Goal: Task Accomplishment & Management: Manage account settings

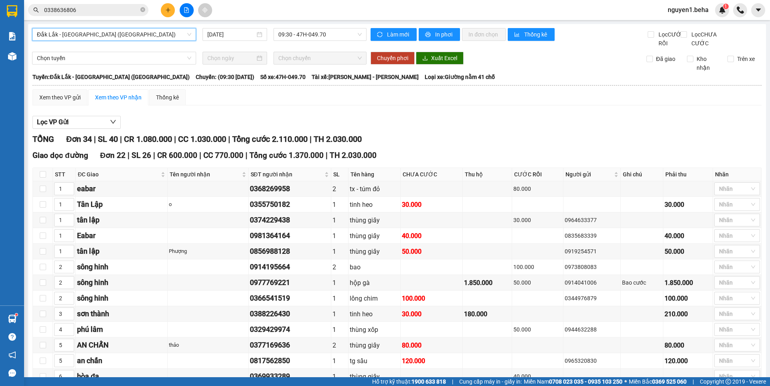
click at [112, 35] on span "Đắk Lắk - [GEOGRAPHIC_DATA] ([GEOGRAPHIC_DATA])" at bounding box center [114, 34] width 154 height 12
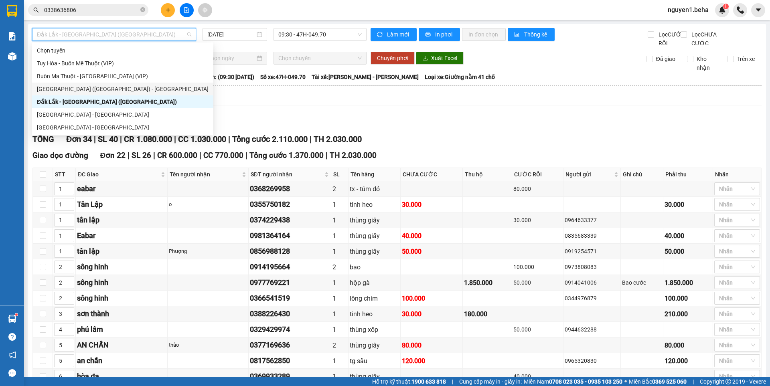
click at [75, 92] on div "[GEOGRAPHIC_DATA] ([GEOGRAPHIC_DATA]) - [GEOGRAPHIC_DATA]" at bounding box center [123, 89] width 172 height 9
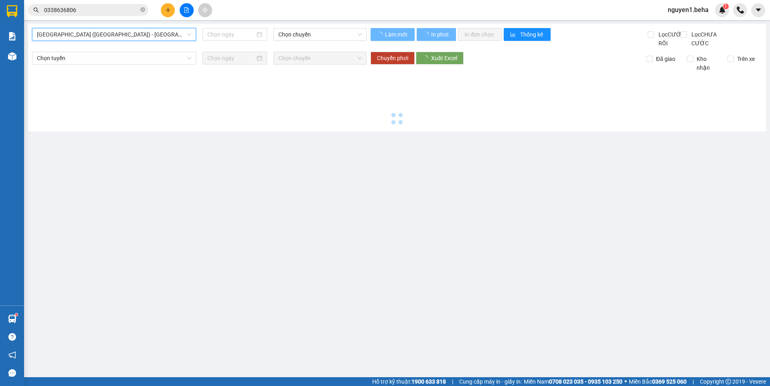
type input "[DATE]"
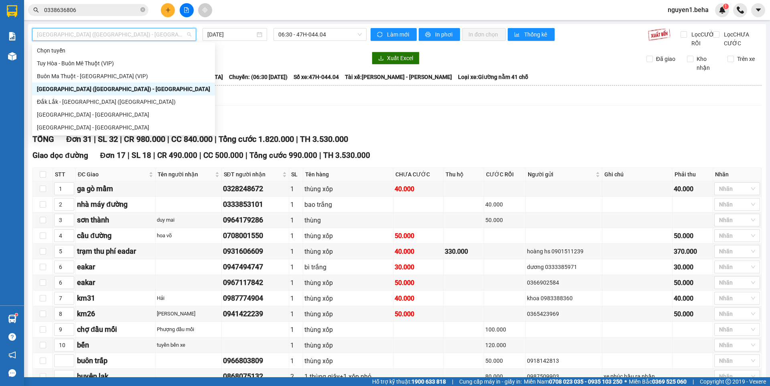
click at [141, 37] on span "[GEOGRAPHIC_DATA] ([GEOGRAPHIC_DATA]) - [GEOGRAPHIC_DATA]" at bounding box center [114, 34] width 154 height 12
click at [67, 112] on div "[GEOGRAPHIC_DATA] - [GEOGRAPHIC_DATA]" at bounding box center [123, 114] width 173 height 9
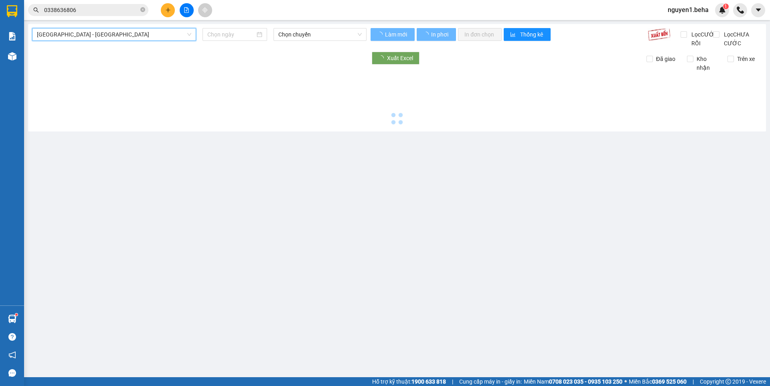
type input "[DATE]"
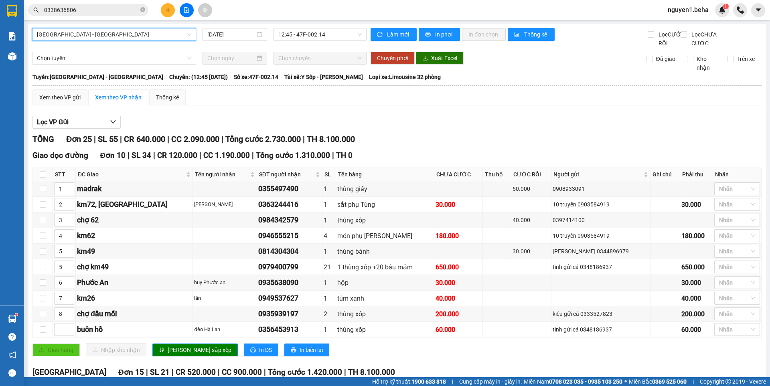
click at [105, 33] on span "[GEOGRAPHIC_DATA] - [GEOGRAPHIC_DATA]" at bounding box center [114, 34] width 154 height 12
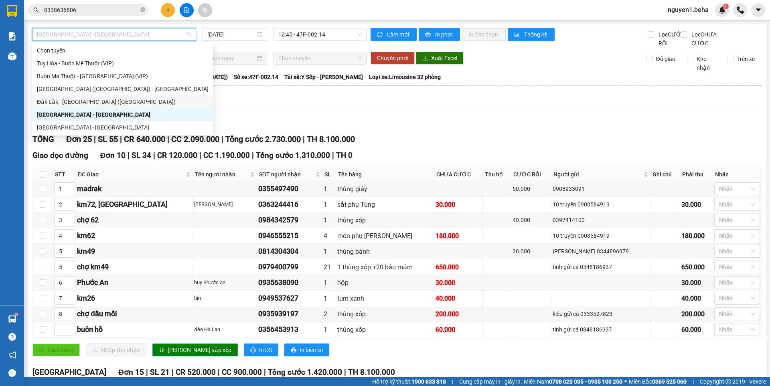
click at [89, 104] on div "Đắk Lắk - [GEOGRAPHIC_DATA] ([GEOGRAPHIC_DATA])" at bounding box center [123, 102] width 172 height 9
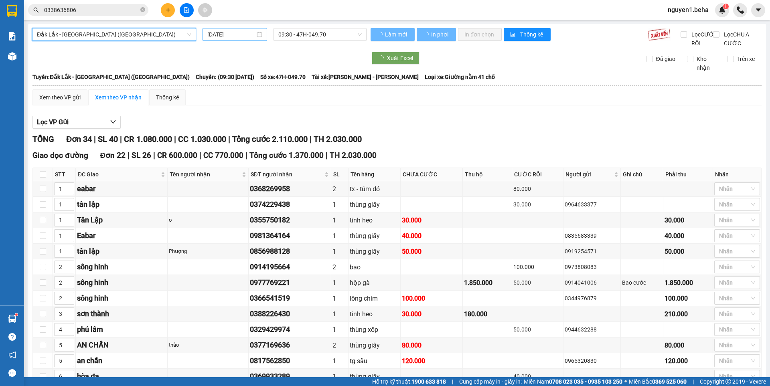
click at [259, 37] on div "[DATE]" at bounding box center [234, 34] width 55 height 9
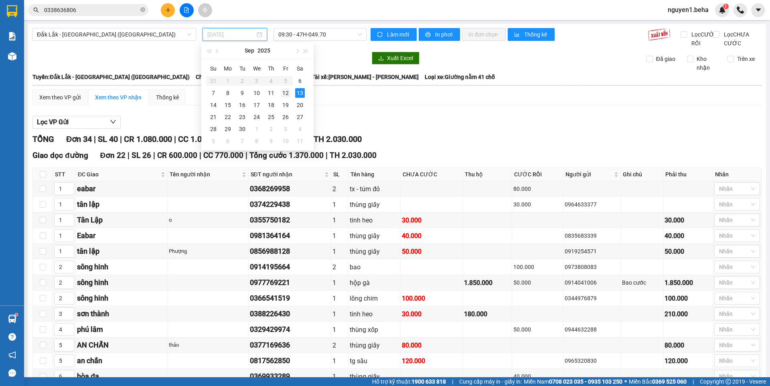
click at [282, 92] on div "12" at bounding box center [286, 93] width 10 height 10
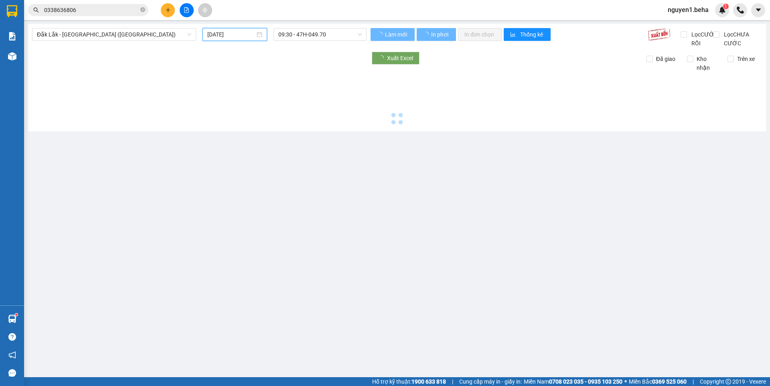
type input "12/09/2025"
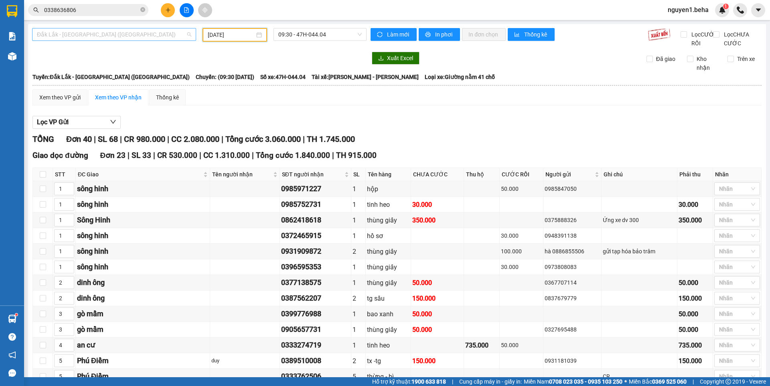
click at [156, 35] on span "Đắk Lắk - [GEOGRAPHIC_DATA] ([GEOGRAPHIC_DATA])" at bounding box center [114, 34] width 154 height 12
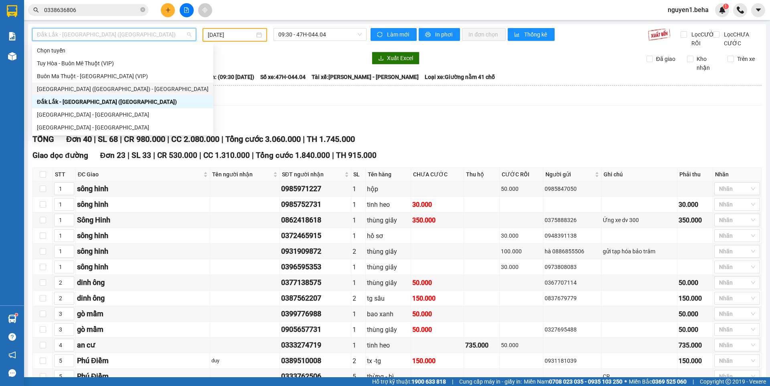
click at [60, 88] on div "[GEOGRAPHIC_DATA] ([GEOGRAPHIC_DATA]) - [GEOGRAPHIC_DATA]" at bounding box center [123, 89] width 172 height 9
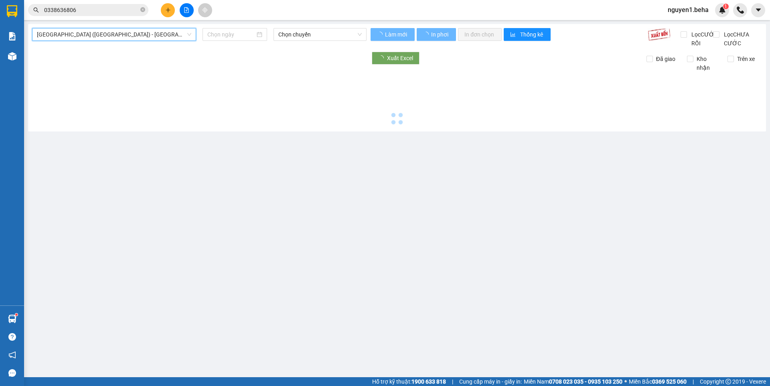
type input "[DATE]"
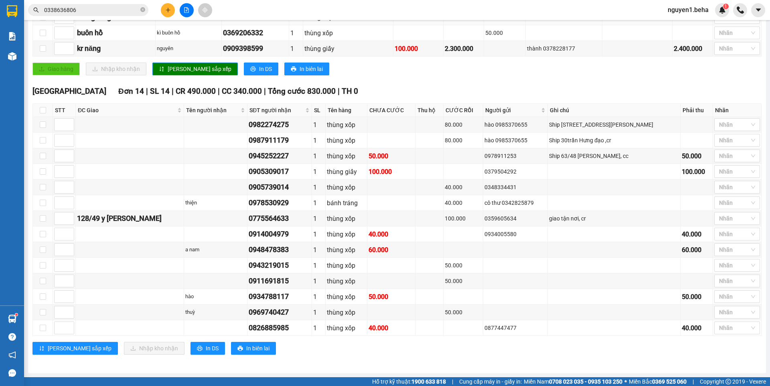
scroll to position [400, 0]
drag, startPoint x: 223, startPoint y: 126, endPoint x: 279, endPoint y: 124, distance: 55.8
click at [279, 124] on td "0982274275" at bounding box center [280, 125] width 65 height 16
copy div "0982274275"
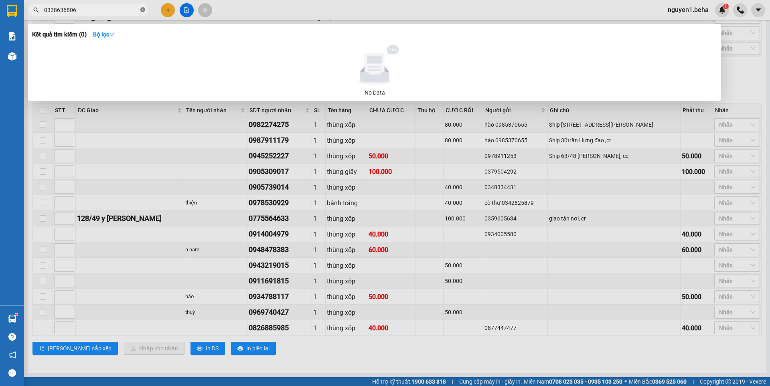
click at [143, 10] on icon "close-circle" at bounding box center [142, 9] width 5 height 5
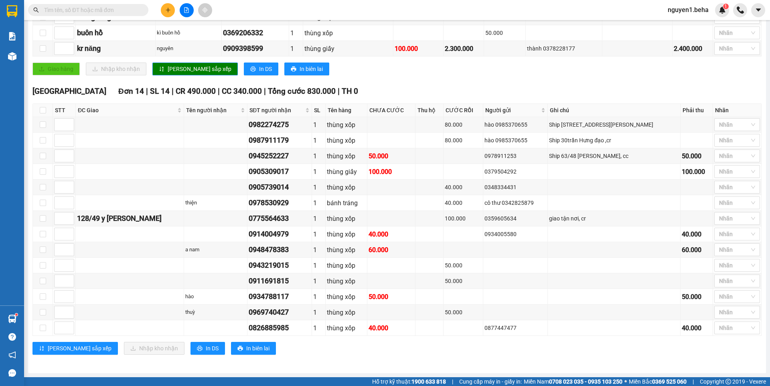
paste input "0982274275"
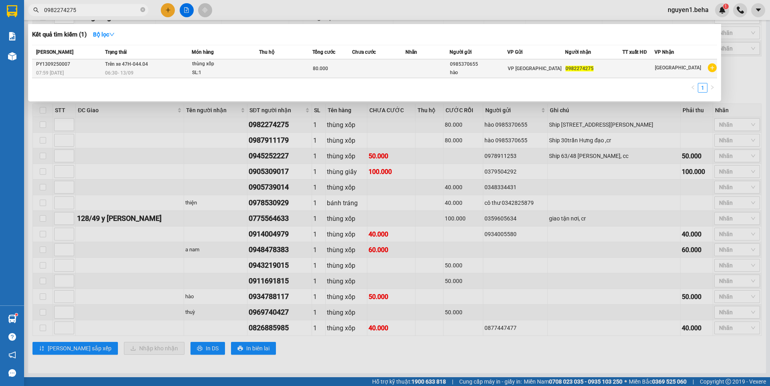
type input "0982274275"
click at [240, 66] on div "thùng xốp" at bounding box center [222, 64] width 60 height 9
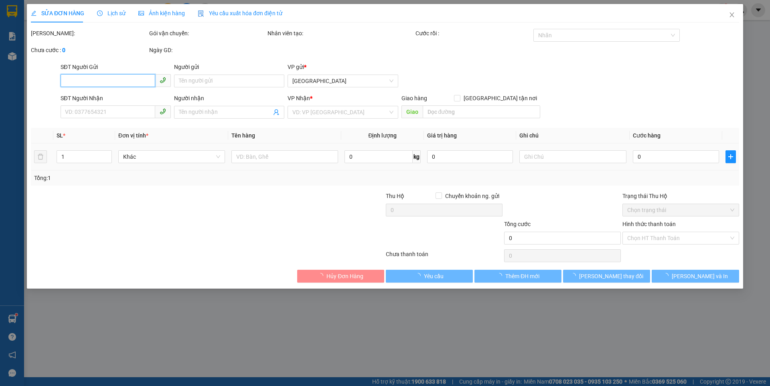
type input "0985370655"
type input "hào"
type input "0982274275"
type input "80.000"
type input "0"
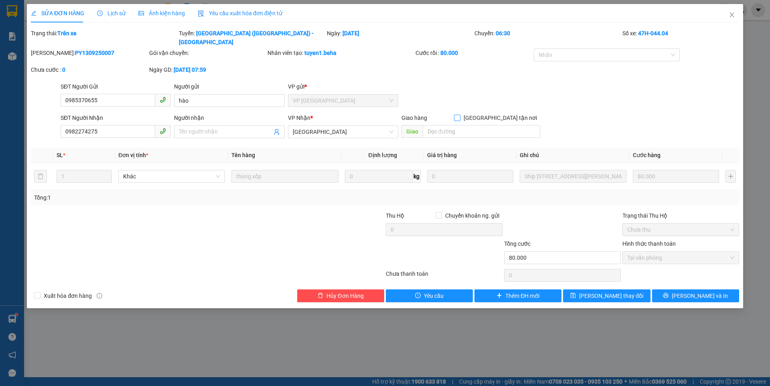
click at [460, 115] on input "[GEOGRAPHIC_DATA] tận nơi" at bounding box center [457, 118] width 6 height 6
checkbox input "true"
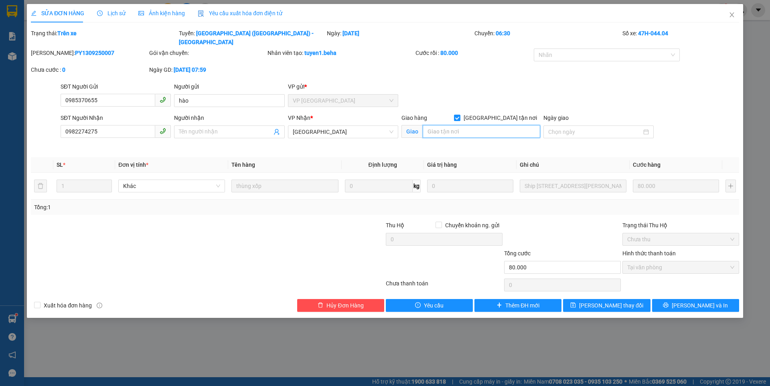
drag, startPoint x: 469, startPoint y: 120, endPoint x: 463, endPoint y: 119, distance: 5.3
click at [467, 125] on input "search" at bounding box center [482, 131] width 118 height 13
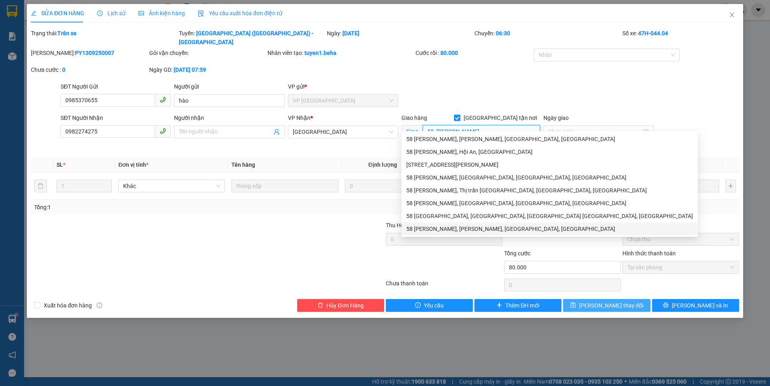
type input "58 nguyễn tất thành"
click at [603, 301] on span "[PERSON_NAME] thay đổi" at bounding box center [611, 305] width 64 height 9
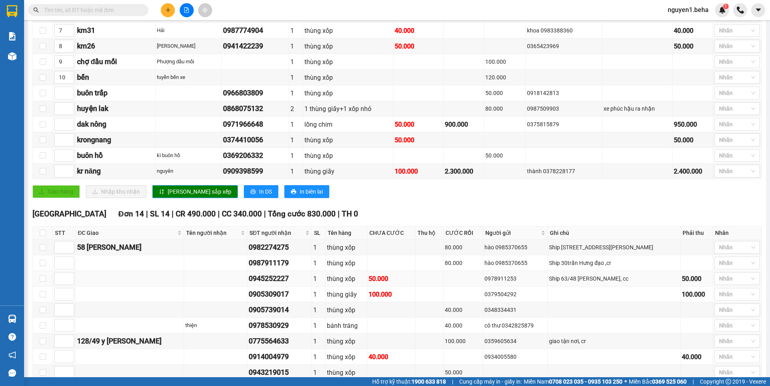
scroll to position [281, 0]
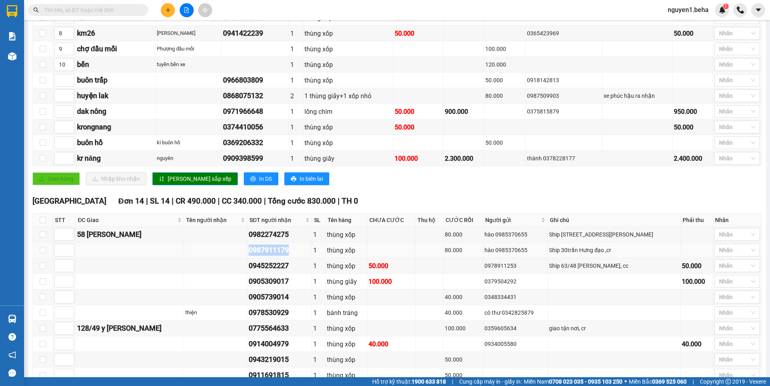
drag, startPoint x: 239, startPoint y: 262, endPoint x: 297, endPoint y: 260, distance: 58.2
click at [297, 258] on tr "0987911179 1 thùng xốp 80.000 hào 0985370655 Ship 30trần Hưng đạo ,cr Nhãn" at bounding box center [397, 251] width 729 height 16
copy div "0987911179"
paste input "0987911179"
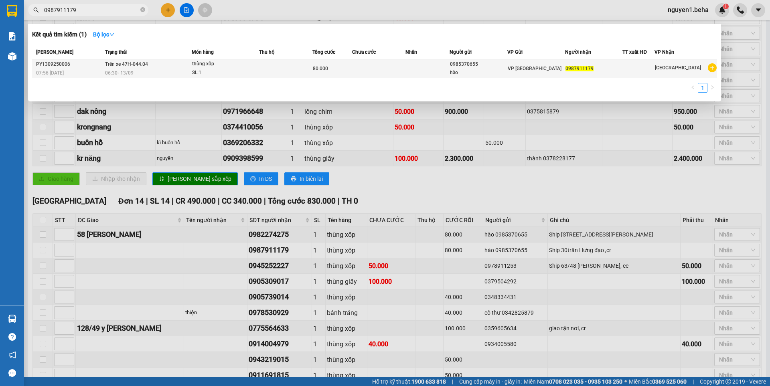
type input "0987911179"
click at [267, 68] on td at bounding box center [285, 68] width 53 height 19
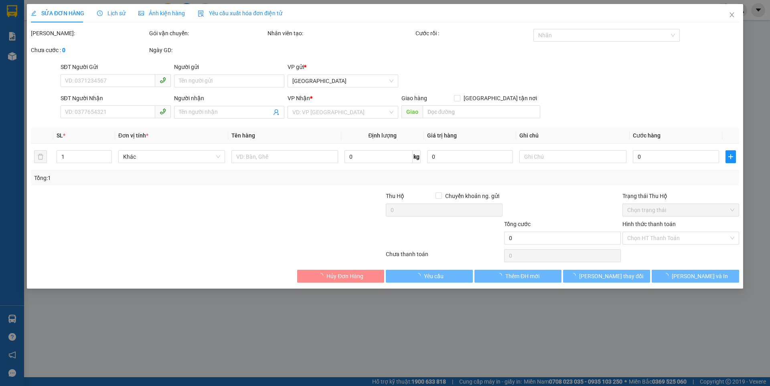
type input "0985370655"
type input "hào"
type input "0987911179"
type input "80.000"
type input "0"
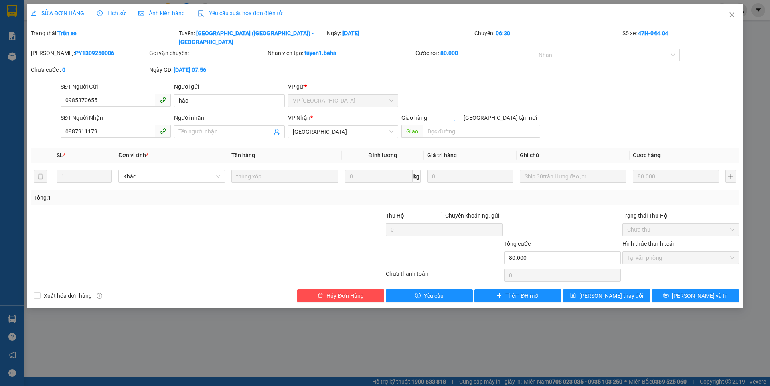
click at [460, 115] on input "[GEOGRAPHIC_DATA] tận nơi" at bounding box center [457, 118] width 6 height 6
checkbox input "true"
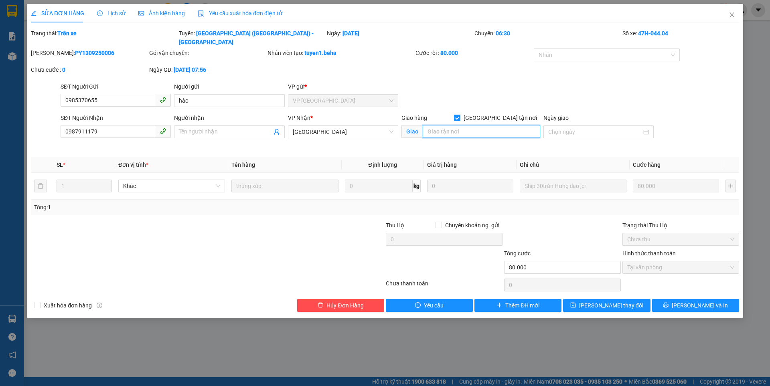
click at [459, 125] on input "search" at bounding box center [482, 131] width 118 height 13
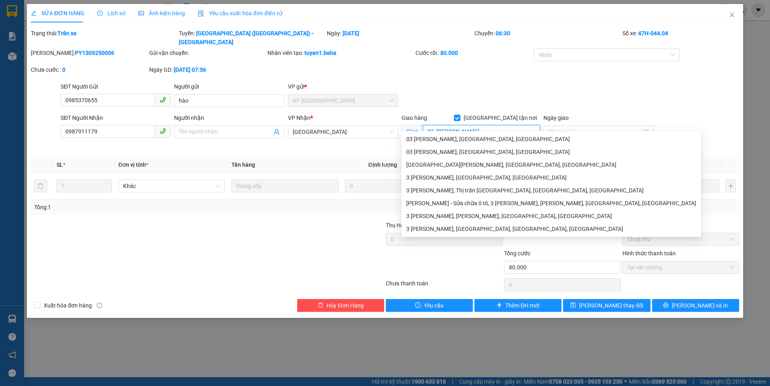
click at [432, 125] on input "03 trần hưng đạo" at bounding box center [482, 131] width 118 height 13
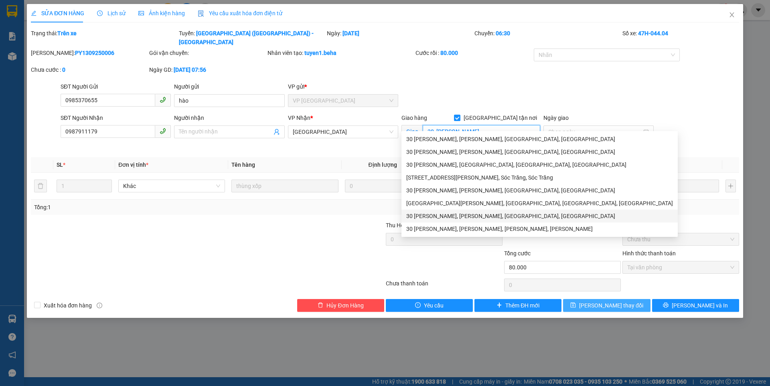
type input "30 [PERSON_NAME]"
click at [597, 302] on button "[PERSON_NAME] thay đổi" at bounding box center [606, 305] width 87 height 13
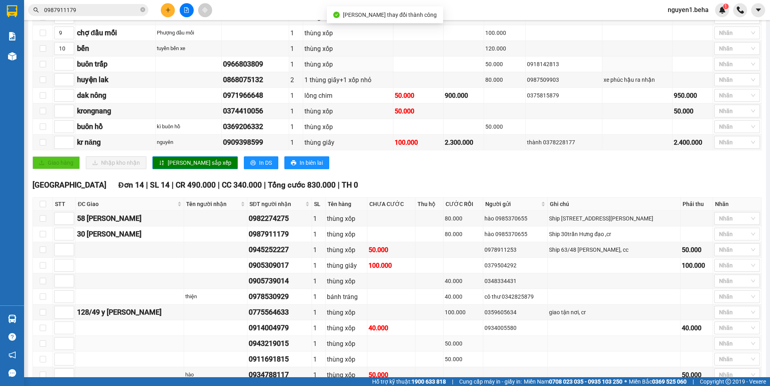
scroll to position [400, 0]
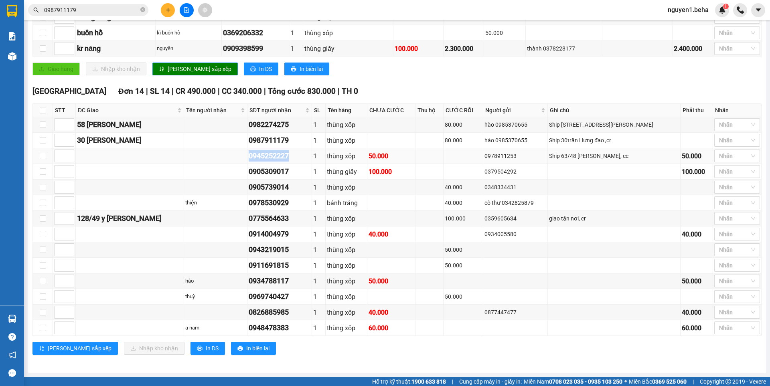
drag, startPoint x: 255, startPoint y: 155, endPoint x: 291, endPoint y: 155, distance: 35.7
click at [291, 155] on tr "0945252227 1 thùng xốp 50.000 0978911253 Ship 63/48 Trần Hưng đạo, cc 50.000 Nh…" at bounding box center [397, 156] width 729 height 16
copy div "0945252227"
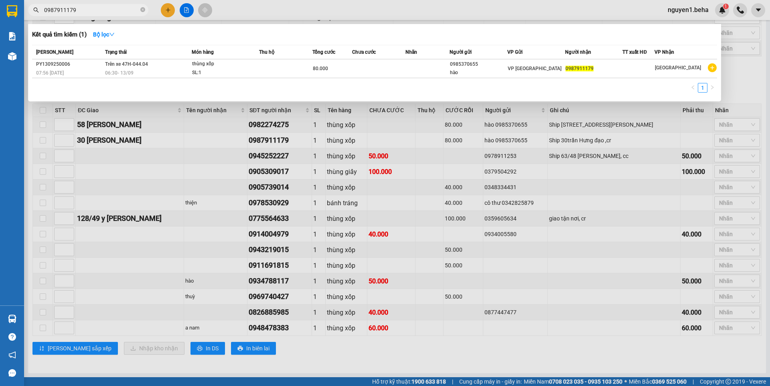
click at [140, 10] on span "0987911179" at bounding box center [88, 10] width 120 height 12
click at [142, 10] on icon "close-circle" at bounding box center [142, 9] width 5 height 5
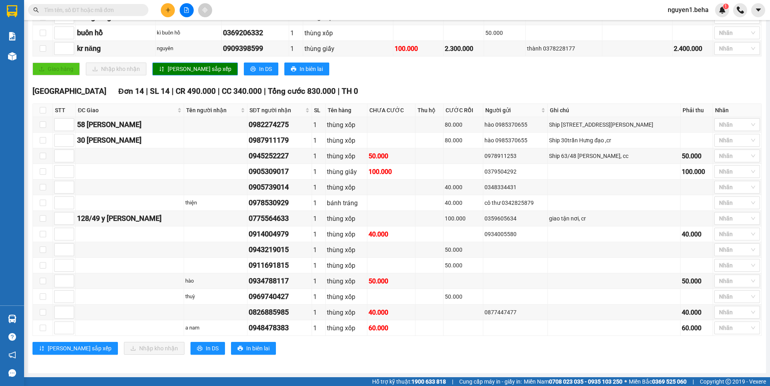
paste input "0945252227"
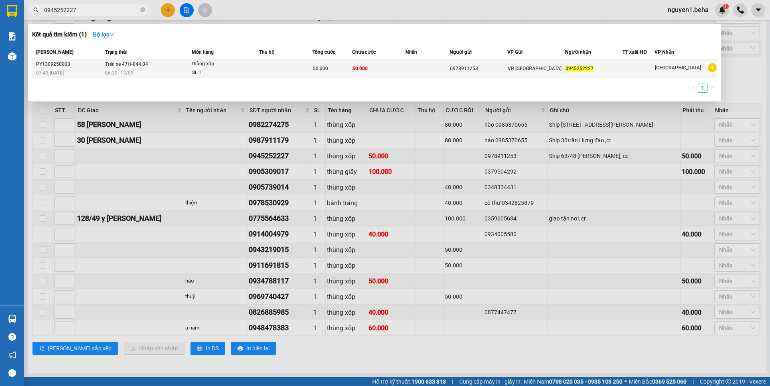
type input "0945252227"
click at [277, 72] on td at bounding box center [285, 68] width 53 height 19
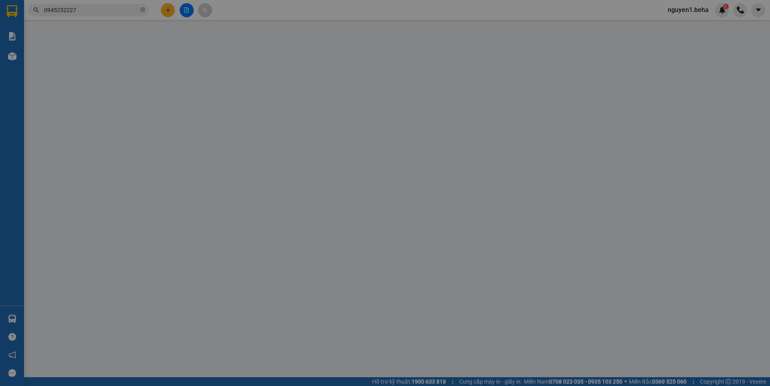
type input "0978911253"
type input "0945252227"
type input "50.000"
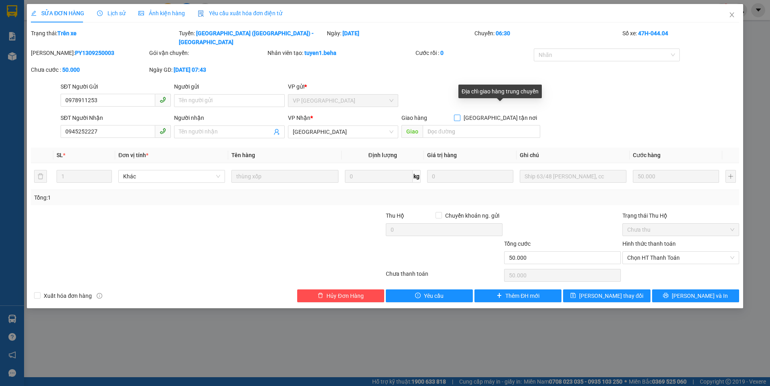
click at [460, 115] on input "[GEOGRAPHIC_DATA] tận nơi" at bounding box center [457, 118] width 6 height 6
checkbox input "true"
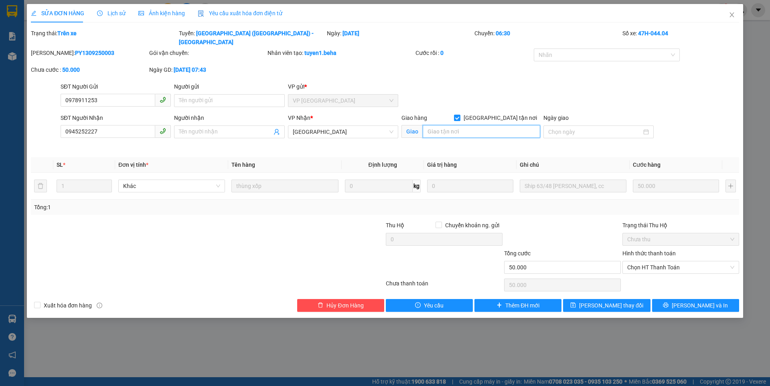
click at [441, 125] on input "search" at bounding box center [482, 131] width 118 height 13
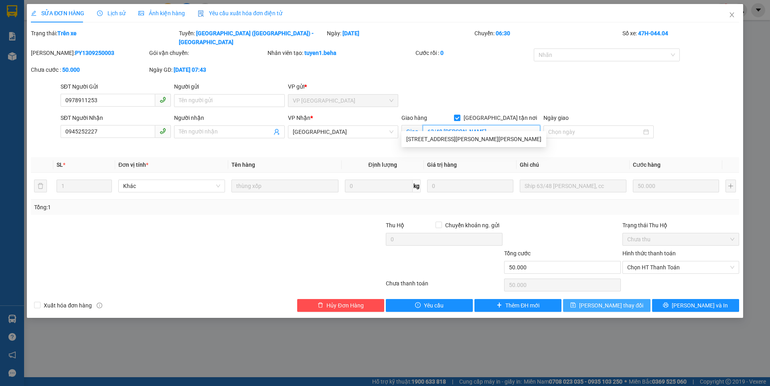
type input "63/48 [PERSON_NAME]"
click at [597, 301] on span "[PERSON_NAME] thay đổi" at bounding box center [611, 305] width 64 height 9
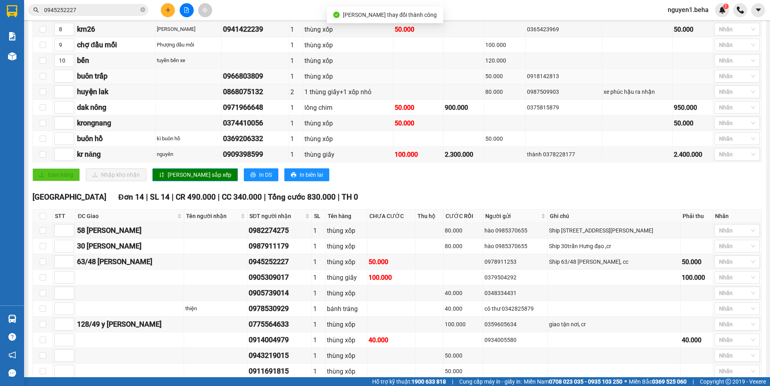
scroll to position [361, 0]
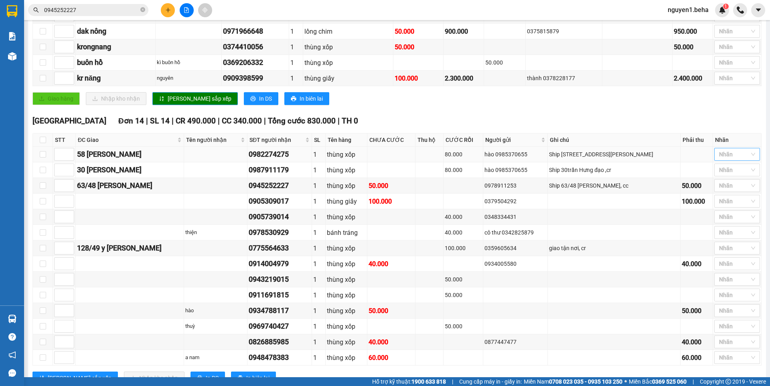
click at [726, 159] on div at bounding box center [734, 155] width 34 height 10
click at [722, 268] on div "SHIP" at bounding box center [731, 269] width 36 height 9
click at [670, 224] on td at bounding box center [614, 217] width 133 height 16
click at [731, 175] on div at bounding box center [734, 170] width 34 height 10
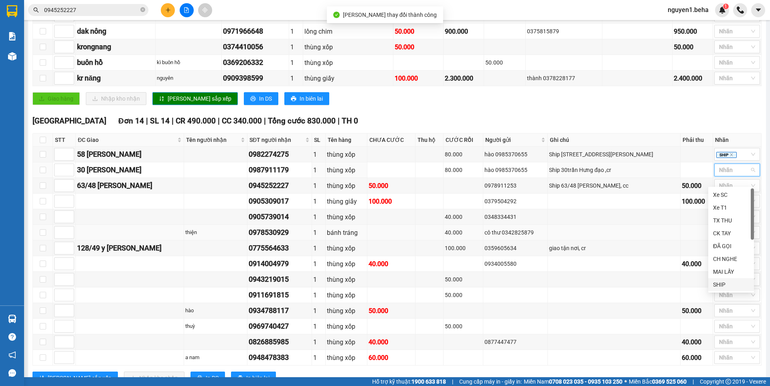
drag, startPoint x: 719, startPoint y: 284, endPoint x: 645, endPoint y: 237, distance: 87.2
click at [718, 284] on div "SHIP" at bounding box center [731, 284] width 36 height 9
click at [633, 209] on td at bounding box center [614, 202] width 133 height 16
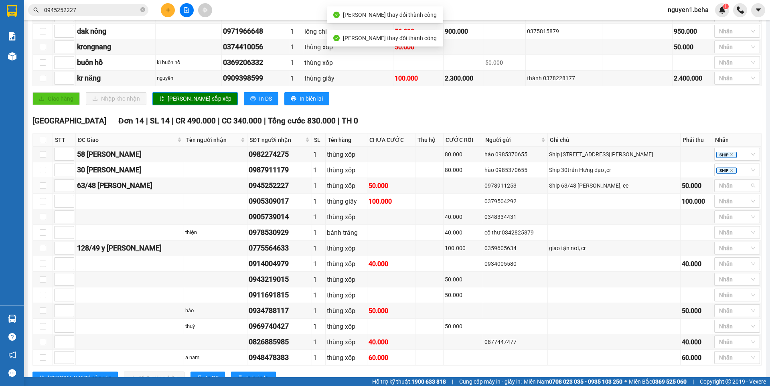
drag, startPoint x: 724, startPoint y: 193, endPoint x: 730, endPoint y: 213, distance: 20.6
click at [723, 191] on div at bounding box center [734, 186] width 34 height 10
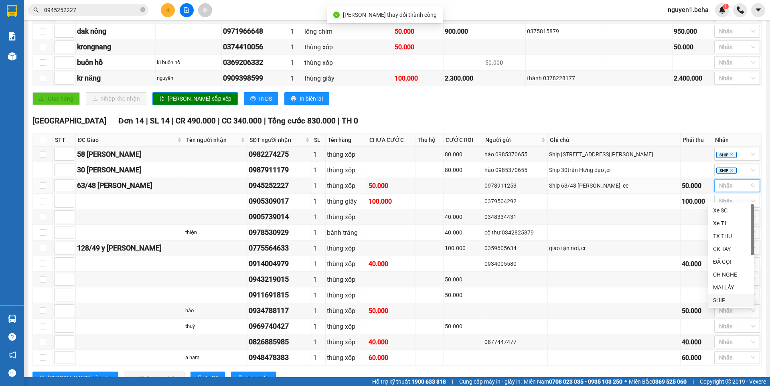
click at [718, 297] on div "SHIP" at bounding box center [731, 300] width 36 height 9
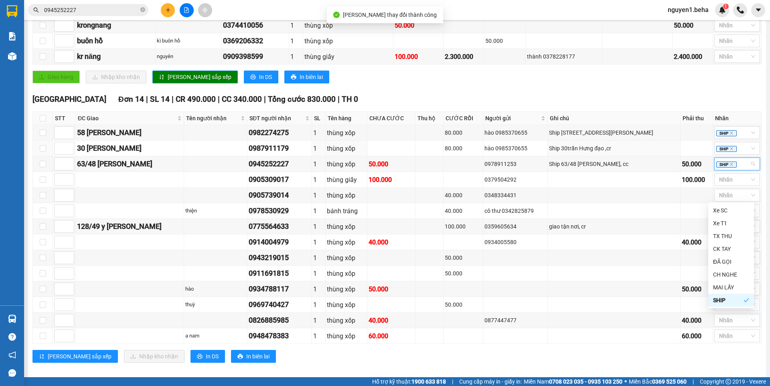
scroll to position [400, 0]
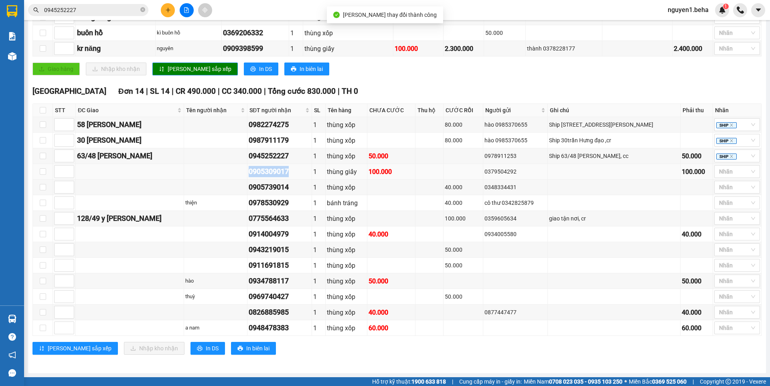
drag, startPoint x: 242, startPoint y: 175, endPoint x: 296, endPoint y: 177, distance: 53.8
click at [296, 177] on tr "0905309017 1 thùng giấy 100.000 0379504292 100.000 Nhãn" at bounding box center [397, 172] width 729 height 16
copy div "0905309017"
drag, startPoint x: 244, startPoint y: 186, endPoint x: 299, endPoint y: 187, distance: 55.4
click at [299, 187] on tr "0905739014 1 thùng xốp 40.000 0348334431 Nhãn" at bounding box center [397, 188] width 729 height 16
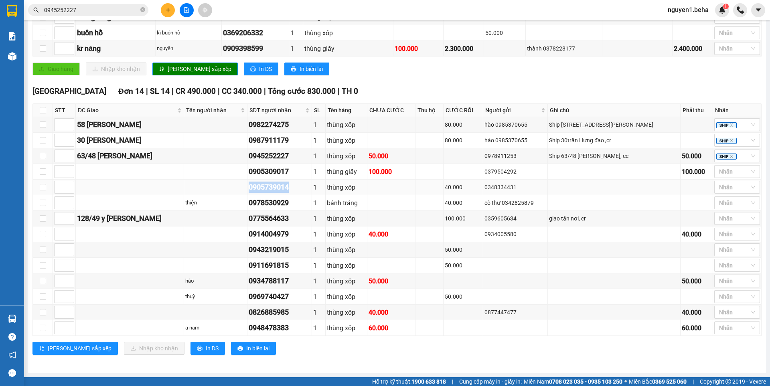
copy div "0905739014"
click at [722, 174] on div at bounding box center [734, 172] width 34 height 10
drag, startPoint x: 721, startPoint y: 240, endPoint x: 700, endPoint y: 241, distance: 21.7
click at [721, 240] on div "ĐÃ GỌI" at bounding box center [731, 239] width 36 height 9
drag, startPoint x: 247, startPoint y: 205, endPoint x: 293, endPoint y: 204, distance: 46.6
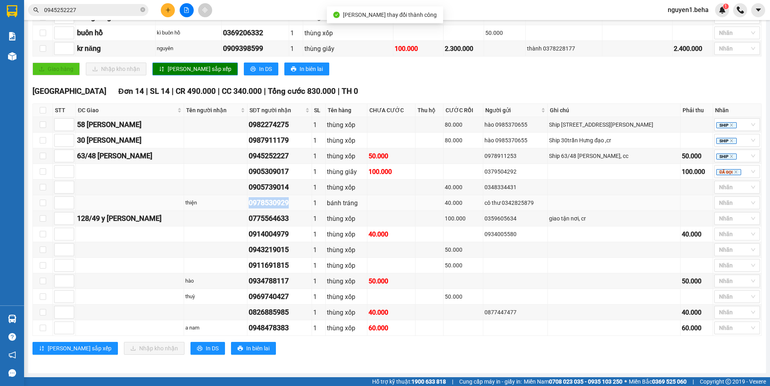
click at [293, 204] on div "0978530929" at bounding box center [280, 202] width 62 height 11
copy div "0978530929"
click at [722, 188] on div at bounding box center [734, 188] width 34 height 10
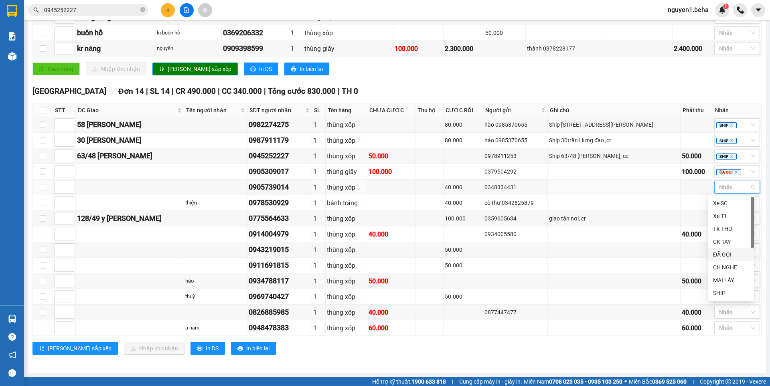
click at [719, 254] on div "ĐÃ GỌI" at bounding box center [731, 254] width 36 height 9
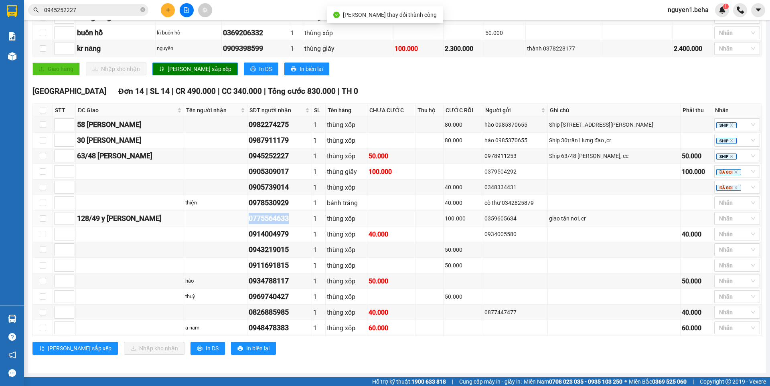
drag, startPoint x: 258, startPoint y: 219, endPoint x: 296, endPoint y: 220, distance: 37.7
click at [296, 220] on tr "128/49 y wang 0775564633 1 thùng xốp 100.000 0359605634 giao tận nơi, cr Nha…" at bounding box center [397, 219] width 729 height 16
copy div "0775564633"
click at [720, 202] on div at bounding box center [734, 203] width 34 height 10
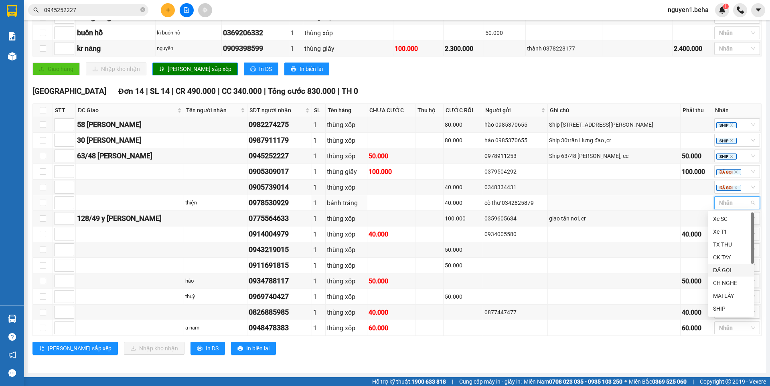
click at [729, 269] on div "ĐÃ GỌI" at bounding box center [731, 270] width 36 height 9
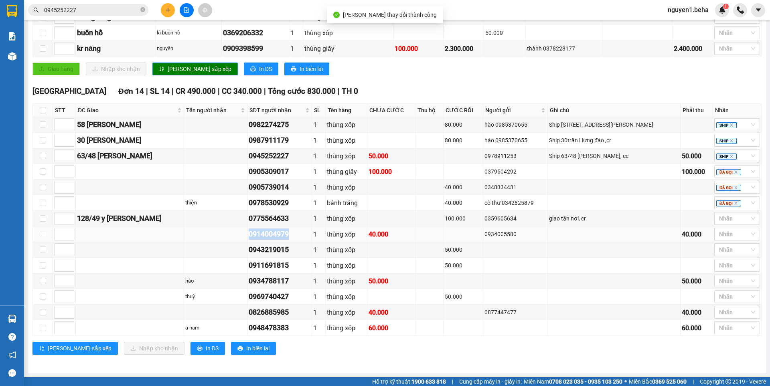
drag, startPoint x: 256, startPoint y: 234, endPoint x: 289, endPoint y: 234, distance: 32.5
click at [289, 234] on td "0914004979" at bounding box center [280, 235] width 65 height 16
copy div "0914004979"
click at [721, 218] on div at bounding box center [734, 219] width 34 height 10
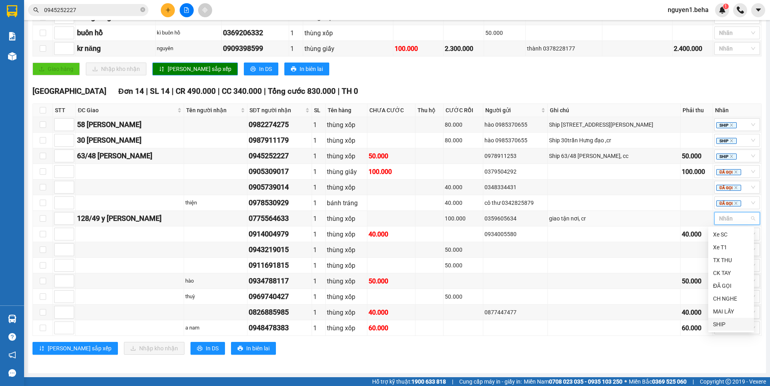
click at [719, 324] on div "SHIP" at bounding box center [731, 324] width 36 height 9
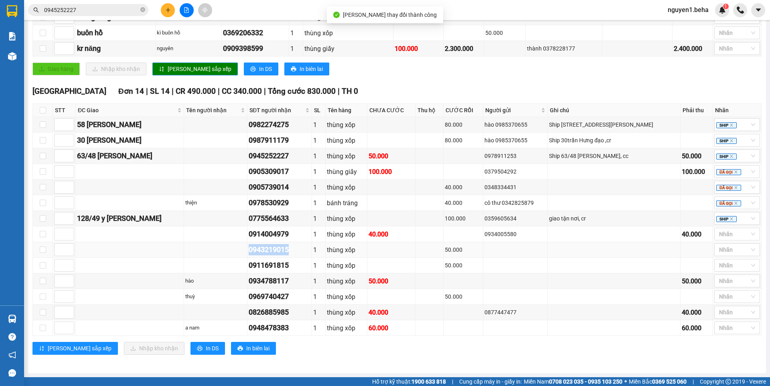
drag, startPoint x: 246, startPoint y: 250, endPoint x: 289, endPoint y: 248, distance: 43.0
click at [289, 248] on div "0943219015" at bounding box center [280, 249] width 62 height 11
copy div "0943219015"
click at [719, 234] on input "search" at bounding box center [720, 235] width 2 height 10
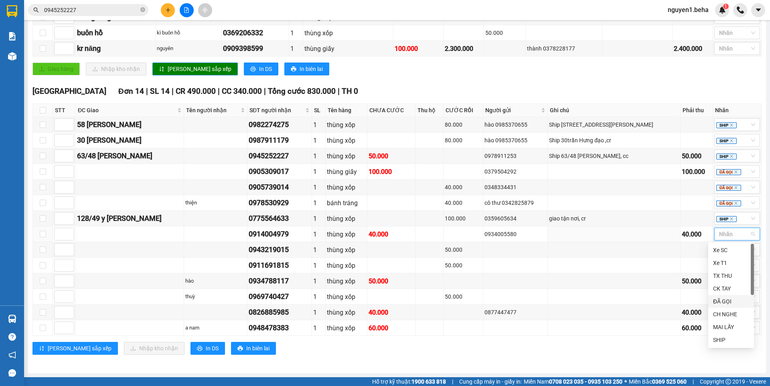
click at [727, 303] on div "ĐÃ GỌI" at bounding box center [731, 301] width 36 height 9
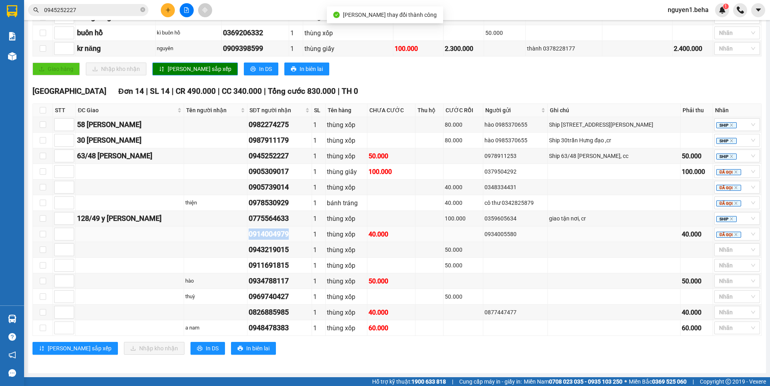
drag, startPoint x: 247, startPoint y: 238, endPoint x: 293, endPoint y: 232, distance: 46.5
click at [293, 232] on div "0914004979" at bounding box center [280, 234] width 62 height 11
copy div "0914004979"
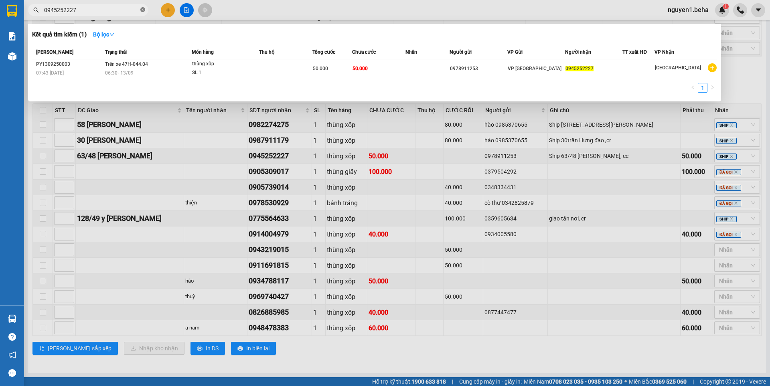
click at [145, 10] on icon "close-circle" at bounding box center [142, 9] width 5 height 5
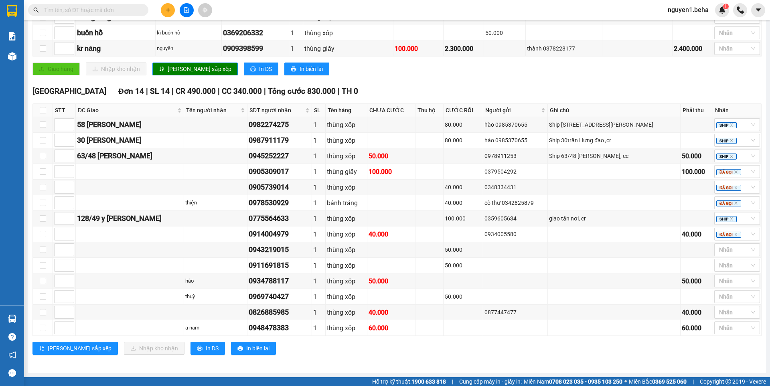
paste input "0914004979"
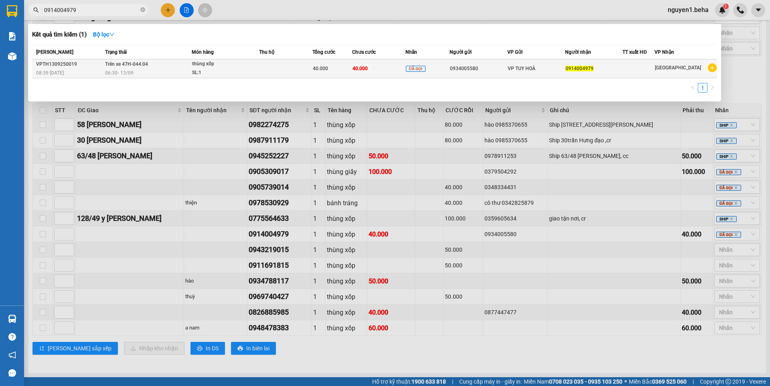
type input "0914004979"
click at [269, 67] on td at bounding box center [285, 68] width 53 height 19
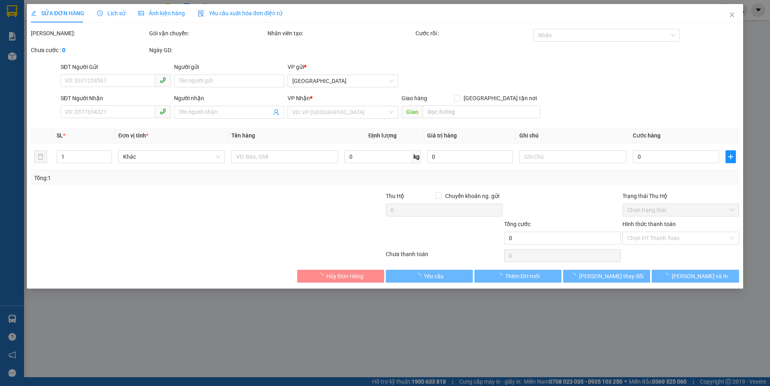
type input "0934005580"
type input "0914004979"
type input "40.000"
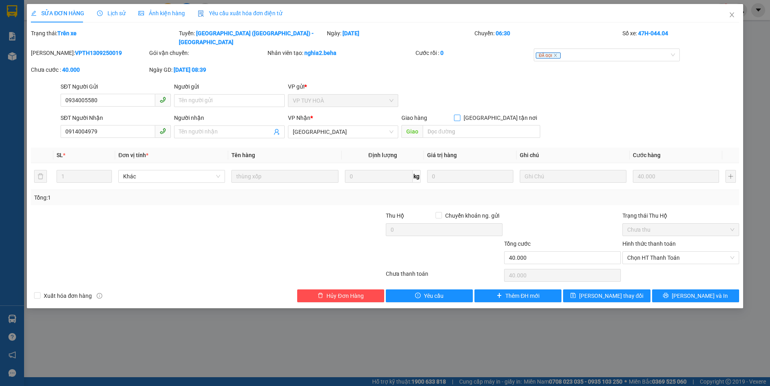
click at [460, 115] on input "[GEOGRAPHIC_DATA] tận nơi" at bounding box center [457, 118] width 6 height 6
checkbox input "true"
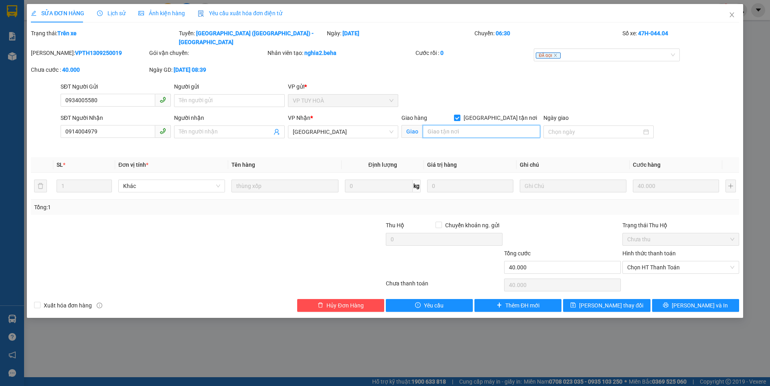
drag, startPoint x: 465, startPoint y: 126, endPoint x: 463, endPoint y: 121, distance: 5.6
click at [465, 125] on input "search" at bounding box center [482, 131] width 118 height 13
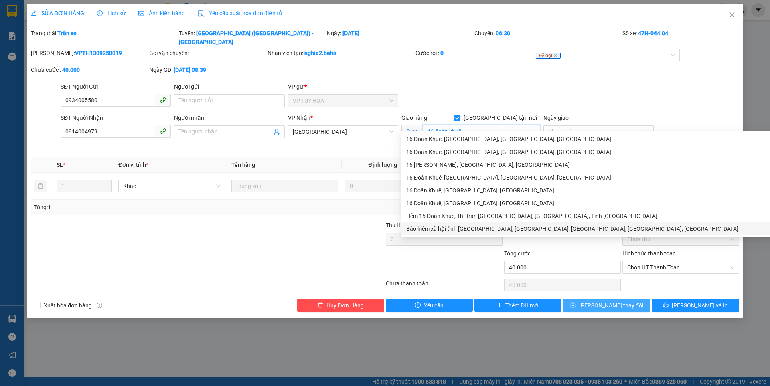
type input "16 đoàn khuê"
click at [576, 303] on icon "save" at bounding box center [574, 306] width 6 height 6
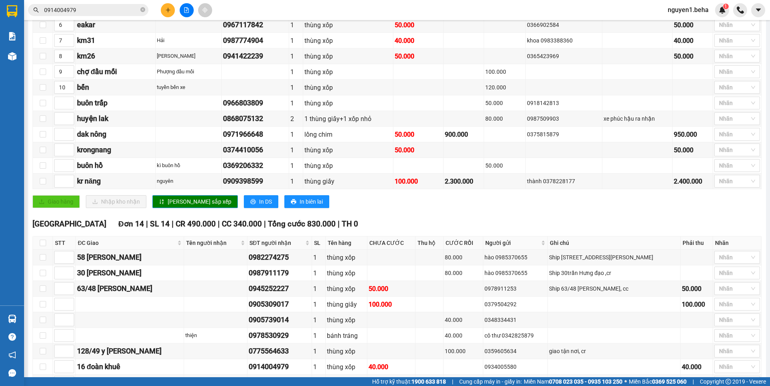
scroll to position [321, 0]
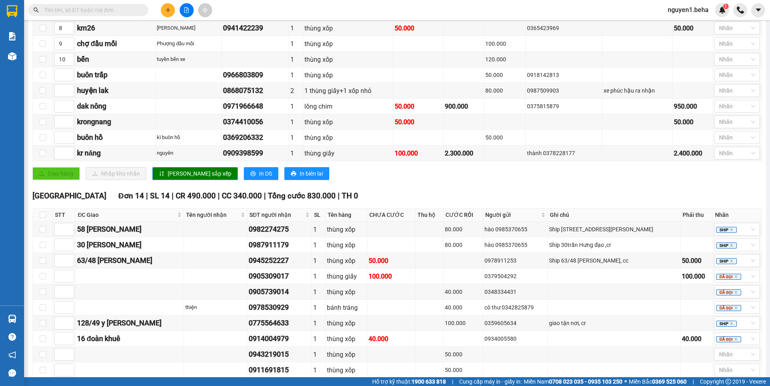
scroll to position [400, 0]
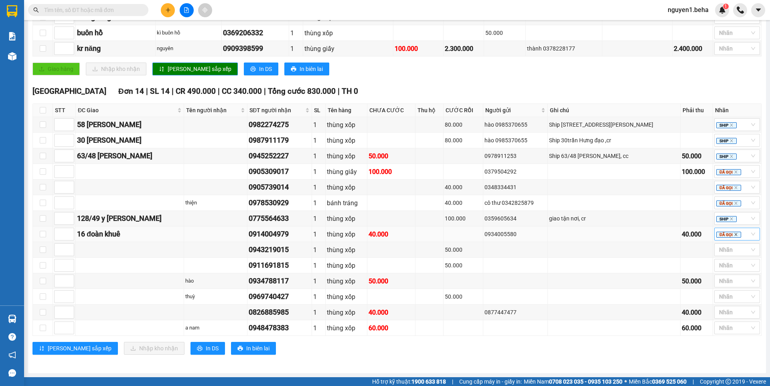
click at [734, 236] on icon "close" at bounding box center [736, 235] width 4 height 4
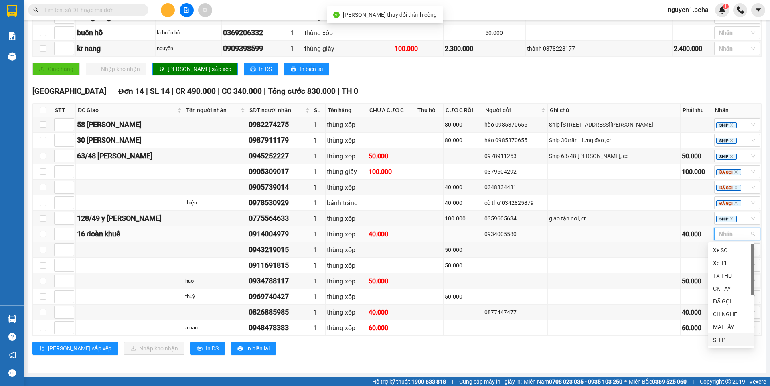
click at [717, 339] on div "SHIP" at bounding box center [731, 340] width 36 height 9
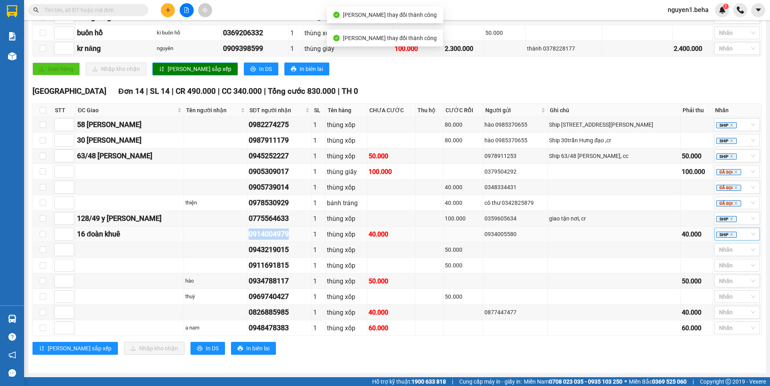
drag, startPoint x: 243, startPoint y: 234, endPoint x: 297, endPoint y: 235, distance: 54.2
click at [300, 234] on tr "16 đoàn khuê 0914004979 1 thùng xốp 40.000 0934005580 40.000 SHIP" at bounding box center [397, 235] width 729 height 16
copy div "0914004979"
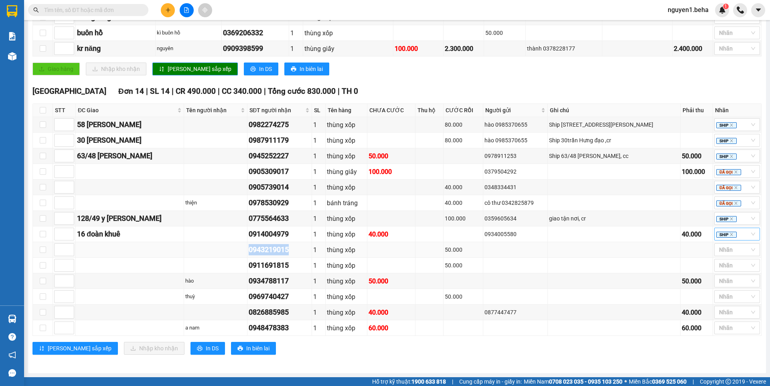
drag, startPoint x: 245, startPoint y: 250, endPoint x: 289, endPoint y: 250, distance: 43.7
click at [289, 250] on td "0943219015" at bounding box center [280, 250] width 65 height 16
copy div "0943219015"
drag, startPoint x: 244, startPoint y: 266, endPoint x: 291, endPoint y: 265, distance: 47.4
click at [291, 265] on tr "0911691815 1 thùng xốp 50.000 Nhãn" at bounding box center [397, 266] width 729 height 16
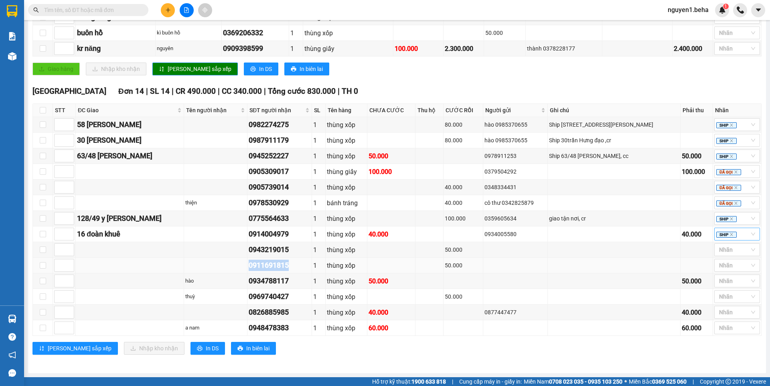
copy div "0911691815"
click at [726, 250] on div at bounding box center [734, 250] width 34 height 10
click at [721, 315] on div "ĐÃ GỌI" at bounding box center [731, 317] width 36 height 9
drag, startPoint x: 237, startPoint y: 283, endPoint x: 290, endPoint y: 279, distance: 52.8
click at [290, 279] on tr "hào 0934788117 1 thùng xốp 50.000 50.000 Nhãn" at bounding box center [397, 282] width 729 height 16
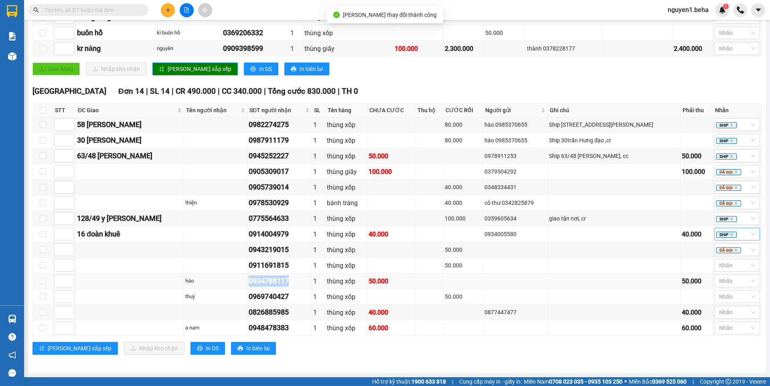
copy tr "hào 0934788117"
click at [719, 266] on input "search" at bounding box center [720, 266] width 2 height 10
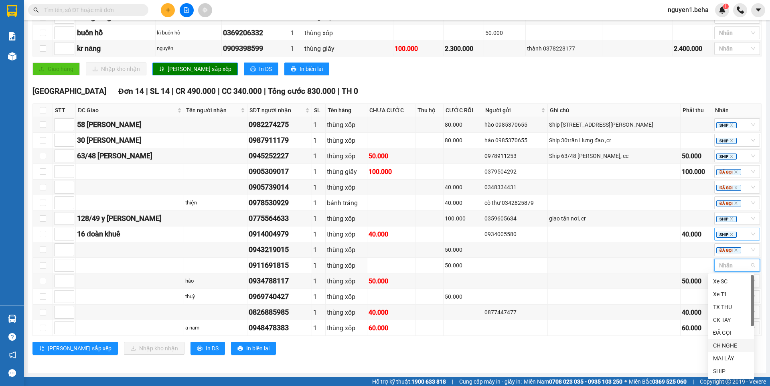
click at [723, 347] on div "CH NGHE" at bounding box center [731, 345] width 36 height 9
click at [334, 352] on div "[PERSON_NAME] sắp xếp Nhập kho nhận In DS In biên lai" at bounding box center [398, 348] width 730 height 13
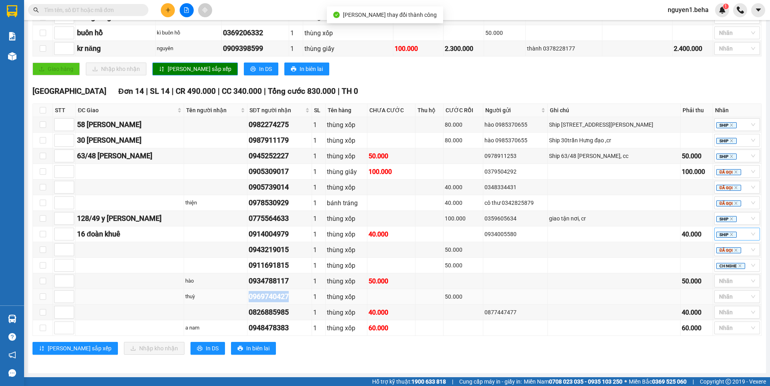
drag, startPoint x: 246, startPoint y: 296, endPoint x: 289, endPoint y: 297, distance: 43.0
click at [289, 297] on div "0969740427" at bounding box center [280, 296] width 62 height 11
copy div "0969740427"
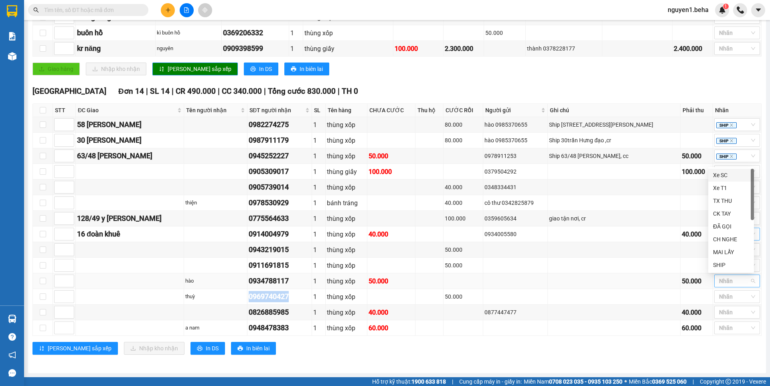
click at [721, 283] on div at bounding box center [734, 281] width 34 height 10
click at [726, 222] on div "ĐÃ GỌI" at bounding box center [731, 226] width 36 height 9
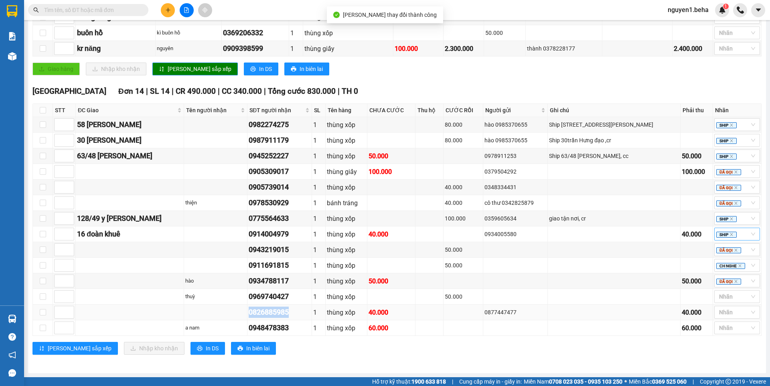
drag, startPoint x: 245, startPoint y: 311, endPoint x: 292, endPoint y: 311, distance: 47.4
click at [292, 311] on tr "0826885985 1 thùng xốp 40.000 0877447477 40.000 Nhãn" at bounding box center [397, 313] width 729 height 16
copy div "0826885985"
click at [543, 354] on div "[PERSON_NAME] sắp xếp Nhập kho nhận In DS In biên lai" at bounding box center [398, 348] width 730 height 13
click at [720, 298] on div at bounding box center [734, 297] width 34 height 10
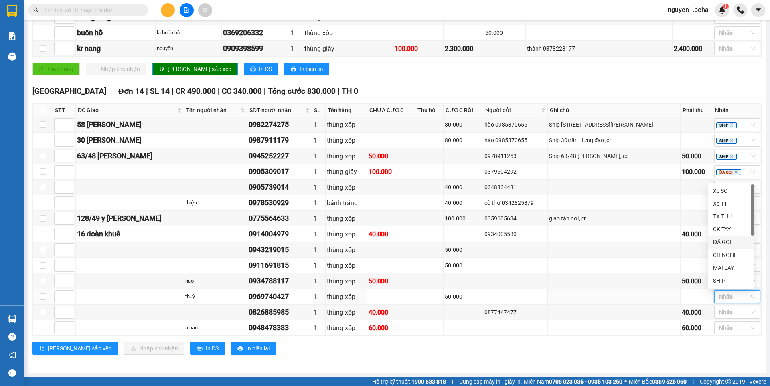
click at [721, 241] on div "ĐÃ GỌI" at bounding box center [731, 242] width 36 height 9
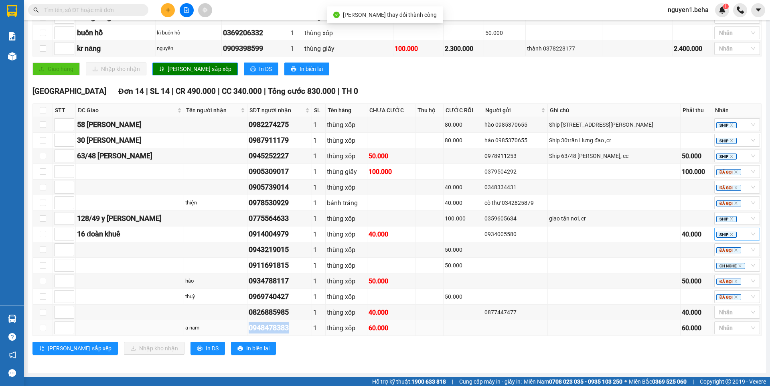
drag, startPoint x: 247, startPoint y: 329, endPoint x: 290, endPoint y: 325, distance: 43.1
click at [290, 325] on div "0948478383" at bounding box center [280, 328] width 62 height 11
copy div "0948478383"
click at [721, 313] on div at bounding box center [734, 313] width 34 height 10
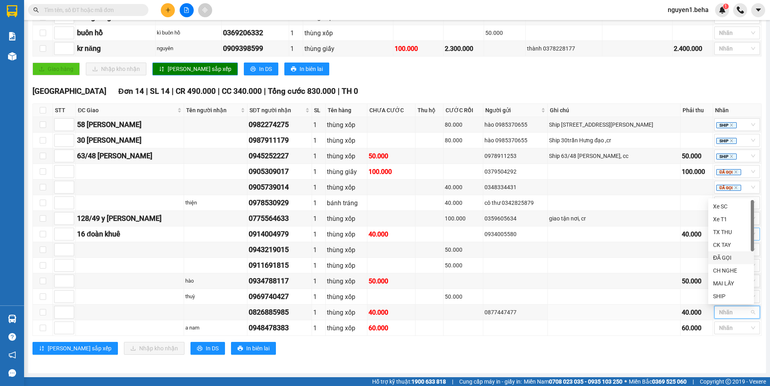
click at [722, 256] on div "ĐÃ GỌI" at bounding box center [731, 258] width 36 height 9
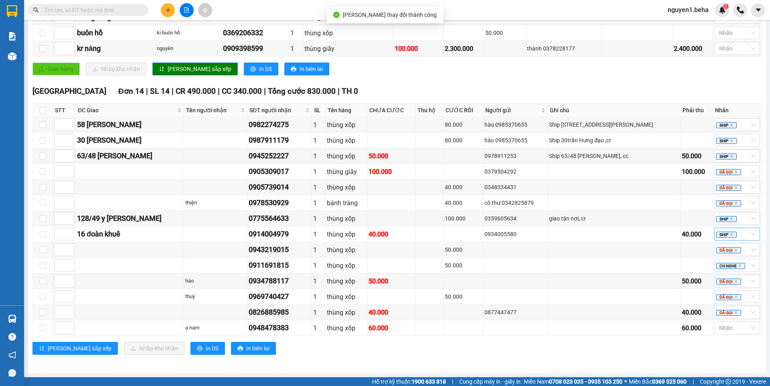
paste input "0948478383"
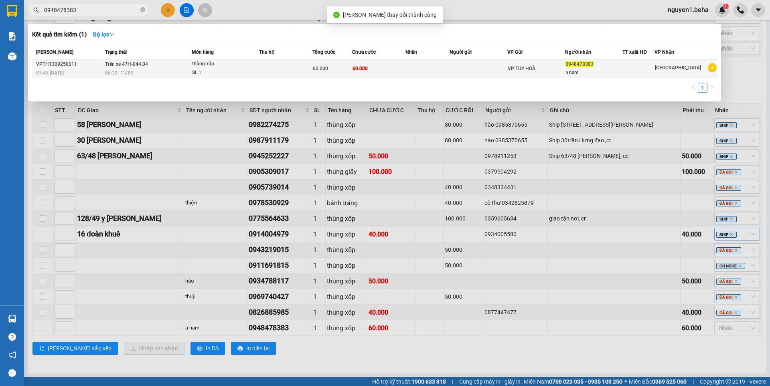
type input "0948478383"
click at [239, 68] on div "thùng xốp" at bounding box center [222, 64] width 60 height 9
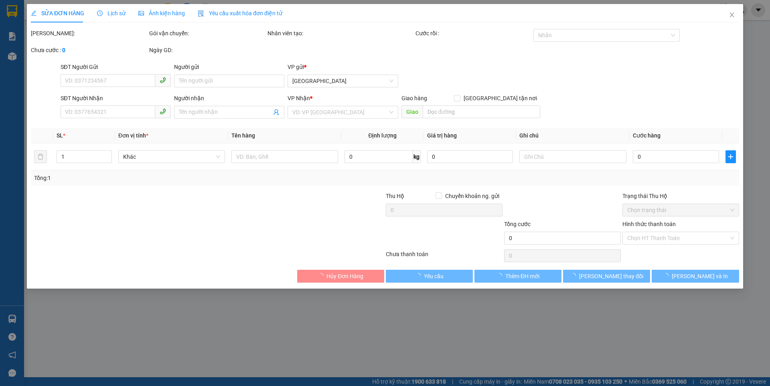
type input "0948478383"
type input "a nam"
type input "60.000"
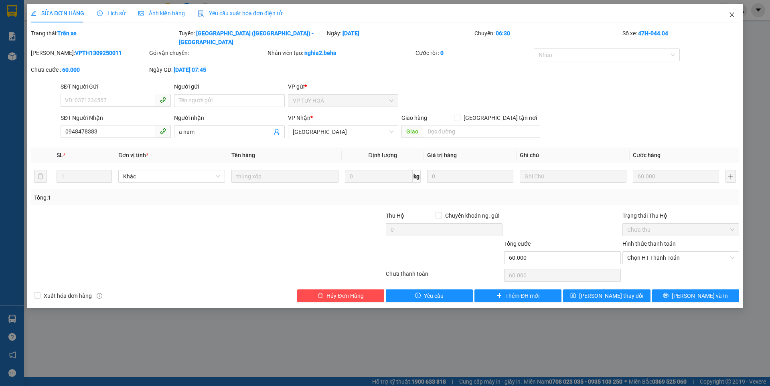
click at [732, 14] on icon "close" at bounding box center [732, 15] width 6 height 6
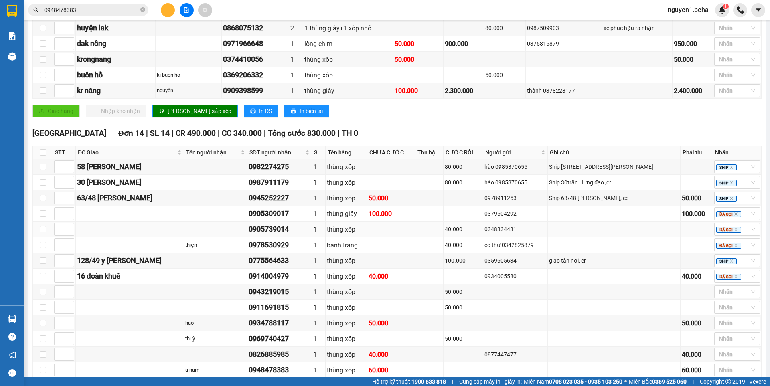
scroll to position [400, 0]
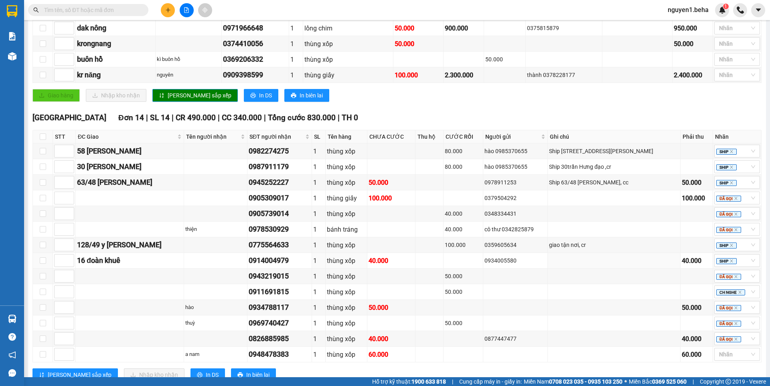
scroll to position [400, 0]
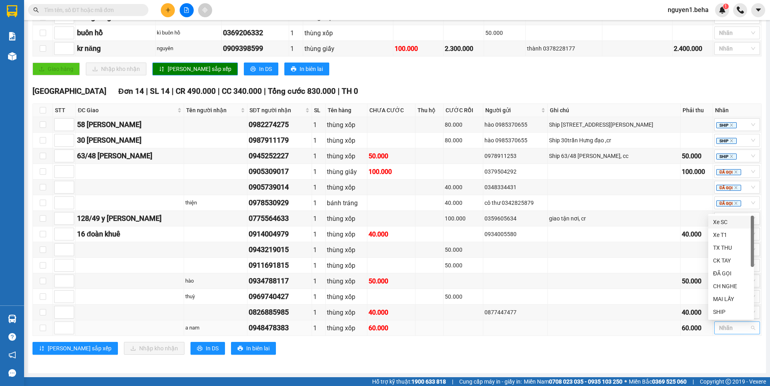
click at [720, 329] on div at bounding box center [734, 328] width 34 height 10
click at [721, 272] on div "ĐÃ GỌI" at bounding box center [731, 273] width 36 height 9
click at [575, 347] on div "[PERSON_NAME] sắp xếp Nhập kho nhận In DS In biên lai" at bounding box center [398, 348] width 730 height 13
click at [569, 89] on div "[GEOGRAPHIC_DATA] 14 | SL 14 | CR 490.000 | CC 340.000 | Tổng cước 830.000 | TH…" at bounding box center [398, 91] width 730 height 12
click at [167, 10] on icon "plus" at bounding box center [168, 10] width 6 height 6
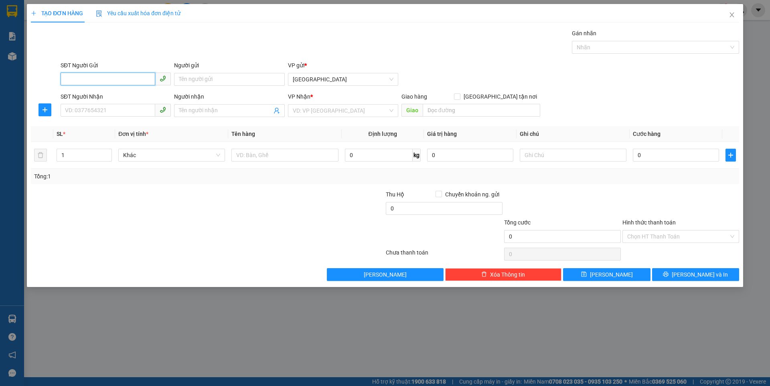
paste input "0914711939"
type input "0914711939"
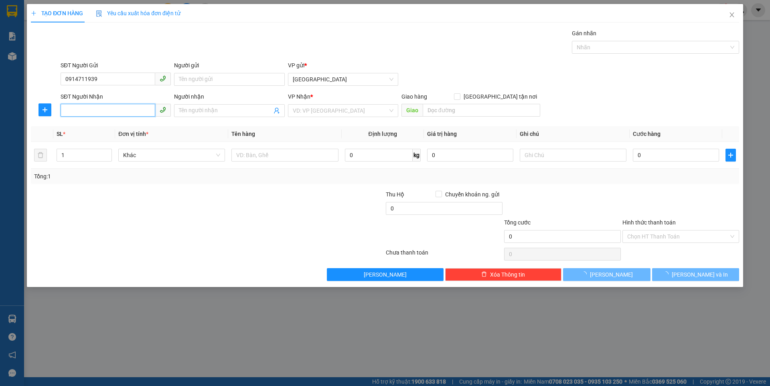
click at [101, 106] on input "SĐT Người Nhận" at bounding box center [108, 110] width 95 height 13
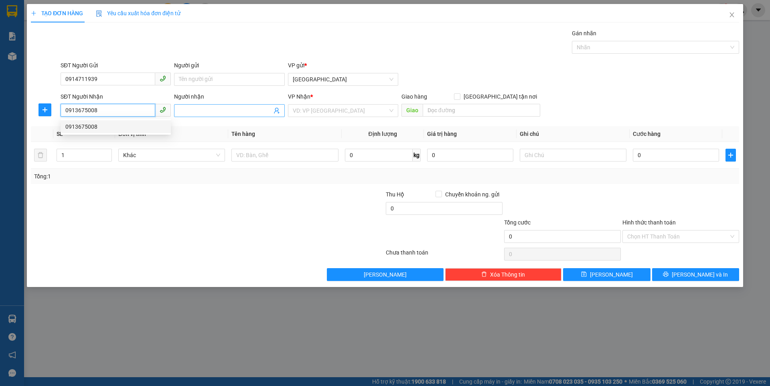
drag, startPoint x: 93, startPoint y: 130, endPoint x: 221, endPoint y: 112, distance: 129.0
click at [95, 128] on div "0913675008" at bounding box center [115, 126] width 101 height 9
type input "0913675008"
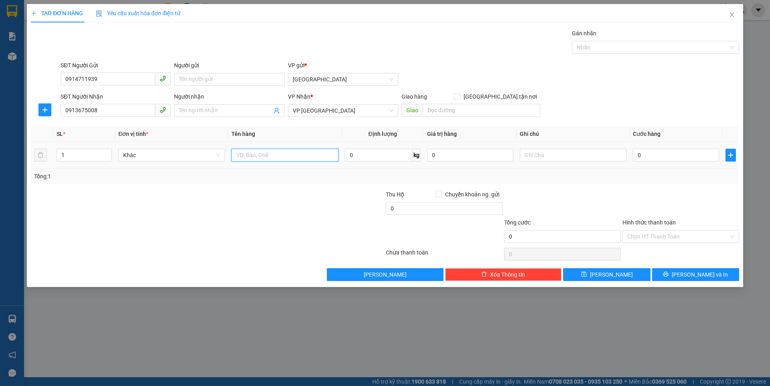
click at [269, 154] on input "text" at bounding box center [285, 155] width 107 height 13
type input "hộp gạch"
click at [87, 156] on input "1" at bounding box center [84, 155] width 55 height 12
type input "19"
click at [656, 157] on input "0" at bounding box center [676, 155] width 86 height 13
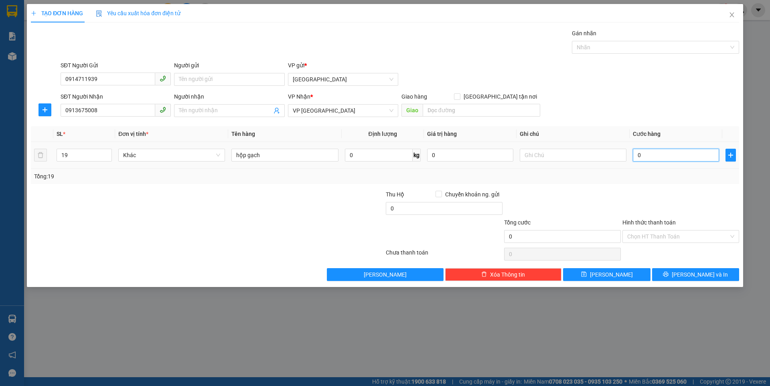
type input "6"
type input "66"
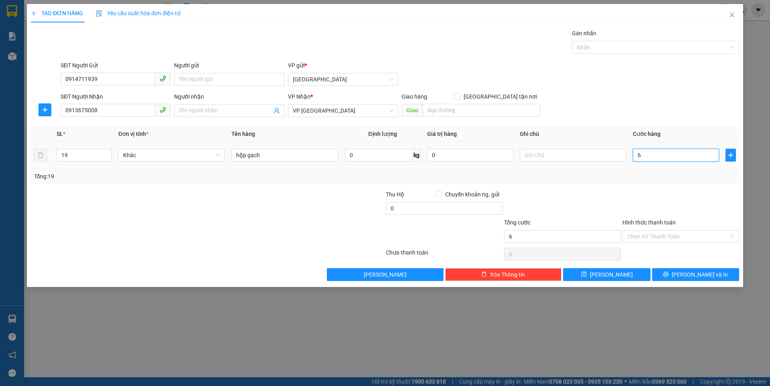
type input "66"
type input "665"
type input "665.000"
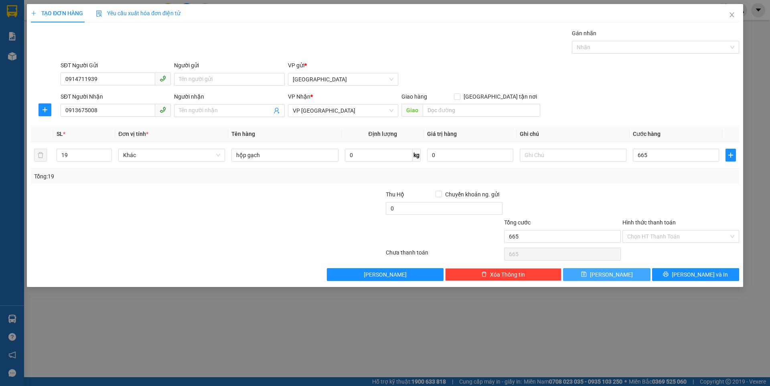
type input "665.000"
click at [625, 273] on button "[PERSON_NAME]" at bounding box center [606, 274] width 87 height 13
type input "1"
type input "0"
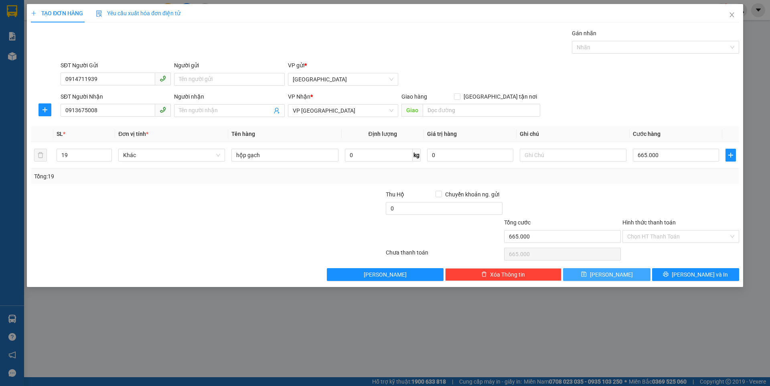
type input "0"
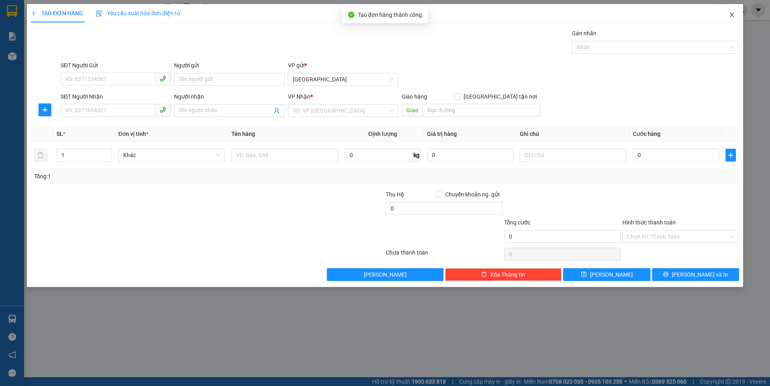
click at [732, 13] on icon "close" at bounding box center [732, 15] width 6 height 6
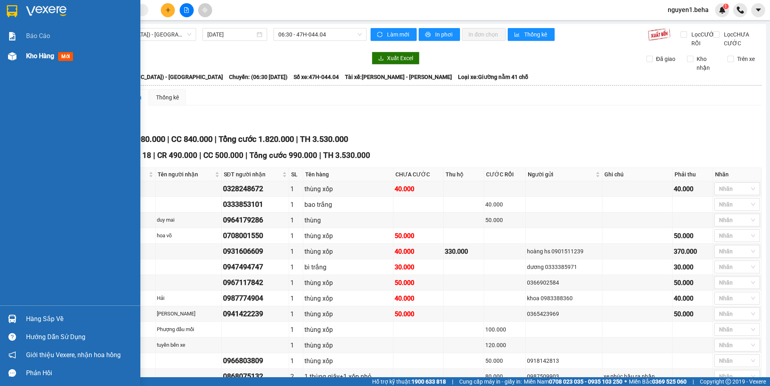
click at [9, 51] on div at bounding box center [12, 56] width 14 height 14
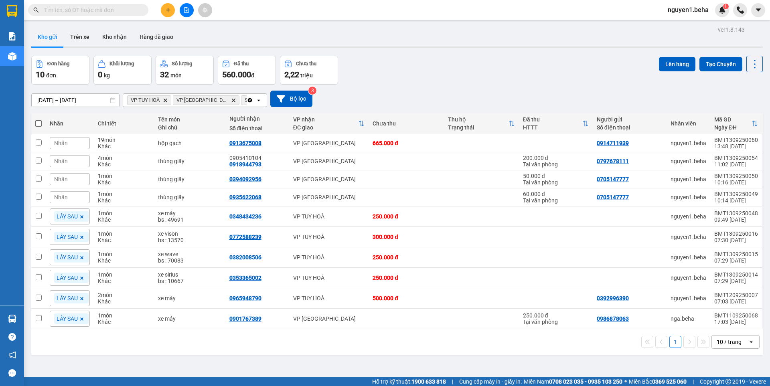
click at [99, 8] on input "text" at bounding box center [91, 10] width 95 height 9
click at [185, 8] on icon "file-add" at bounding box center [187, 10] width 4 height 6
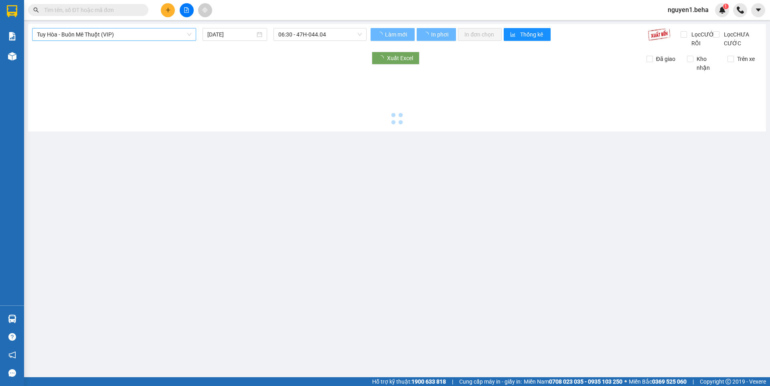
click at [133, 34] on span "Tuy Hòa - Buôn Mê Thuột (VIP)" at bounding box center [114, 34] width 154 height 12
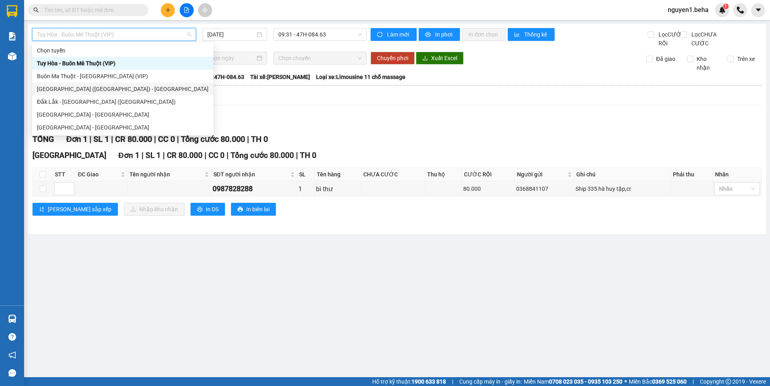
click at [87, 88] on div "[GEOGRAPHIC_DATA] ([GEOGRAPHIC_DATA]) - [GEOGRAPHIC_DATA]" at bounding box center [123, 89] width 172 height 9
type input "[DATE]"
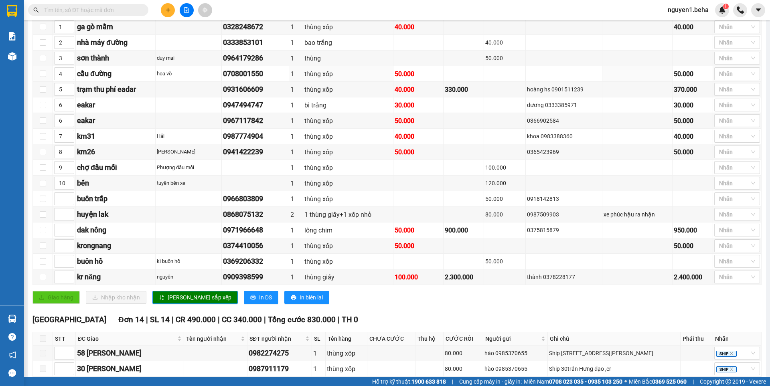
scroll to position [201, 0]
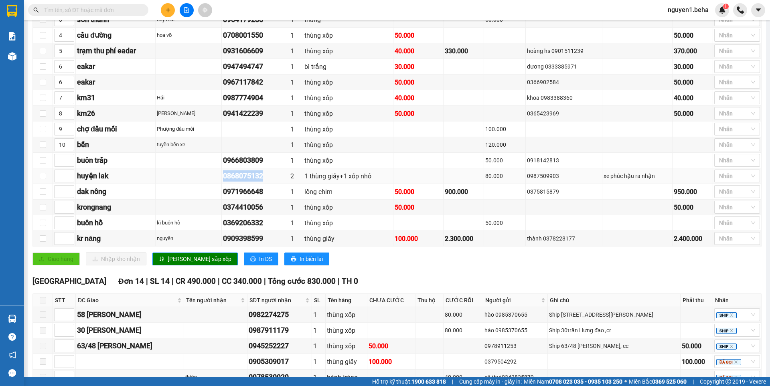
drag, startPoint x: 227, startPoint y: 185, endPoint x: 276, endPoint y: 187, distance: 49.4
click at [276, 182] on div "0868075132" at bounding box center [255, 176] width 65 height 11
copy div "0868075132"
drag, startPoint x: 224, startPoint y: 169, endPoint x: 274, endPoint y: 175, distance: 50.1
click at [274, 169] on tr "buôn trấp 0966803809 1 thùng xốp 50.000 0918142813 Nhãn" at bounding box center [397, 161] width 729 height 16
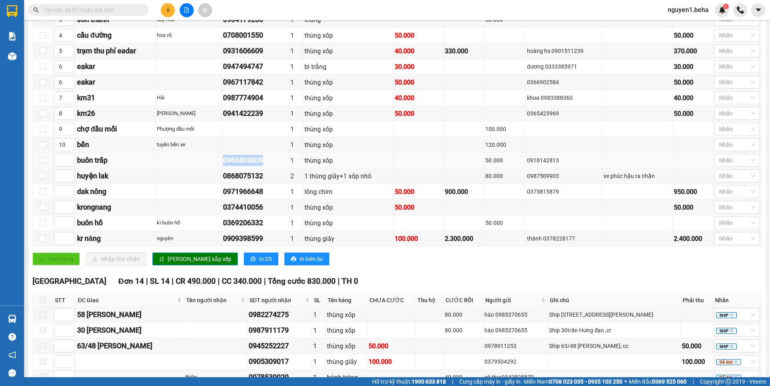
copy div "0966803809"
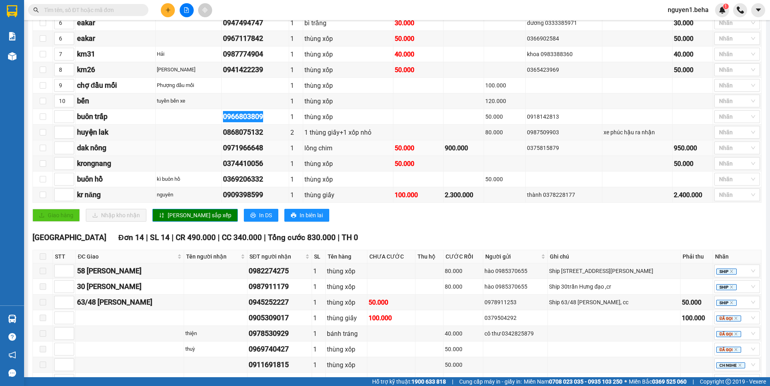
scroll to position [281, 0]
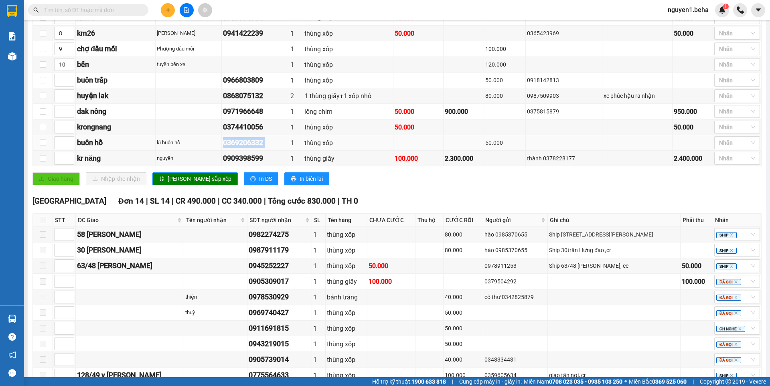
drag, startPoint x: 226, startPoint y: 152, endPoint x: 291, endPoint y: 156, distance: 65.1
click at [291, 151] on tr "buôn hồ kì buôn hồ 0369206332 1 thùng xốp 50.000 Nhãn" at bounding box center [397, 143] width 729 height 16
copy div "0369206332"
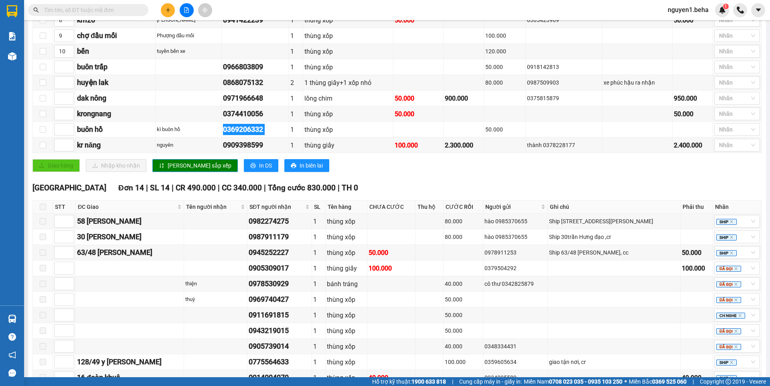
scroll to position [279, 0]
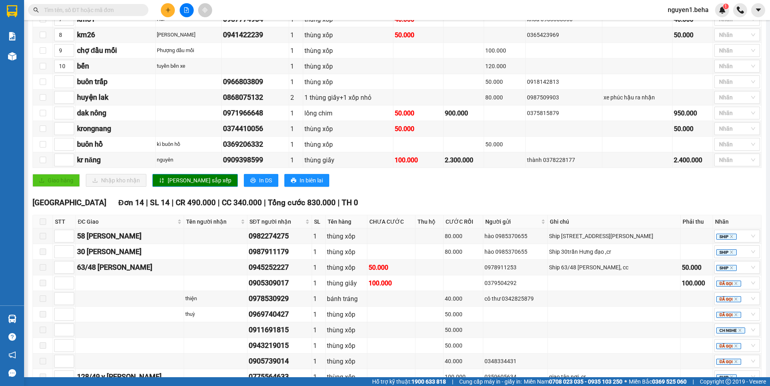
click at [510, 193] on div "Giao dọc đường Đơn 17 | SL 18 | CR 490.000 | CC 500.000 | Tổng cước 990.000 | T…" at bounding box center [398, 31] width 730 height 323
click at [455, 187] on div "Giao hàng Nhập kho nhận Lưu sắp xếp In DS In biên lai" at bounding box center [398, 180] width 730 height 13
drag, startPoint x: 243, startPoint y: 246, endPoint x: 301, endPoint y: 247, distance: 58.6
click at [301, 244] on tr "[STREET_ADDRESS][PERSON_NAME] 0982274275 1 thùng xốp 80.000 hào 0985370655 Ship…" at bounding box center [397, 237] width 729 height 16
drag, startPoint x: 274, startPoint y: 244, endPoint x: 357, endPoint y: 195, distance: 96.0
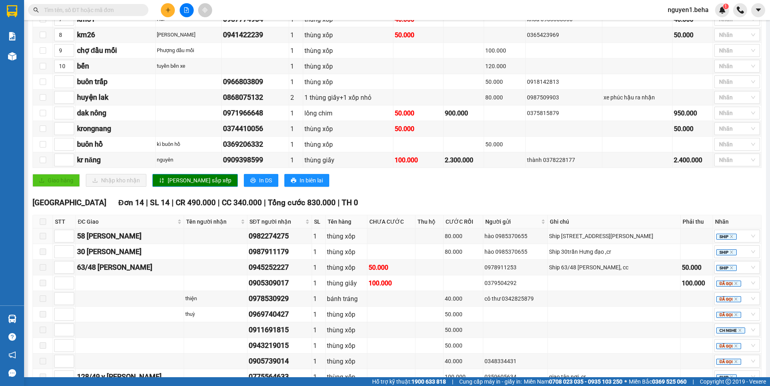
click at [357, 187] on div "Giao hàng Nhập kho nhận Lưu sắp xếp In DS In biên lai" at bounding box center [398, 180] width 730 height 13
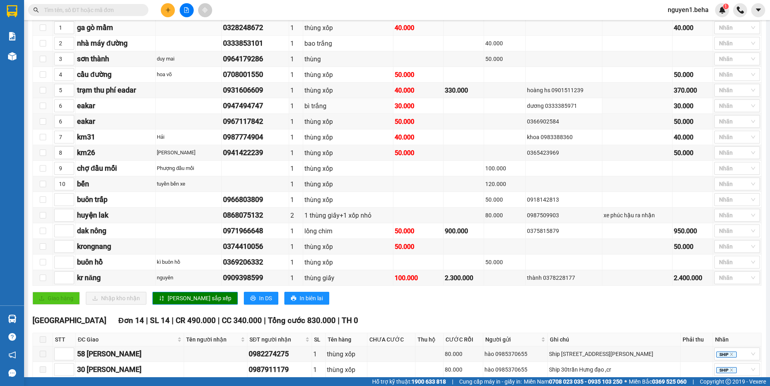
scroll to position [159, 0]
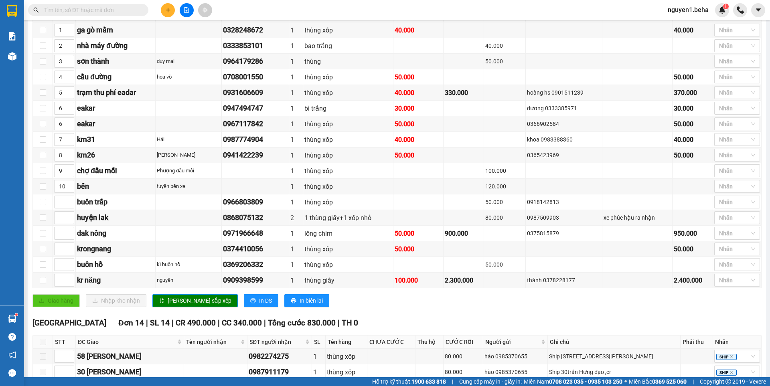
click at [112, 10] on input "text" at bounding box center [91, 10] width 95 height 9
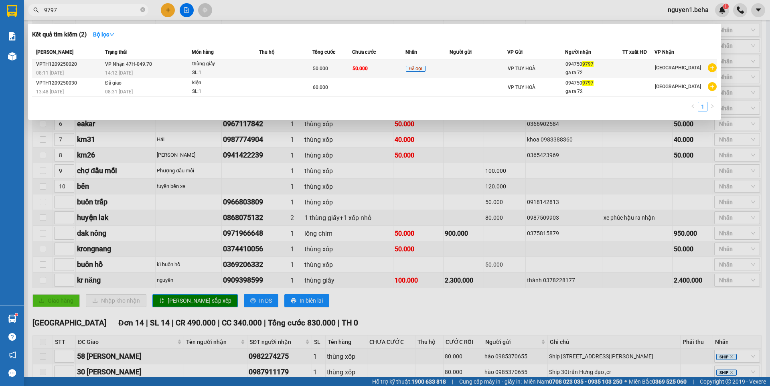
type input "9797"
click at [262, 68] on td at bounding box center [285, 68] width 53 height 19
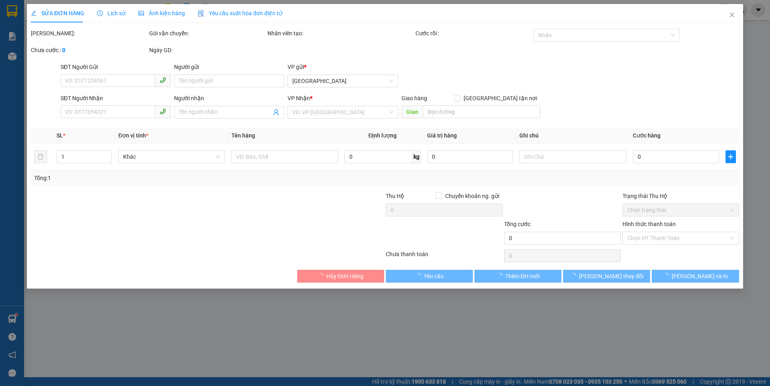
type input "0947509797"
type input "ga ra 72"
type input "50.000"
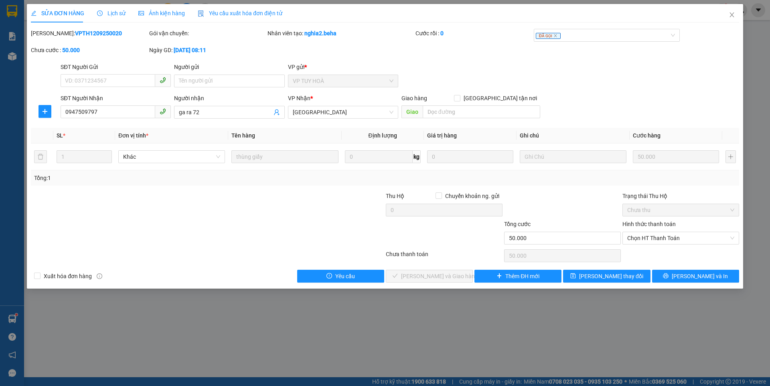
click at [150, 13] on span "Ảnh kiện hàng" at bounding box center [161, 13] width 47 height 6
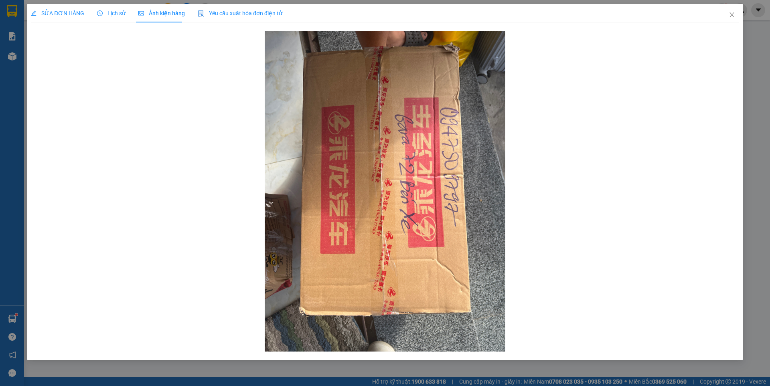
click at [65, 10] on span "SỬA ĐƠN HÀNG" at bounding box center [57, 13] width 53 height 6
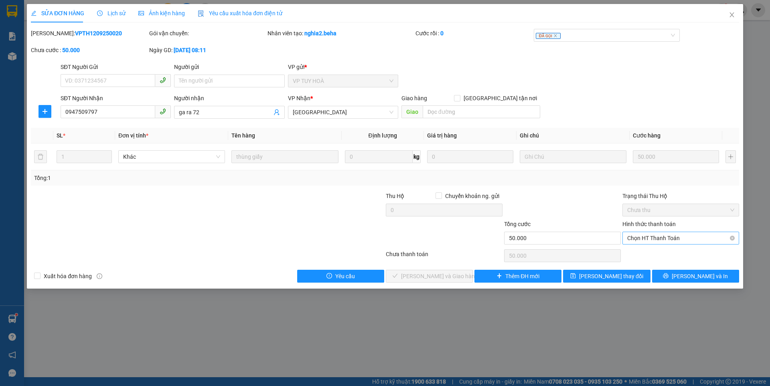
click at [663, 238] on span "Chọn HT Thanh Toán" at bounding box center [681, 238] width 107 height 12
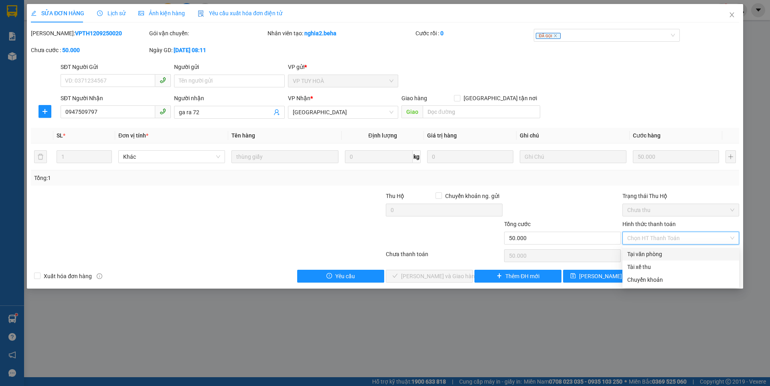
click at [646, 254] on div "Tại văn phòng" at bounding box center [681, 254] width 107 height 9
type input "0"
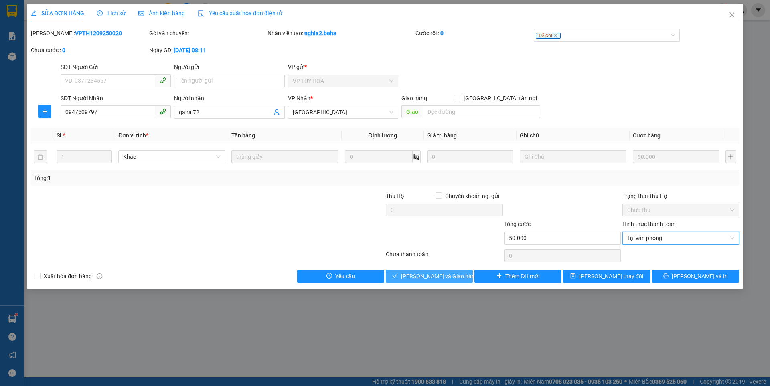
click at [450, 277] on span "[PERSON_NAME] và Giao hàng" at bounding box center [439, 276] width 77 height 9
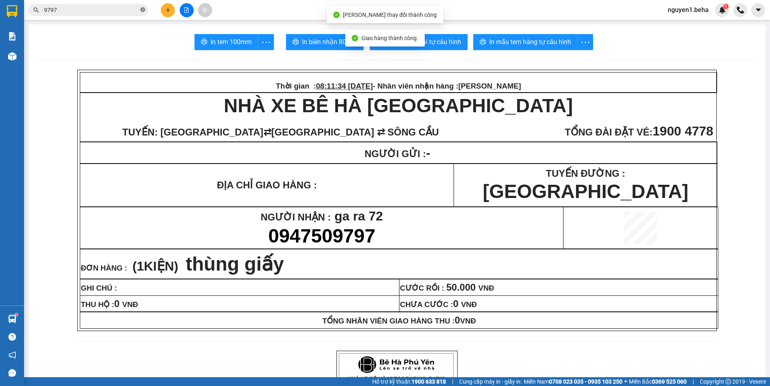
click at [142, 10] on icon "close-circle" at bounding box center [142, 9] width 5 height 5
click at [188, 10] on icon "file-add" at bounding box center [187, 10] width 6 height 6
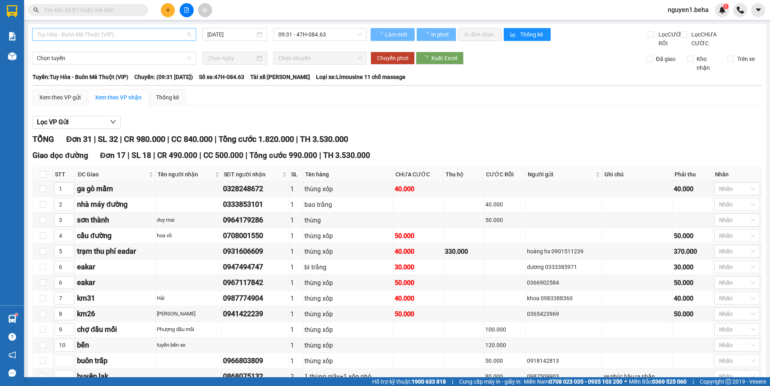
click at [122, 34] on span "Tuy Hòa - Buôn Mê Thuột (VIP)" at bounding box center [114, 34] width 154 height 12
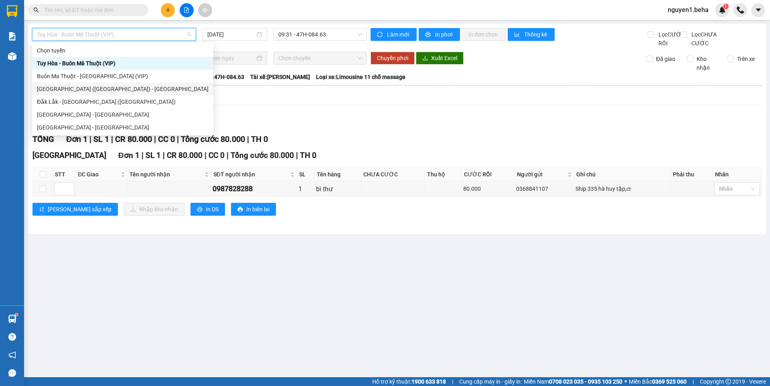
click at [60, 87] on div "[GEOGRAPHIC_DATA] ([GEOGRAPHIC_DATA]) - [GEOGRAPHIC_DATA]" at bounding box center [123, 89] width 172 height 9
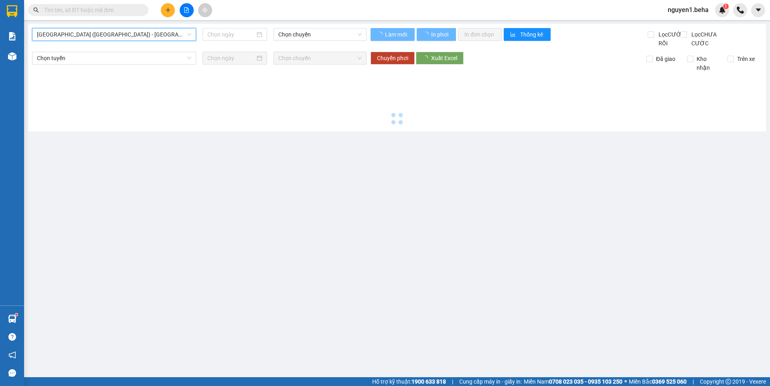
type input "[DATE]"
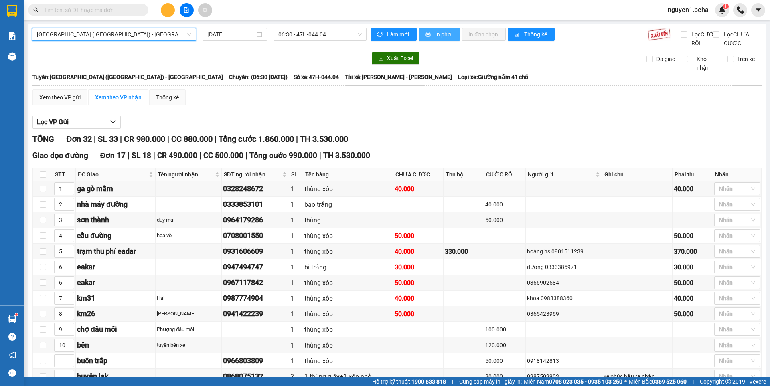
click at [440, 34] on span "In phơi" at bounding box center [444, 34] width 18 height 9
click at [446, 35] on span "In phơi" at bounding box center [444, 34] width 18 height 9
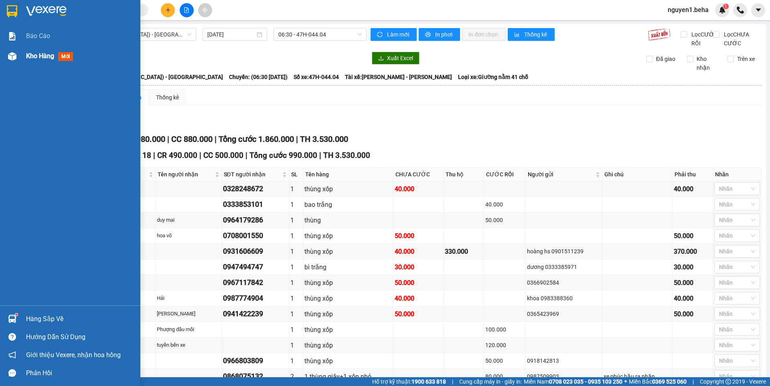
click at [11, 55] on img at bounding box center [12, 56] width 8 height 8
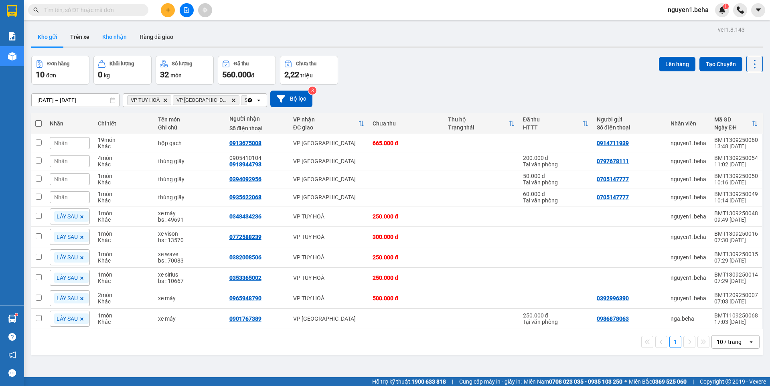
click at [120, 37] on button "Kho nhận" at bounding box center [114, 36] width 37 height 19
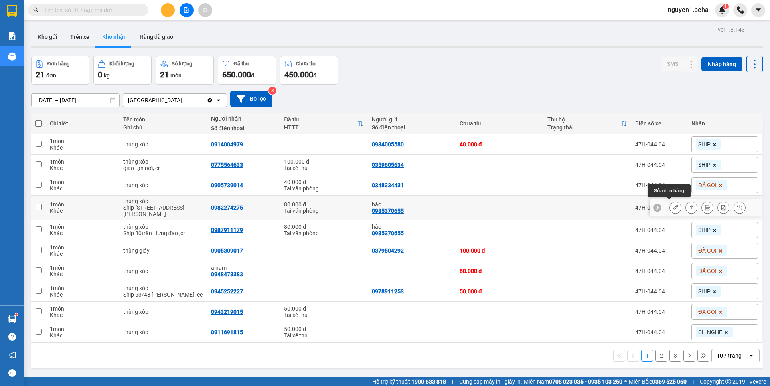
click at [673, 205] on icon at bounding box center [676, 208] width 6 height 6
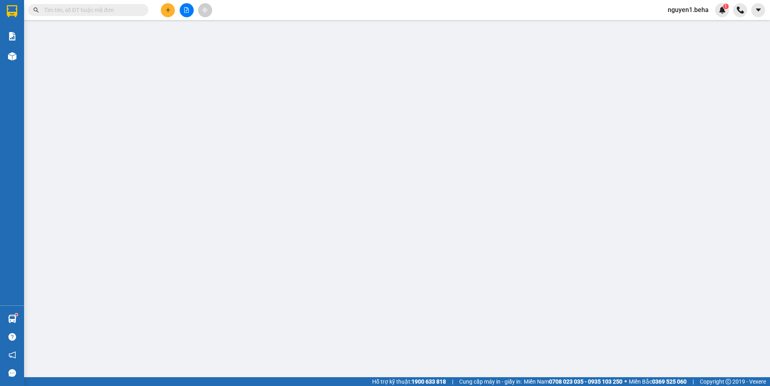
type input "0985370655"
type input "hào"
type input "0982274275"
checkbox input "true"
type input "58 [PERSON_NAME]"
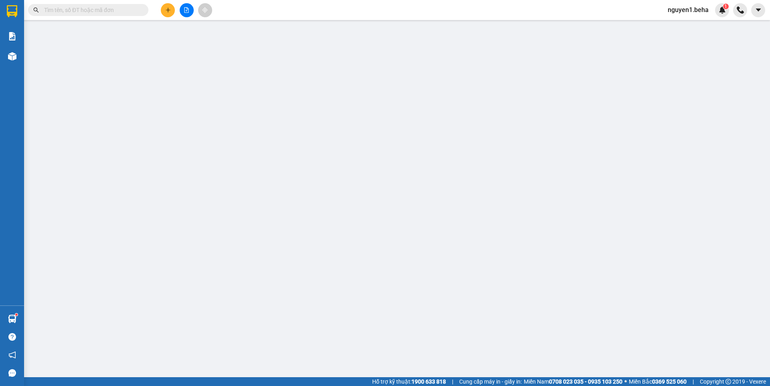
type input "80.000"
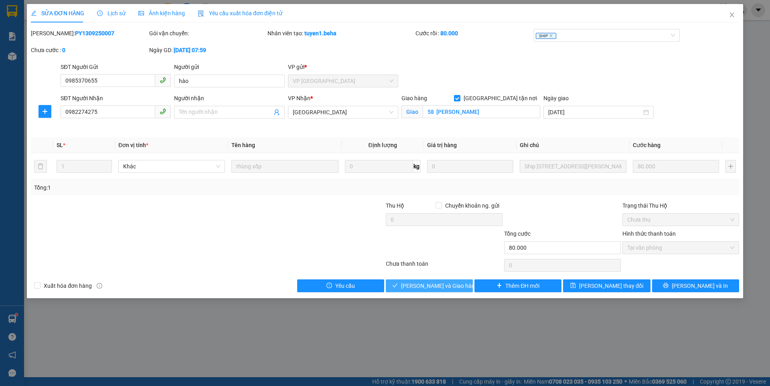
click at [453, 285] on span "[PERSON_NAME] và Giao hàng" at bounding box center [439, 286] width 77 height 9
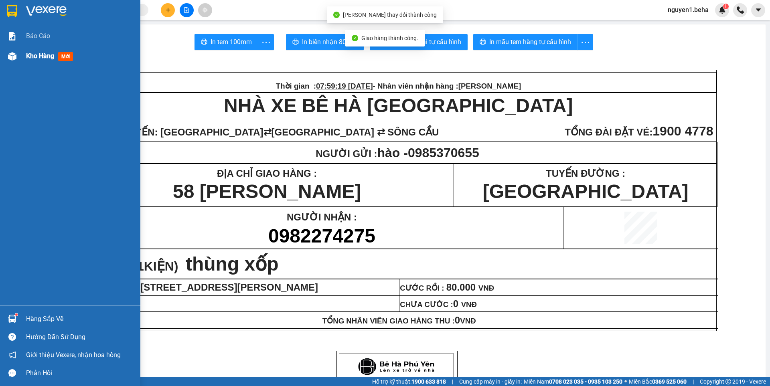
click at [11, 54] on img at bounding box center [12, 56] width 8 height 8
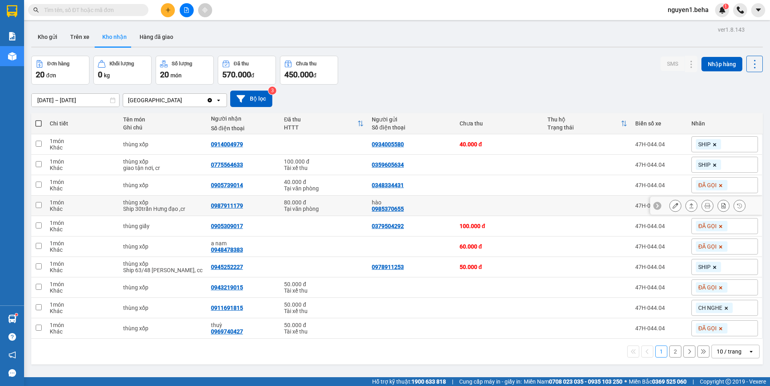
click at [673, 208] on icon at bounding box center [676, 206] width 6 height 6
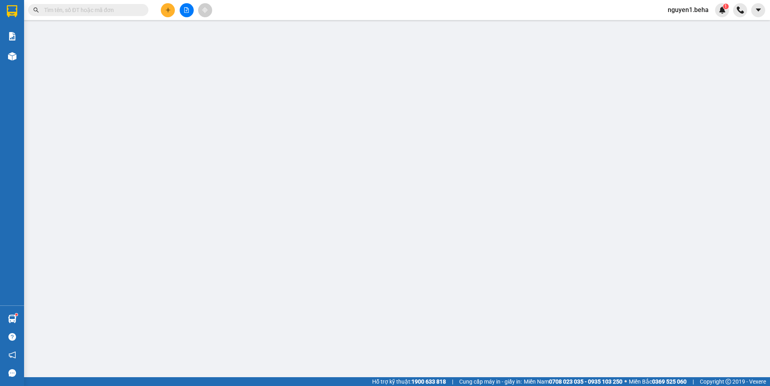
type input "0985370655"
type input "hào"
type input "0987911179"
checkbox input "true"
type input "30 [PERSON_NAME]"
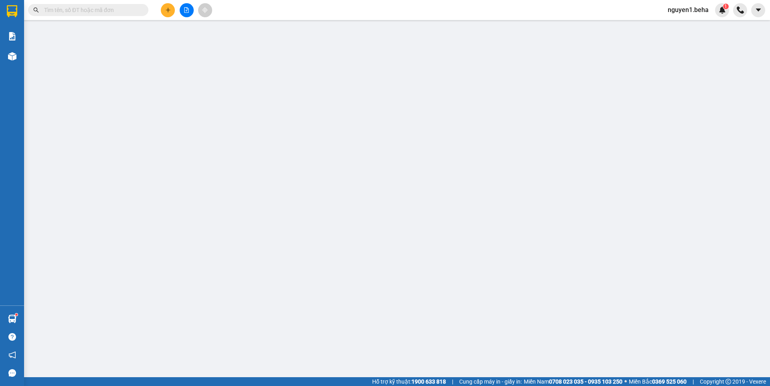
type input "80.000"
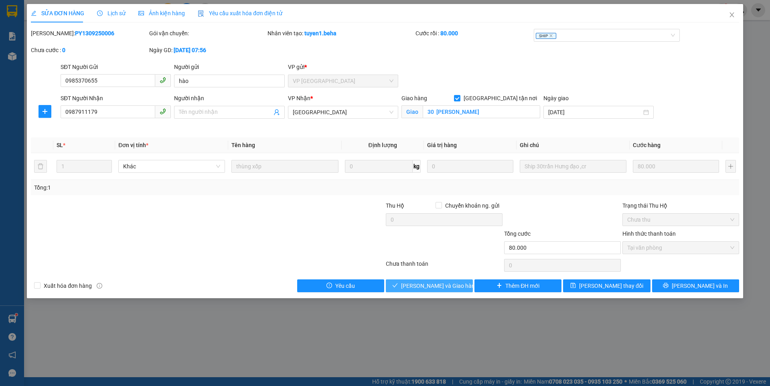
click at [404, 280] on button "[PERSON_NAME] và Giao hàng" at bounding box center [429, 286] width 87 height 13
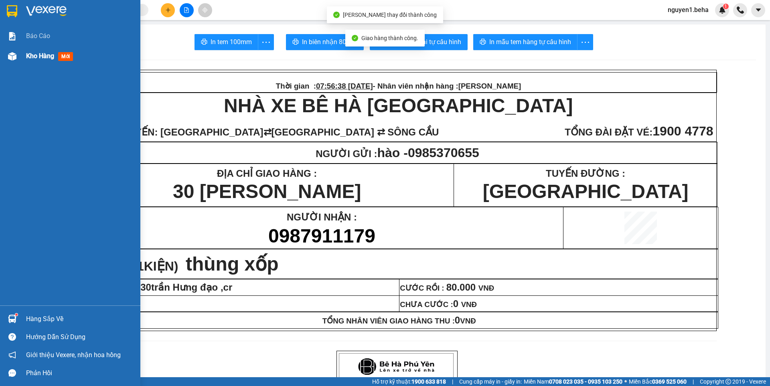
click at [8, 56] on img at bounding box center [12, 56] width 8 height 8
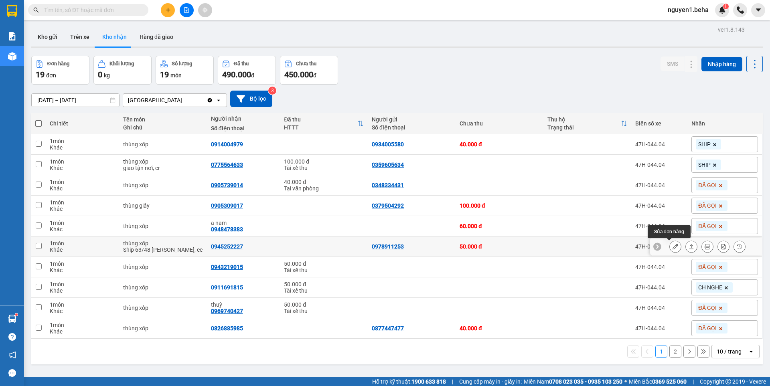
click at [673, 248] on icon at bounding box center [676, 247] width 6 height 6
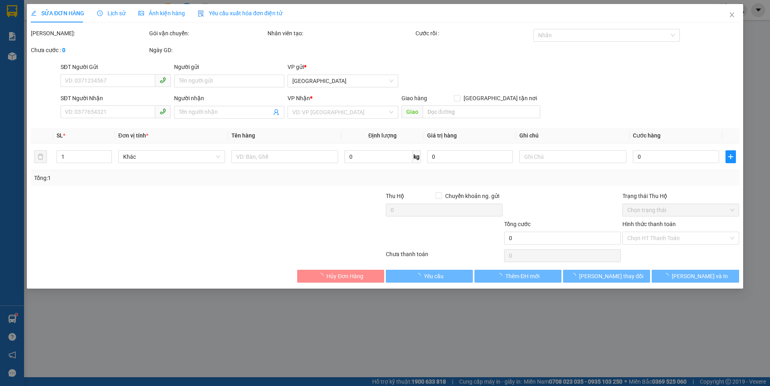
type input "0978911253"
type input "0945252227"
checkbox input "true"
type input "63/48 [PERSON_NAME]"
type input "50.000"
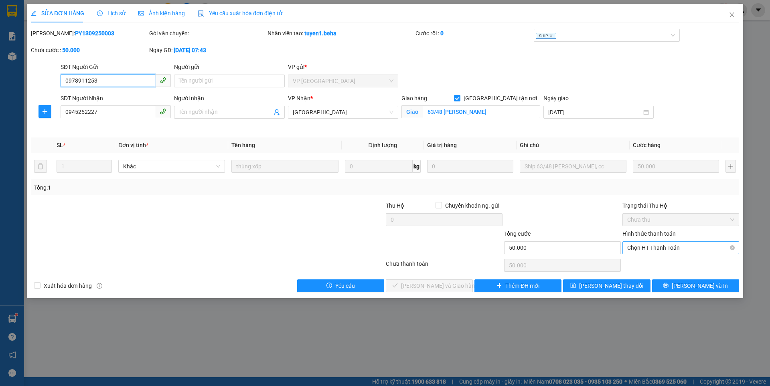
click at [660, 246] on span "Chọn HT Thanh Toán" at bounding box center [681, 248] width 107 height 12
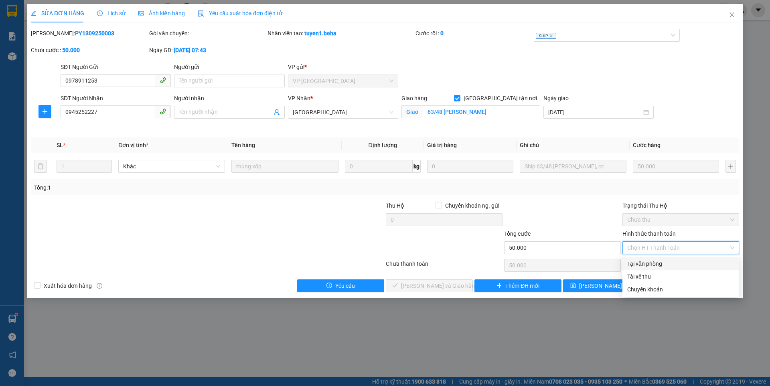
click at [656, 264] on div "Tại văn phòng" at bounding box center [681, 264] width 107 height 9
type input "0"
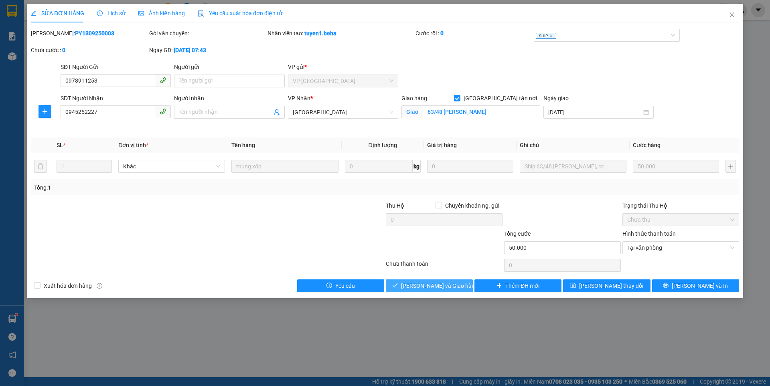
click at [460, 288] on button "[PERSON_NAME] và Giao hàng" at bounding box center [429, 286] width 87 height 13
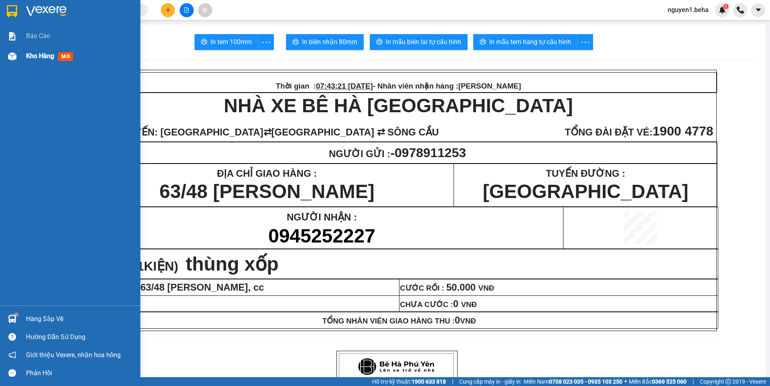
click at [21, 57] on div "Kho hàng mới" at bounding box center [70, 56] width 140 height 20
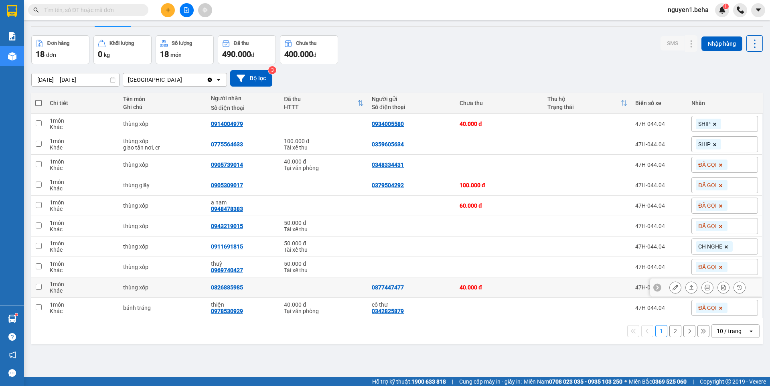
scroll to position [37, 0]
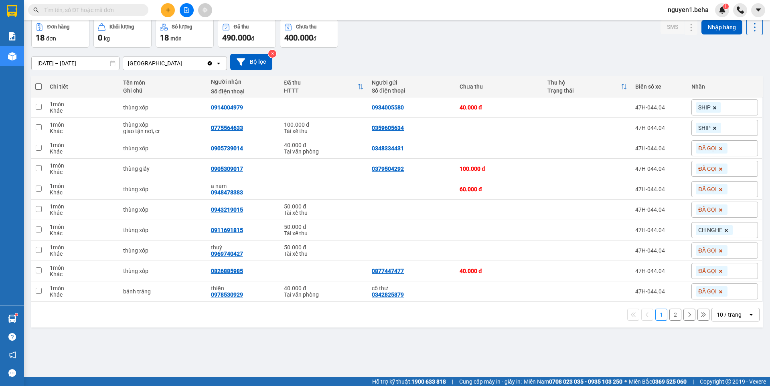
click at [672, 316] on button "2" at bounding box center [676, 315] width 12 height 12
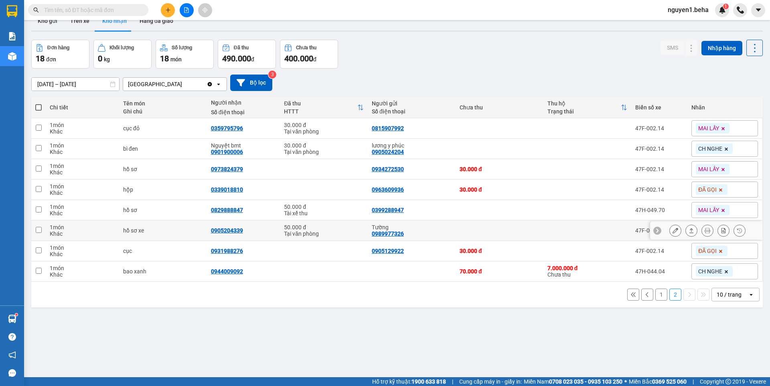
scroll to position [0, 0]
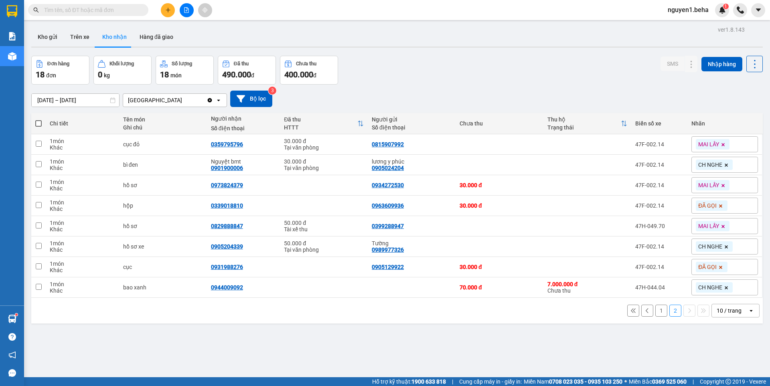
click at [656, 308] on button "1" at bounding box center [662, 311] width 12 height 12
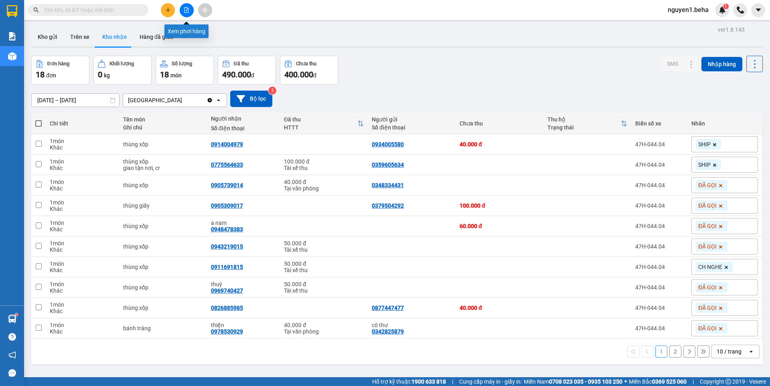
click at [187, 11] on icon "file-add" at bounding box center [187, 10] width 6 height 6
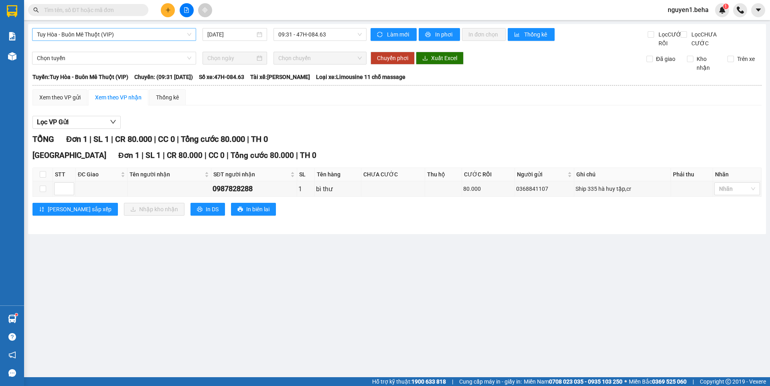
click at [109, 35] on span "Tuy Hòa - Buôn Mê Thuột (VIP)" at bounding box center [114, 34] width 154 height 12
click at [444, 37] on span "In phơi" at bounding box center [444, 34] width 18 height 9
click at [187, 10] on icon "file-add" at bounding box center [187, 10] width 6 height 6
click at [153, 31] on span "Tuy Hòa - Buôn Mê Thuột (VIP)" at bounding box center [114, 34] width 154 height 12
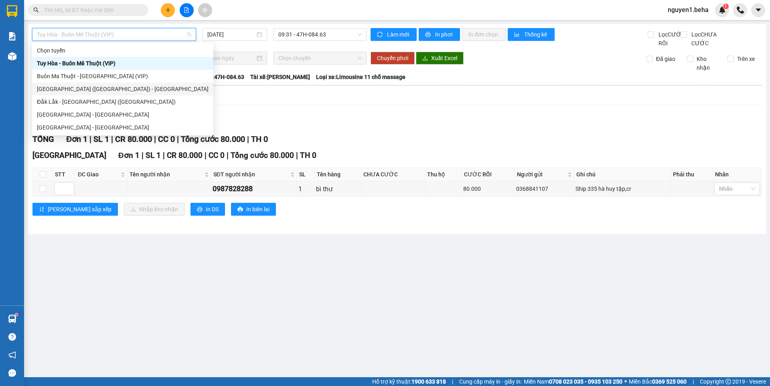
click at [137, 85] on div "Phú Yên (SC) - Đắk Lắk" at bounding box center [123, 89] width 172 height 9
type input "[DATE]"
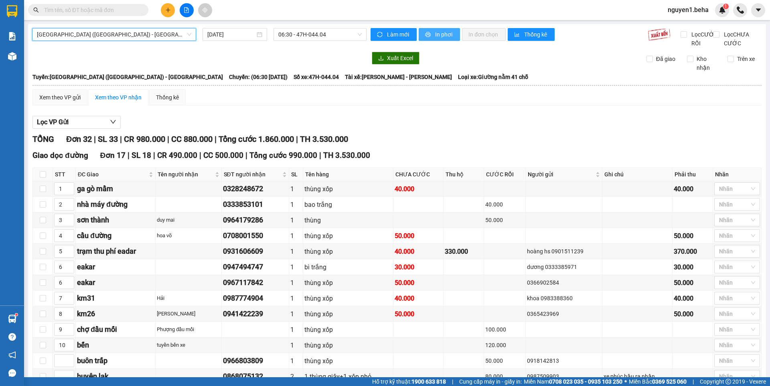
click at [443, 35] on span "In phơi" at bounding box center [444, 34] width 18 height 9
click at [94, 12] on input "text" at bounding box center [91, 10] width 95 height 9
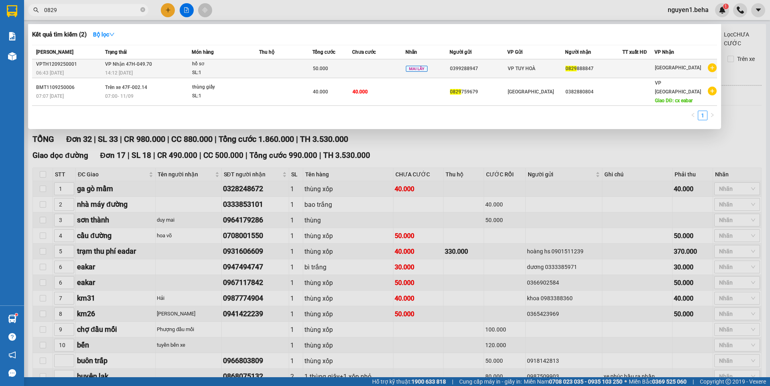
click at [227, 69] on div "SL: 1" at bounding box center [222, 73] width 60 height 9
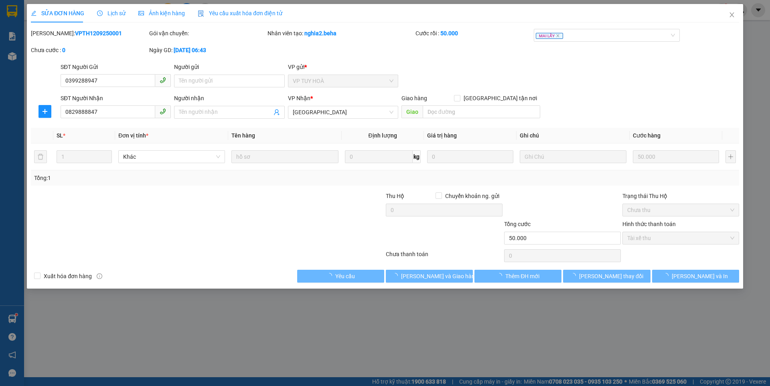
click at [155, 11] on span "Ảnh kiện hàng" at bounding box center [161, 13] width 47 height 6
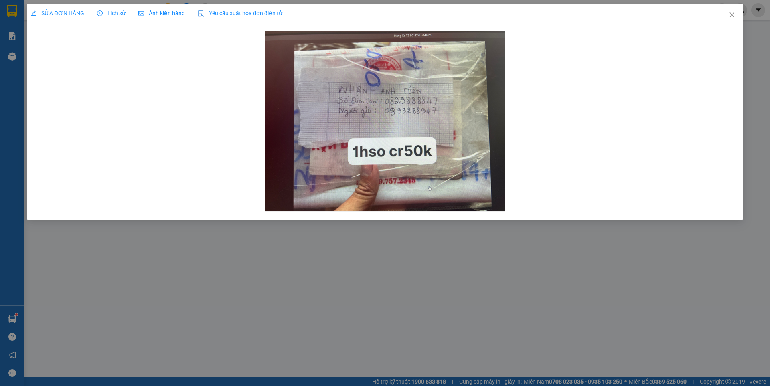
drag, startPoint x: 52, startPoint y: 9, endPoint x: 48, endPoint y: 6, distance: 4.6
click at [49, 8] on div "SỬA ĐƠN HÀNG" at bounding box center [57, 13] width 53 height 18
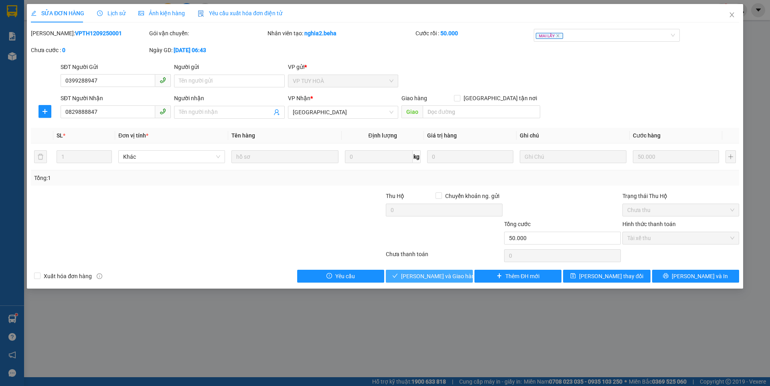
click at [415, 280] on span "Lưu và Giao hàng" at bounding box center [439, 276] width 77 height 9
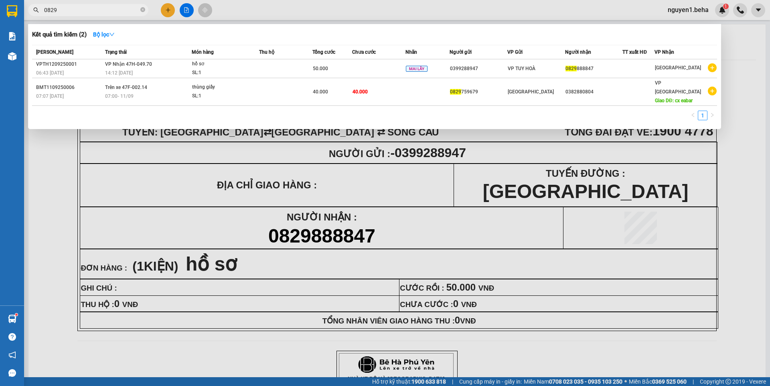
click at [102, 9] on input "0829" at bounding box center [91, 10] width 95 height 9
type input "0"
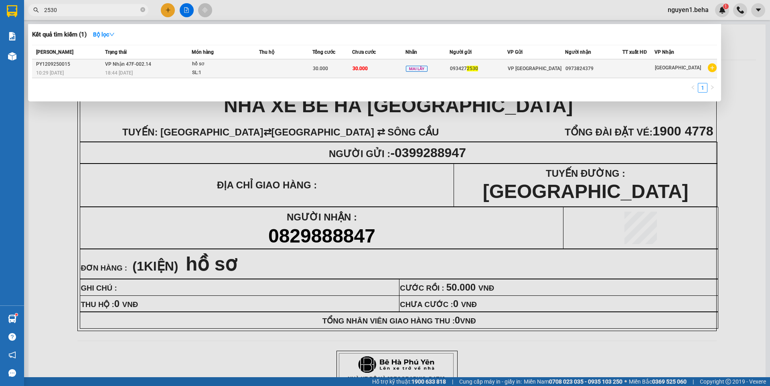
type input "2530"
click at [228, 74] on div "SL: 1" at bounding box center [222, 73] width 60 height 9
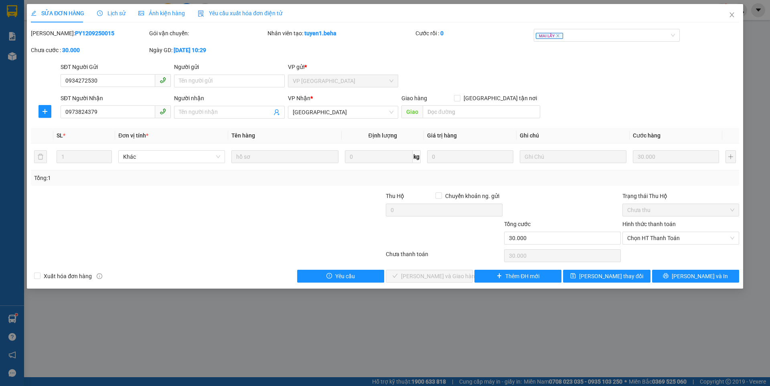
click at [159, 15] on span "Ảnh kiện hàng" at bounding box center [161, 13] width 47 height 6
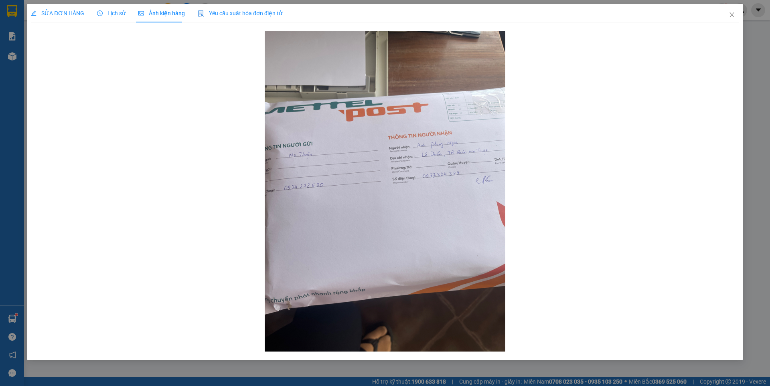
click at [67, 8] on div "SỬA ĐƠN HÀNG" at bounding box center [57, 13] width 53 height 18
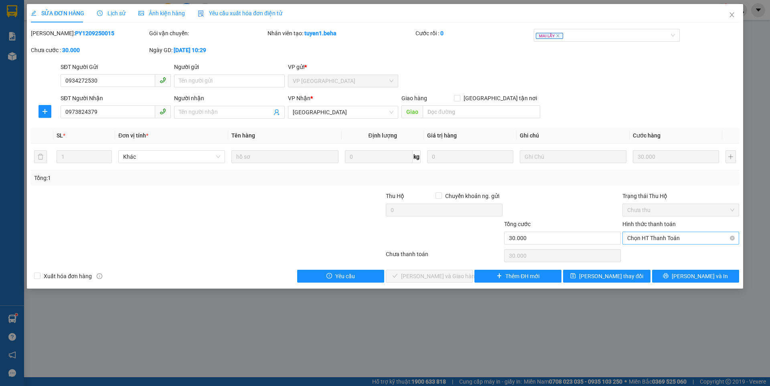
click at [665, 236] on span "Chọn HT Thanh Toán" at bounding box center [681, 238] width 107 height 12
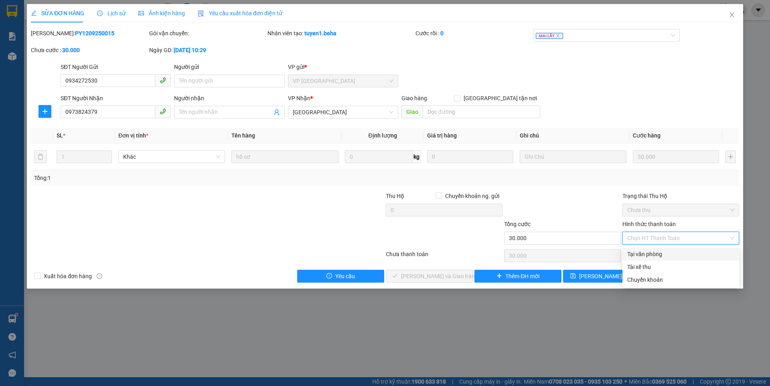
click at [650, 254] on div "Tại văn phòng" at bounding box center [681, 254] width 107 height 9
type input "0"
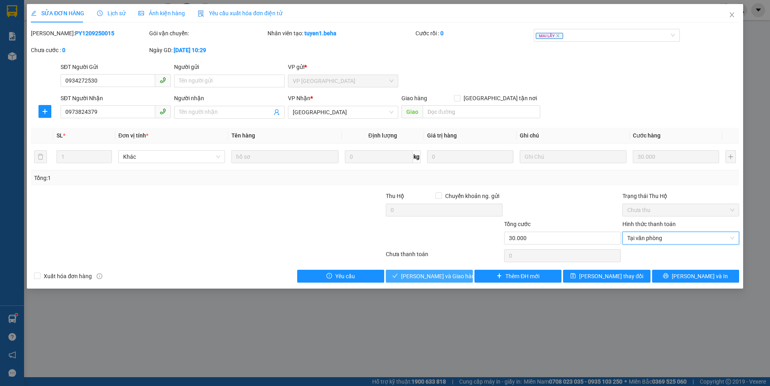
click at [450, 275] on span "Lưu và Giao hàng" at bounding box center [439, 276] width 77 height 9
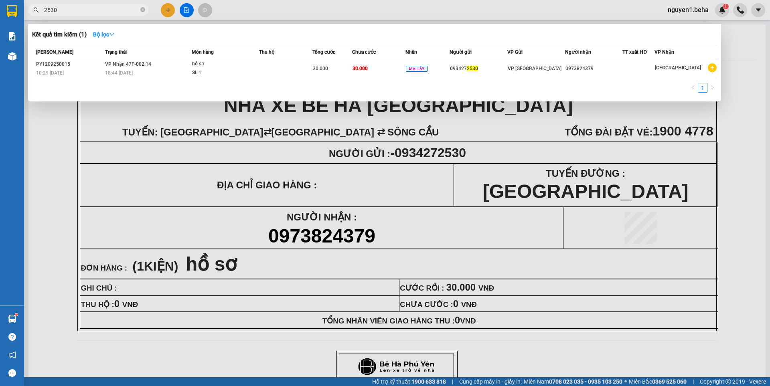
click at [81, 12] on input "2530" at bounding box center [91, 10] width 95 height 9
type input "2"
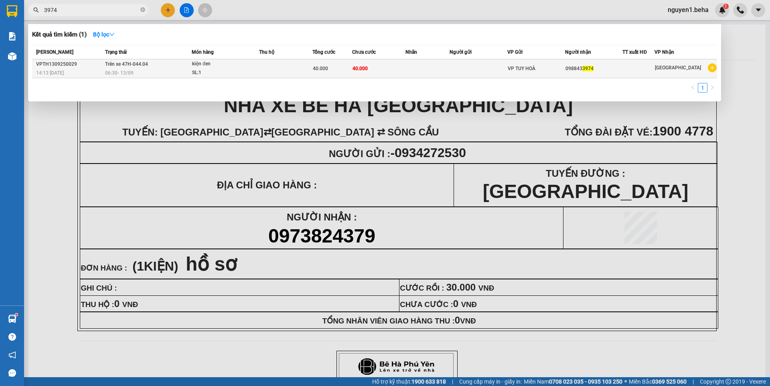
type input "3974"
click at [197, 71] on div "SL: 1" at bounding box center [222, 73] width 60 height 9
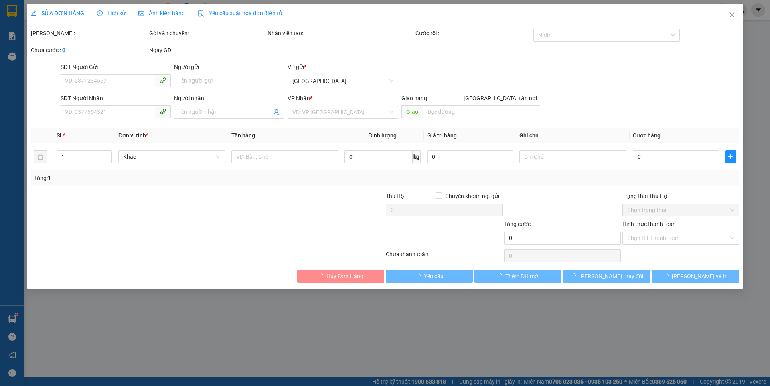
type input "0988433974"
type input "40.000"
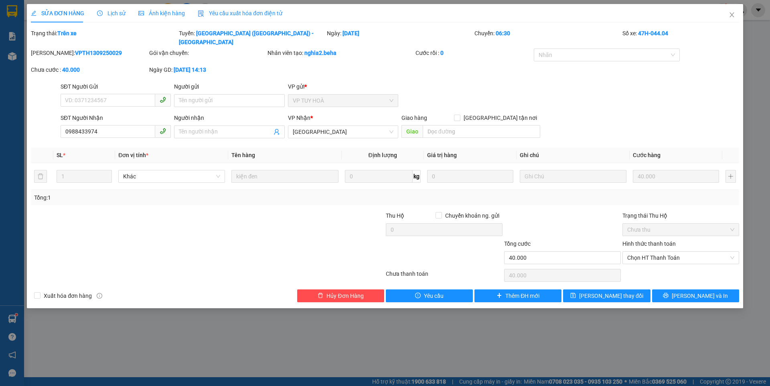
click at [165, 12] on span "Ảnh kiện hàng" at bounding box center [161, 13] width 47 height 6
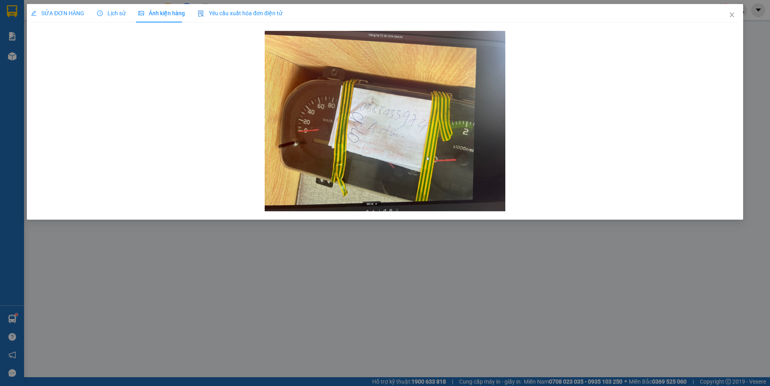
click at [49, 14] on span "SỬA ĐƠN HÀNG" at bounding box center [57, 13] width 53 height 6
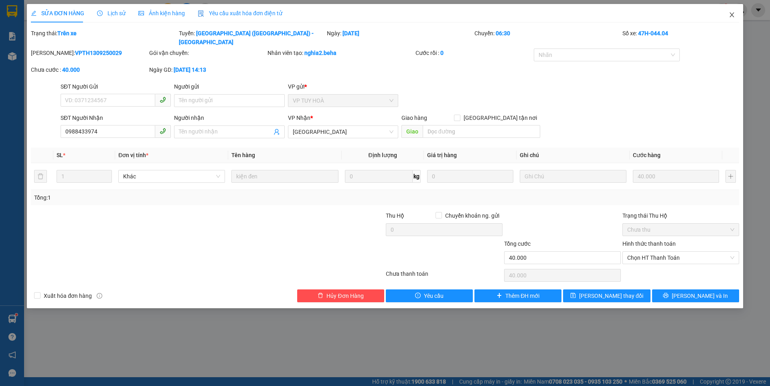
click at [734, 17] on icon "close" at bounding box center [732, 15] width 6 height 6
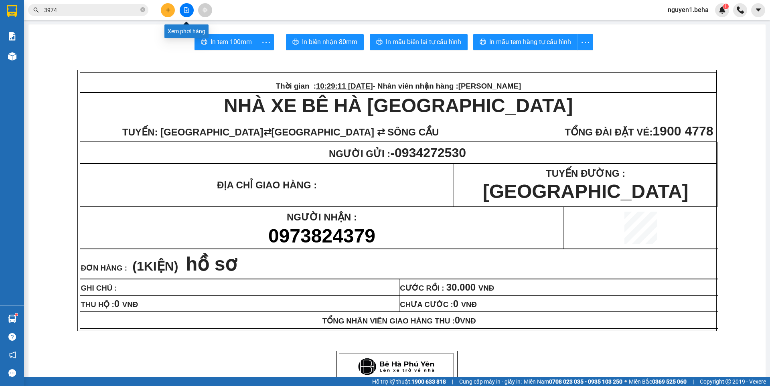
click at [189, 13] on button at bounding box center [187, 10] width 14 height 14
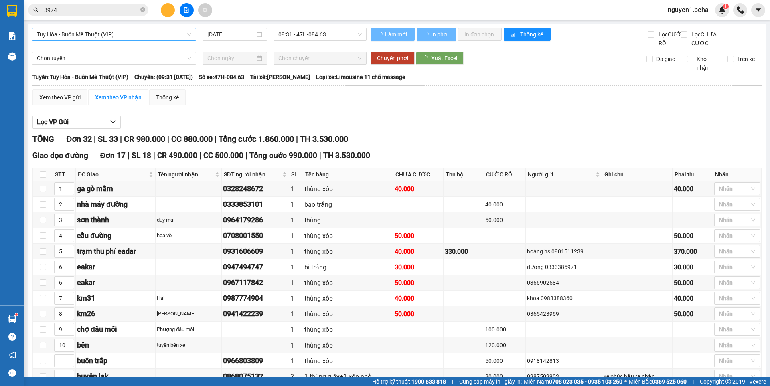
click at [125, 30] on span "Tuy Hòa - Buôn Mê Thuột (VIP)" at bounding box center [114, 34] width 154 height 12
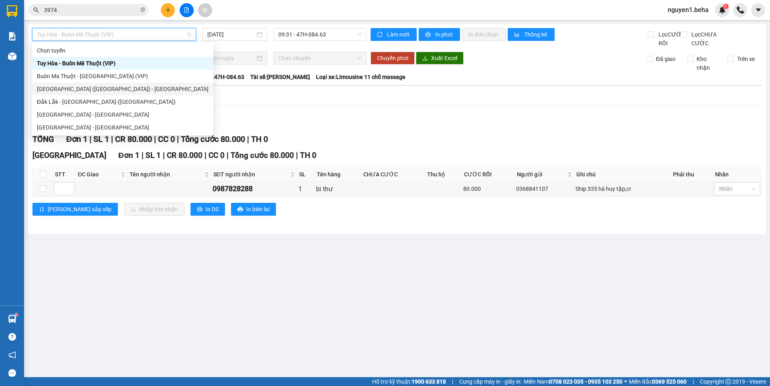
click at [69, 89] on div "Phú Yên (SC) - Đắk Lắk" at bounding box center [123, 89] width 172 height 9
type input "[DATE]"
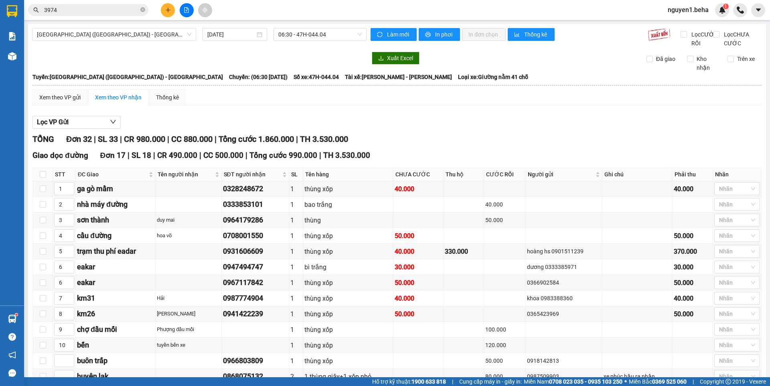
checkbox input "true"
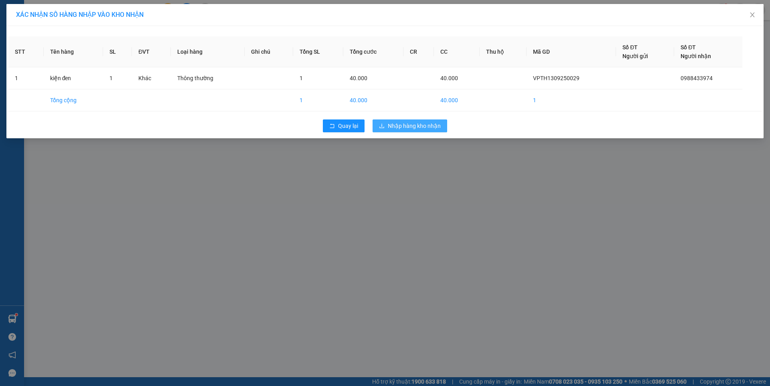
click at [415, 128] on span "Nhập hàng kho nhận" at bounding box center [414, 126] width 53 height 9
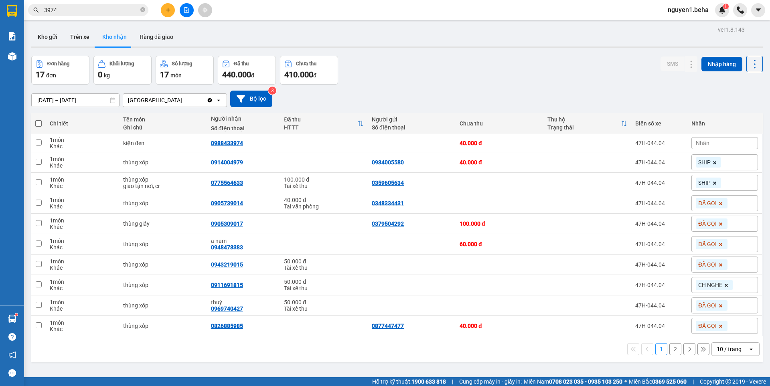
click at [670, 349] on button "2" at bounding box center [676, 349] width 12 height 12
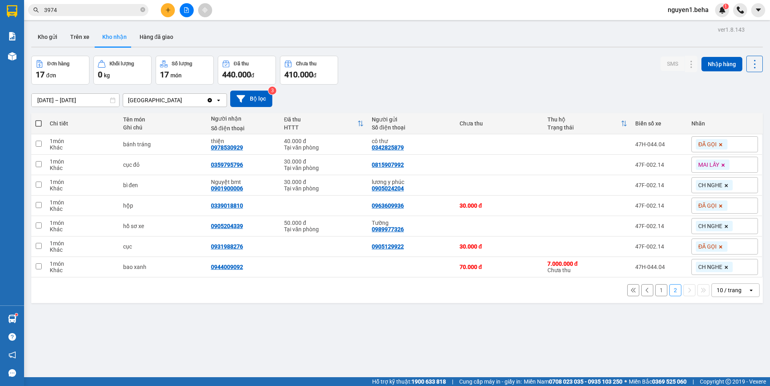
click at [325, 305] on div "ver 1.8.143 Kho gửi Trên xe Kho nhận Hàng đã giao Đơn hàng 17 đơn Khối lượng 0 …" at bounding box center [397, 217] width 738 height 386
click at [656, 293] on button "1" at bounding box center [662, 291] width 12 height 12
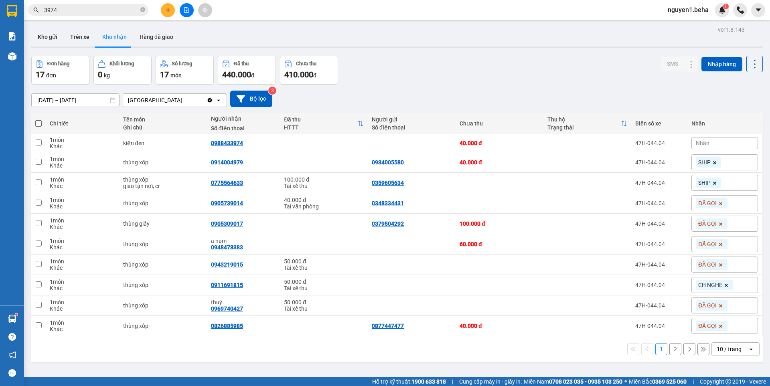
click at [522, 350] on div "ver 1.8.143 Kho gửi Trên xe Kho nhận Hàng đã giao Đơn hàng 17 đơn Khối lượng 0 …" at bounding box center [397, 217] width 738 height 386
click at [673, 160] on icon at bounding box center [676, 163] width 6 height 6
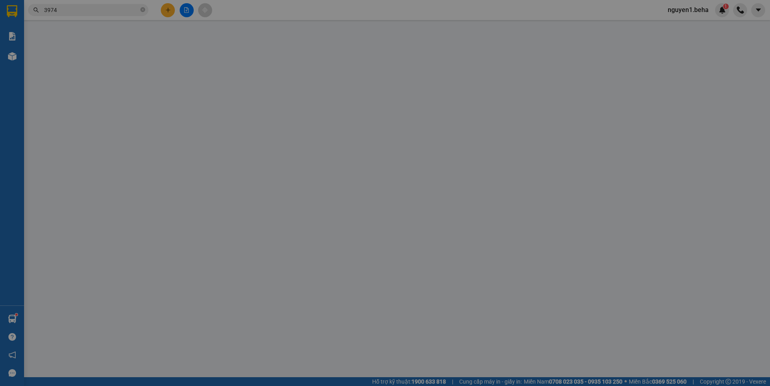
type input "0934005580"
type input "0914004979"
checkbox input "true"
type input "16 đoàn khuê"
type input "40.000"
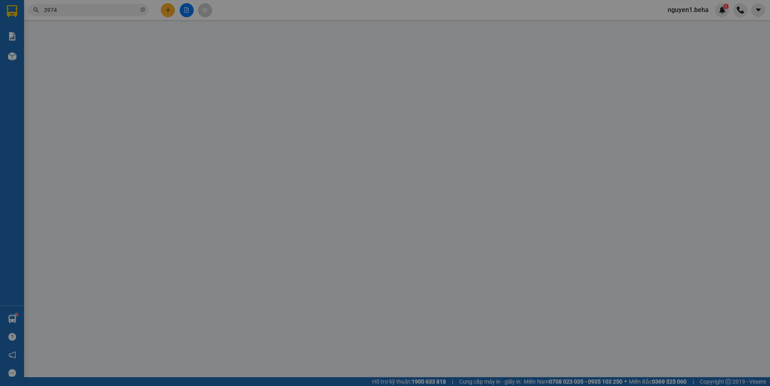
type input "40.000"
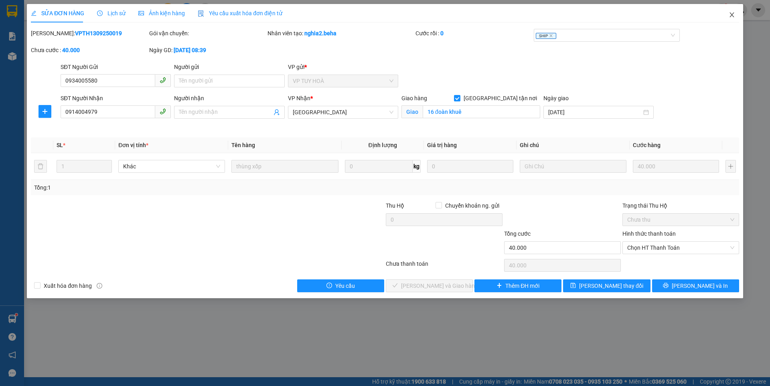
click at [732, 14] on icon "close" at bounding box center [732, 15] width 6 height 6
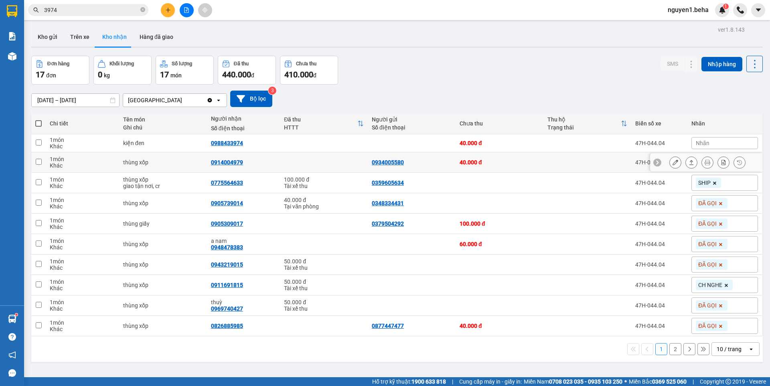
click at [673, 163] on icon at bounding box center [676, 163] width 6 height 6
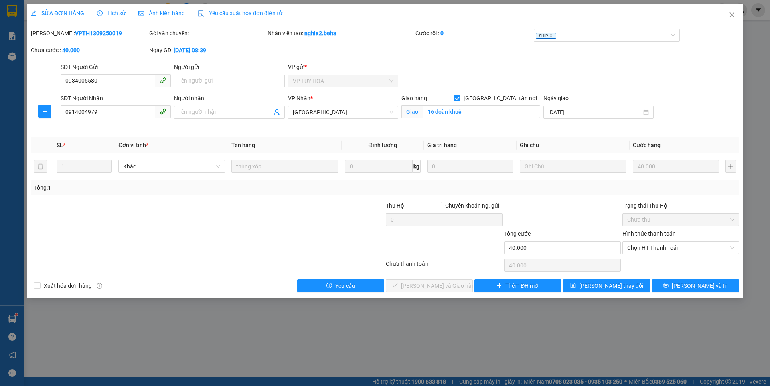
click at [169, 14] on span "Ảnh kiện hàng" at bounding box center [161, 13] width 47 height 6
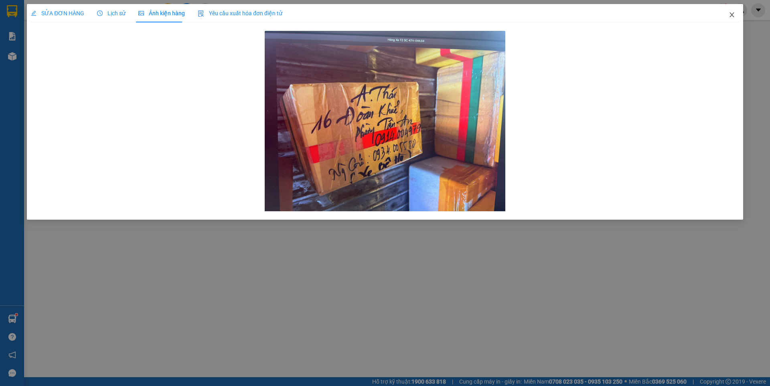
click at [731, 16] on icon "close" at bounding box center [732, 15] width 6 height 6
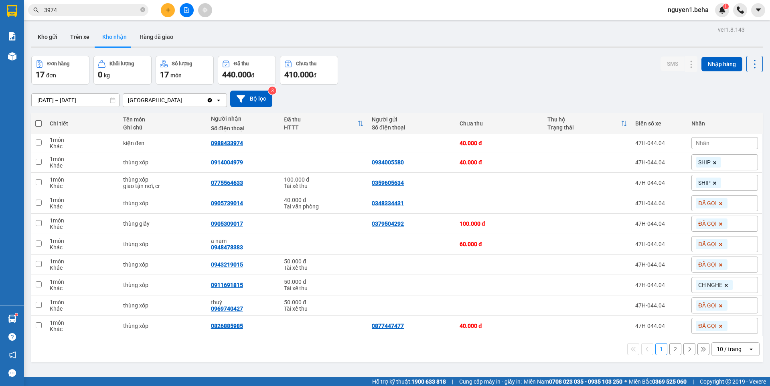
click at [457, 88] on div "11/09/2025 – 13/09/2025 Press the down arrow key to interact with the calendar …" at bounding box center [397, 99] width 732 height 28
click at [81, 8] on input "3974" at bounding box center [91, 10] width 95 height 9
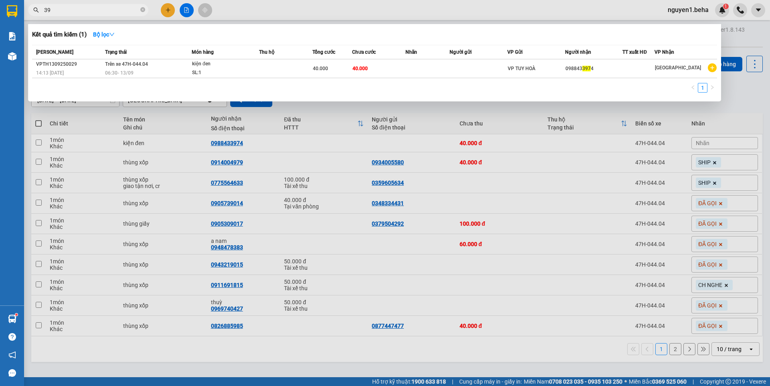
type input "3"
type input "8117"
click at [143, 7] on span at bounding box center [142, 10] width 5 height 8
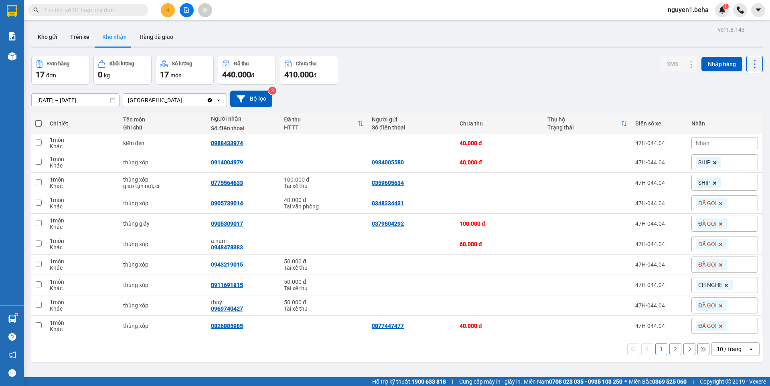
click at [116, 10] on input "text" at bounding box center [91, 10] width 95 height 9
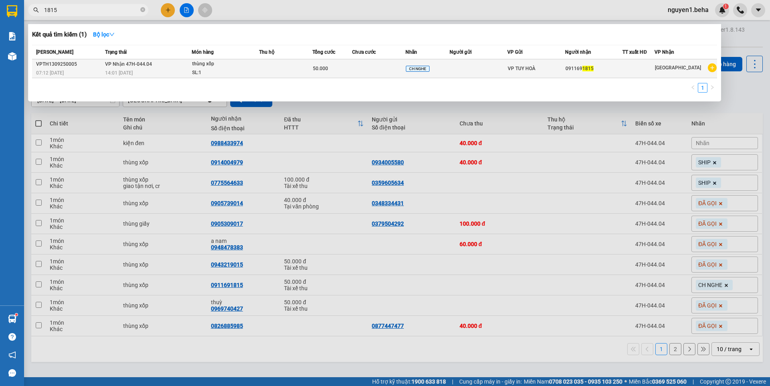
click at [174, 69] on div "14:01 [DATE]" at bounding box center [148, 73] width 86 height 9
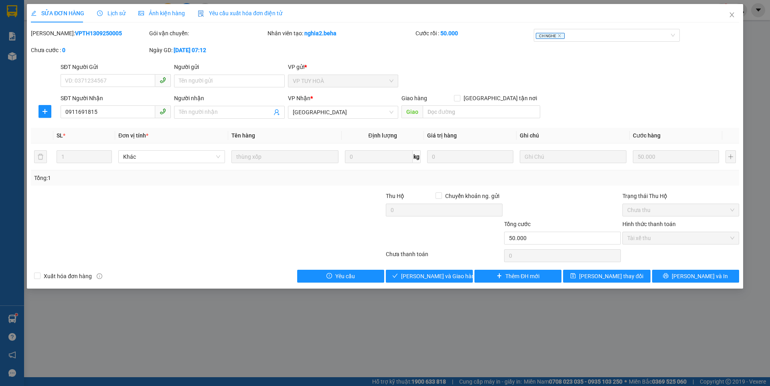
click at [157, 12] on span "Ảnh kiện hàng" at bounding box center [161, 13] width 47 height 6
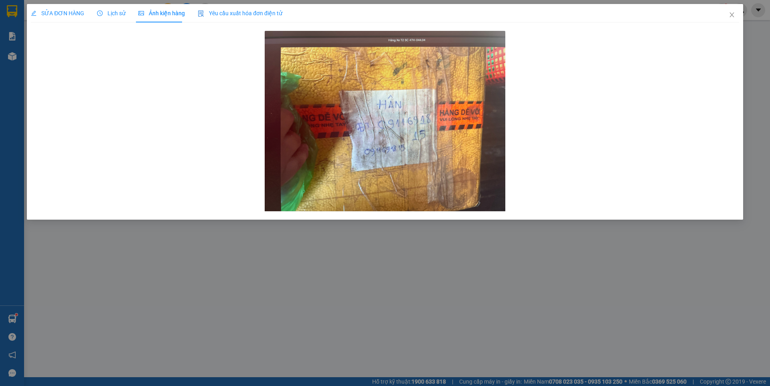
drag, startPoint x: 59, startPoint y: 12, endPoint x: 81, endPoint y: 29, distance: 27.2
click at [59, 12] on span "SỬA ĐƠN HÀNG" at bounding box center [57, 13] width 53 height 6
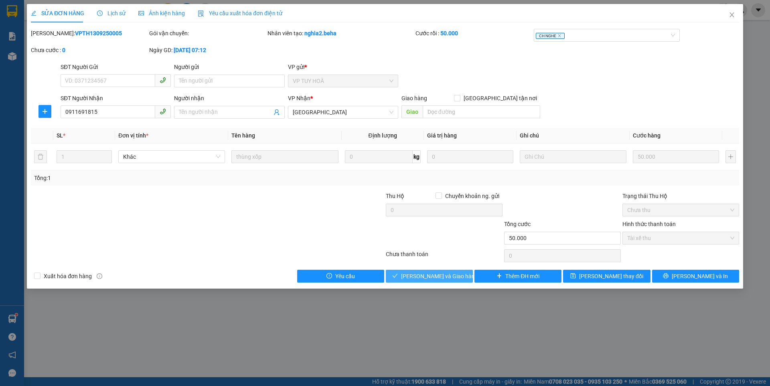
click at [434, 273] on span "[PERSON_NAME] và Giao hàng" at bounding box center [439, 276] width 77 height 9
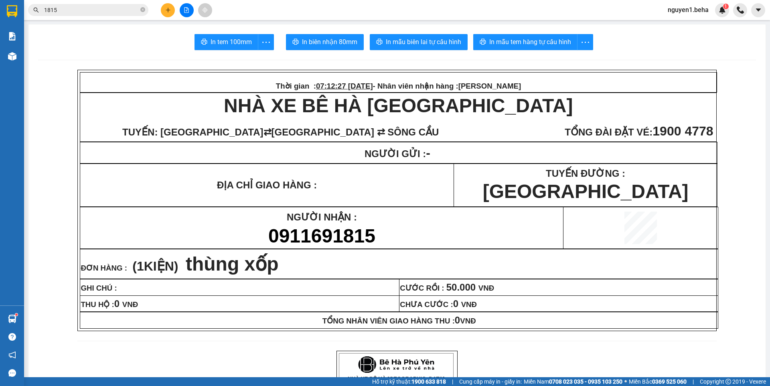
click at [117, 11] on input "1815" at bounding box center [91, 10] width 95 height 9
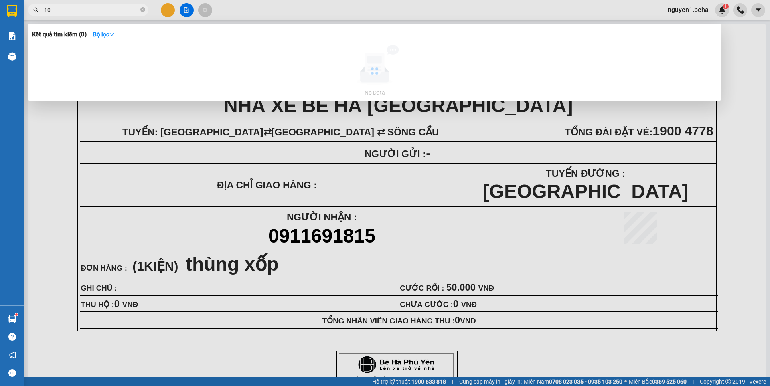
type input "1"
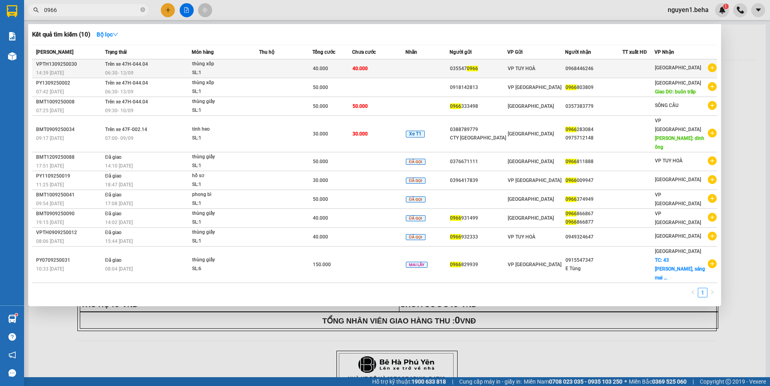
type input "0966"
click at [169, 72] on div "06:30 - 13/09" at bounding box center [148, 73] width 86 height 9
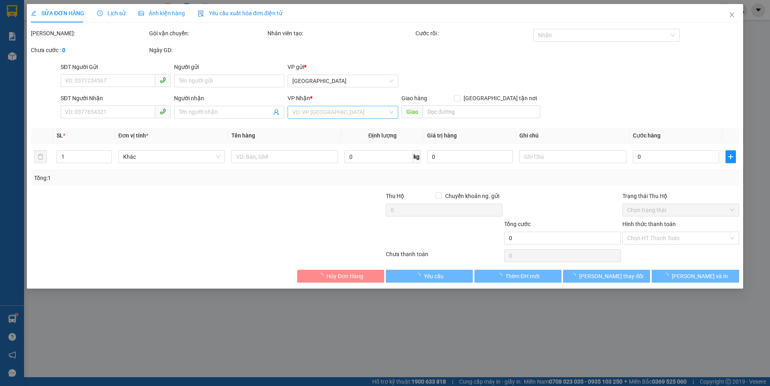
type input "0355470966"
type input "0968446246"
type input "40.000"
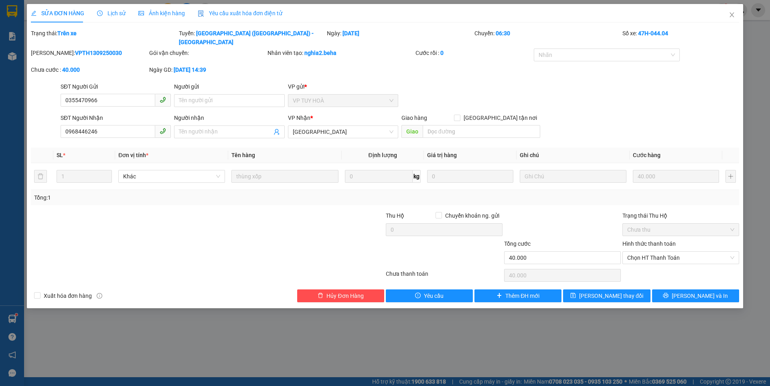
click at [171, 10] on span "Ảnh kiện hàng" at bounding box center [161, 13] width 47 height 6
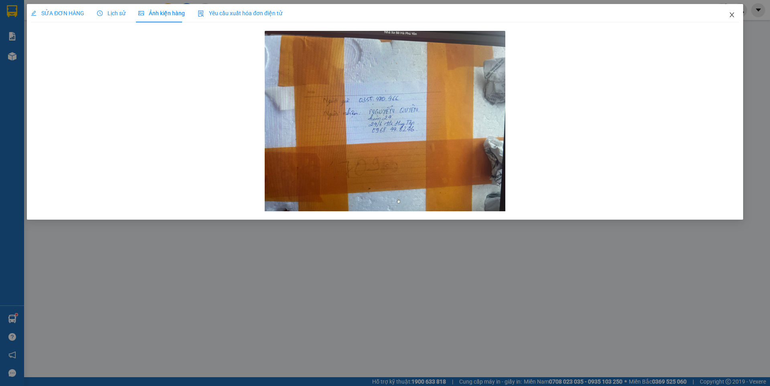
click at [735, 13] on icon "close" at bounding box center [732, 15] width 6 height 6
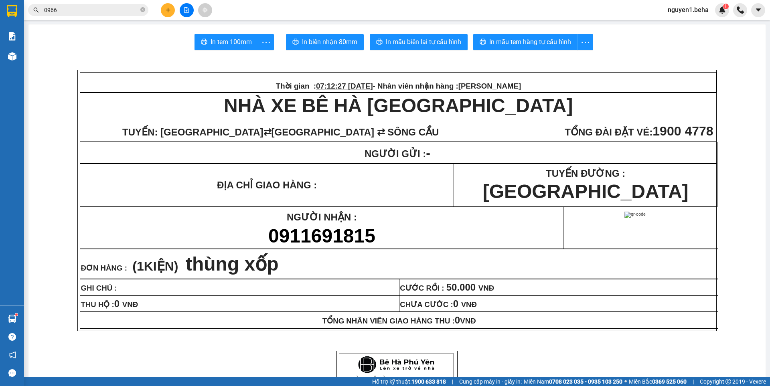
click at [90, 9] on input "0966" at bounding box center [91, 10] width 95 height 9
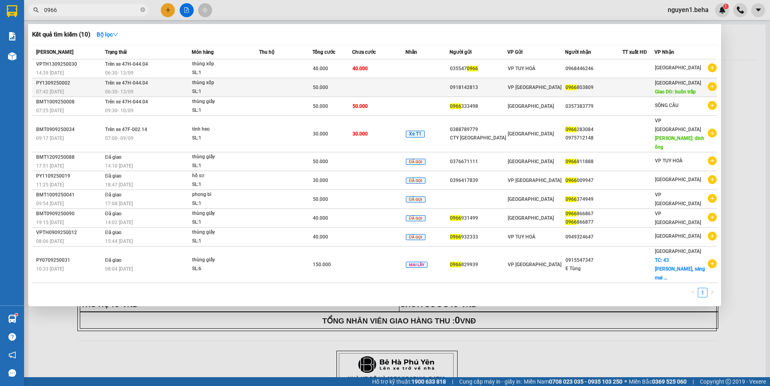
click at [137, 91] on div "06:30 - 13/09" at bounding box center [148, 91] width 86 height 9
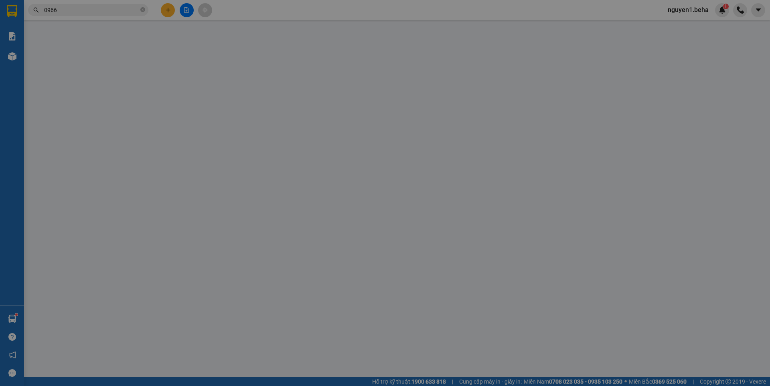
type input "0918142813"
type input "0966803809"
type input "buôn trấp"
type input "50.000"
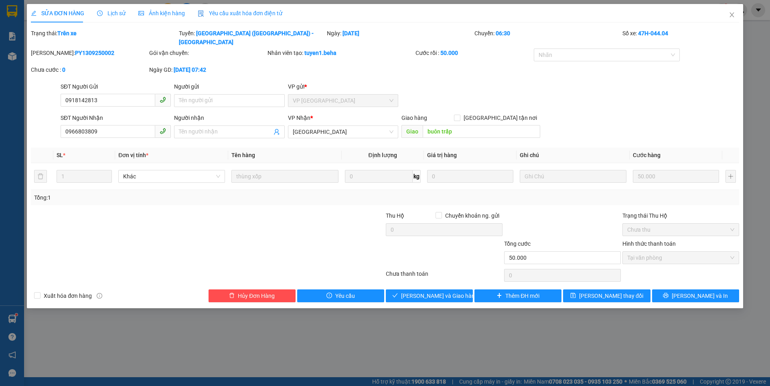
click at [163, 11] on span "Ảnh kiện hàng" at bounding box center [161, 13] width 47 height 6
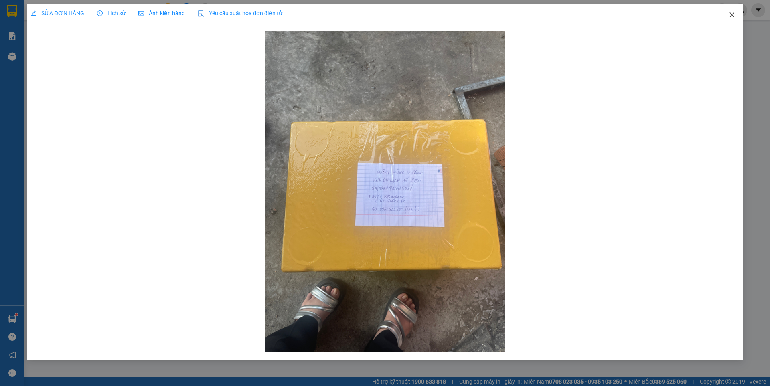
click at [734, 16] on icon "close" at bounding box center [732, 15] width 6 height 6
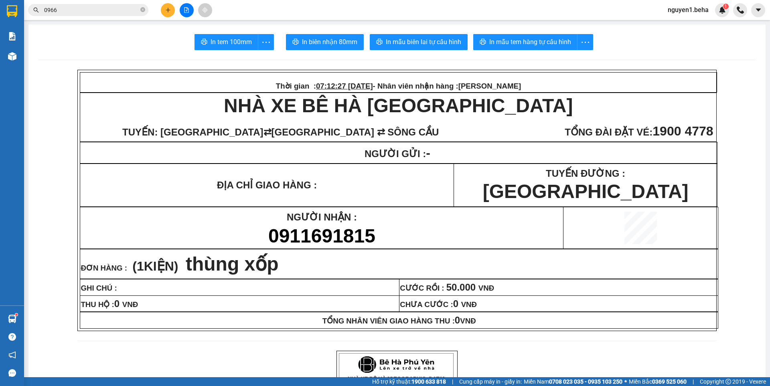
click at [113, 10] on input "0966" at bounding box center [91, 10] width 95 height 9
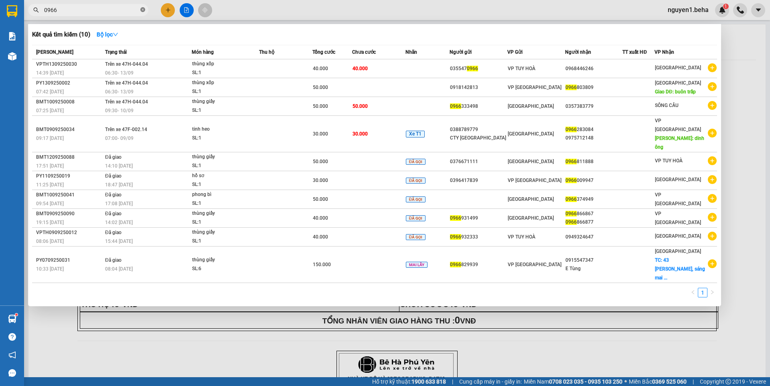
click at [144, 8] on icon "close-circle" at bounding box center [142, 9] width 5 height 5
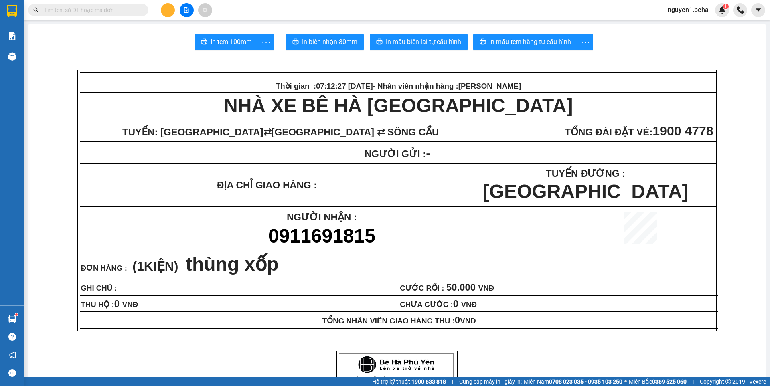
click at [134, 7] on input "text" at bounding box center [91, 10] width 95 height 9
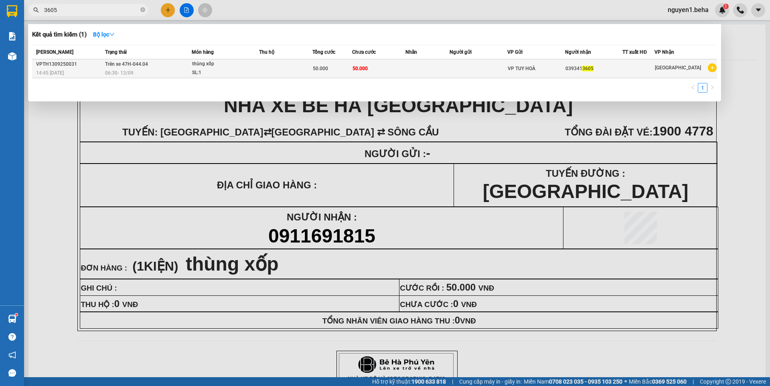
type input "3605"
click at [210, 69] on div "SL: 1" at bounding box center [222, 73] width 60 height 9
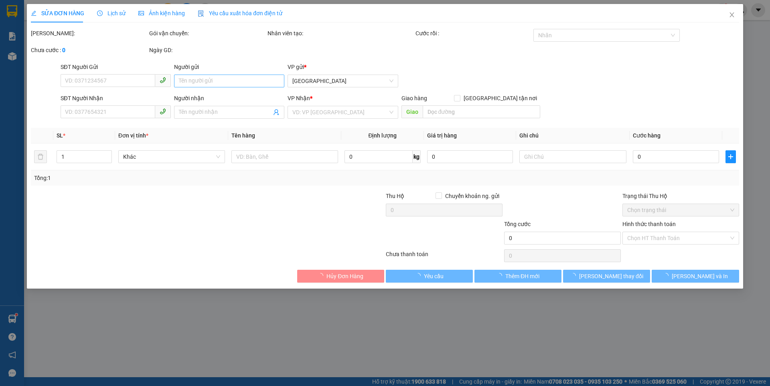
type input "0393413605"
type input "50.000"
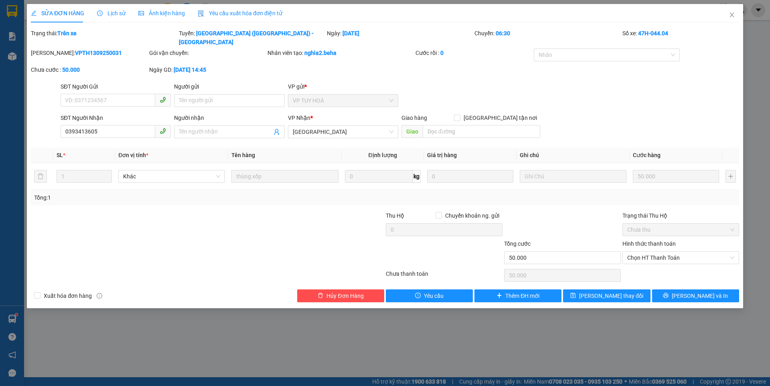
click at [161, 13] on span "Ảnh kiện hàng" at bounding box center [161, 13] width 47 height 6
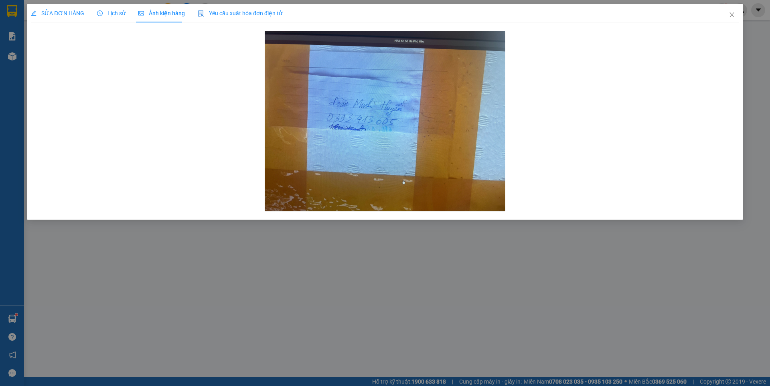
click at [48, 15] on span "SỬA ĐƠN HÀNG" at bounding box center [57, 13] width 53 height 6
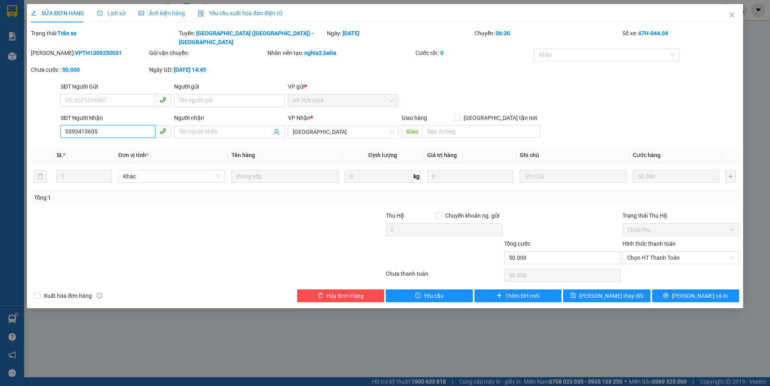
drag, startPoint x: 110, startPoint y: 126, endPoint x: 67, endPoint y: 124, distance: 43.4
click at [67, 125] on input "0393413605" at bounding box center [108, 131] width 95 height 13
click at [545, 50] on div at bounding box center [603, 55] width 134 height 10
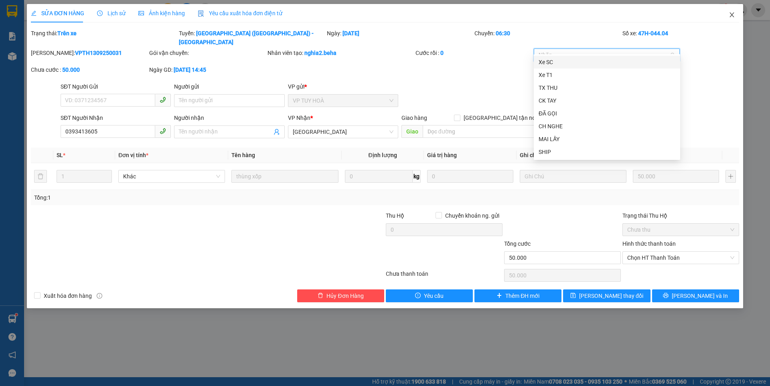
click at [734, 14] on icon "close" at bounding box center [732, 15] width 6 height 6
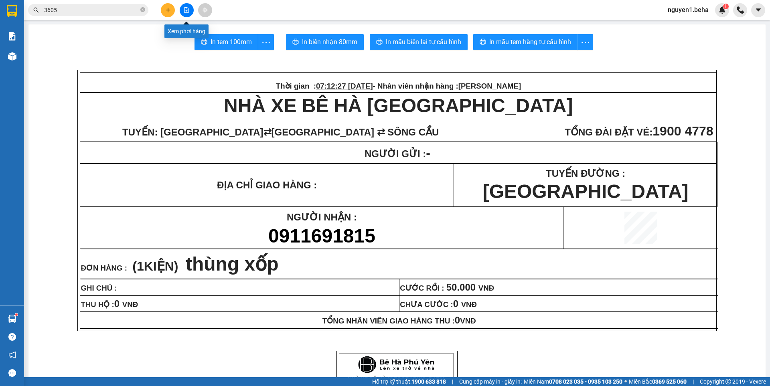
click at [185, 11] on icon "file-add" at bounding box center [187, 10] width 6 height 6
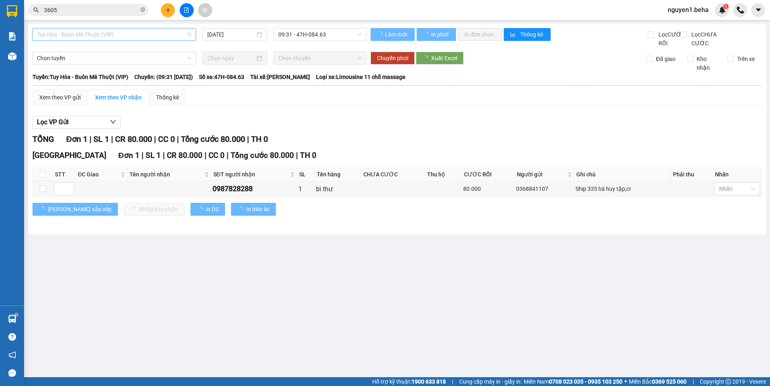
click at [121, 31] on span "Tuy Hòa - Buôn Mê Thuột (VIP)" at bounding box center [114, 34] width 154 height 12
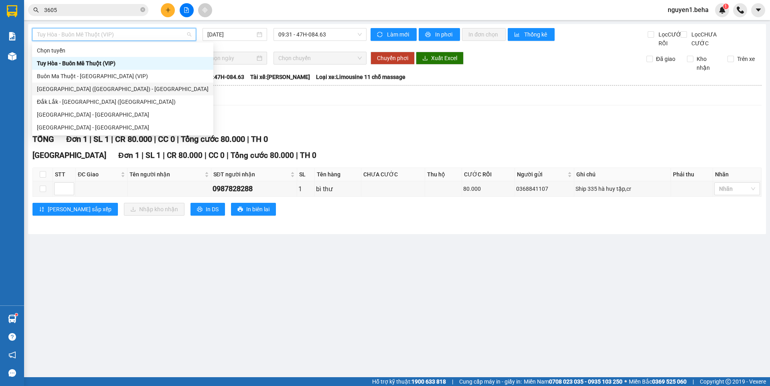
click at [51, 87] on div "[GEOGRAPHIC_DATA] ([GEOGRAPHIC_DATA]) - [GEOGRAPHIC_DATA]" at bounding box center [123, 89] width 172 height 9
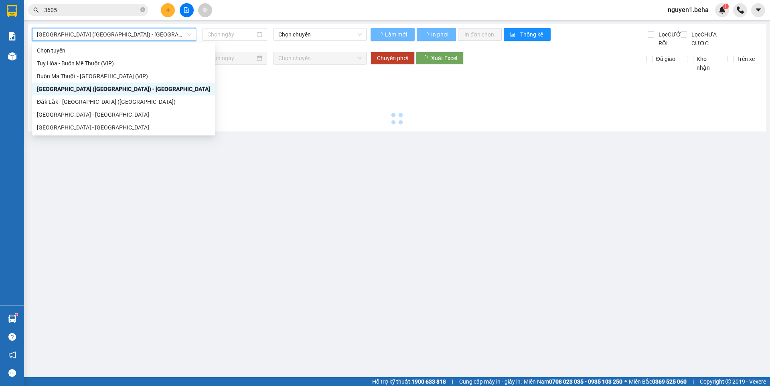
type input "[DATE]"
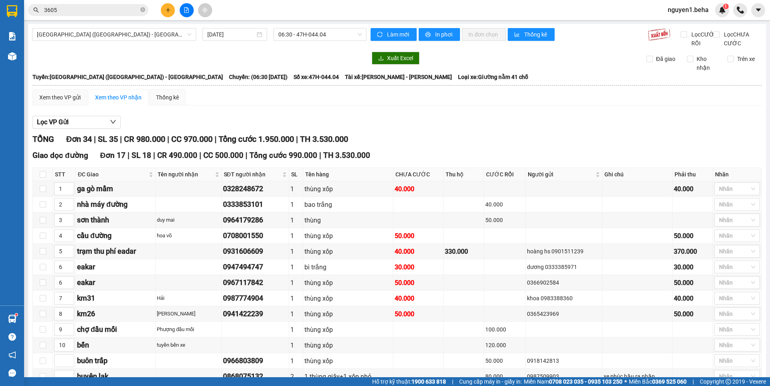
checkbox input "true"
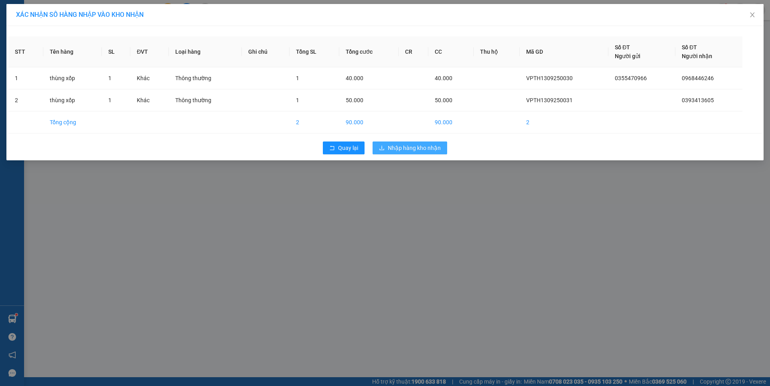
click at [421, 150] on span "Nhập hàng kho nhận" at bounding box center [414, 148] width 53 height 9
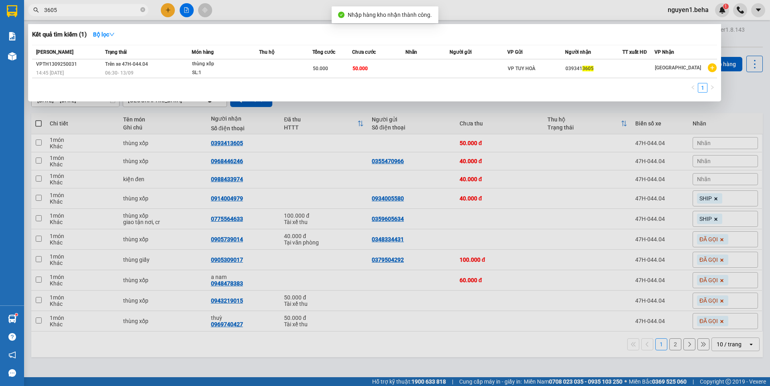
click at [99, 7] on input "3605" at bounding box center [91, 10] width 95 height 9
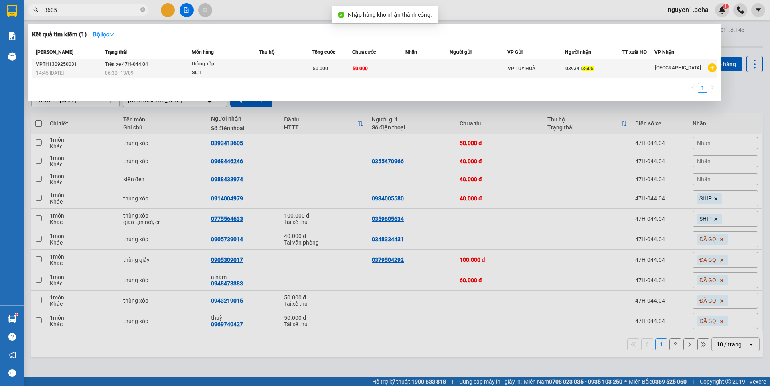
click at [163, 70] on div "06:30 - 13/09" at bounding box center [148, 73] width 86 height 9
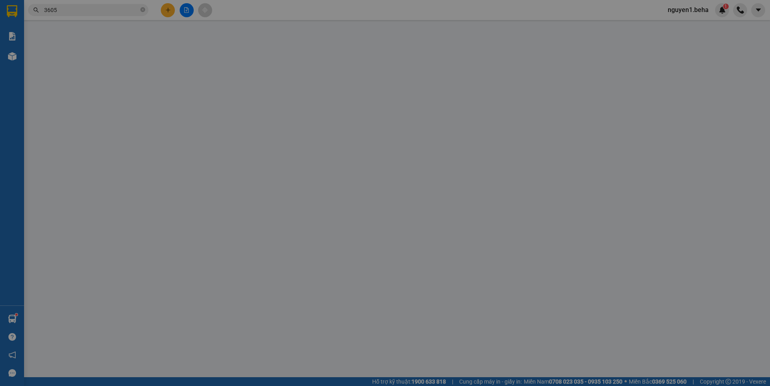
type input "0393413605"
type input "50.000"
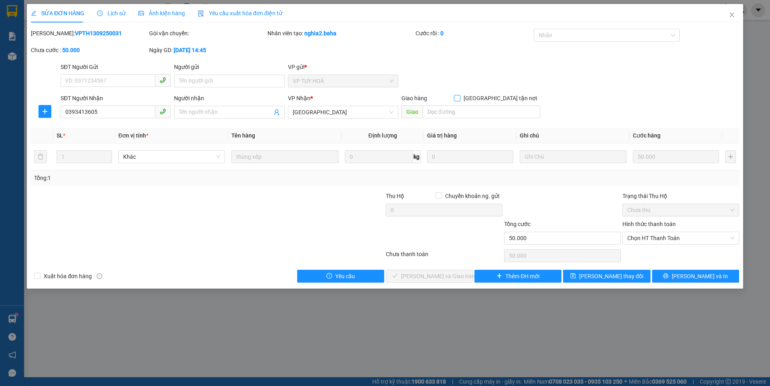
click at [461, 100] on span at bounding box center [457, 98] width 6 height 6
click at [460, 100] on input "[GEOGRAPHIC_DATA] tận nơi" at bounding box center [457, 98] width 6 height 6
checkbox input "true"
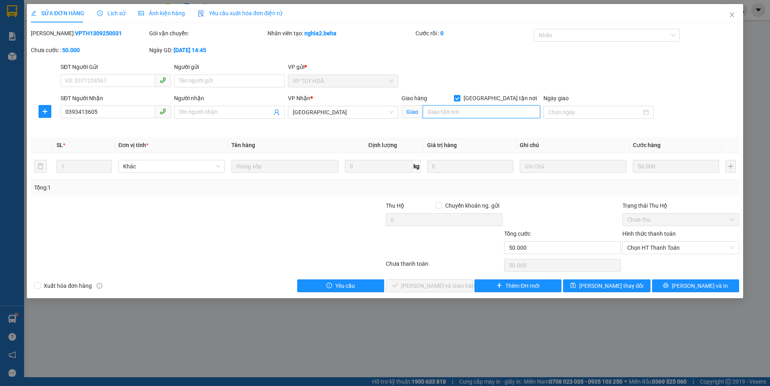
click at [482, 109] on input "search" at bounding box center [482, 112] width 118 height 13
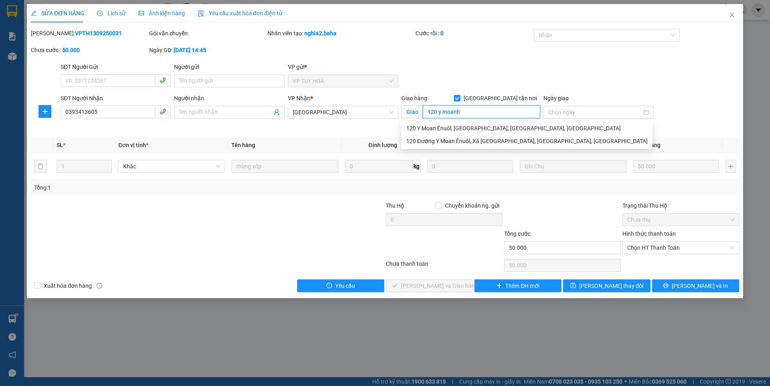
type input "120 y moan"
click at [604, 285] on span "[PERSON_NAME] thay đổi" at bounding box center [611, 286] width 64 height 9
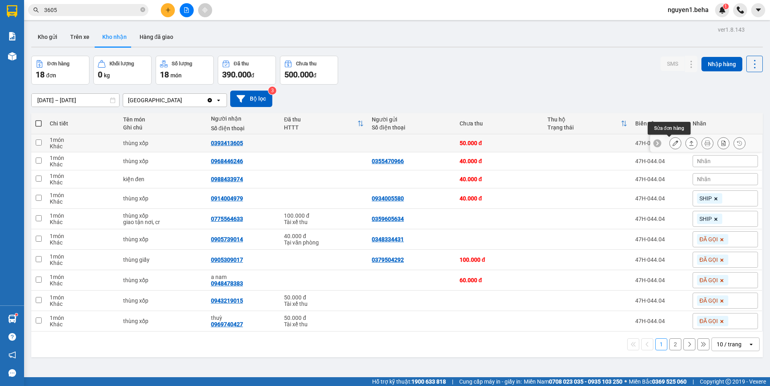
click at [673, 144] on icon at bounding box center [676, 143] width 6 height 6
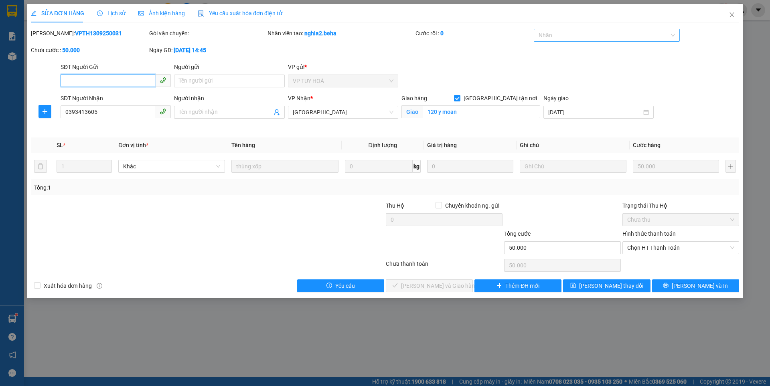
click at [578, 33] on div at bounding box center [603, 35] width 134 height 10
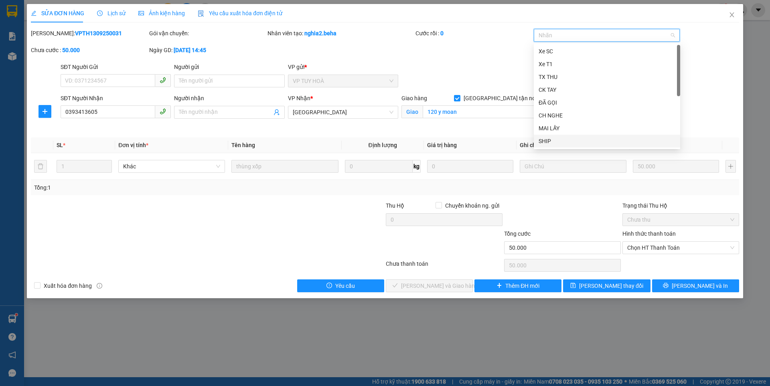
click at [550, 141] on div "SHIP" at bounding box center [607, 141] width 137 height 9
click at [627, 289] on span "[PERSON_NAME] thay đổi" at bounding box center [611, 286] width 64 height 9
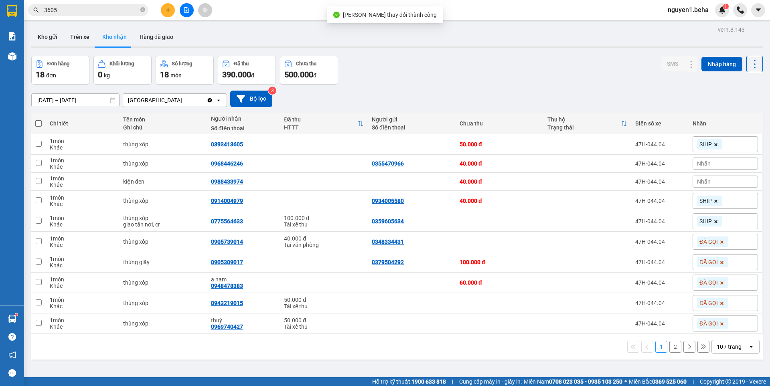
click at [507, 71] on div "Đơn hàng 18 đơn Khối lượng 0 kg Số lượng 18 món Đã thu 390.000 đ Chưa thu 500.0…" at bounding box center [397, 70] width 732 height 29
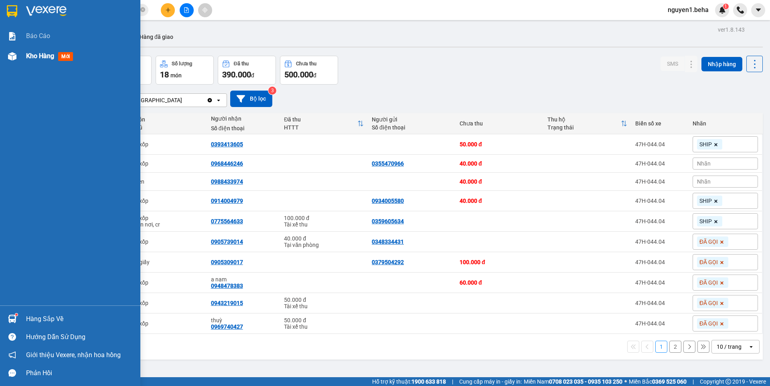
click at [8, 57] on img at bounding box center [12, 56] width 8 height 8
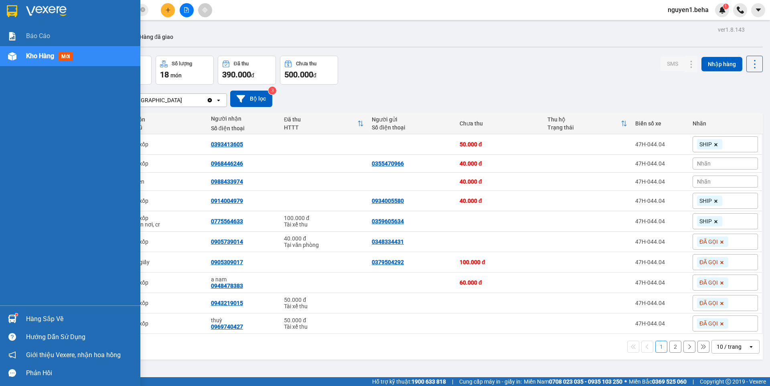
click at [20, 59] on div "Kho hàng mới" at bounding box center [70, 56] width 140 height 20
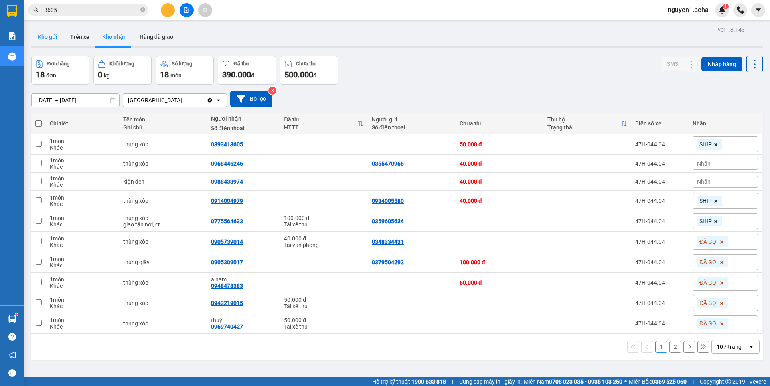
click at [46, 35] on button "Kho gửi" at bounding box center [47, 36] width 33 height 19
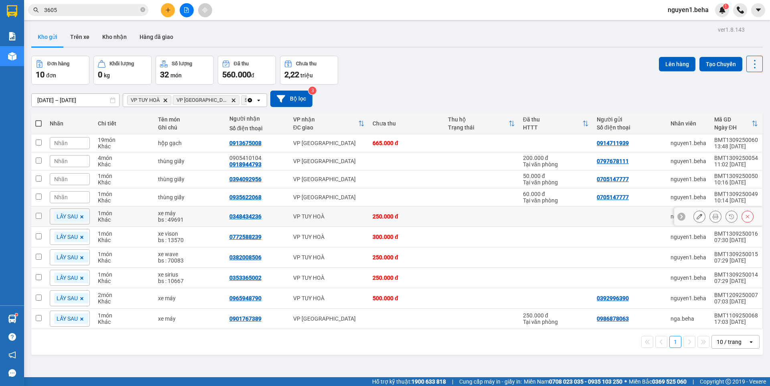
click at [697, 217] on icon at bounding box center [700, 217] width 6 height 6
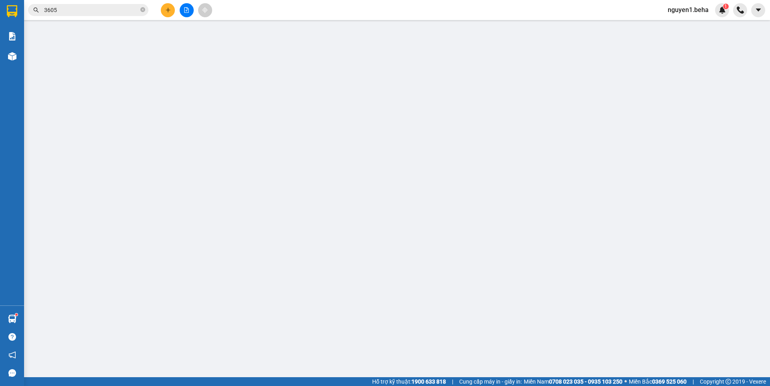
type input "0348434236"
type input "250.000"
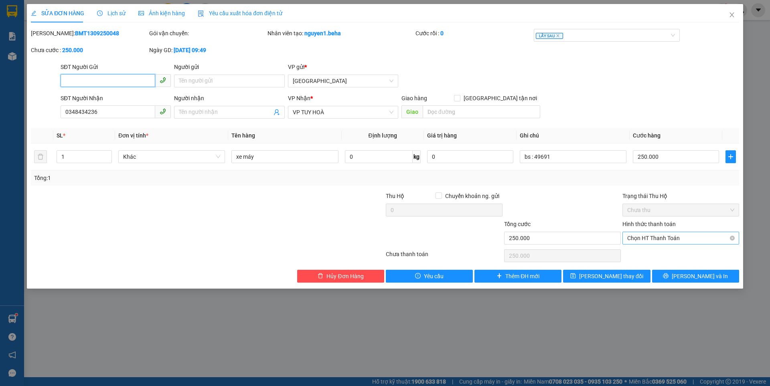
click at [671, 240] on span "Chọn HT Thanh Toán" at bounding box center [681, 238] width 107 height 12
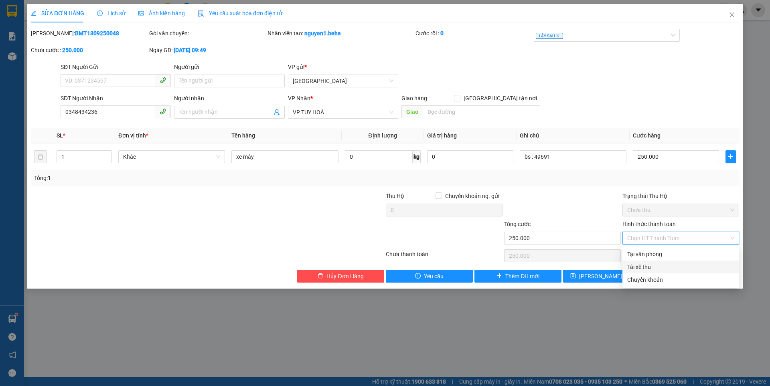
click at [640, 266] on div "Tài xế thu" at bounding box center [681, 267] width 107 height 9
type input "0"
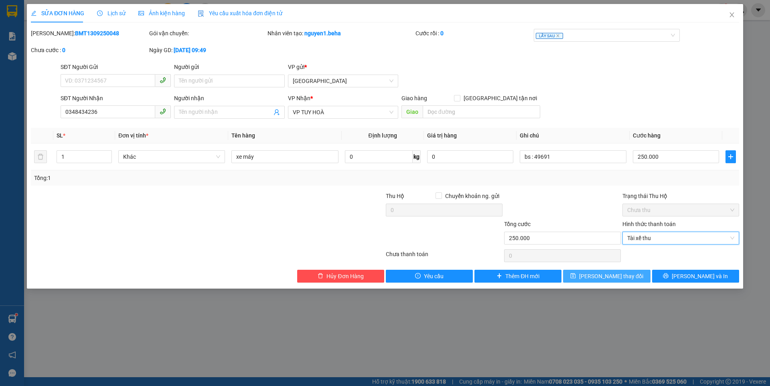
click at [603, 278] on span "[PERSON_NAME] thay đổi" at bounding box center [611, 276] width 64 height 9
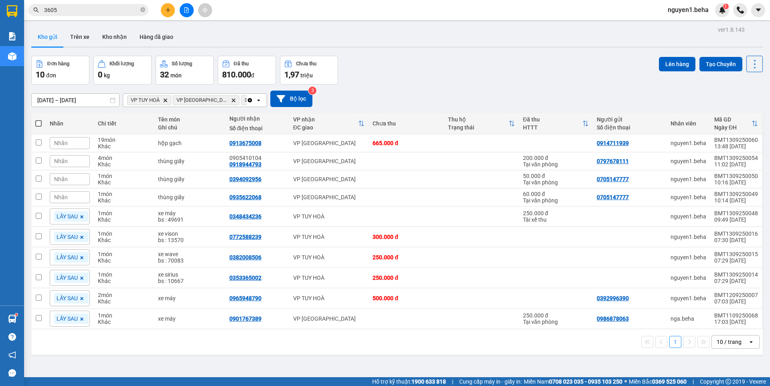
click at [82, 317] on icon at bounding box center [81, 319] width 5 height 5
click at [83, 297] on icon at bounding box center [81, 299] width 5 height 5
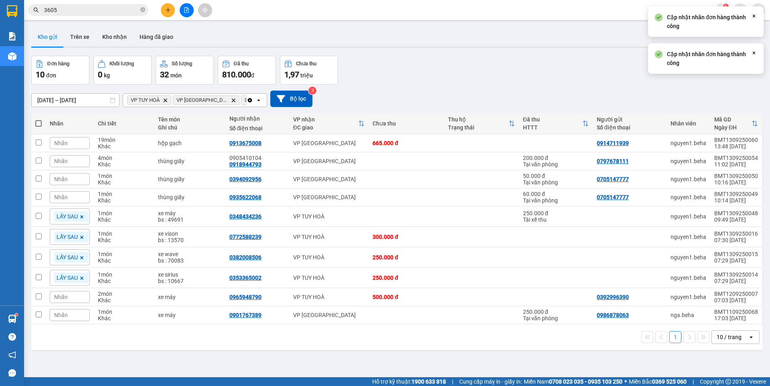
click at [81, 215] on icon at bounding box center [81, 217] width 5 height 5
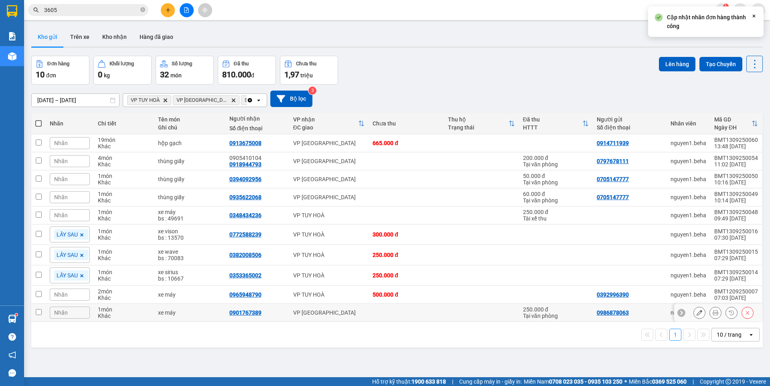
click at [37, 309] on input "checkbox" at bounding box center [39, 312] width 6 height 6
checkbox input "true"
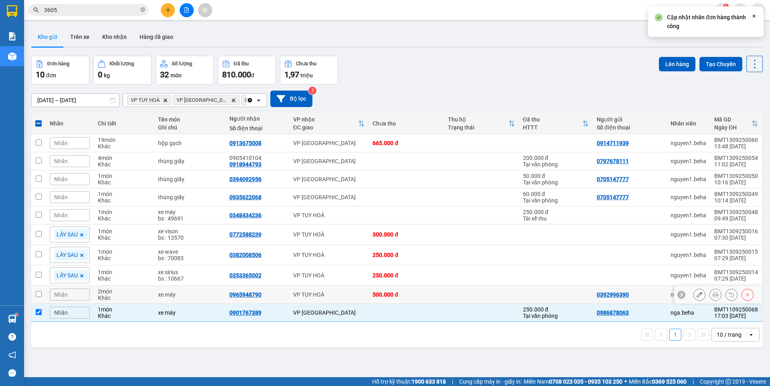
click at [39, 291] on input "checkbox" at bounding box center [39, 294] width 6 height 6
checkbox input "true"
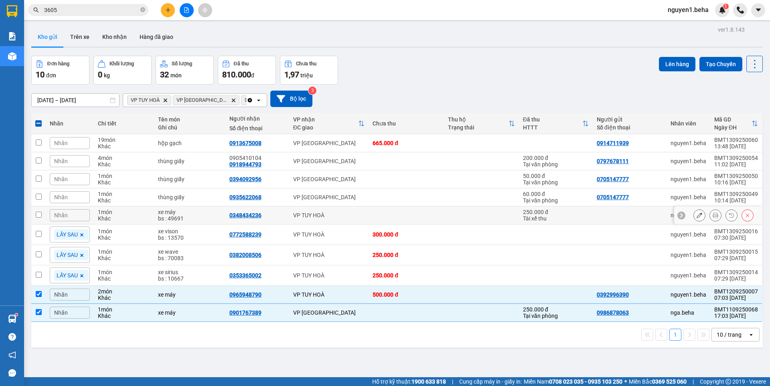
click at [37, 212] on input "checkbox" at bounding box center [39, 215] width 6 height 6
checkbox input "true"
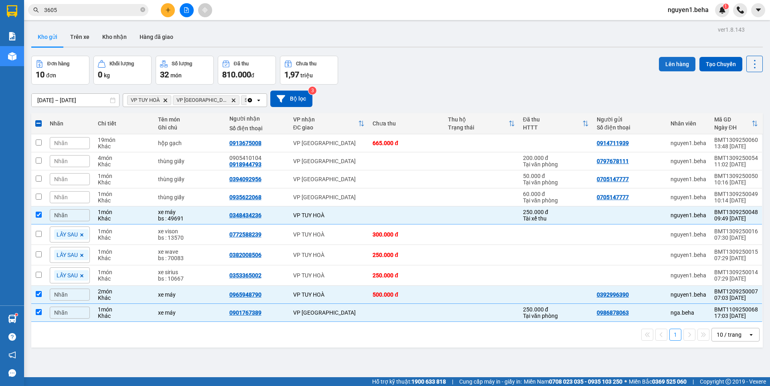
click at [670, 63] on button "Lên hàng" at bounding box center [677, 64] width 37 height 14
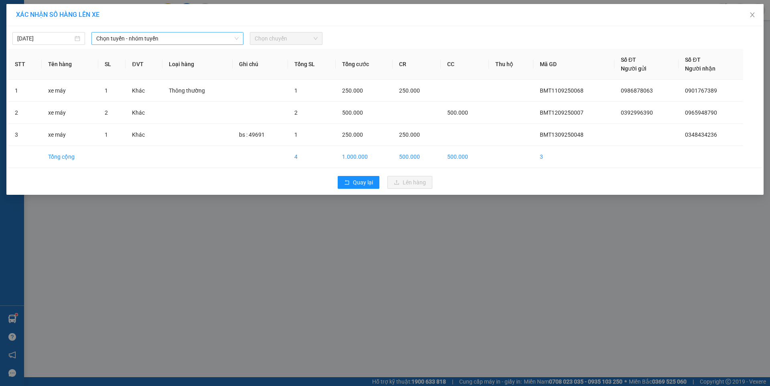
click at [133, 39] on span "Chọn tuyến - nhóm tuyến" at bounding box center [167, 39] width 142 height 12
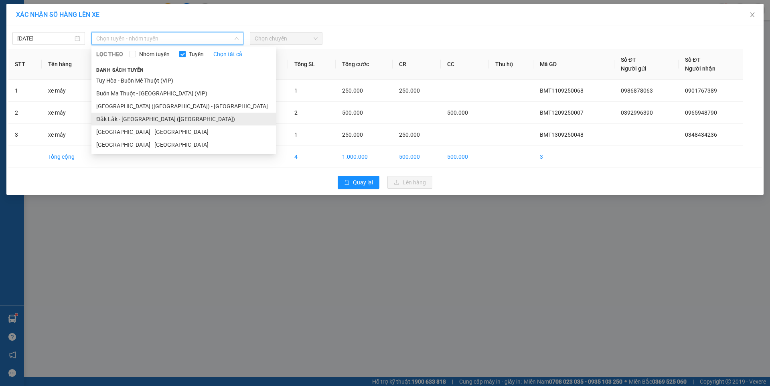
click at [147, 116] on li "Đắk Lắk - [GEOGRAPHIC_DATA] ([GEOGRAPHIC_DATA])" at bounding box center [183, 119] width 185 height 13
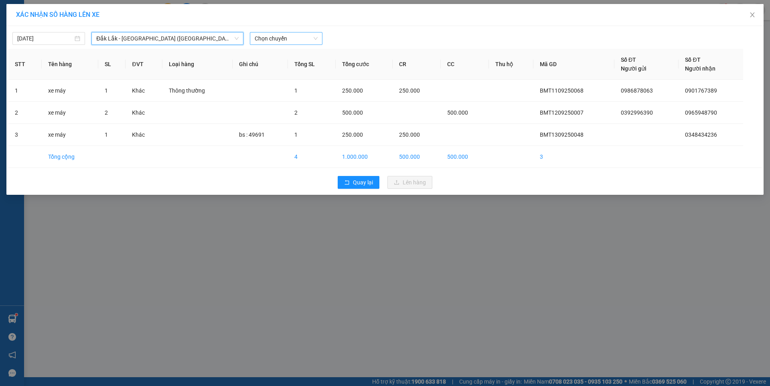
click at [269, 36] on span "Chọn chuyến" at bounding box center [286, 39] width 63 height 12
click at [289, 67] on div "09:30 - 47H-049.70" at bounding box center [286, 67] width 63 height 9
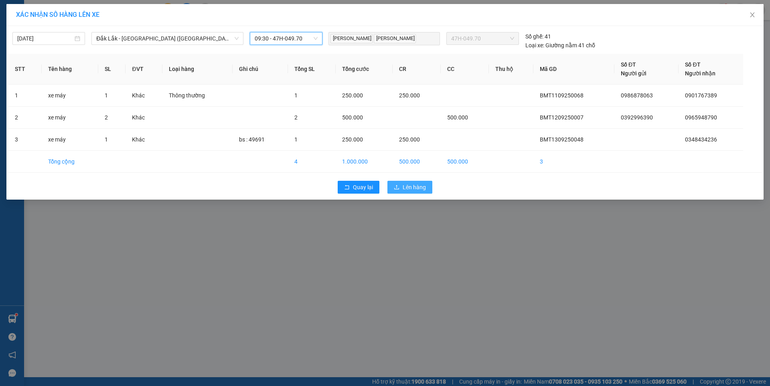
click at [411, 189] on span "Lên hàng" at bounding box center [414, 187] width 23 height 9
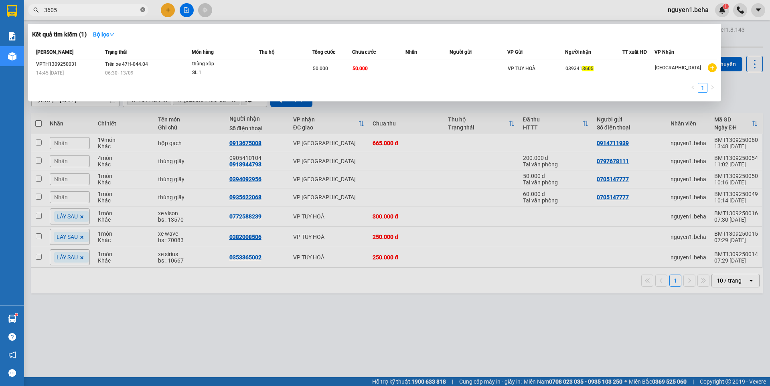
click at [142, 9] on icon "close-circle" at bounding box center [142, 9] width 5 height 5
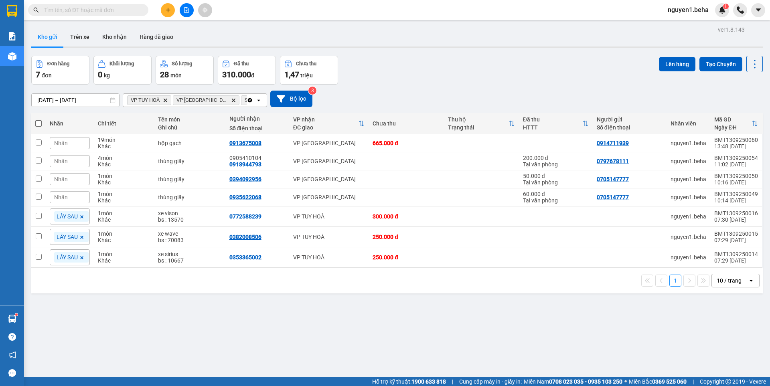
paste input "0982274275"
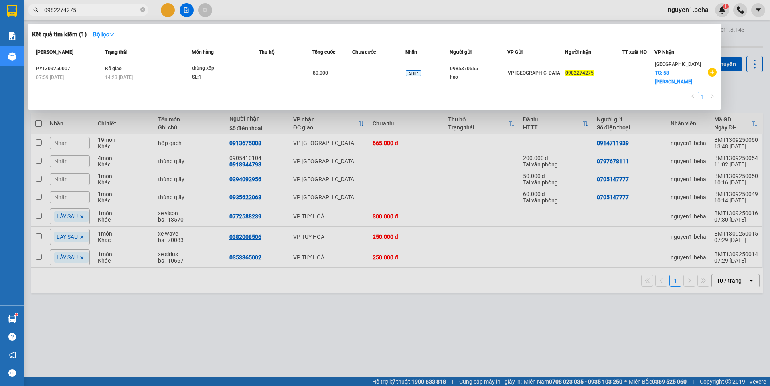
type input "0982274275"
click at [146, 10] on span "0982274275" at bounding box center [88, 10] width 120 height 12
click at [190, 10] on div at bounding box center [385, 193] width 770 height 386
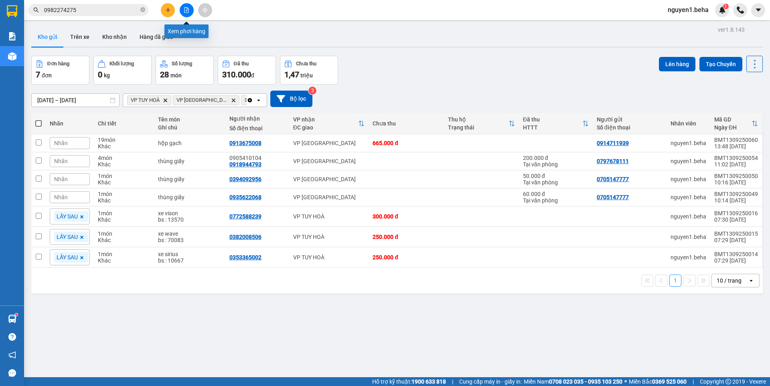
click at [182, 11] on button at bounding box center [187, 10] width 14 height 14
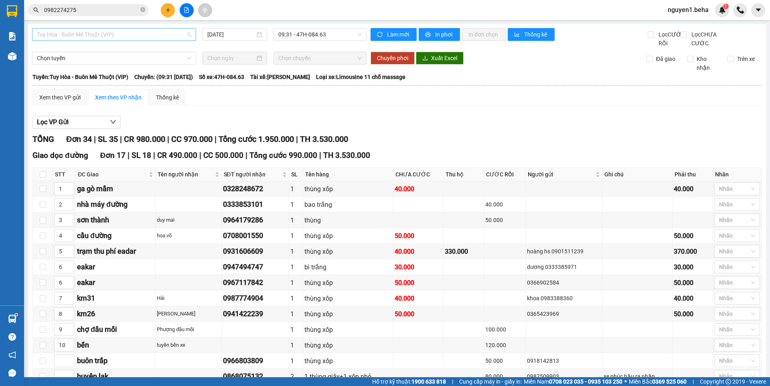
click at [135, 32] on span "Tuy Hòa - Buôn Mê Thuột (VIP)" at bounding box center [114, 34] width 154 height 12
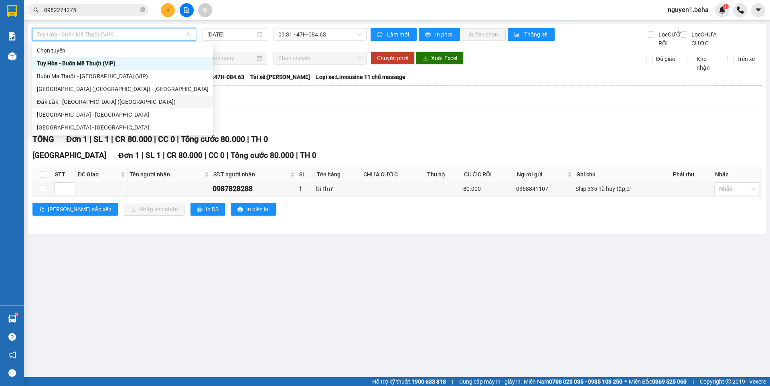
click at [90, 99] on div "Đắk Lắk - [GEOGRAPHIC_DATA] ([GEOGRAPHIC_DATA])" at bounding box center [123, 102] width 172 height 9
type input "[DATE]"
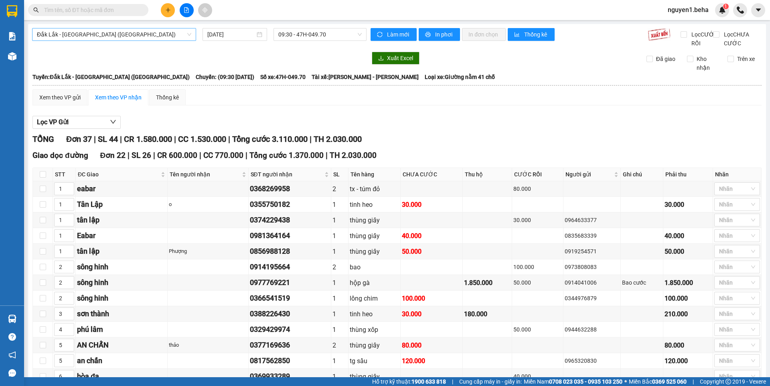
click at [152, 37] on span "Đắk Lắk - [GEOGRAPHIC_DATA] ([GEOGRAPHIC_DATA])" at bounding box center [114, 34] width 154 height 12
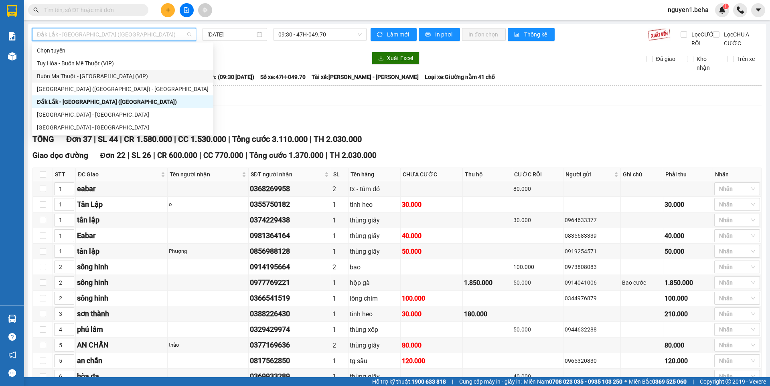
click at [92, 82] on div "Buôn Ma Thuột - [GEOGRAPHIC_DATA] (VIP)" at bounding box center [122, 76] width 181 height 13
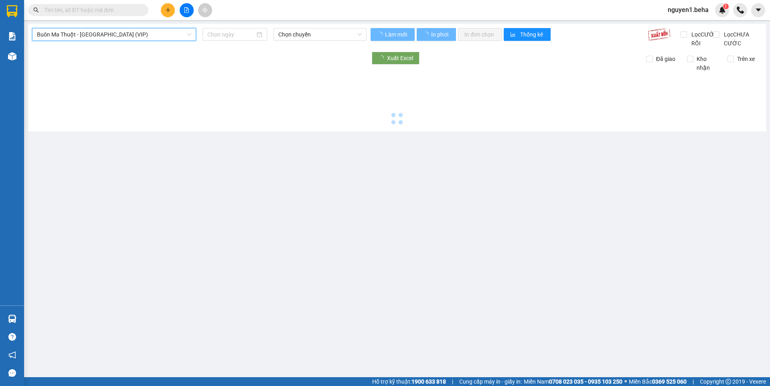
type input "[DATE]"
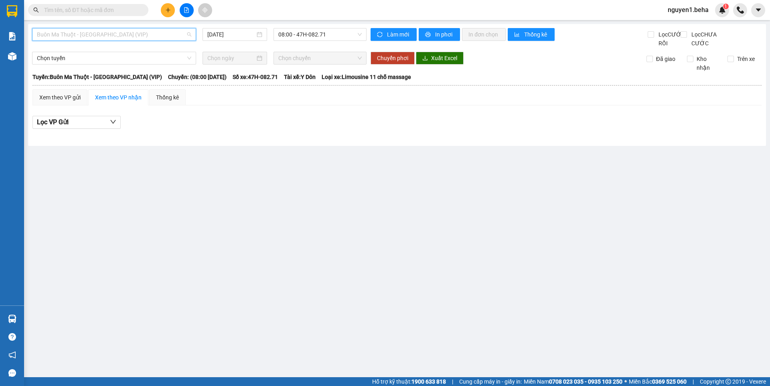
click at [135, 33] on span "Buôn Ma Thuột - [GEOGRAPHIC_DATA] (VIP)" at bounding box center [114, 34] width 154 height 12
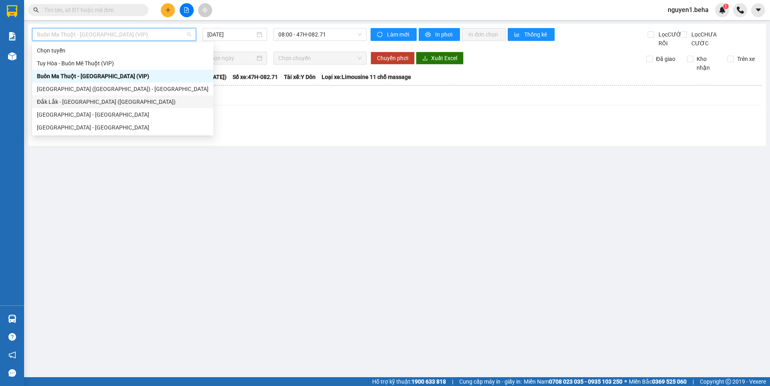
click at [83, 97] on div "Đắk Lắk - [GEOGRAPHIC_DATA] ([GEOGRAPHIC_DATA])" at bounding box center [122, 102] width 181 height 13
type input "[DATE]"
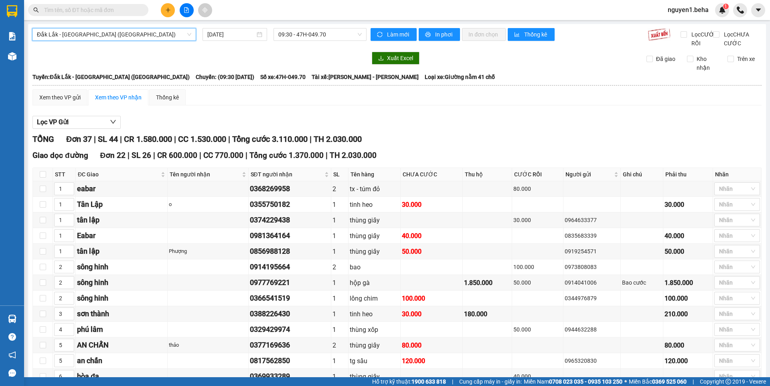
click at [116, 32] on span "Đắk Lắk - [GEOGRAPHIC_DATA] ([GEOGRAPHIC_DATA])" at bounding box center [114, 34] width 154 height 12
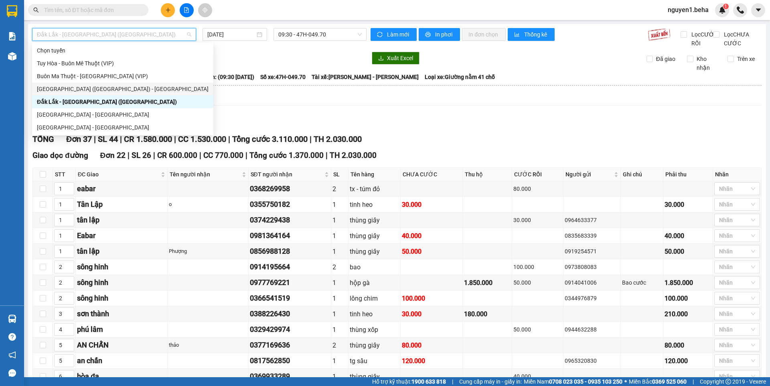
click at [89, 87] on div "[GEOGRAPHIC_DATA] ([GEOGRAPHIC_DATA]) - [GEOGRAPHIC_DATA]" at bounding box center [123, 89] width 172 height 9
type input "[DATE]"
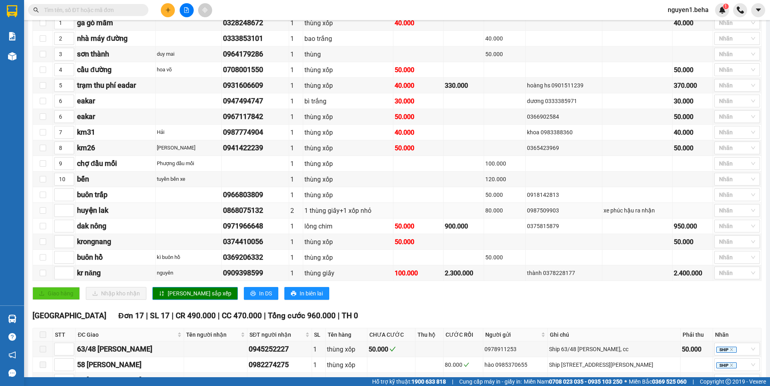
scroll to position [166, 0]
drag, startPoint x: 221, startPoint y: 252, endPoint x: 272, endPoint y: 253, distance: 51.0
click at [272, 250] on tr "krongnang 0374410056 1 thùng xốp 50.000 50.000 Nhãn" at bounding box center [397, 243] width 729 height 16
copy div "0374410056"
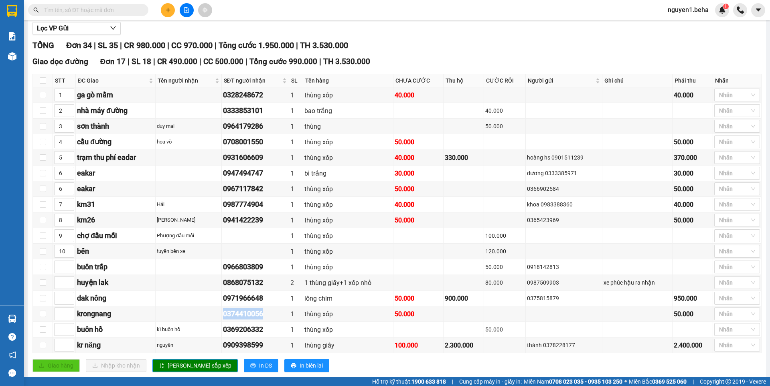
scroll to position [85, 0]
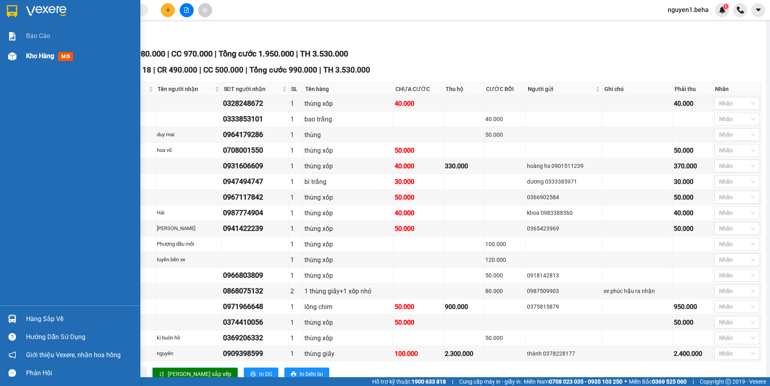
click at [7, 55] on div at bounding box center [12, 56] width 14 height 14
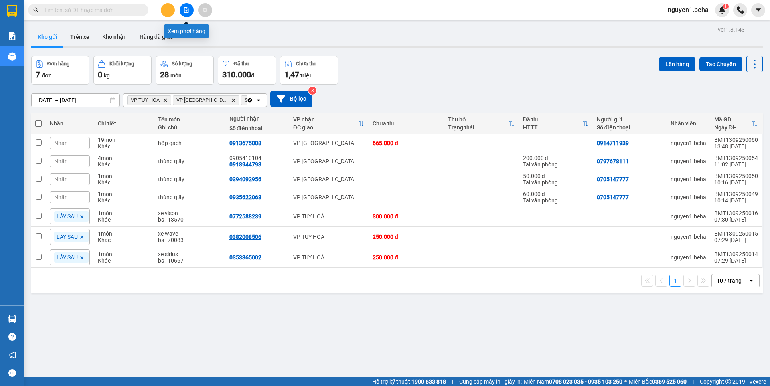
click at [189, 7] on icon "file-add" at bounding box center [187, 10] width 6 height 6
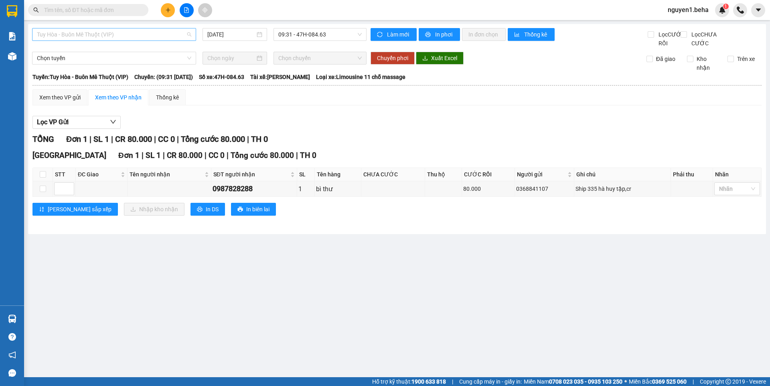
click at [122, 34] on span "Tuy Hòa - Buôn Mê Thuột (VIP)" at bounding box center [114, 34] width 154 height 12
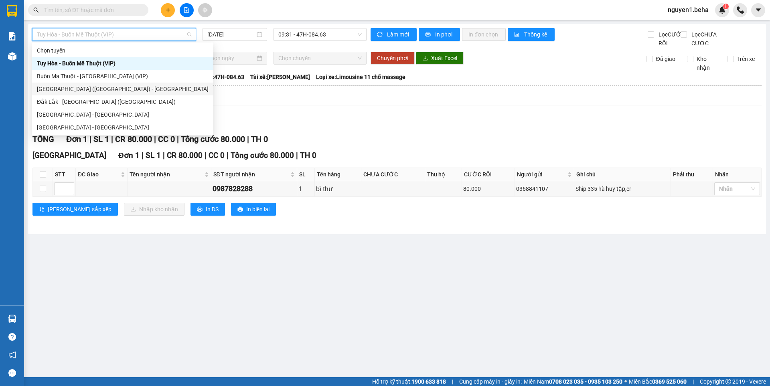
click at [71, 90] on div "[GEOGRAPHIC_DATA] ([GEOGRAPHIC_DATA]) - [GEOGRAPHIC_DATA]" at bounding box center [123, 89] width 172 height 9
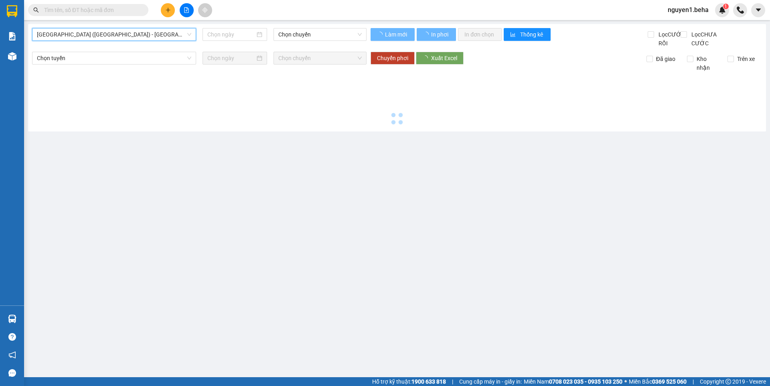
type input "[DATE]"
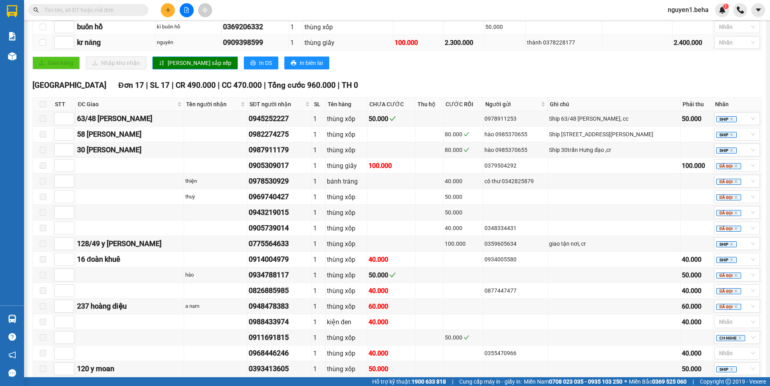
scroll to position [447, 0]
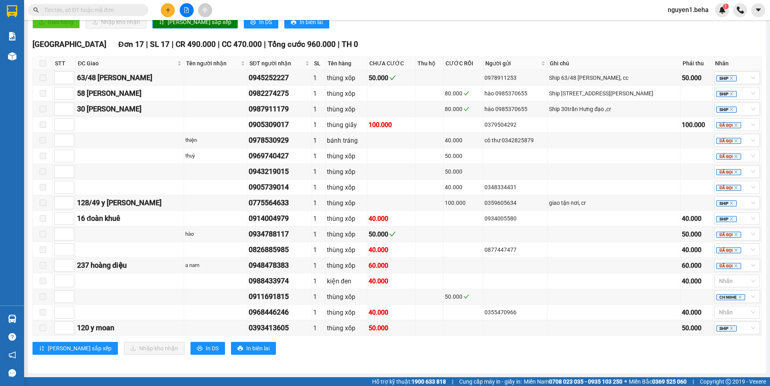
click at [88, 12] on input "text" at bounding box center [91, 10] width 95 height 9
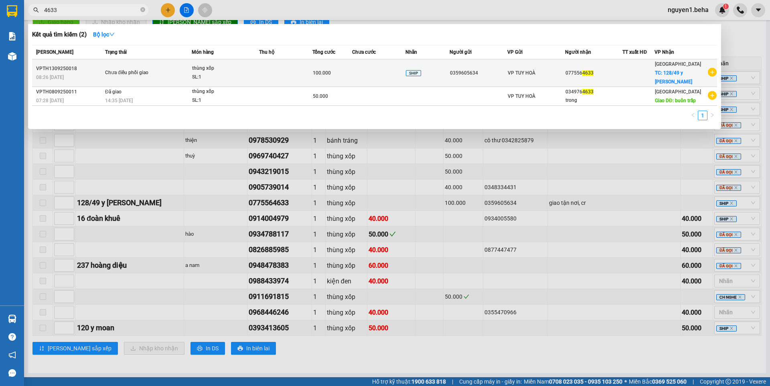
type input "4633"
click at [133, 73] on div "Chưa điều phối giao" at bounding box center [135, 73] width 60 height 9
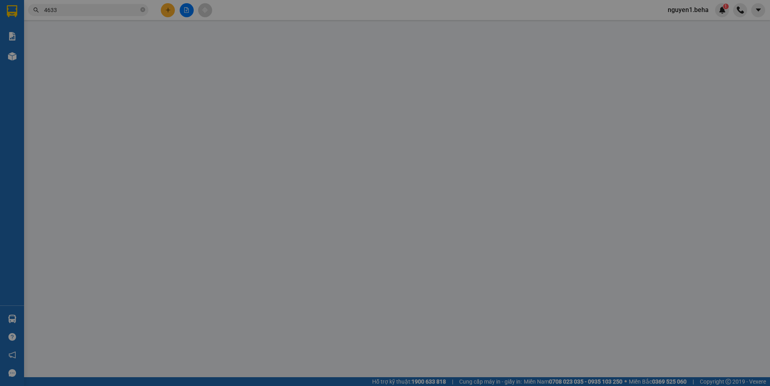
type input "0359605634"
type input "0775564633"
checkbox input "true"
type input "128/49 y wang"
type input "100.000"
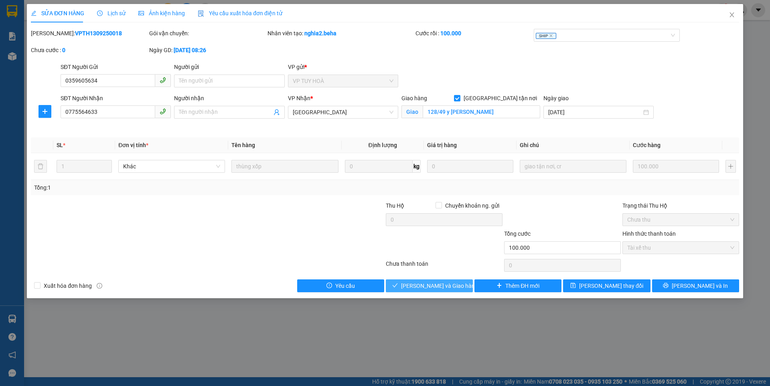
click at [438, 285] on span "[PERSON_NAME] và Giao hàng" at bounding box center [439, 286] width 77 height 9
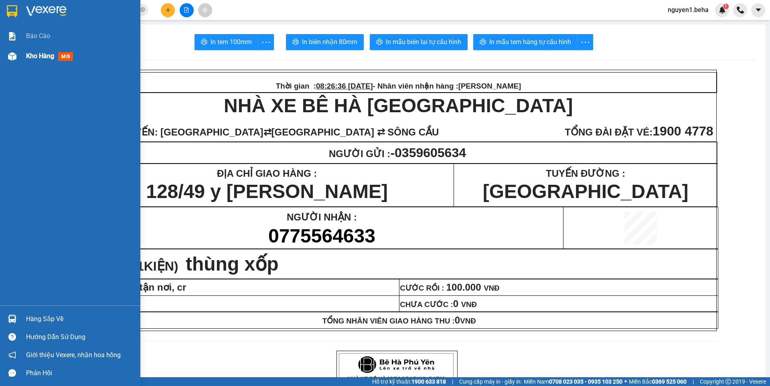
click at [10, 56] on img at bounding box center [12, 56] width 8 height 8
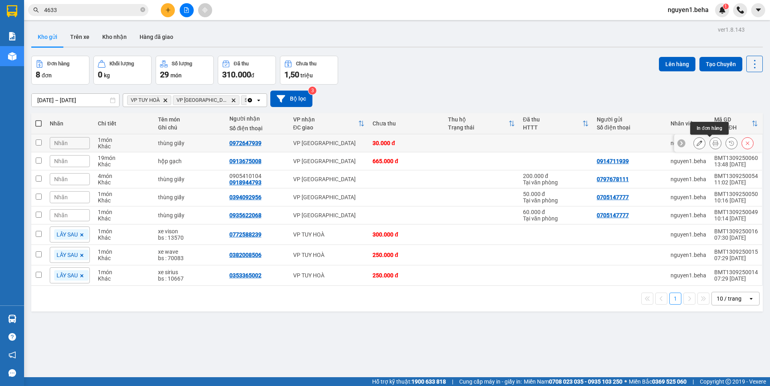
click at [713, 145] on icon at bounding box center [716, 143] width 6 height 6
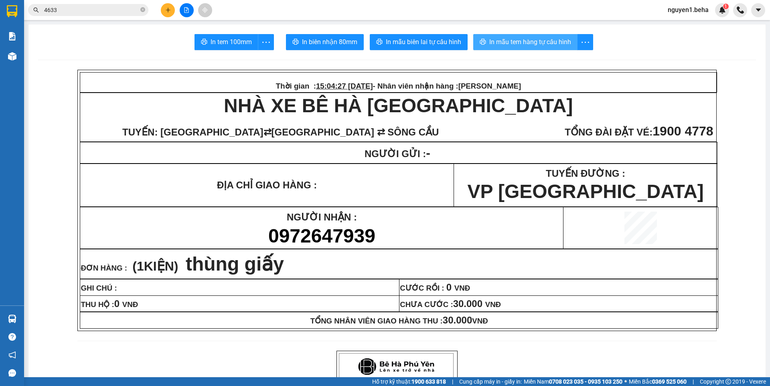
click at [523, 40] on span "In mẫu tem hàng tự cấu hình" at bounding box center [531, 42] width 82 height 10
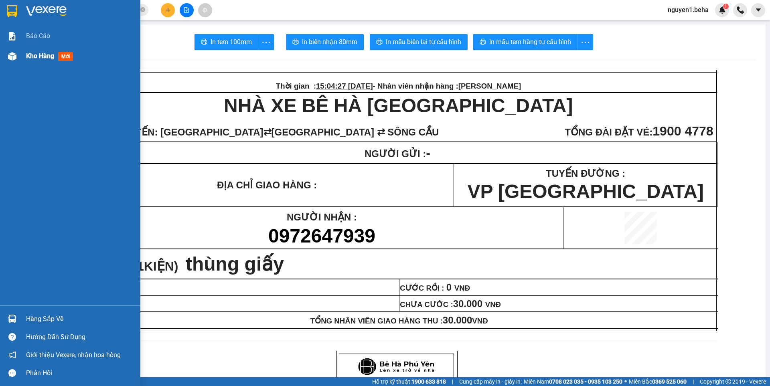
click at [14, 54] on img at bounding box center [12, 56] width 8 height 8
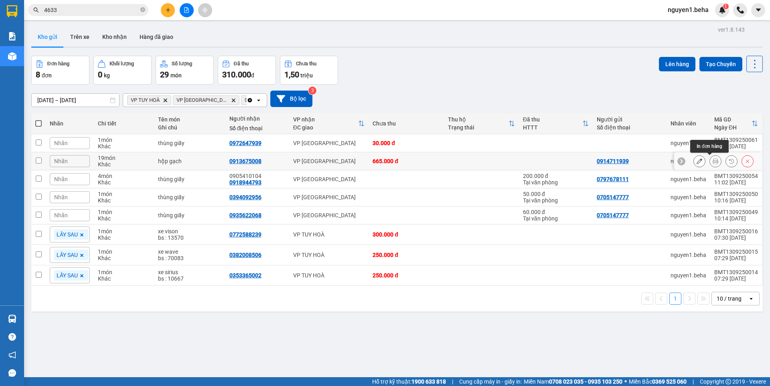
click at [710, 162] on button at bounding box center [715, 161] width 11 height 14
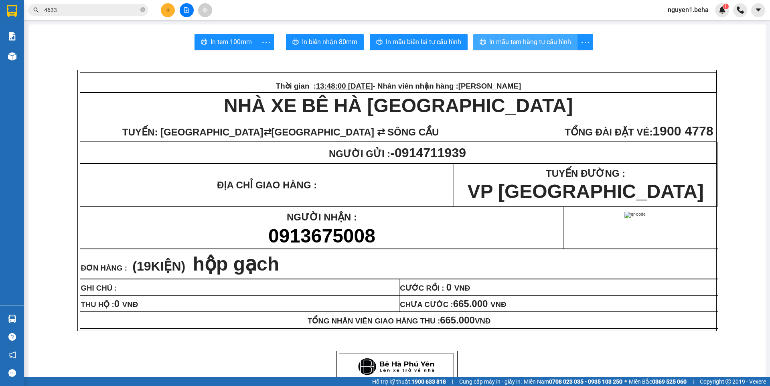
click at [537, 43] on span "In mẫu tem hàng tự cấu hình" at bounding box center [531, 42] width 82 height 10
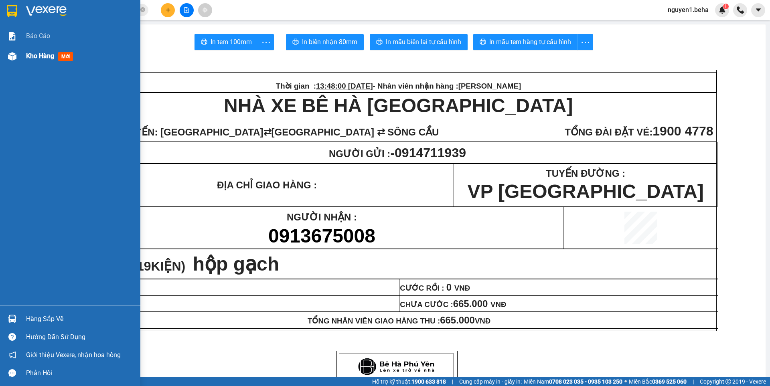
click at [10, 59] on img at bounding box center [12, 56] width 8 height 8
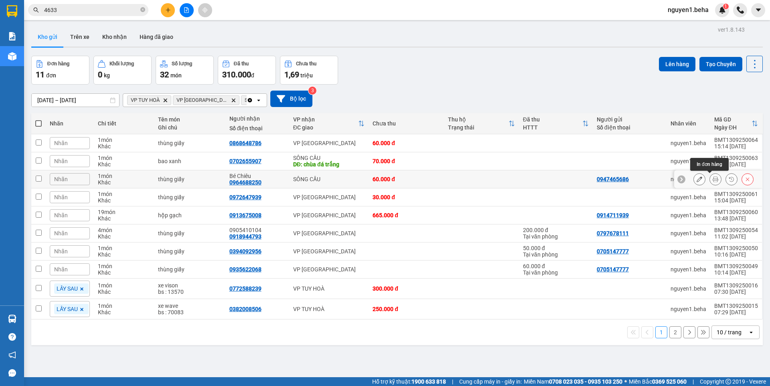
click at [713, 181] on icon at bounding box center [716, 180] width 6 height 6
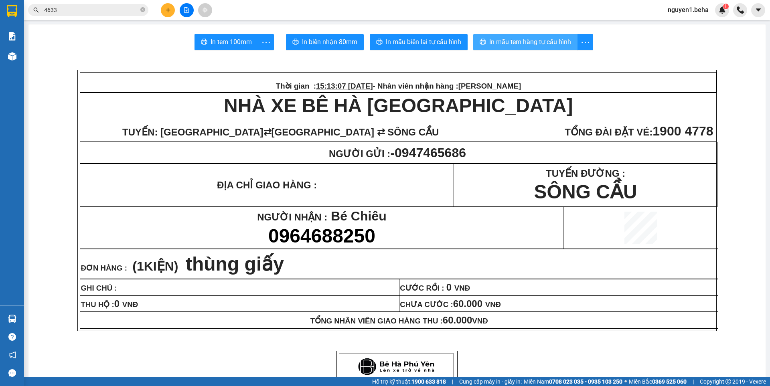
click at [508, 42] on span "In mẫu tem hàng tự cấu hình" at bounding box center [531, 42] width 82 height 10
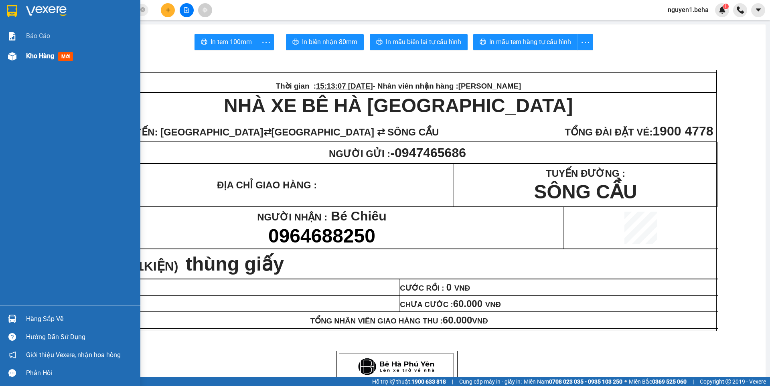
click at [9, 58] on img at bounding box center [12, 56] width 8 height 8
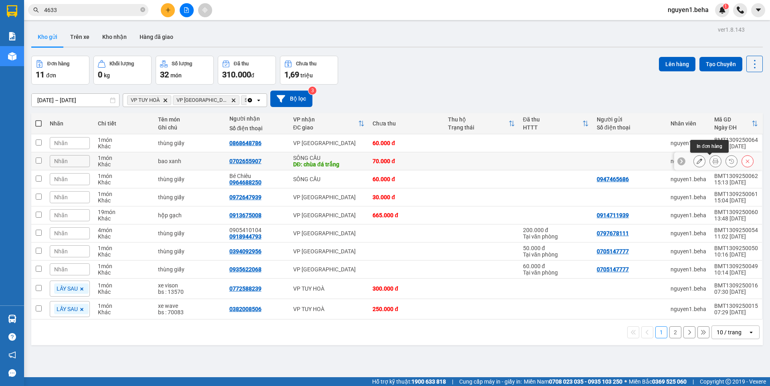
click at [713, 164] on icon at bounding box center [716, 162] width 6 height 6
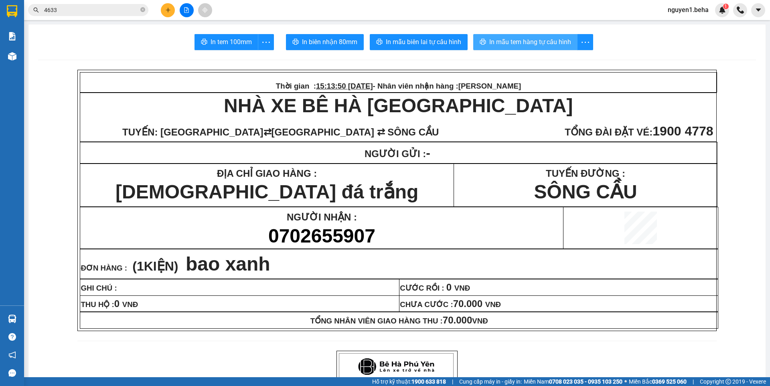
click at [519, 47] on span "In mẫu tem hàng tự cấu hình" at bounding box center [531, 42] width 82 height 10
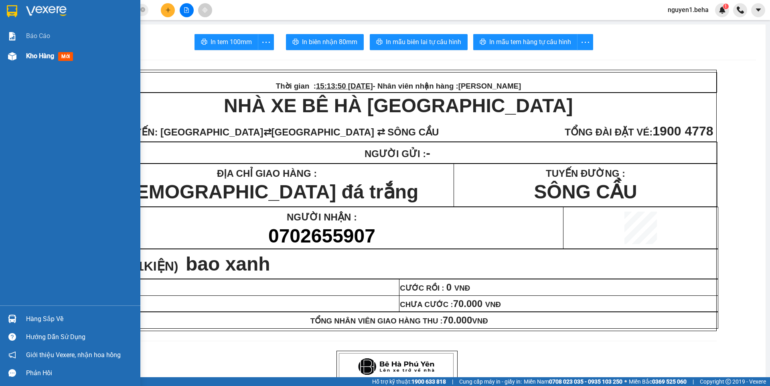
click at [10, 58] on img at bounding box center [12, 56] width 8 height 8
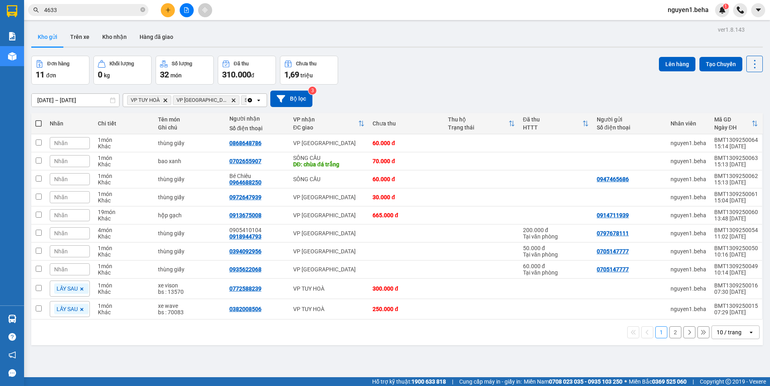
click at [671, 335] on button "2" at bounding box center [676, 333] width 12 height 12
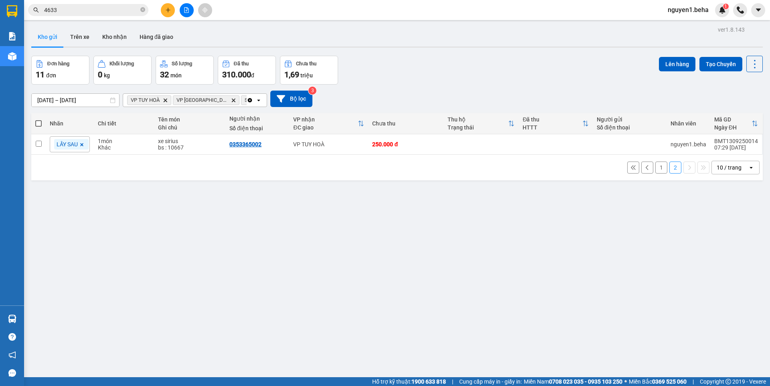
click at [656, 167] on button "1" at bounding box center [662, 168] width 12 height 12
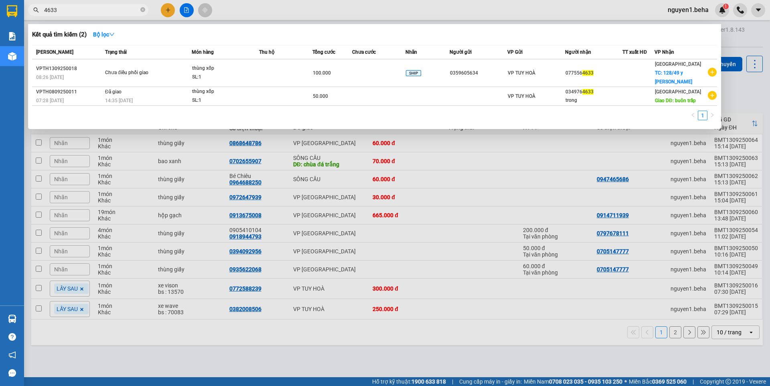
click at [114, 11] on input "4633" at bounding box center [91, 10] width 95 height 9
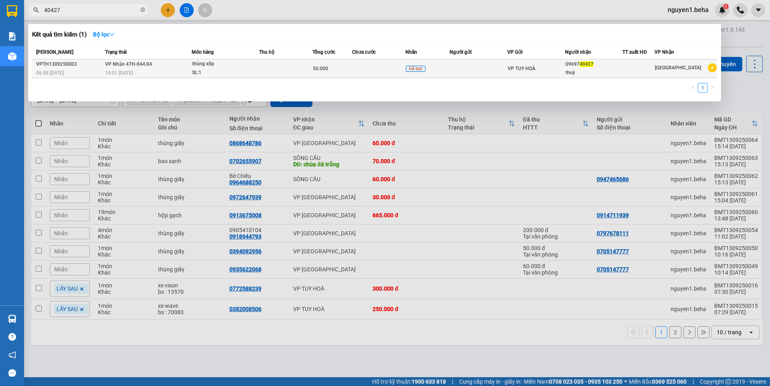
type input "40427"
click at [545, 73] on td "VP TUY HOÀ" at bounding box center [537, 68] width 58 height 19
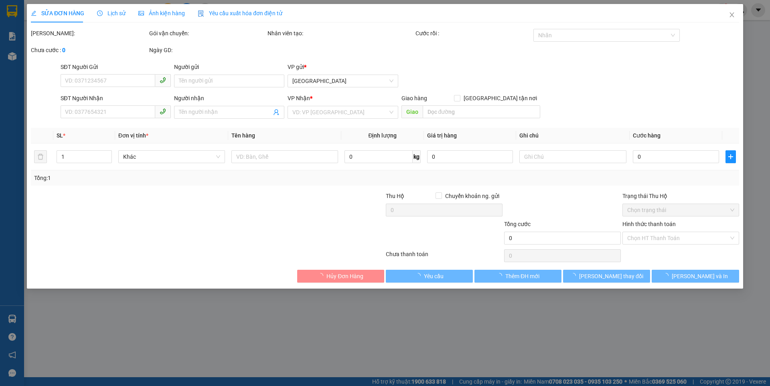
type input "0969740427"
type input "thuỳ"
type input "50.000"
type input "0"
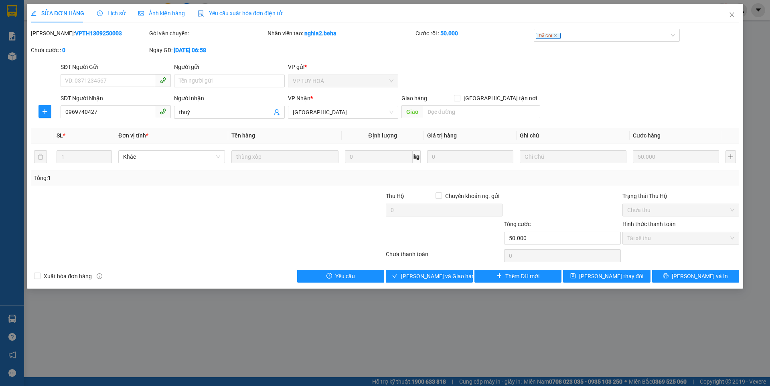
click at [165, 16] on span "Ảnh kiện hàng" at bounding box center [161, 13] width 47 height 6
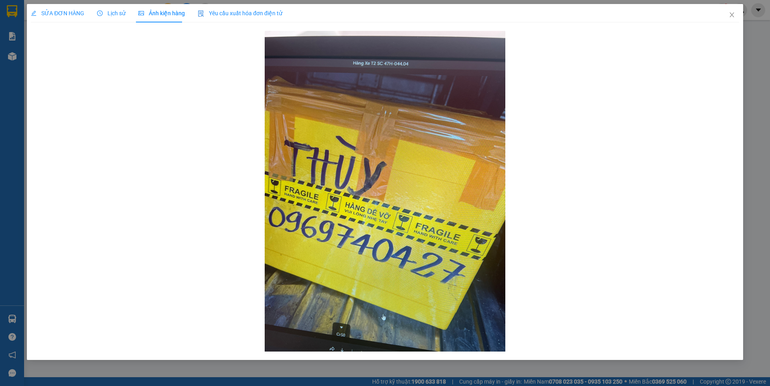
click at [56, 14] on span "SỬA ĐƠN HÀNG" at bounding box center [57, 13] width 53 height 6
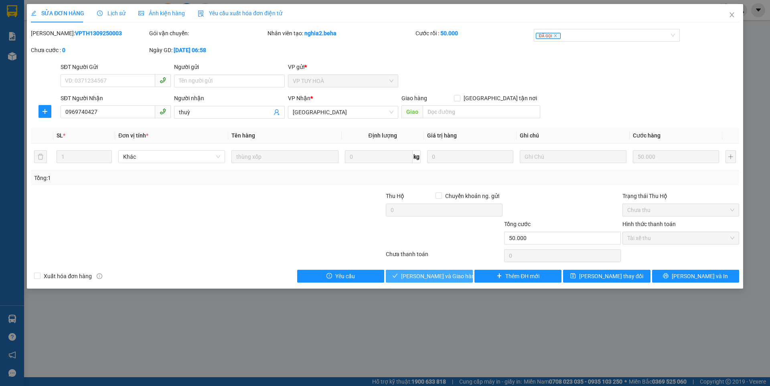
click at [447, 278] on span "Lưu và Giao hàng" at bounding box center [439, 276] width 77 height 9
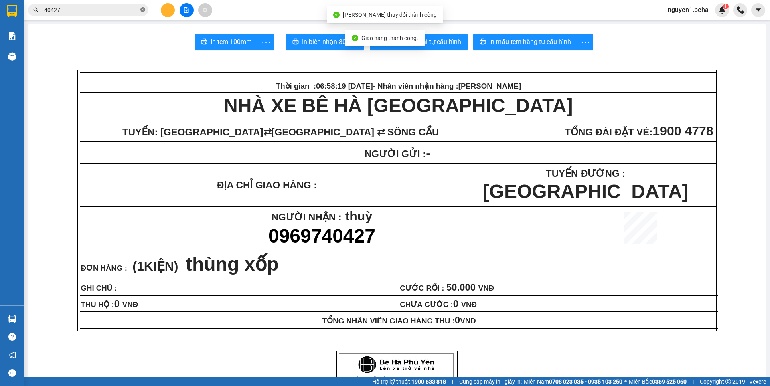
click at [141, 9] on icon "close-circle" at bounding box center [142, 9] width 5 height 5
click at [135, 10] on input "text" at bounding box center [91, 10] width 95 height 9
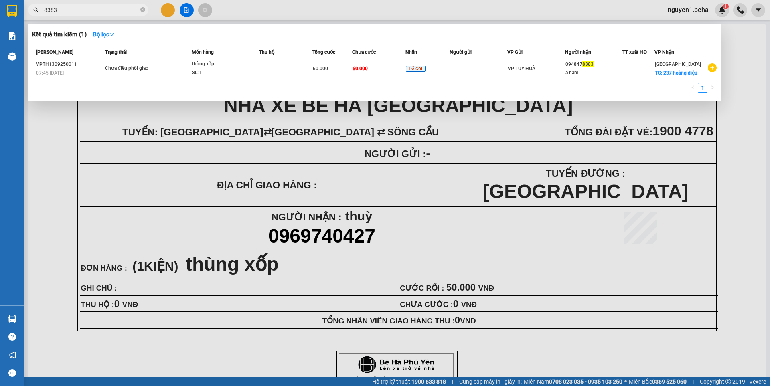
type input "8383"
click at [293, 75] on td at bounding box center [285, 68] width 53 height 19
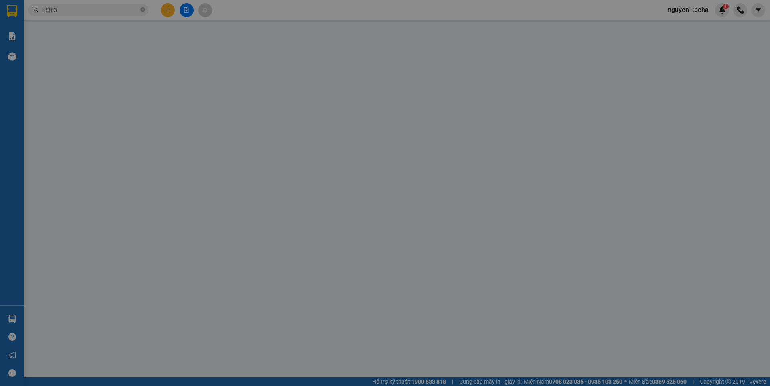
type input "0948478383"
type input "a nam"
checkbox input "true"
type input "237 hoàng diệu"
type input "60.000"
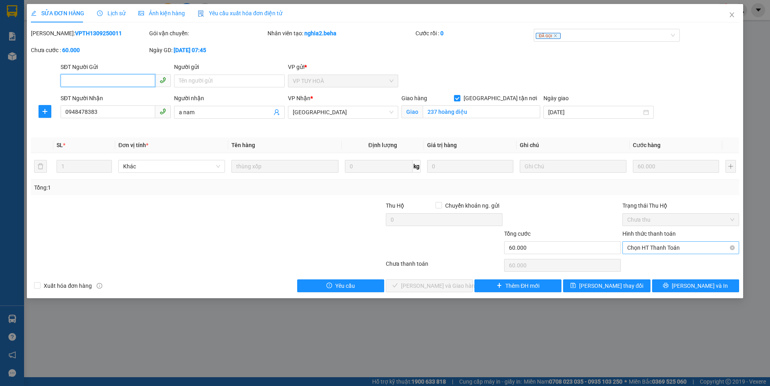
click at [644, 247] on span "Chọn HT Thanh Toán" at bounding box center [681, 248] width 107 height 12
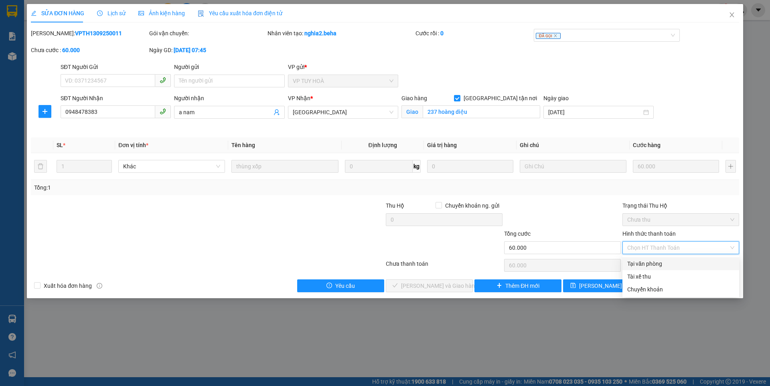
click at [641, 264] on div "Tại văn phòng" at bounding box center [681, 264] width 107 height 9
type input "0"
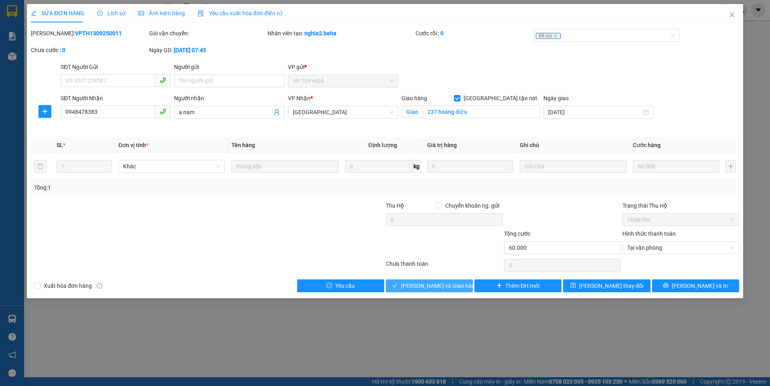
click at [398, 289] on icon "check" at bounding box center [395, 286] width 6 height 6
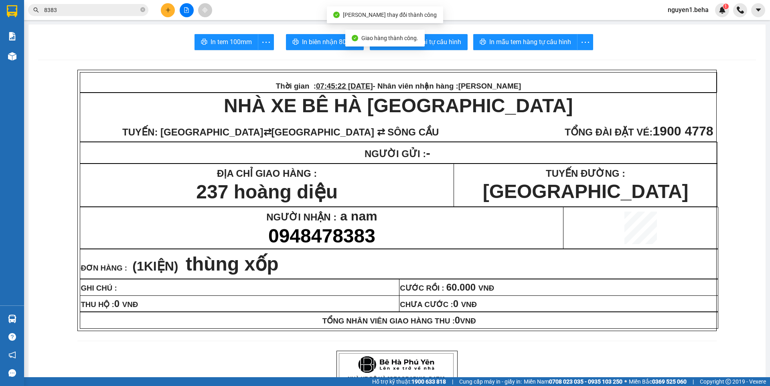
click at [145, 10] on span "8383" at bounding box center [88, 10] width 120 height 12
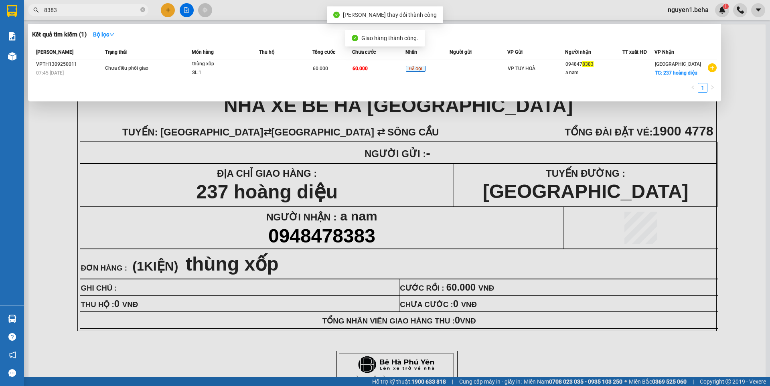
click at [130, 10] on input "8383" at bounding box center [91, 10] width 95 height 9
type input "8"
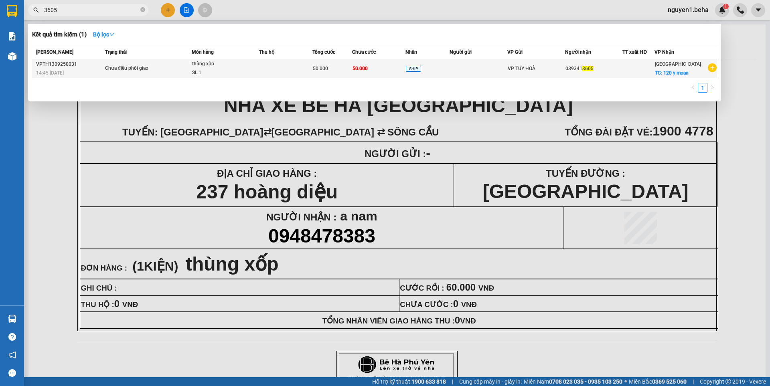
type input "3605"
click at [190, 72] on span "Chưa điều phối giao" at bounding box center [148, 68] width 86 height 9
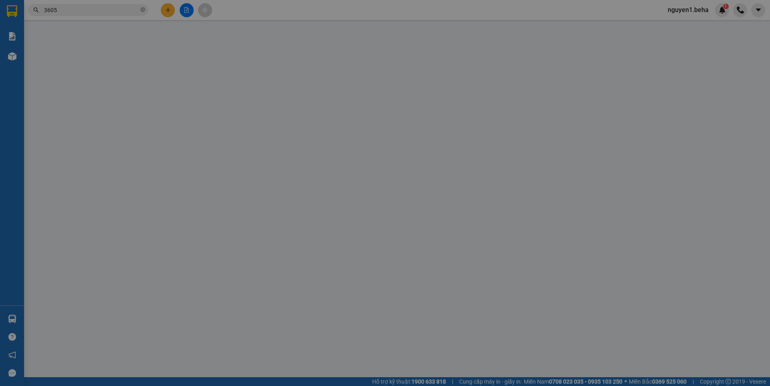
type input "0393413605"
checkbox input "true"
type input "120 y moan"
type input "50.000"
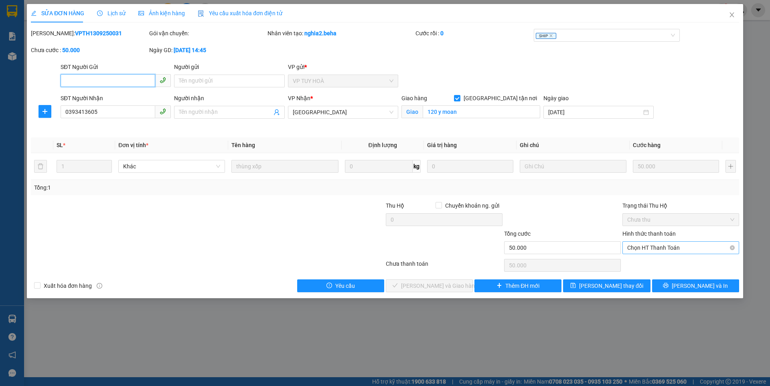
click at [655, 248] on span "Chọn HT Thanh Toán" at bounding box center [681, 248] width 107 height 12
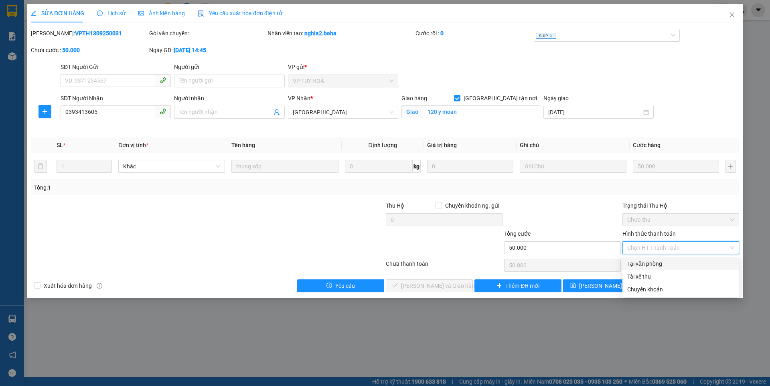
click at [646, 263] on div "Tại văn phòng" at bounding box center [681, 264] width 107 height 9
type input "0"
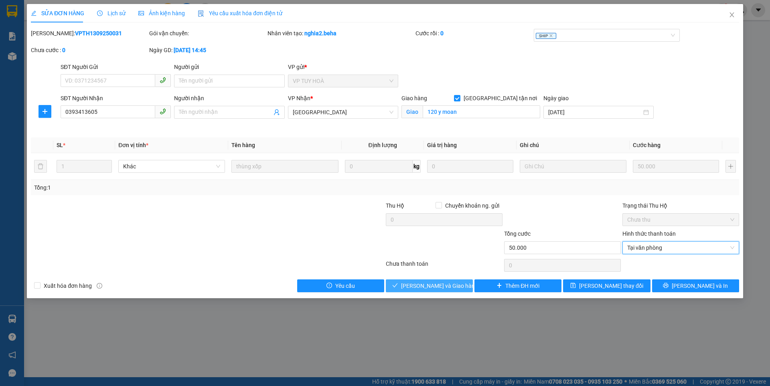
click at [455, 283] on span "Lưu và Giao hàng" at bounding box center [439, 286] width 77 height 9
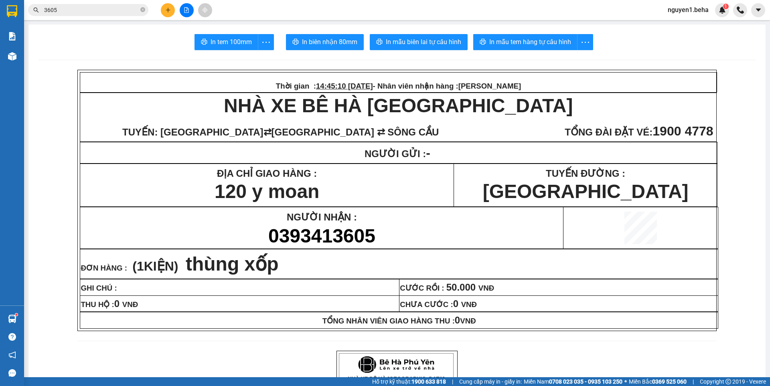
click at [128, 7] on input "3605" at bounding box center [91, 10] width 95 height 9
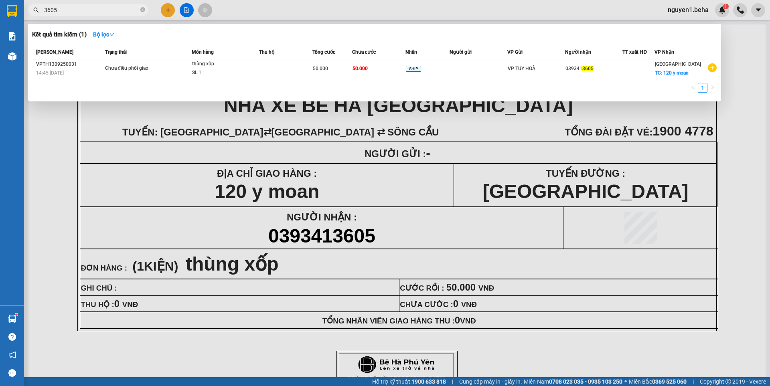
click at [128, 7] on input "3605" at bounding box center [91, 10] width 95 height 9
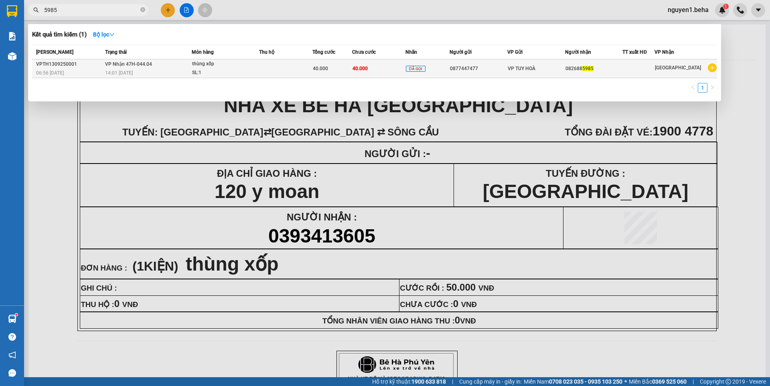
type input "5985"
click at [244, 73] on div "SL: 1" at bounding box center [222, 73] width 60 height 9
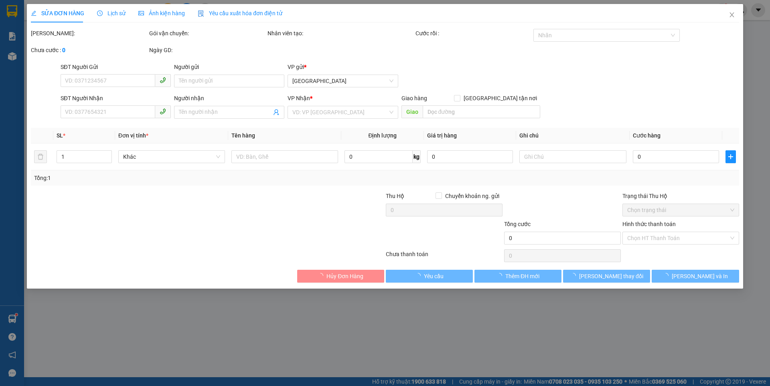
type input "0877447477"
type input "0826885985"
type input "40.000"
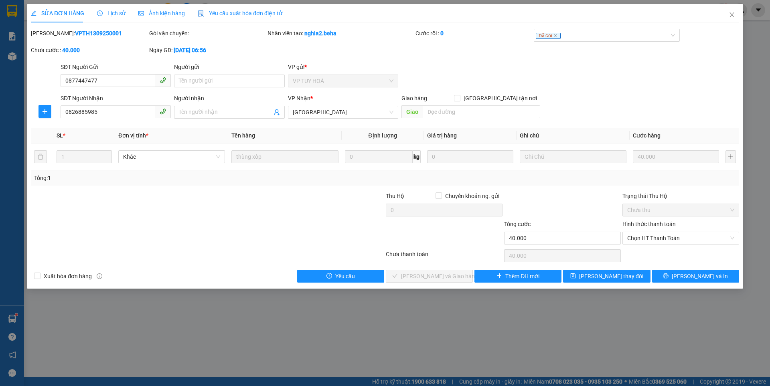
click at [159, 10] on span "Ảnh kiện hàng" at bounding box center [161, 13] width 47 height 6
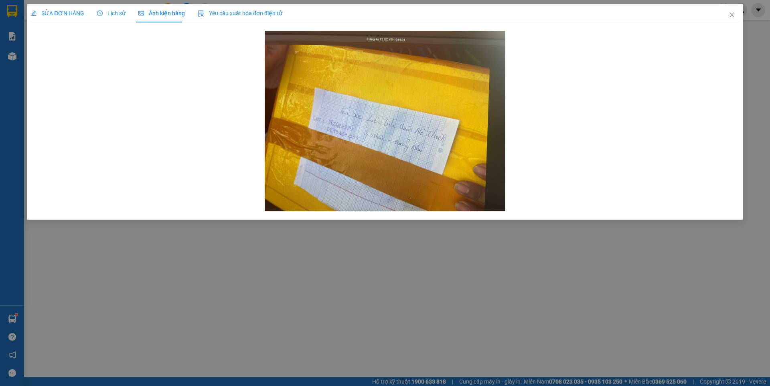
click at [67, 8] on div "SỬA ĐƠN HÀNG" at bounding box center [57, 13] width 53 height 18
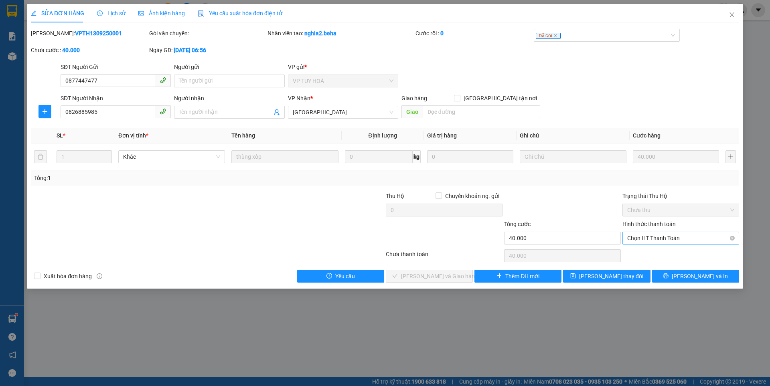
click at [643, 234] on span "Chọn HT Thanh Toán" at bounding box center [681, 238] width 107 height 12
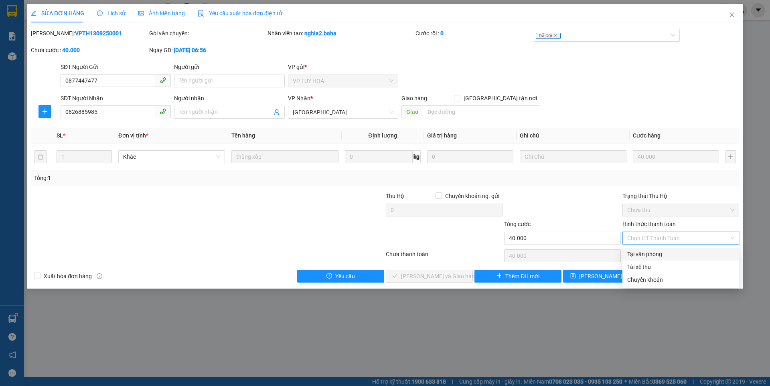
click at [641, 252] on div "Tại văn phòng" at bounding box center [681, 254] width 107 height 9
type input "0"
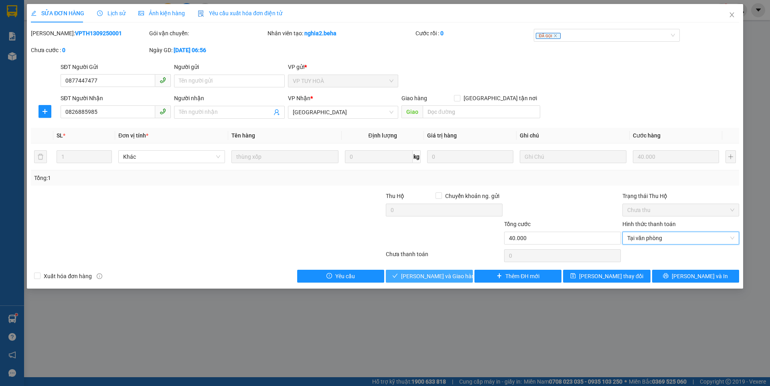
click at [446, 278] on span "Lưu và Giao hàng" at bounding box center [439, 276] width 77 height 9
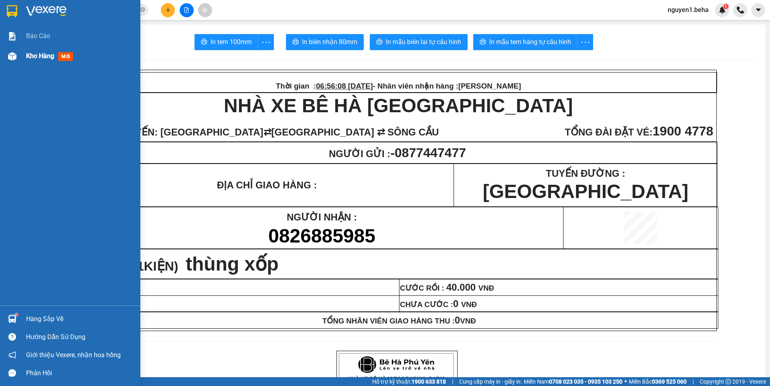
click at [11, 58] on img at bounding box center [12, 56] width 8 height 8
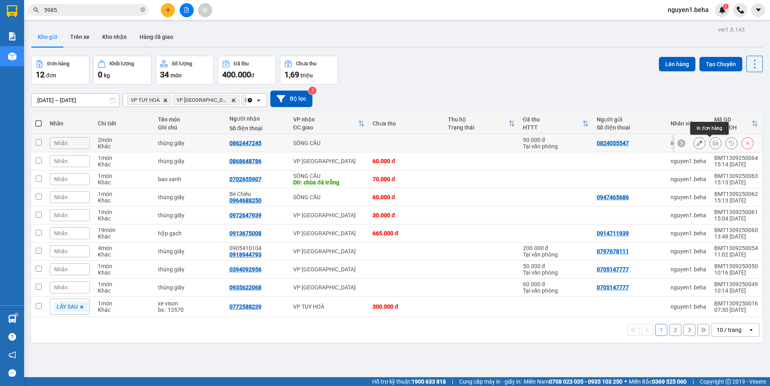
click at [713, 144] on button at bounding box center [715, 143] width 11 height 14
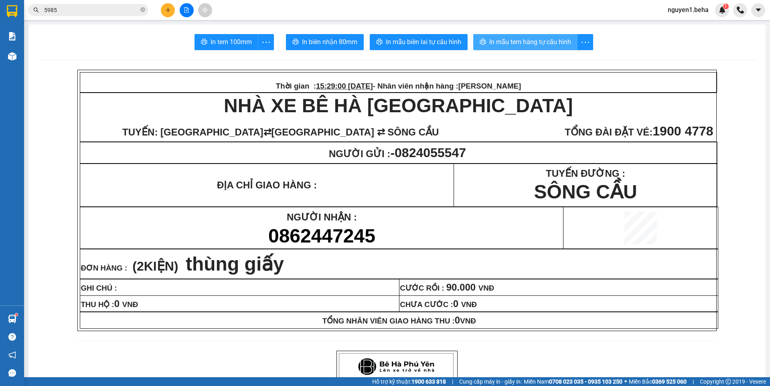
click at [521, 43] on span "In mẫu tem hàng tự cấu hình" at bounding box center [531, 42] width 82 height 10
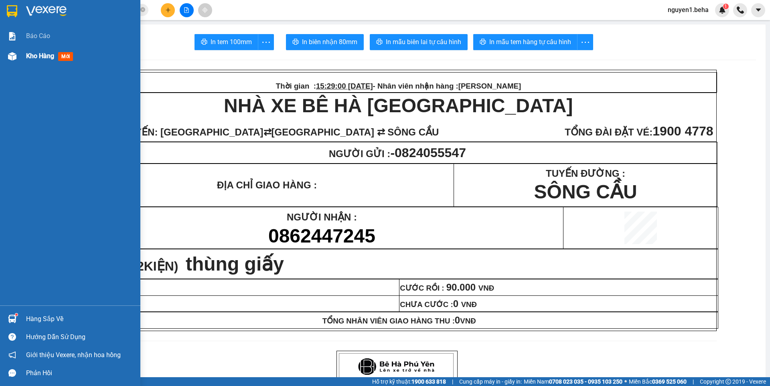
click at [21, 59] on div "Kho hàng mới" at bounding box center [70, 56] width 140 height 20
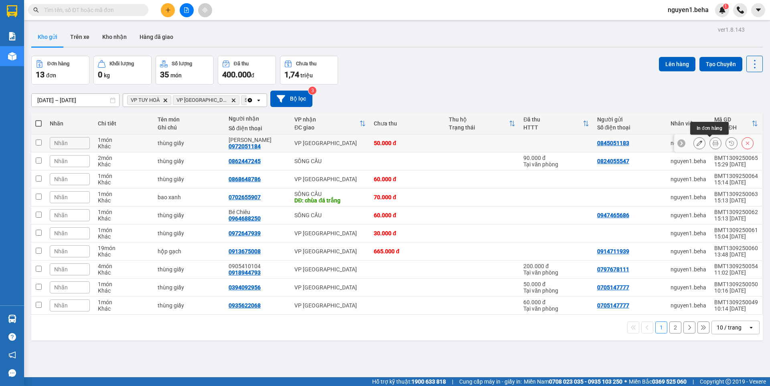
click at [713, 143] on icon at bounding box center [716, 143] width 6 height 6
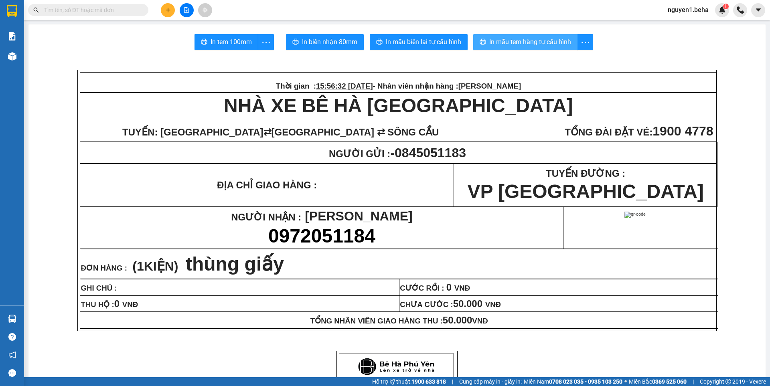
click at [518, 47] on span "In mẫu tem hàng tự cấu hình" at bounding box center [531, 42] width 82 height 10
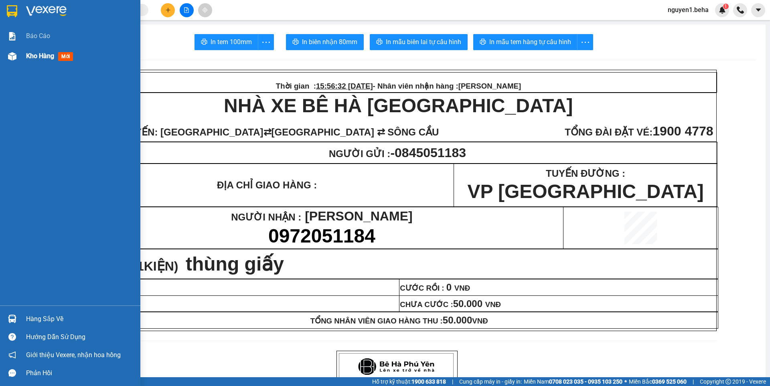
click at [12, 59] on img at bounding box center [12, 56] width 8 height 8
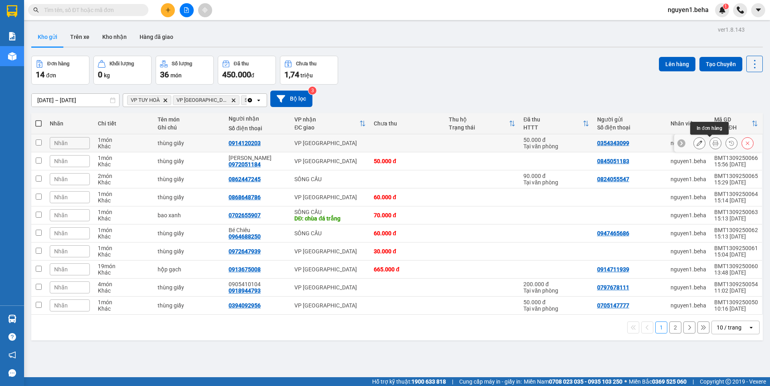
click at [713, 144] on icon at bounding box center [716, 143] width 6 height 6
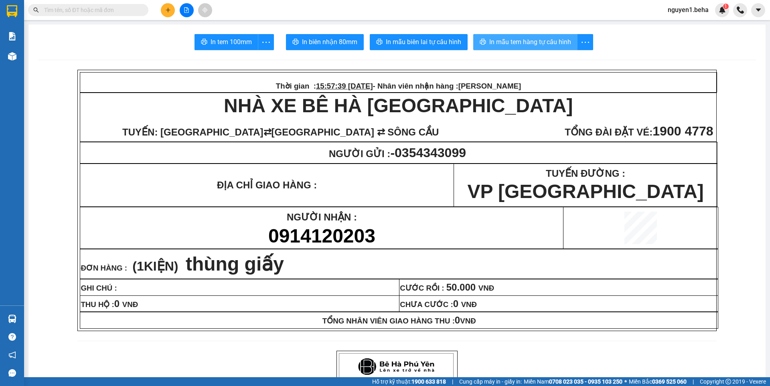
click at [490, 41] on span "In mẫu tem hàng tự cấu hình" at bounding box center [531, 42] width 82 height 10
click at [78, 8] on input "text" at bounding box center [91, 10] width 95 height 9
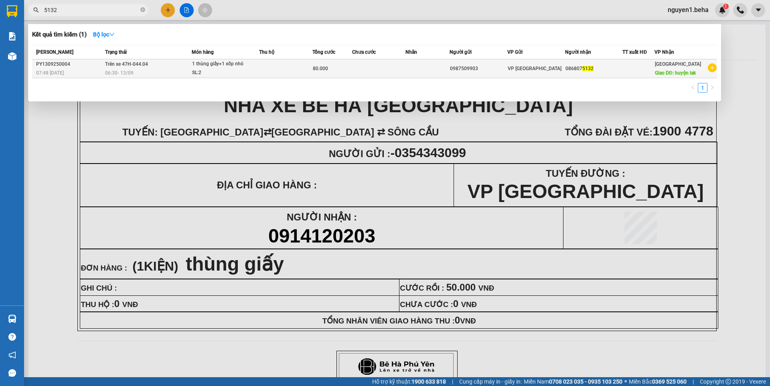
type input "5132"
click at [280, 73] on td at bounding box center [285, 68] width 53 height 19
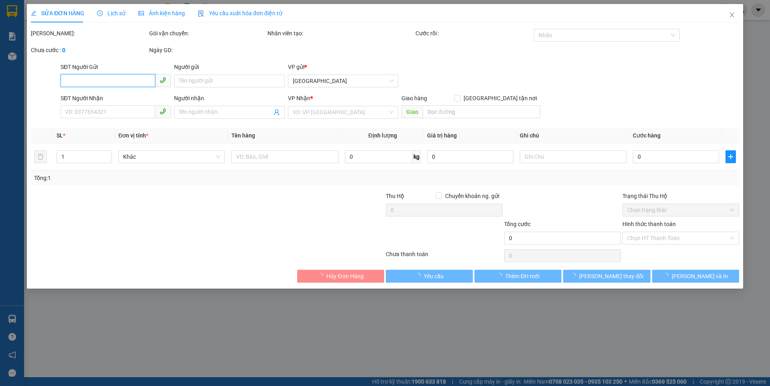
type input "0987509903"
type input "0868075132"
type input "huyện lak"
type input "80.000"
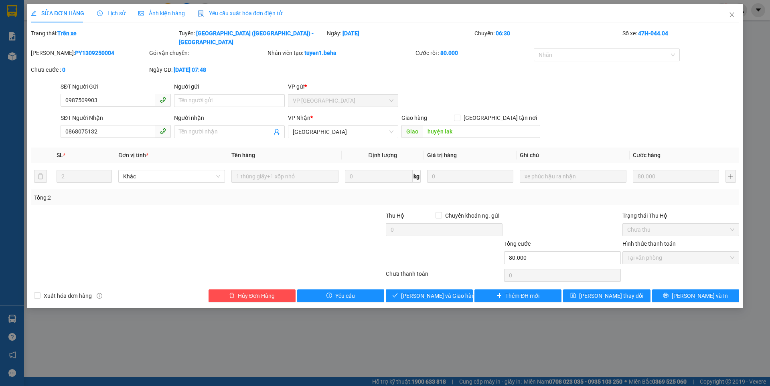
click at [155, 13] on span "Ảnh kiện hàng" at bounding box center [161, 13] width 47 height 6
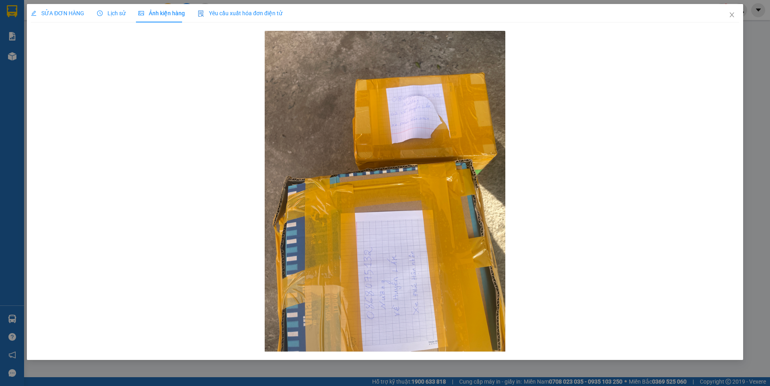
click at [58, 8] on div "SỬA ĐƠN HÀNG" at bounding box center [57, 13] width 53 height 18
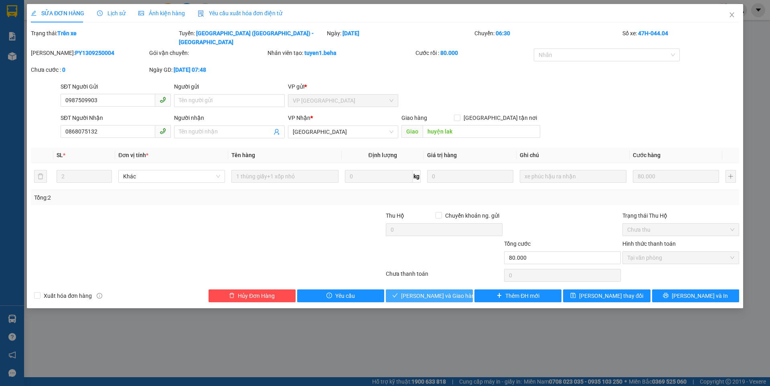
click at [427, 292] on span "Lưu và Giao hàng" at bounding box center [439, 296] width 77 height 9
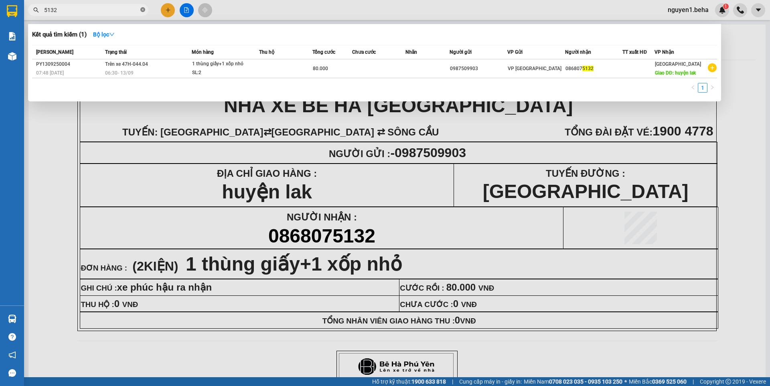
click at [143, 9] on icon "close-circle" at bounding box center [142, 9] width 5 height 5
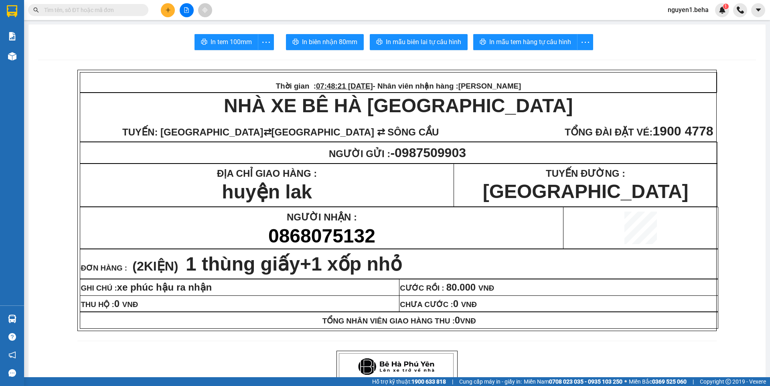
paste input "0814304304"
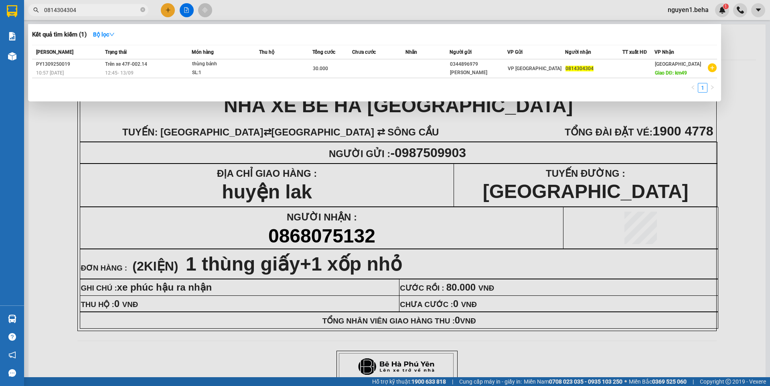
type input "0814304304"
click at [143, 9] on icon "close-circle" at bounding box center [142, 9] width 5 height 5
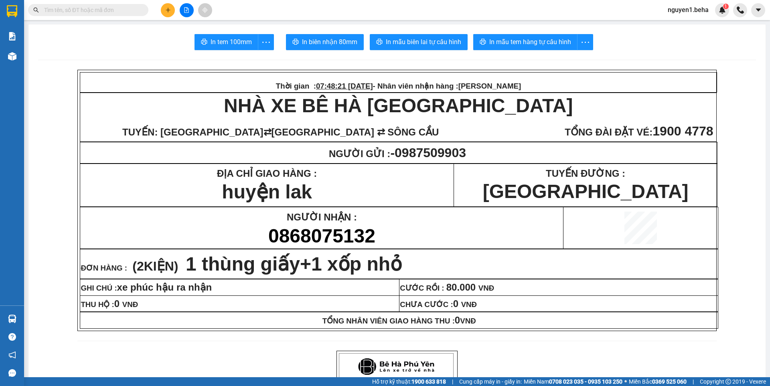
click at [127, 9] on input "text" at bounding box center [91, 10] width 95 height 9
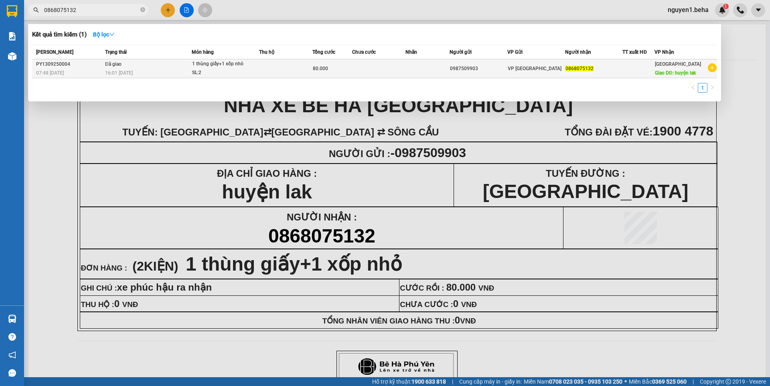
type input "0868075132"
click at [240, 69] on div "SL: 2" at bounding box center [222, 73] width 60 height 9
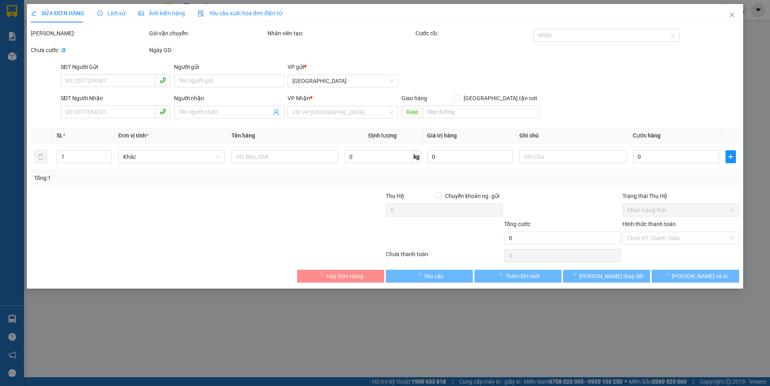
type input "0987509903"
type input "0868075132"
type input "huyện lak"
type input "80.000"
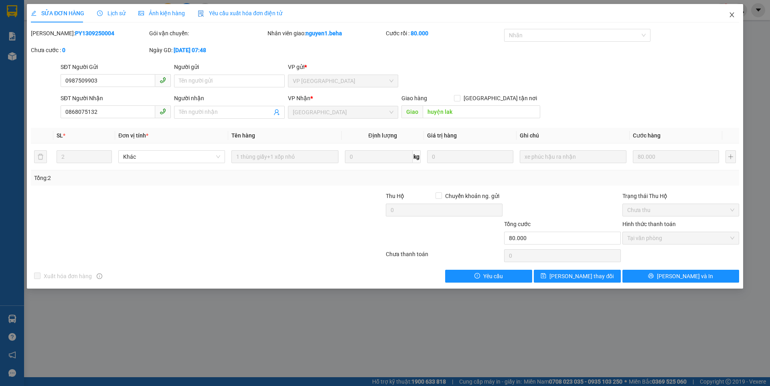
click at [732, 16] on icon "close" at bounding box center [732, 14] width 4 height 5
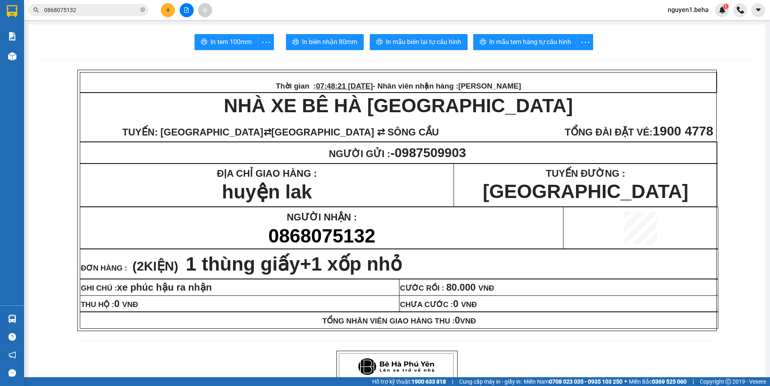
click at [121, 12] on input "0868075132" at bounding box center [91, 10] width 95 height 9
type input "0"
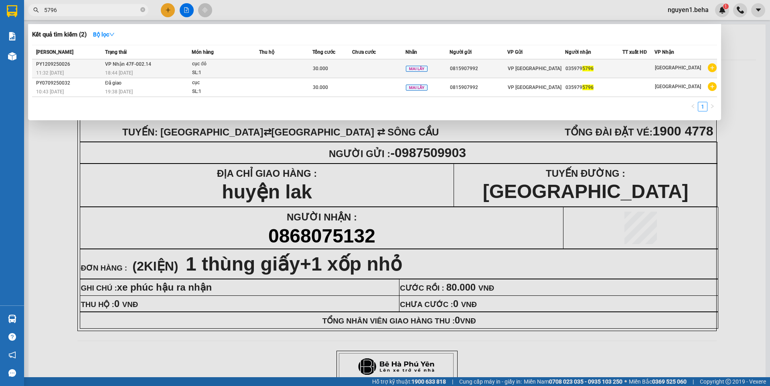
type input "5796"
click at [175, 69] on div "18:44 - 12/09" at bounding box center [148, 73] width 86 height 9
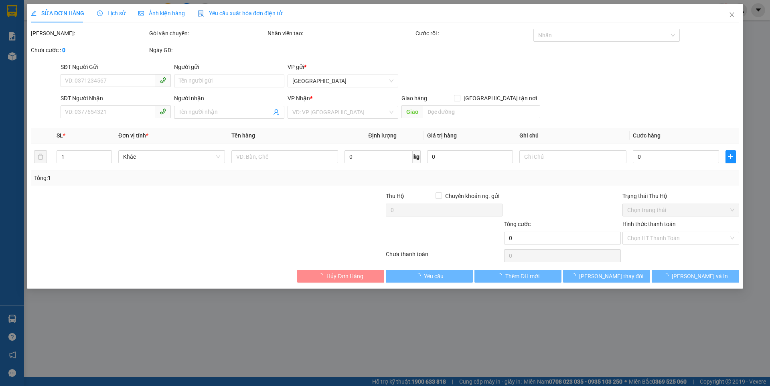
type input "0815907992"
type input "0359795796"
type input "30.000"
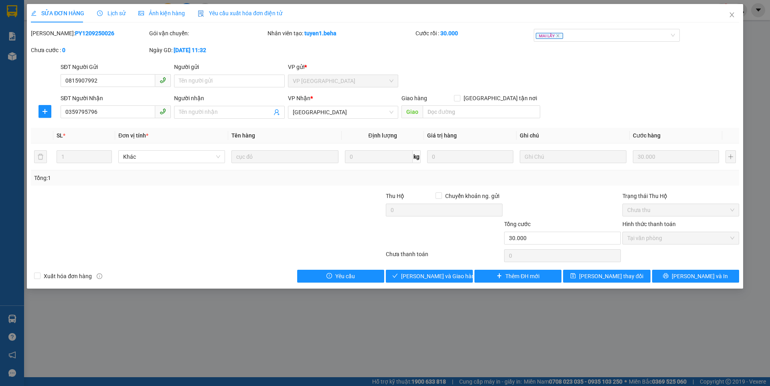
click at [162, 12] on span "Ảnh kiện hàng" at bounding box center [161, 13] width 47 height 6
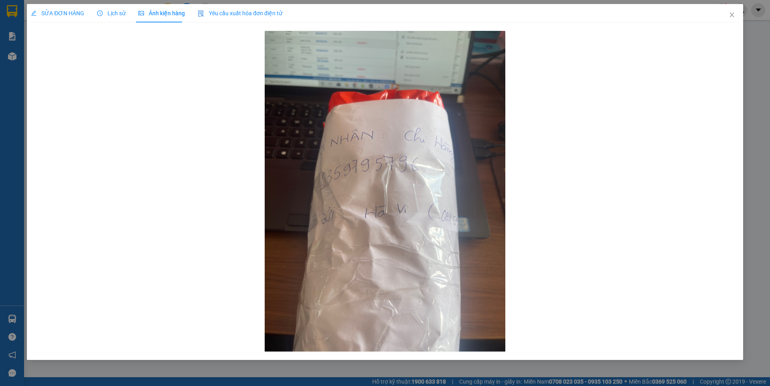
click at [63, 13] on span "SỬA ĐƠN HÀNG" at bounding box center [57, 13] width 53 height 6
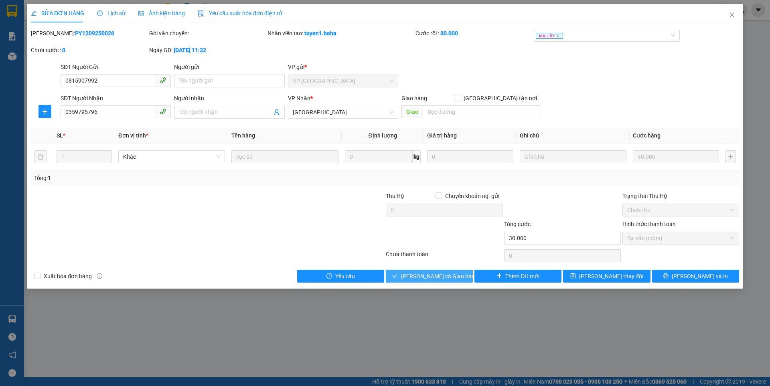
click at [430, 275] on span "[PERSON_NAME] và Giao hàng" at bounding box center [439, 276] width 77 height 9
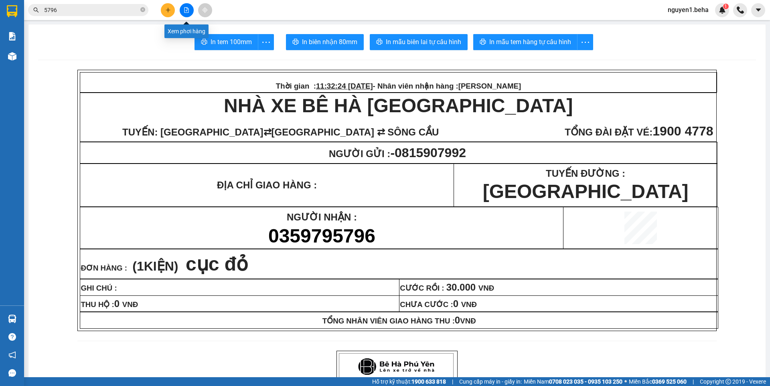
click at [187, 10] on icon "file-add" at bounding box center [187, 10] width 6 height 6
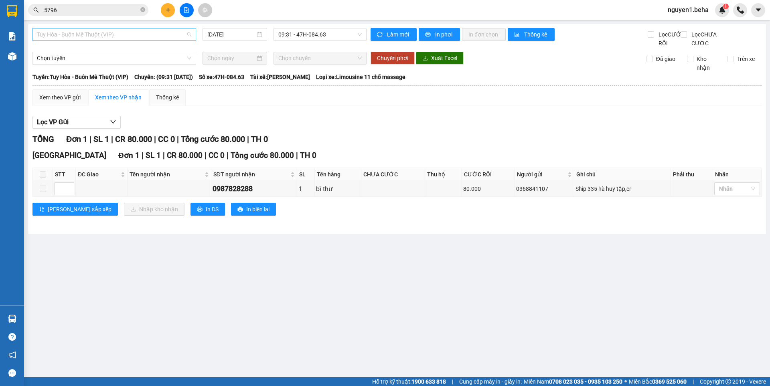
click at [112, 40] on span "Tuy Hòa - Buôn Mê Thuột (VIP)" at bounding box center [114, 34] width 154 height 12
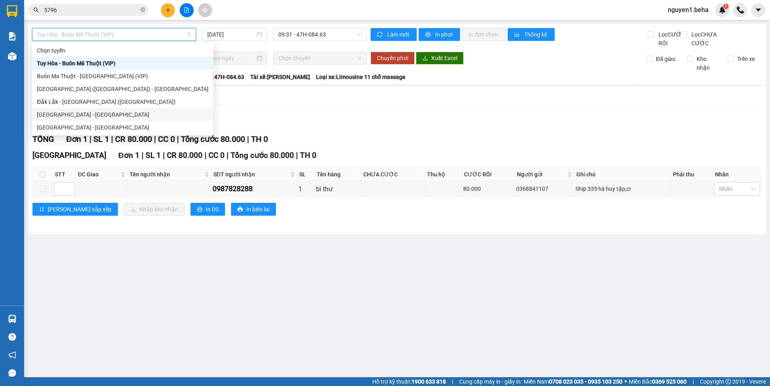
click at [70, 111] on div "[GEOGRAPHIC_DATA] - [GEOGRAPHIC_DATA]" at bounding box center [123, 114] width 172 height 9
type input "[DATE]"
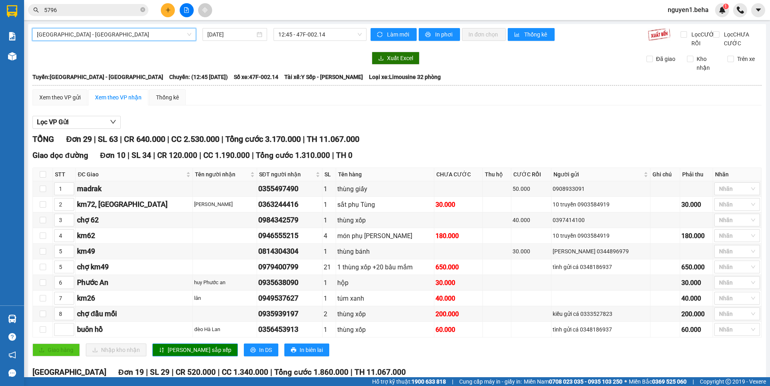
click at [120, 34] on span "[GEOGRAPHIC_DATA] - [GEOGRAPHIC_DATA]" at bounding box center [114, 34] width 154 height 12
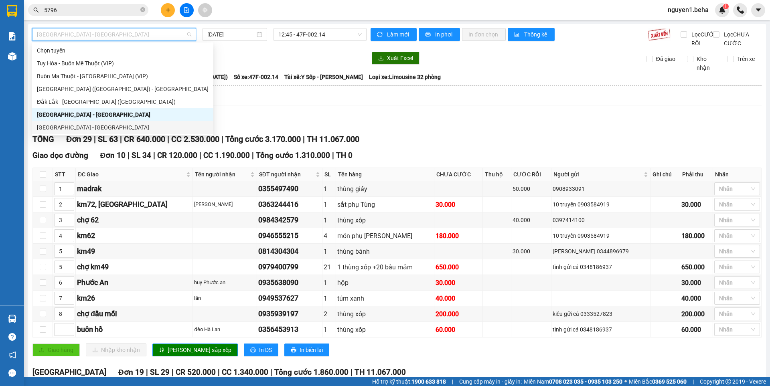
click at [73, 128] on div "[GEOGRAPHIC_DATA] - [GEOGRAPHIC_DATA]" at bounding box center [123, 127] width 172 height 9
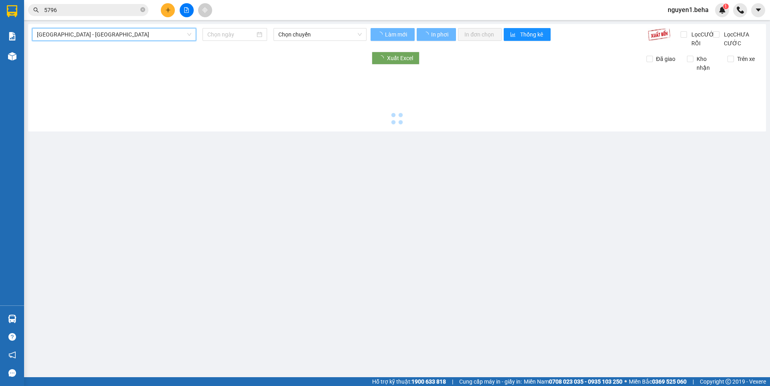
type input "[DATE]"
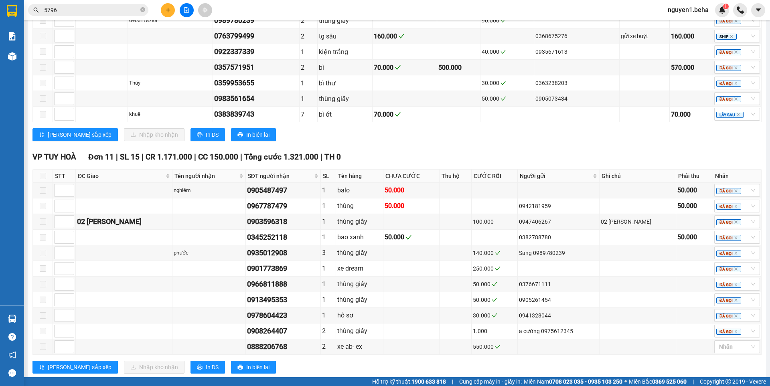
scroll to position [664, 0]
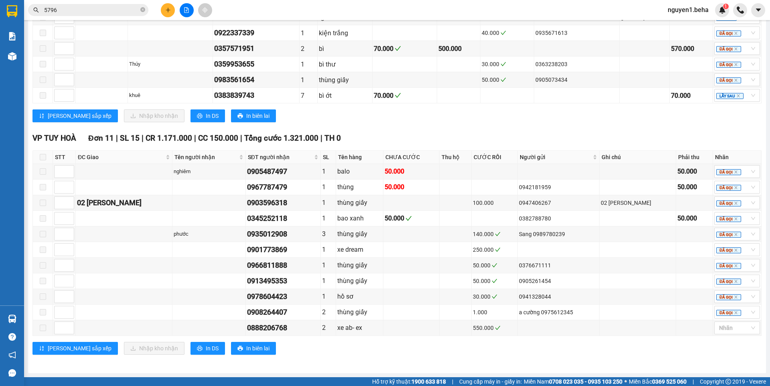
click at [84, 7] on input "5796" at bounding box center [91, 10] width 95 height 9
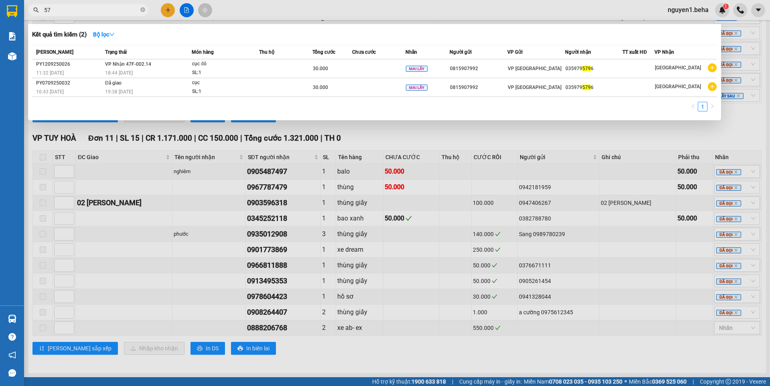
type input "5"
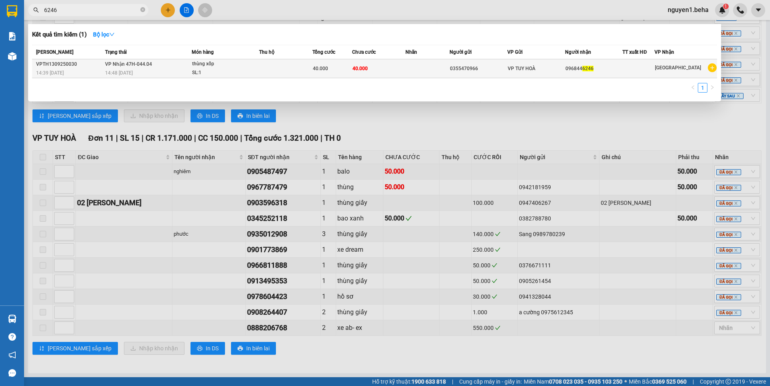
type input "6246"
click at [231, 64] on div "thùng xốp" at bounding box center [222, 64] width 60 height 9
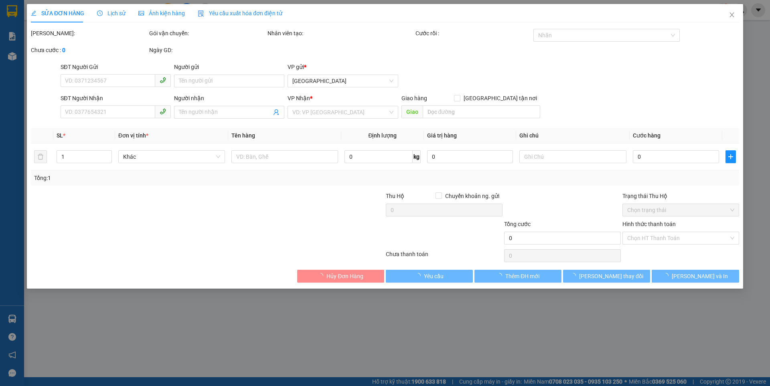
type input "0355470966"
type input "0968446246"
type input "40.000"
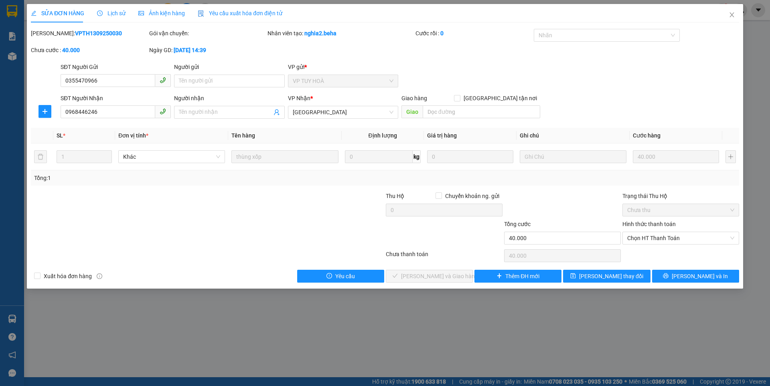
click at [169, 14] on span "Ảnh kiện hàng" at bounding box center [161, 13] width 47 height 6
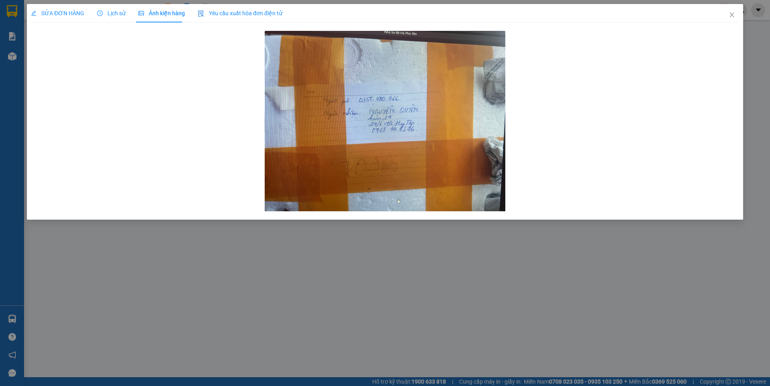
click at [62, 13] on span "SỬA ĐƠN HÀNG" at bounding box center [57, 13] width 53 height 6
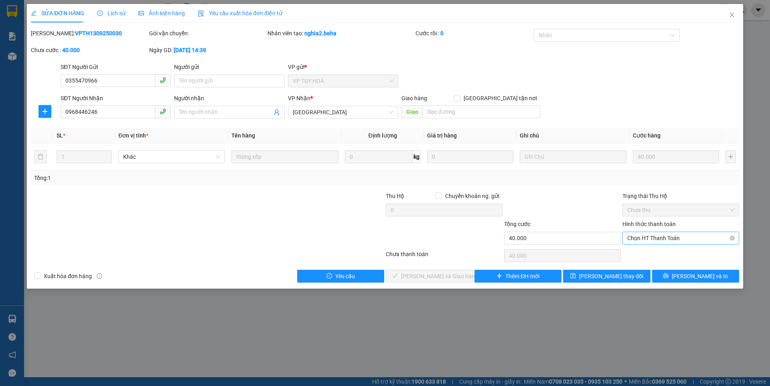
click at [673, 236] on span "Chọn HT Thanh Toán" at bounding box center [681, 238] width 107 height 12
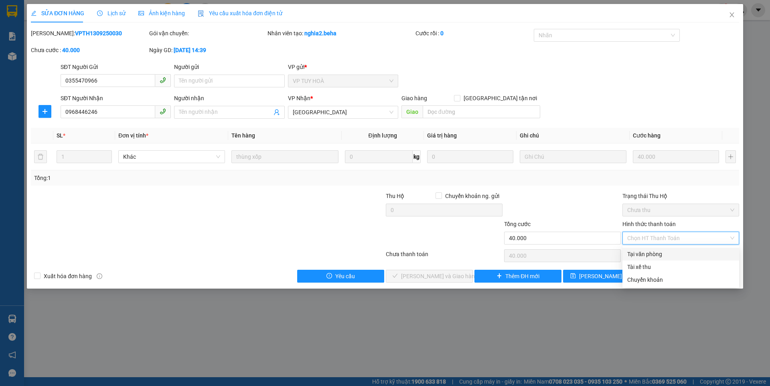
click at [661, 252] on div "Tại văn phòng" at bounding box center [681, 254] width 107 height 9
type input "0"
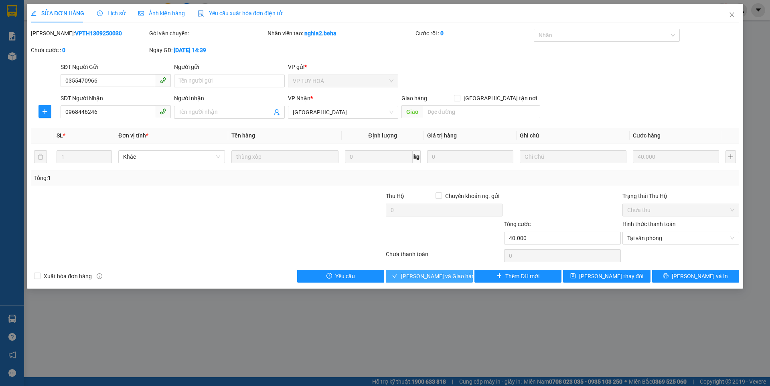
click at [450, 278] on span "[PERSON_NAME] và Giao hàng" at bounding box center [439, 276] width 77 height 9
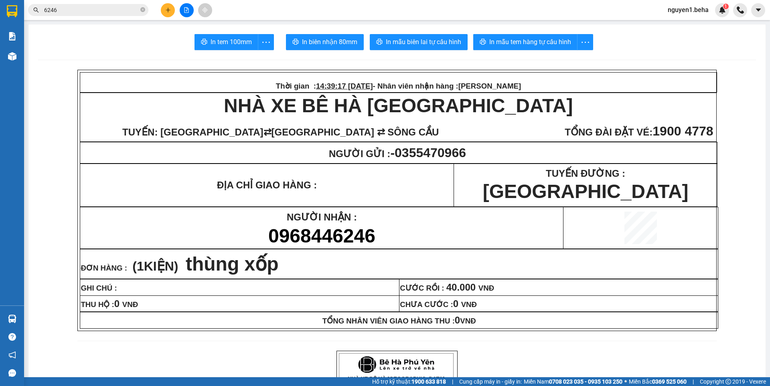
click at [94, 8] on input "6246" at bounding box center [91, 10] width 95 height 9
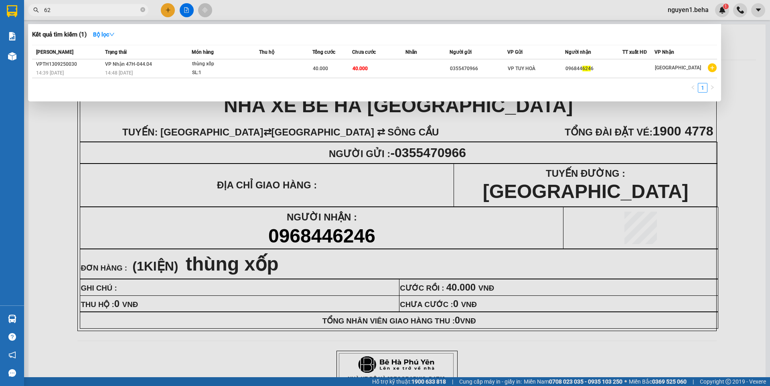
type input "6"
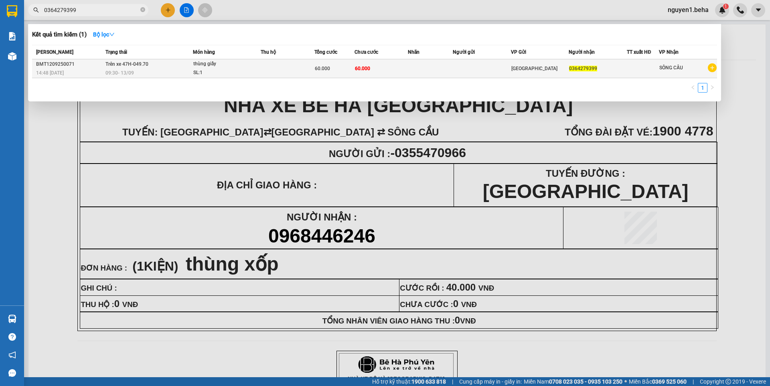
type input "0364279399"
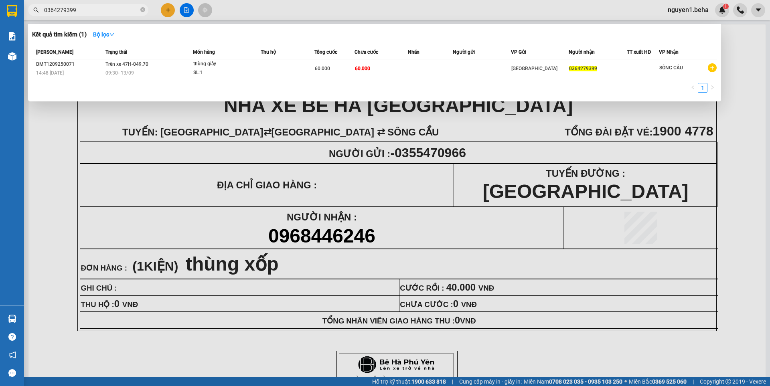
drag, startPoint x: 143, startPoint y: 9, endPoint x: 136, endPoint y: 11, distance: 7.2
click at [143, 9] on icon "close-circle" at bounding box center [142, 9] width 5 height 5
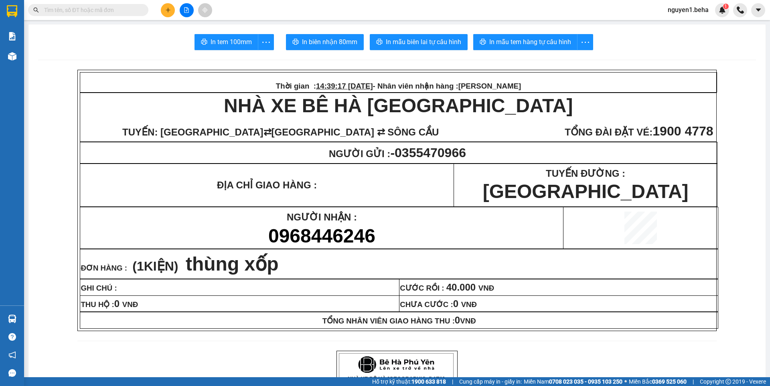
click at [104, 11] on input "text" at bounding box center [91, 10] width 95 height 9
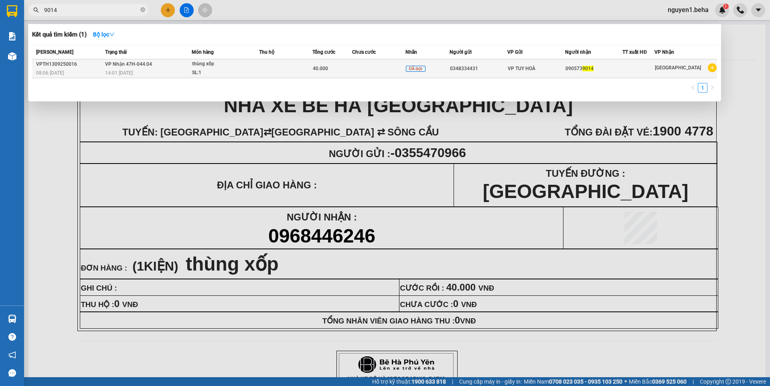
type input "9014"
click at [239, 65] on div "thùng xốp" at bounding box center [222, 64] width 60 height 9
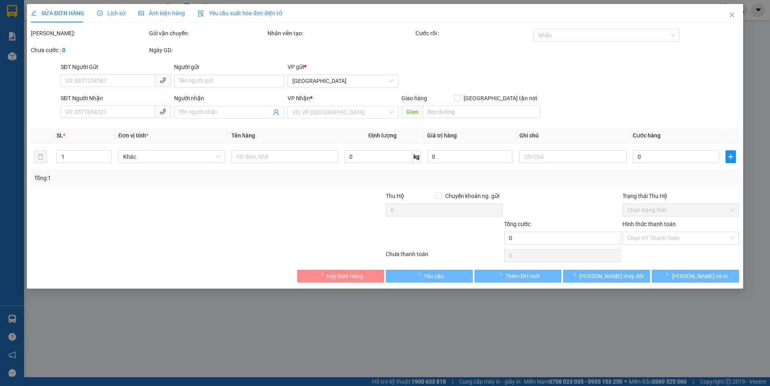
type input "0348334431"
type input "0905739014"
type input "40.000"
type input "0"
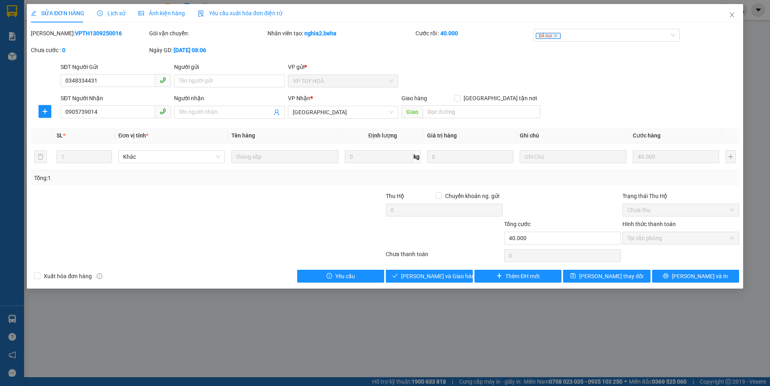
click at [163, 14] on span "Ảnh kiện hàng" at bounding box center [161, 13] width 47 height 6
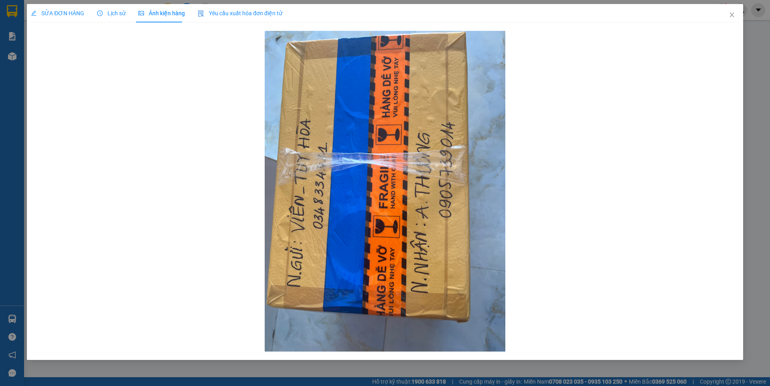
click at [64, 14] on span "SỬA ĐƠN HÀNG" at bounding box center [57, 13] width 53 height 6
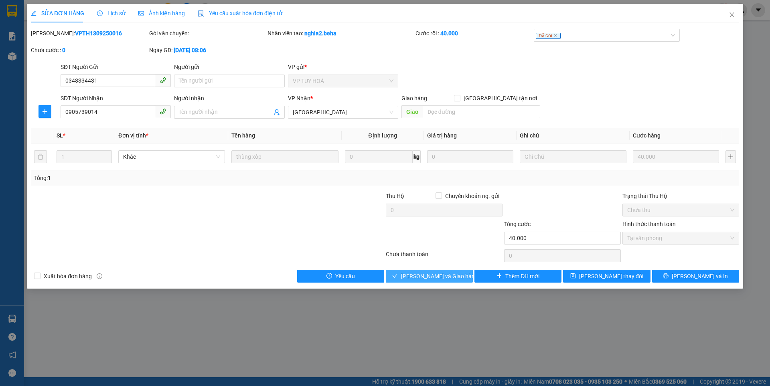
click at [453, 277] on span "[PERSON_NAME] và Giao hàng" at bounding box center [439, 276] width 77 height 9
click at [153, 13] on span "Ảnh kiện hàng" at bounding box center [161, 13] width 47 height 6
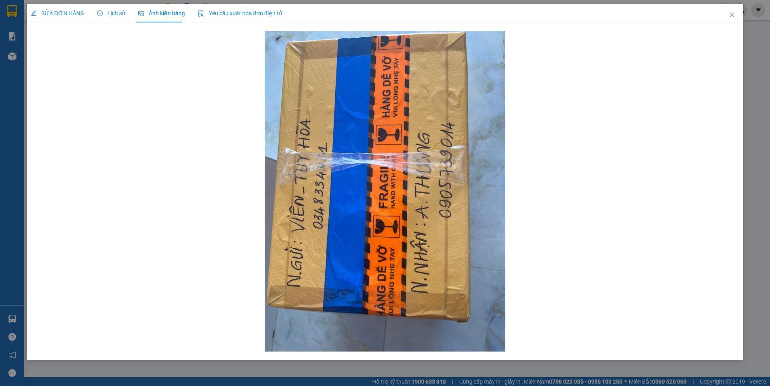
click at [61, 13] on span "SỬA ĐƠN HÀNG" at bounding box center [57, 13] width 53 height 6
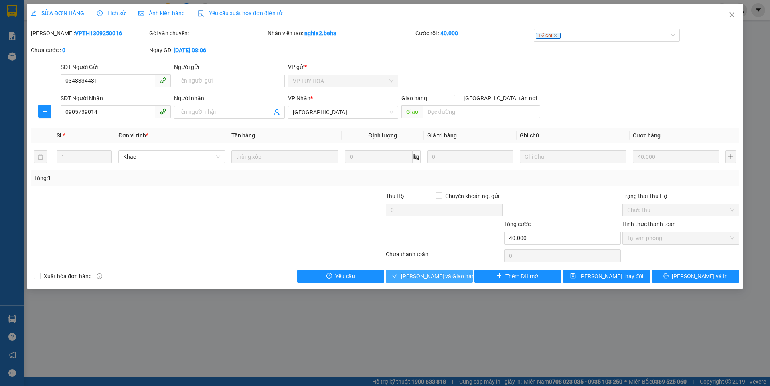
drag, startPoint x: 447, startPoint y: 277, endPoint x: 464, endPoint y: 253, distance: 30.2
click at [448, 274] on span "[PERSON_NAME] và Giao hàng" at bounding box center [439, 276] width 77 height 9
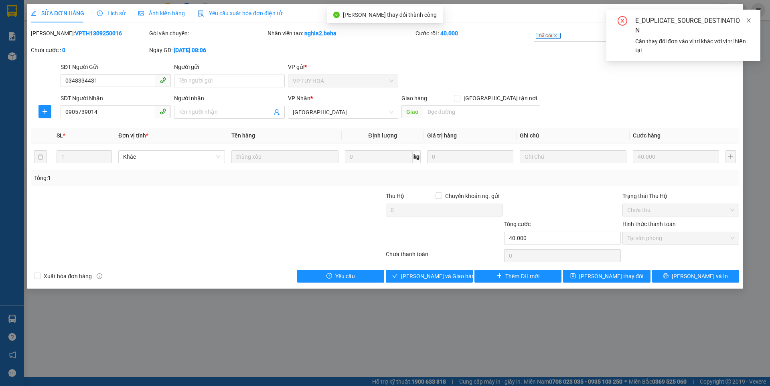
click at [751, 20] on icon "close" at bounding box center [749, 21] width 6 height 6
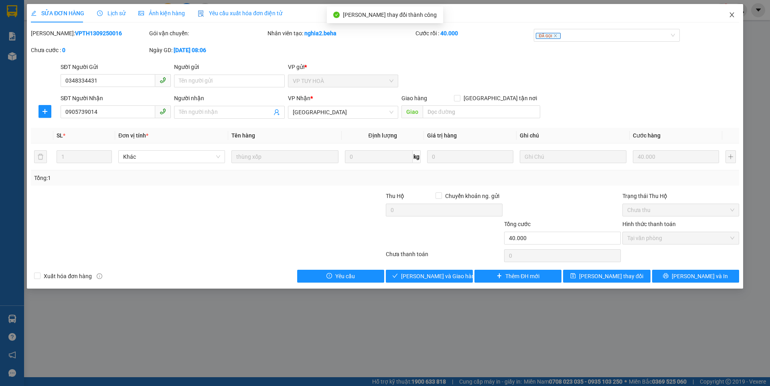
click at [733, 13] on icon "close" at bounding box center [732, 15] width 6 height 6
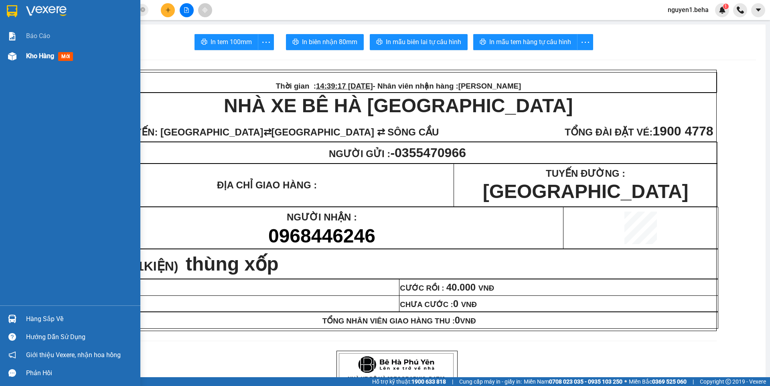
click at [6, 56] on div at bounding box center [12, 56] width 14 height 14
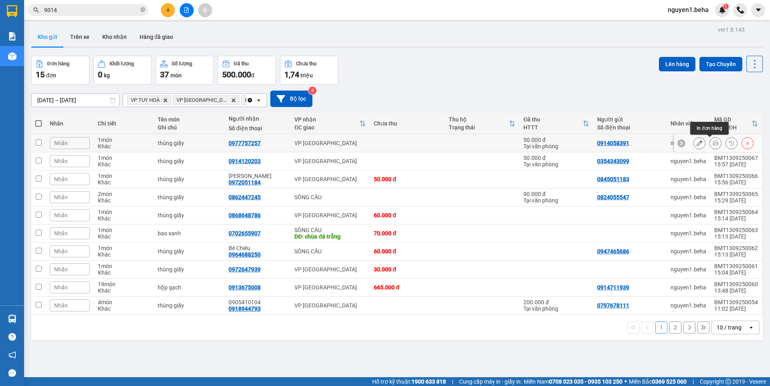
click at [713, 144] on icon at bounding box center [716, 143] width 6 height 6
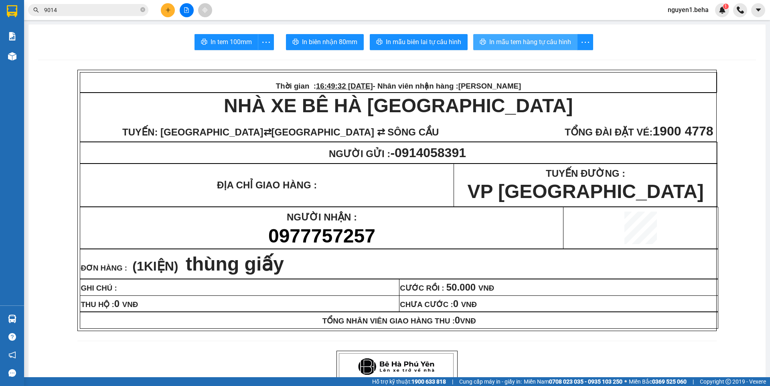
click at [504, 41] on span "In mẫu tem hàng tự cấu hình" at bounding box center [531, 42] width 82 height 10
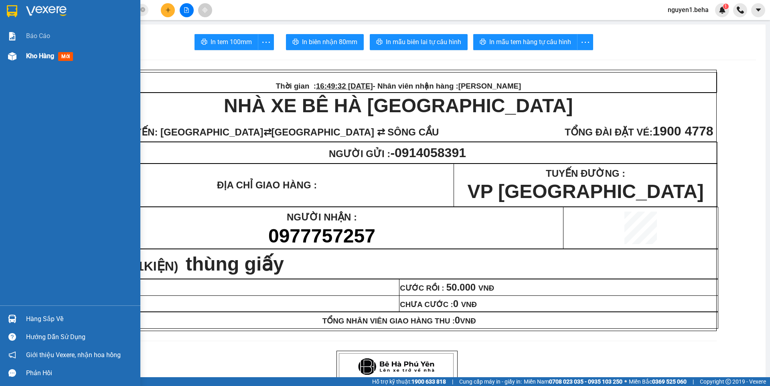
click at [18, 62] on div at bounding box center [12, 56] width 14 height 14
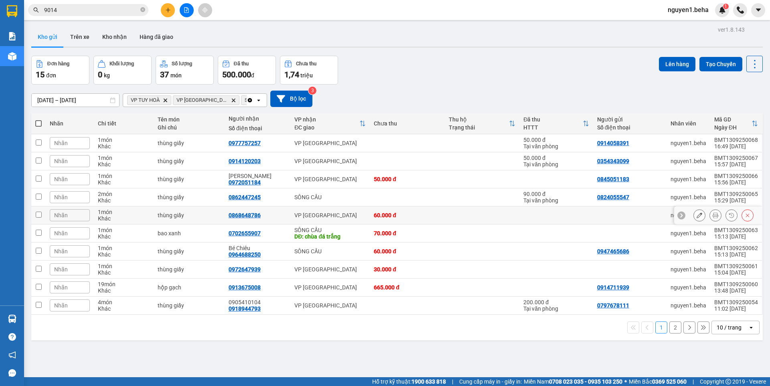
click at [713, 216] on icon at bounding box center [716, 216] width 6 height 6
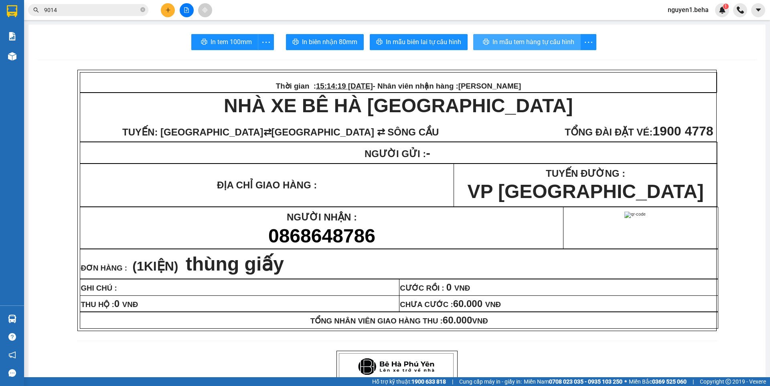
click at [508, 41] on span "In mẫu tem hàng tự cấu hình" at bounding box center [534, 42] width 82 height 10
click at [143, 9] on icon "close-circle" at bounding box center [142, 9] width 5 height 5
click at [122, 8] on input "text" at bounding box center [91, 10] width 95 height 9
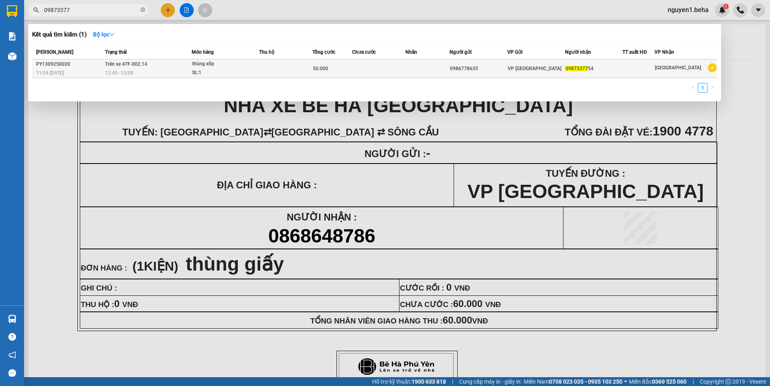
type input "09873377"
click at [188, 67] on td "Trên xe 47F-002.14 12:45 - 13/09" at bounding box center [147, 68] width 89 height 19
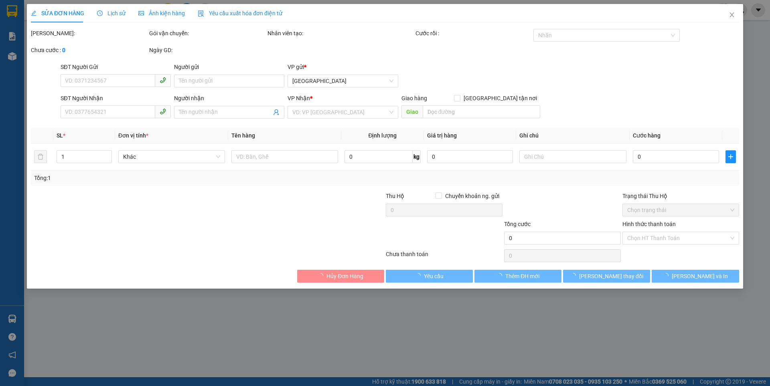
type input "0986778635"
type input "0987337754"
type input "50.000"
type input "0"
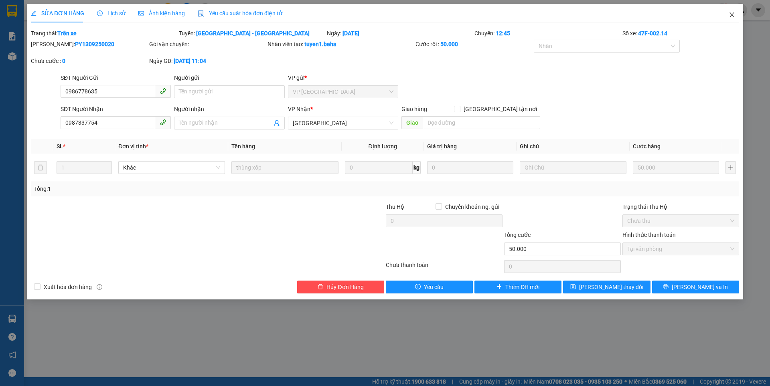
click at [732, 17] on icon "close" at bounding box center [732, 15] width 6 height 6
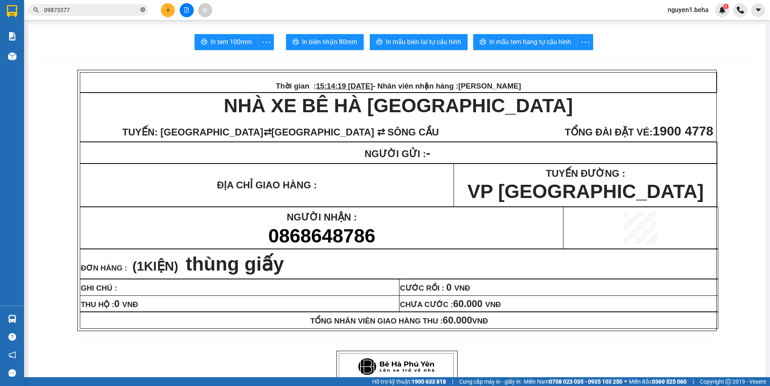
click at [142, 9] on icon "close-circle" at bounding box center [142, 9] width 5 height 5
click at [113, 11] on input "text" at bounding box center [91, 10] width 95 height 9
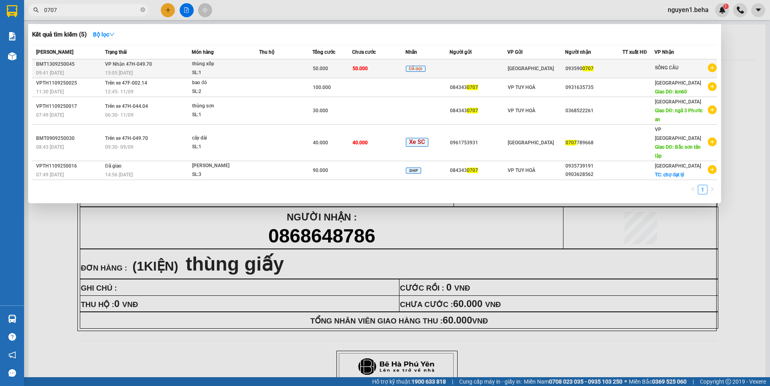
type input "0707"
click at [238, 69] on div "SL: 1" at bounding box center [222, 73] width 60 height 9
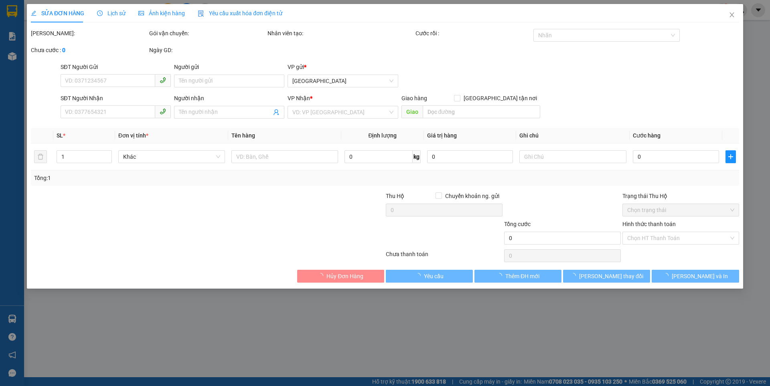
type input "0935900707"
type input "50.000"
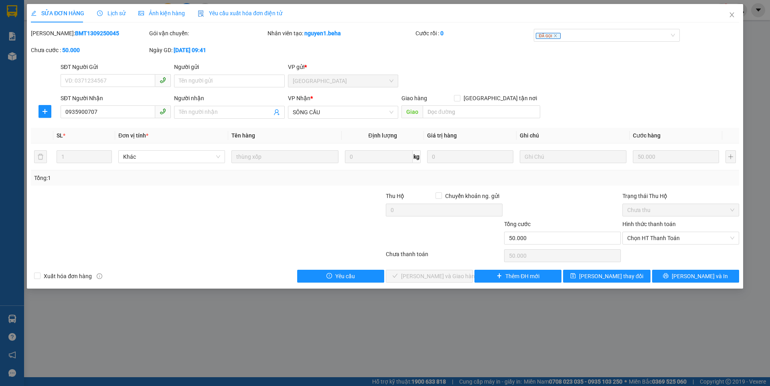
click at [177, 12] on span "Ảnh kiện hàng" at bounding box center [161, 13] width 47 height 6
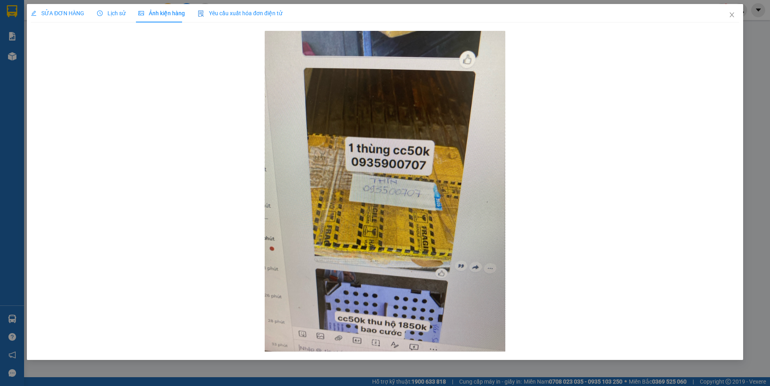
click at [76, 12] on span "SỬA ĐƠN HÀNG" at bounding box center [57, 13] width 53 height 6
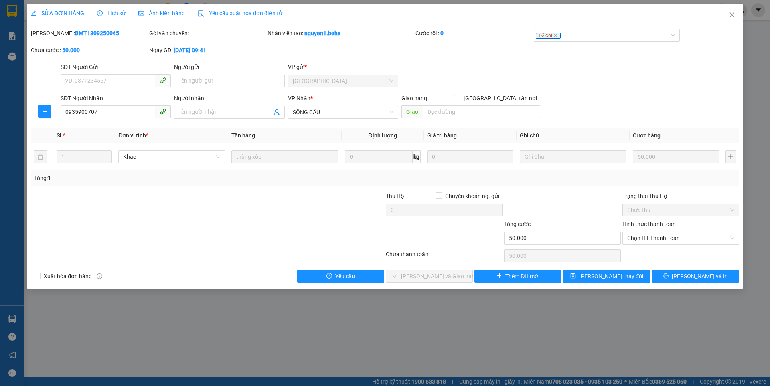
click at [117, 16] on span "Lịch sử" at bounding box center [111, 13] width 28 height 6
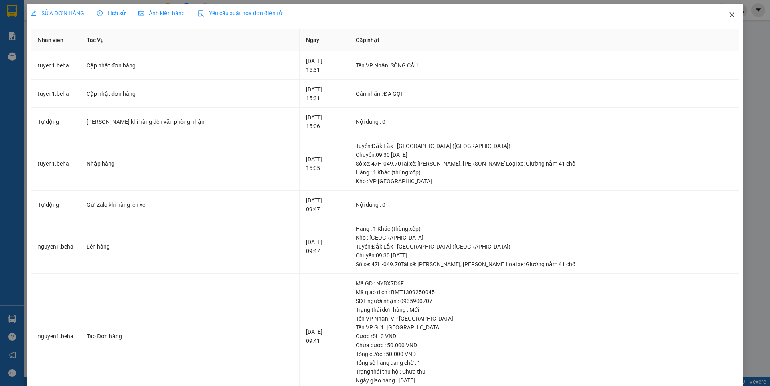
click at [722, 14] on span "Close" at bounding box center [732, 15] width 22 height 22
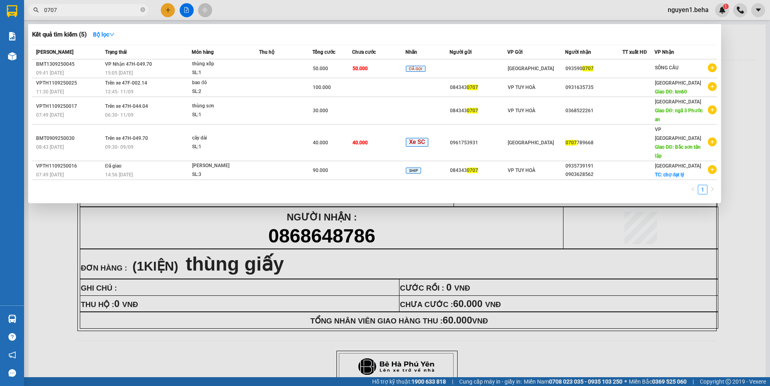
click at [78, 12] on input "0707" at bounding box center [91, 10] width 95 height 9
click at [742, 205] on div at bounding box center [385, 193] width 770 height 386
drag, startPoint x: 144, startPoint y: 10, endPoint x: 117, endPoint y: 9, distance: 26.5
click at [143, 10] on icon "close-circle" at bounding box center [142, 9] width 5 height 5
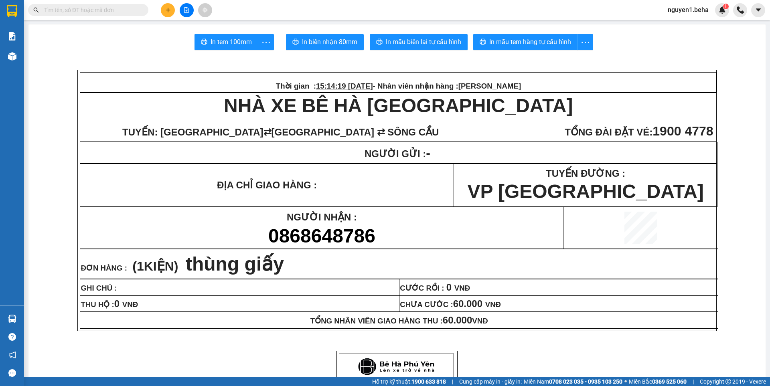
click at [116, 9] on input "text" at bounding box center [91, 10] width 95 height 9
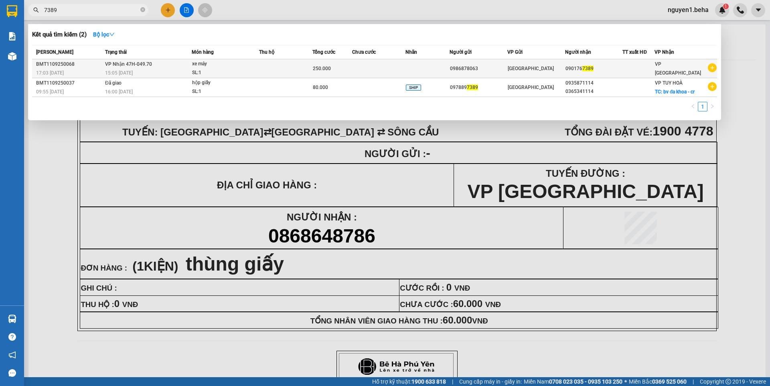
type input "7389"
click at [184, 65] on td "VP Nhận 47H-049.70 15:05 - 13/09" at bounding box center [147, 68] width 89 height 19
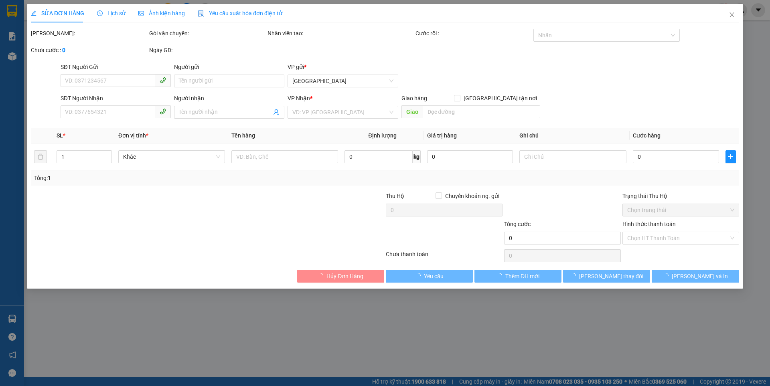
type input "0986878063"
type input "0901767389"
type input "250.000"
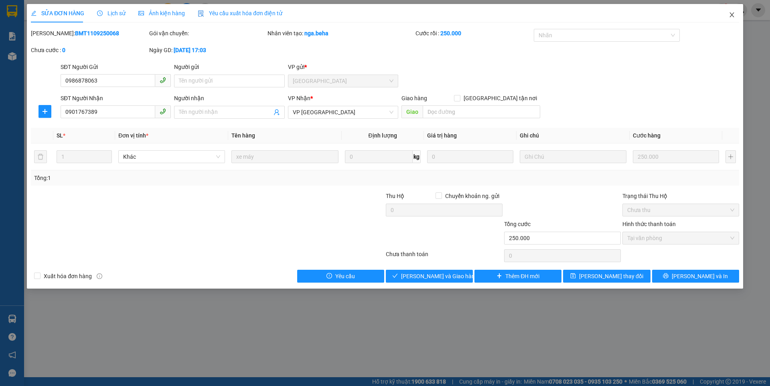
click at [734, 15] on icon "close" at bounding box center [732, 15] width 6 height 6
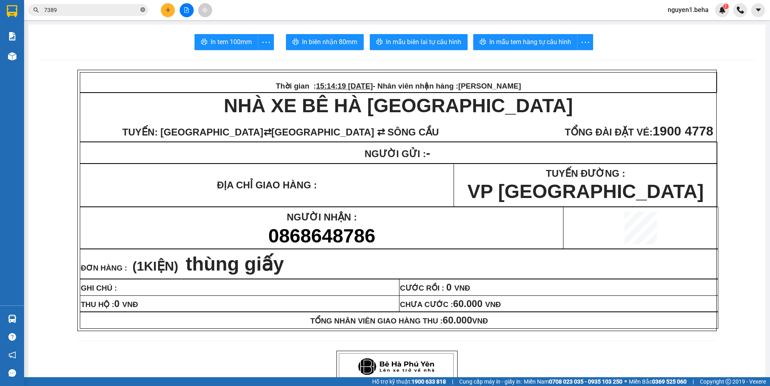
click at [142, 10] on icon "close-circle" at bounding box center [142, 9] width 5 height 5
paste input "0374852765"
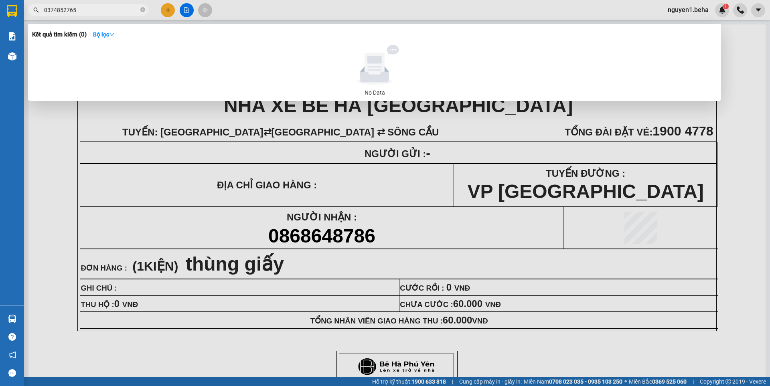
type input "0374852765"
click at [141, 10] on icon "close-circle" at bounding box center [142, 9] width 5 height 5
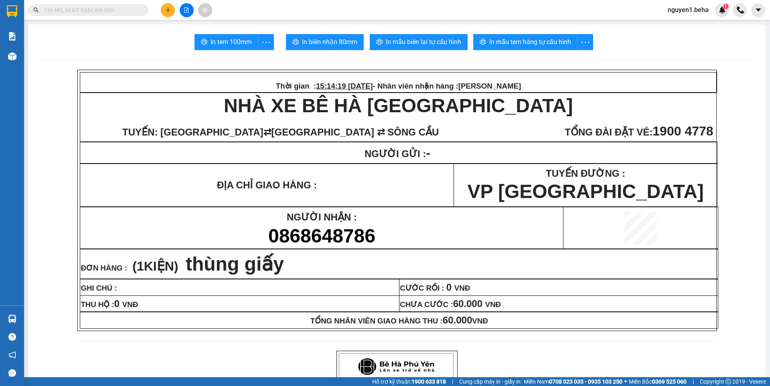
paste input "0896137370"
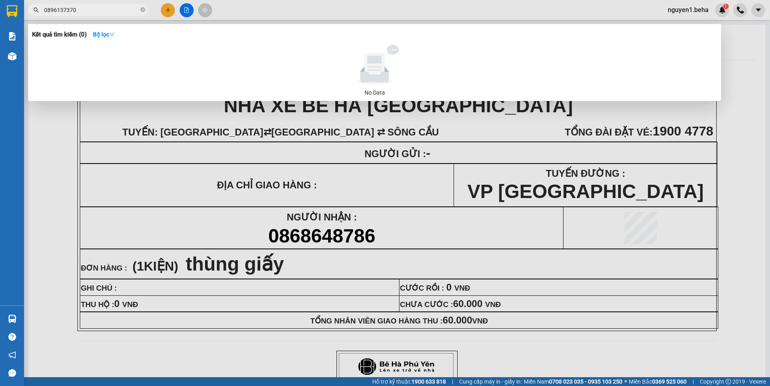
type input "0896137370"
drag, startPoint x: 144, startPoint y: 11, endPoint x: 148, endPoint y: 5, distance: 6.7
click at [144, 9] on icon "close-circle" at bounding box center [142, 9] width 5 height 5
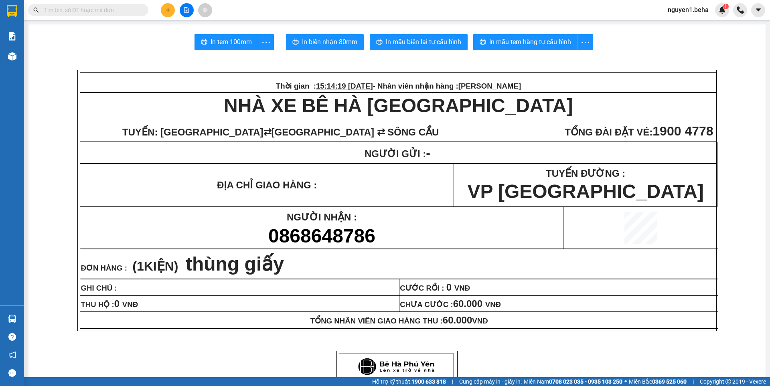
click at [98, 11] on input "text" at bounding box center [91, 10] width 95 height 9
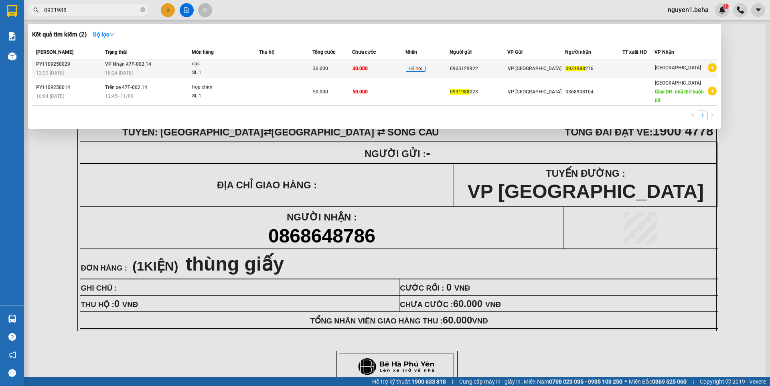
type input "0931988"
click at [240, 71] on div "SL: 1" at bounding box center [222, 73] width 60 height 9
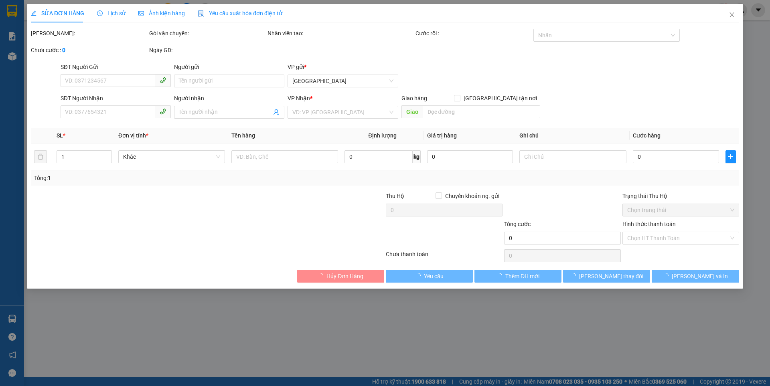
type input "0905129922"
type input "0931988276"
type input "30.000"
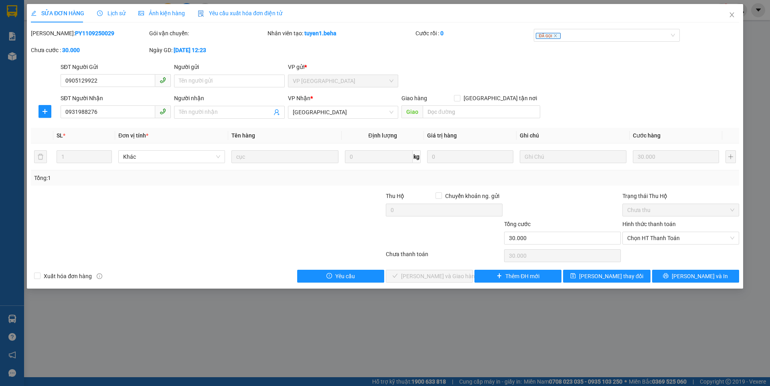
click at [165, 9] on div "Ảnh kiện hàng" at bounding box center [161, 13] width 47 height 9
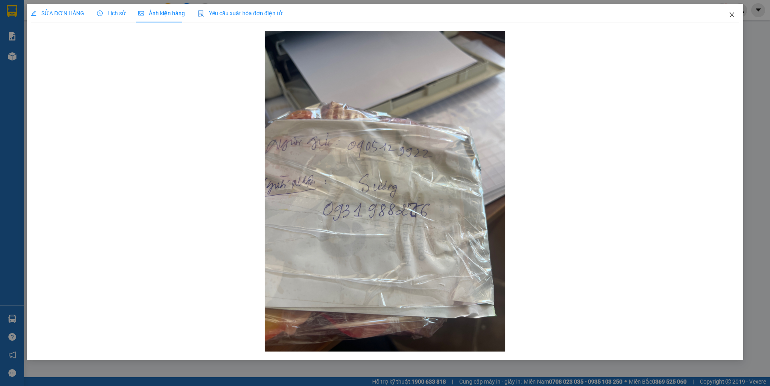
click at [730, 15] on icon "close" at bounding box center [732, 15] width 6 height 6
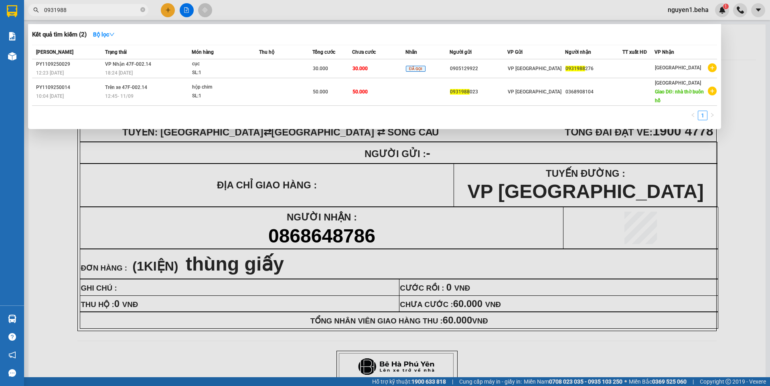
click at [91, 9] on input "0931988" at bounding box center [91, 10] width 95 height 9
click at [141, 10] on icon "close-circle" at bounding box center [142, 9] width 5 height 5
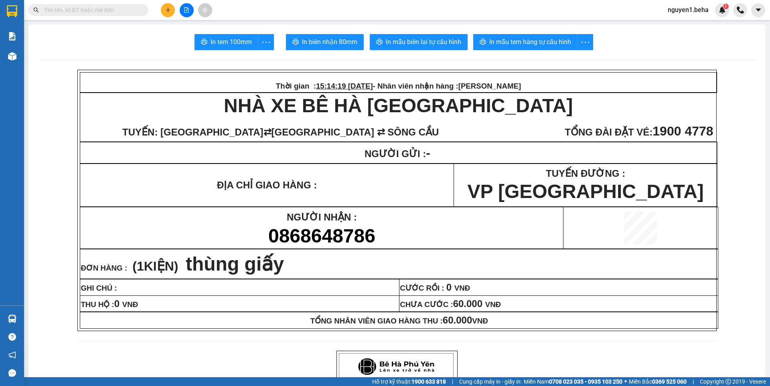
click at [140, 42] on div "In tem 100mm In biên nhận 80mm In mẫu biên lai tự cấu hình In mẫu tem hàng tự c…" at bounding box center [397, 42] width 718 height 16
click at [101, 6] on input "text" at bounding box center [91, 10] width 95 height 9
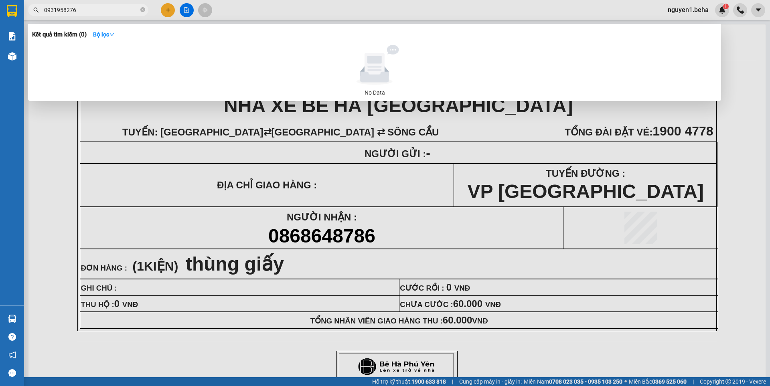
click at [87, 8] on input "0931958276" at bounding box center [91, 10] width 95 height 9
type input "0931988"
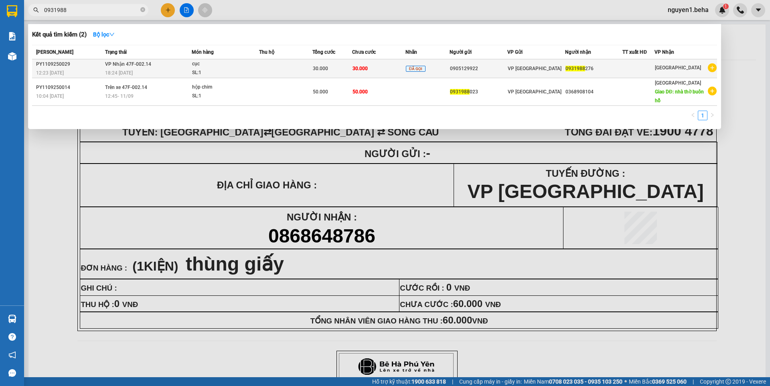
click at [161, 65] on td "VP Nhận 47F-002.14 18:24 - 11/09" at bounding box center [147, 68] width 89 height 19
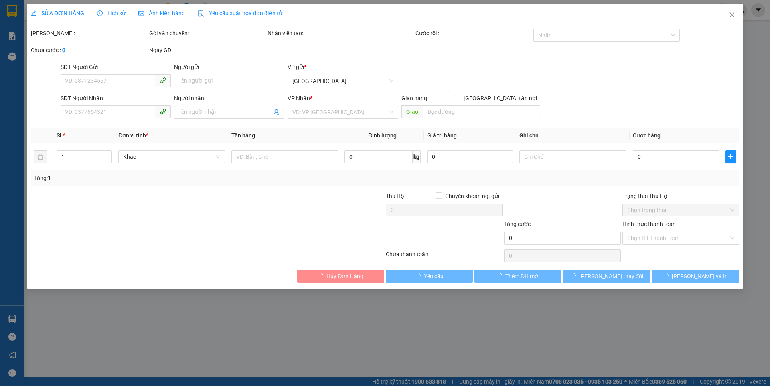
type input "0905129922"
type input "0931988276"
type input "30.000"
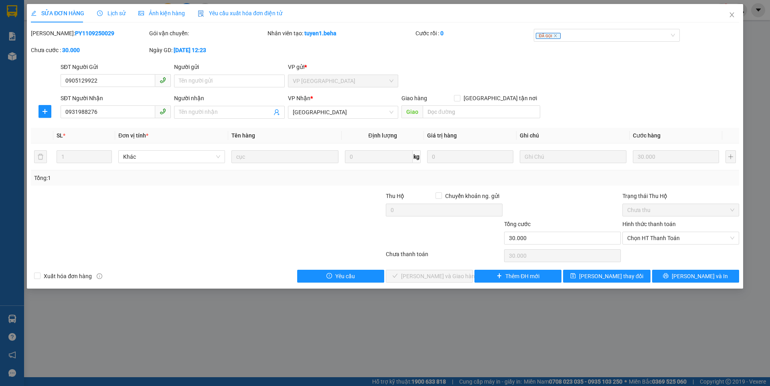
click at [164, 12] on span "Ảnh kiện hàng" at bounding box center [161, 13] width 47 height 6
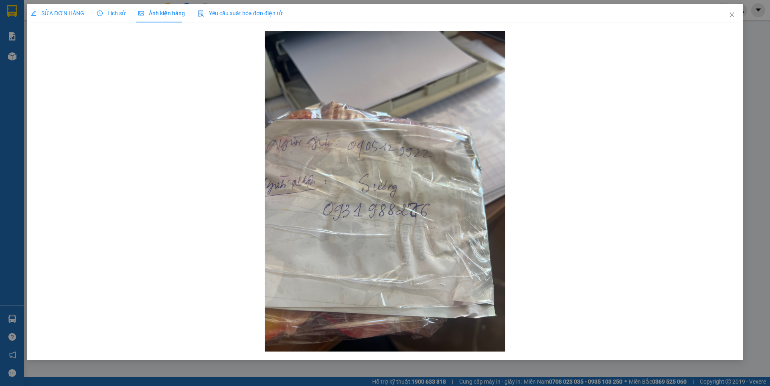
click at [543, 286] on div at bounding box center [385, 191] width 709 height 325
click at [64, 10] on span "SỬA ĐƠN HÀNG" at bounding box center [57, 13] width 53 height 6
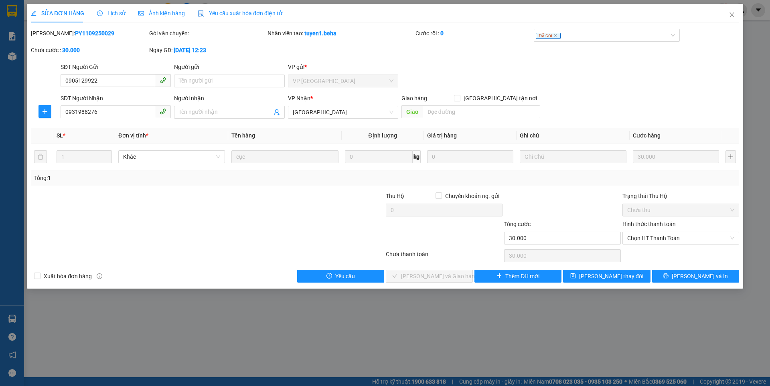
drag, startPoint x: 587, startPoint y: 336, endPoint x: 595, endPoint y: 319, distance: 18.5
click at [587, 336] on div "SỬA ĐƠN HÀNG Lịch sử Ảnh kiện hàng Yêu cầu xuất hóa đơn điện tử Total Paid Fee …" at bounding box center [385, 193] width 770 height 386
click at [661, 238] on span "Chọn HT Thanh Toán" at bounding box center [681, 238] width 107 height 12
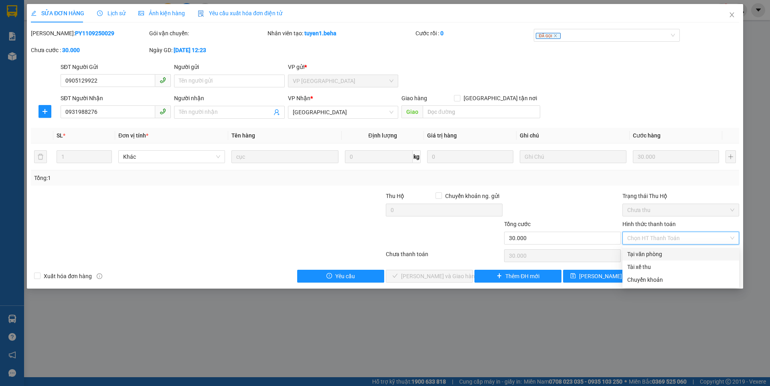
click at [648, 256] on div "Tại văn phòng" at bounding box center [681, 254] width 107 height 9
type input "0"
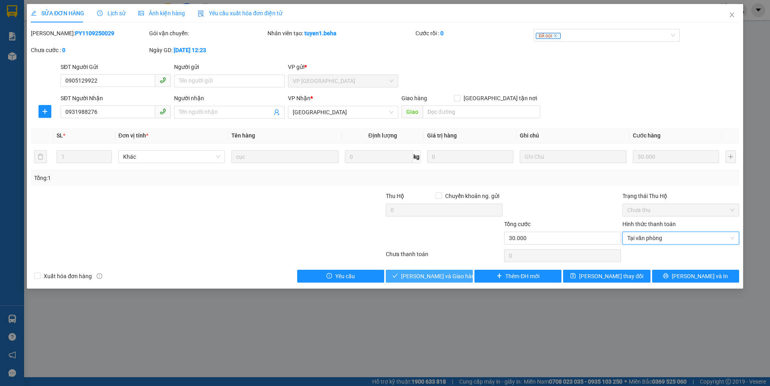
click at [426, 277] on span "[PERSON_NAME] và Giao hàng" at bounding box center [439, 276] width 77 height 9
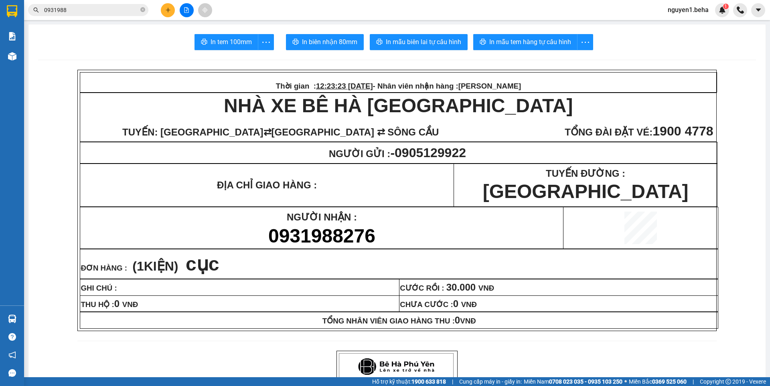
click at [85, 8] on input "0931988" at bounding box center [91, 10] width 95 height 9
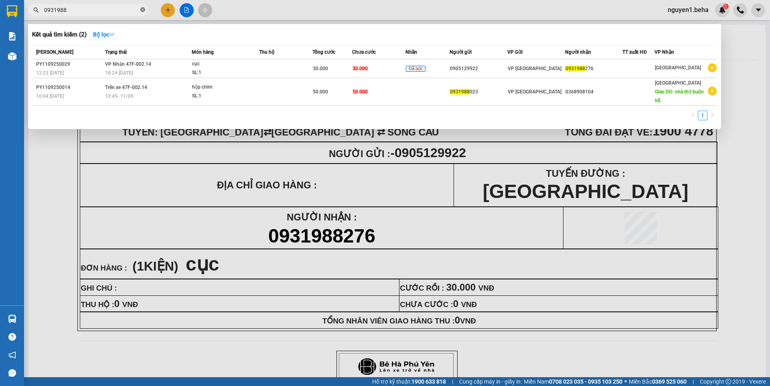
click at [141, 11] on icon "close-circle" at bounding box center [142, 9] width 5 height 5
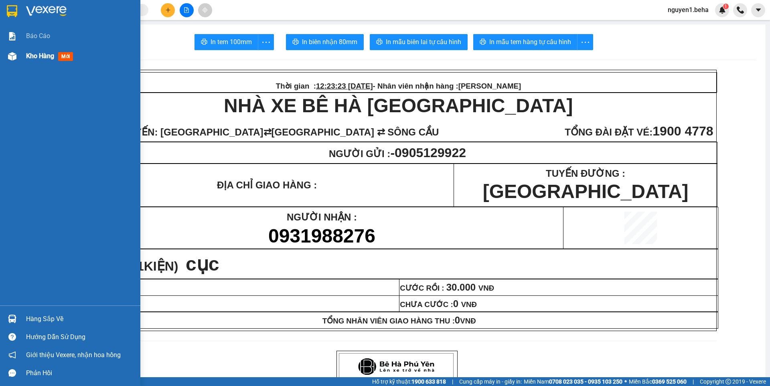
click at [11, 56] on img at bounding box center [12, 56] width 8 height 8
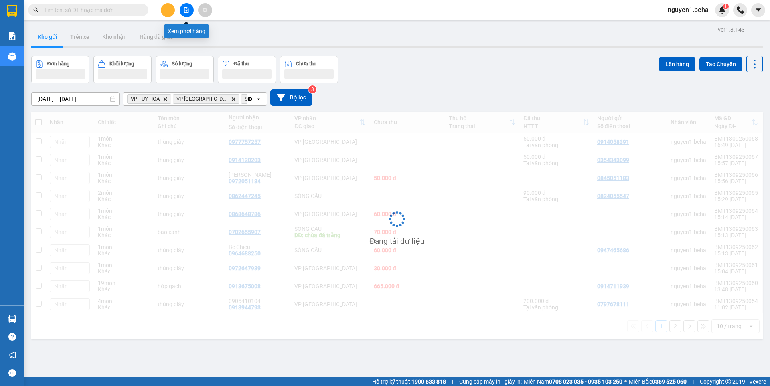
click at [191, 11] on button at bounding box center [187, 10] width 14 height 14
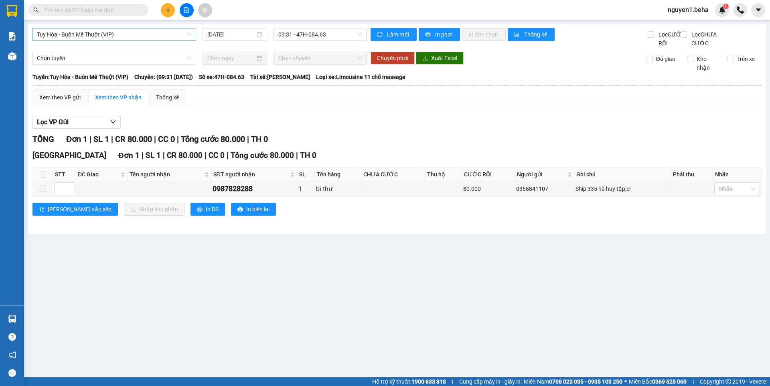
click at [128, 32] on span "Tuy Hòa - Buôn Mê Thuột (VIP)" at bounding box center [114, 34] width 154 height 12
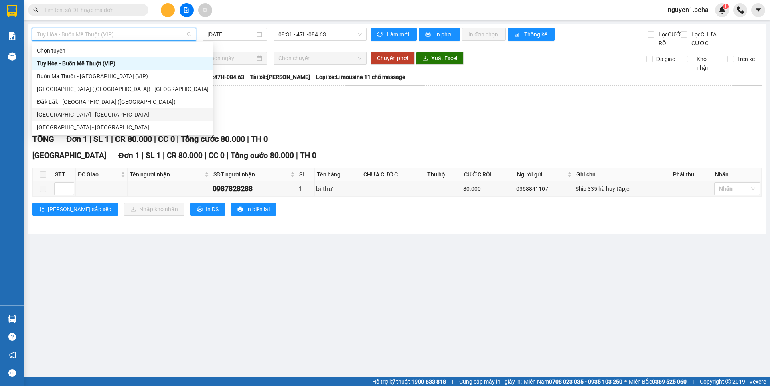
click at [61, 115] on div "[GEOGRAPHIC_DATA] - [GEOGRAPHIC_DATA]" at bounding box center [123, 114] width 172 height 9
type input "[DATE]"
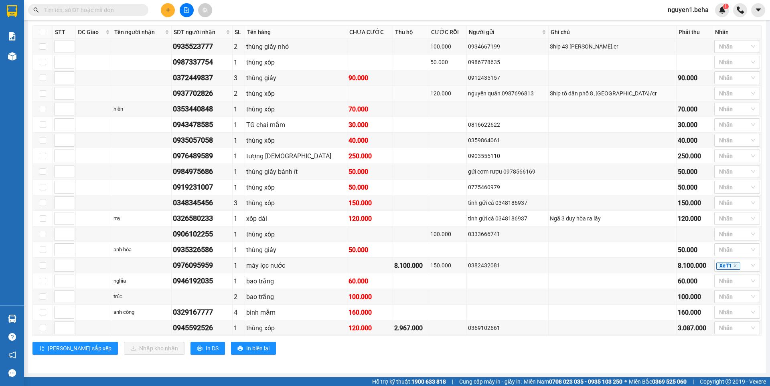
scroll to position [328, 0]
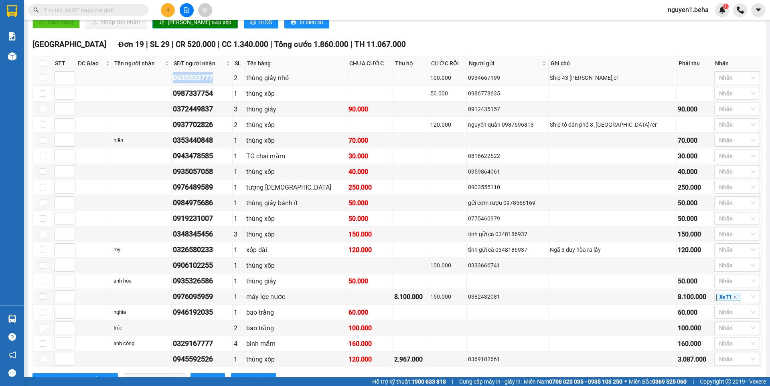
drag, startPoint x: 182, startPoint y: 85, endPoint x: 238, endPoint y: 87, distance: 56.6
click at [238, 86] on tr "0935523777 2 thùng giấy nhỏ 100.000 0934667199 Ship 43 Trần Quang Khải,cr Nhãn" at bounding box center [397, 78] width 729 height 16
copy div "0935523777"
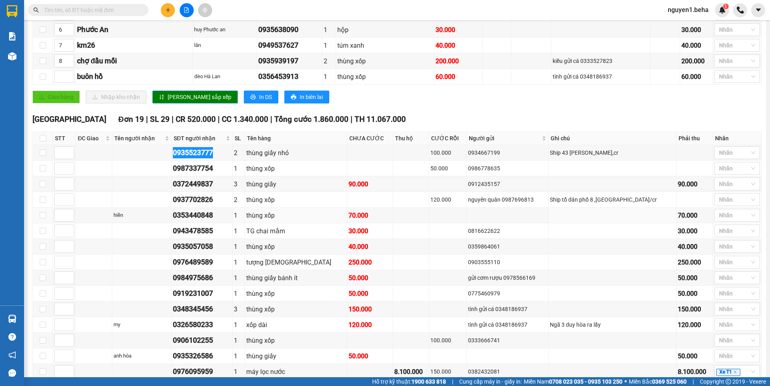
scroll to position [248, 0]
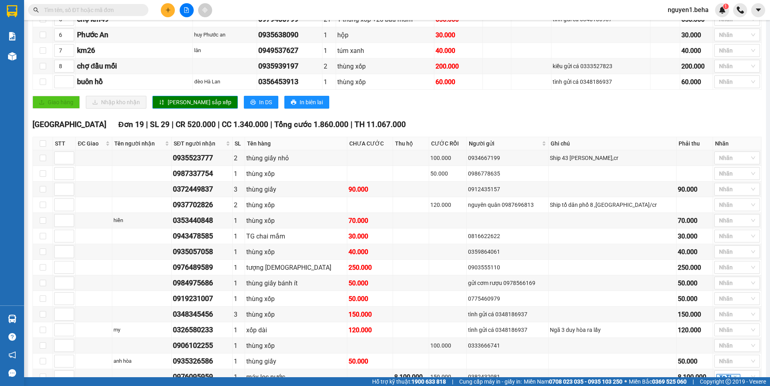
paste input "0935523777"
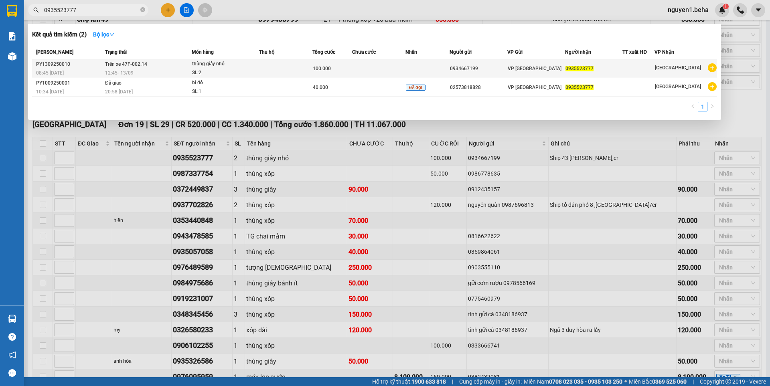
type input "0935523777"
click at [290, 68] on td at bounding box center [285, 68] width 53 height 19
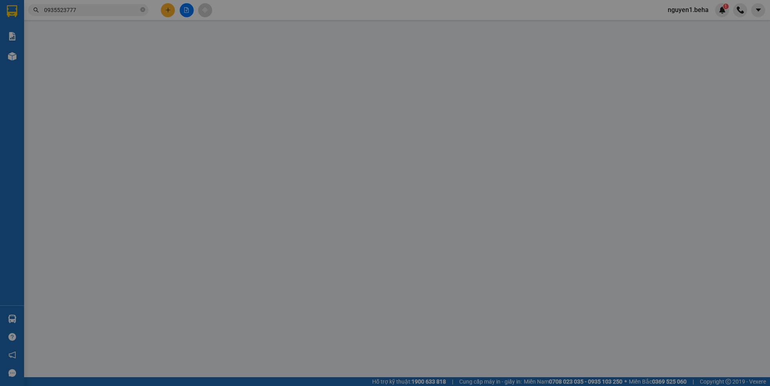
type input "0934667199"
type input "0935523777"
type input "100.000"
type input "0"
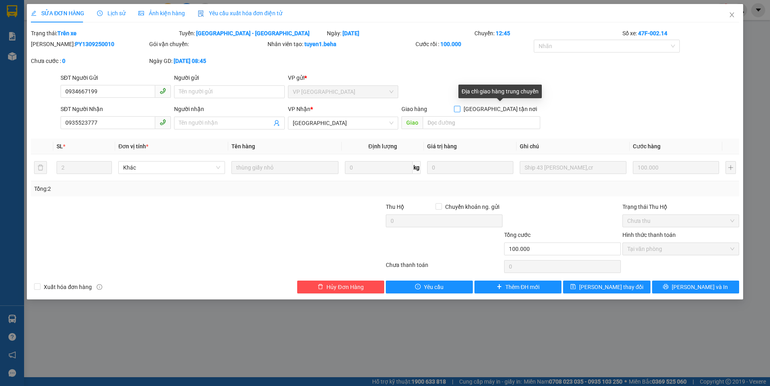
click at [460, 109] on input "[GEOGRAPHIC_DATA] tận nơi" at bounding box center [457, 109] width 6 height 6
checkbox input "true"
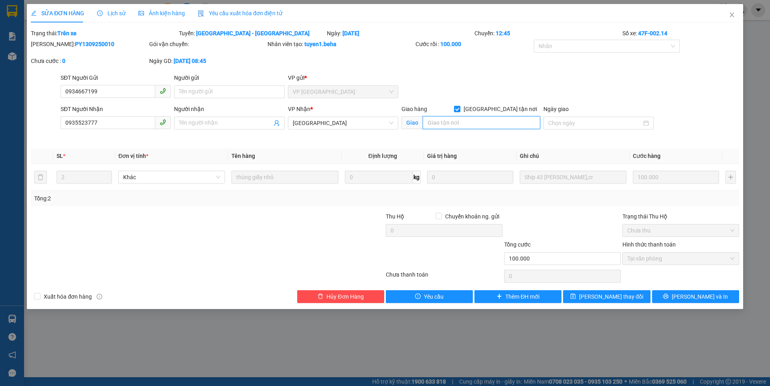
click at [449, 121] on input "search" at bounding box center [482, 122] width 118 height 13
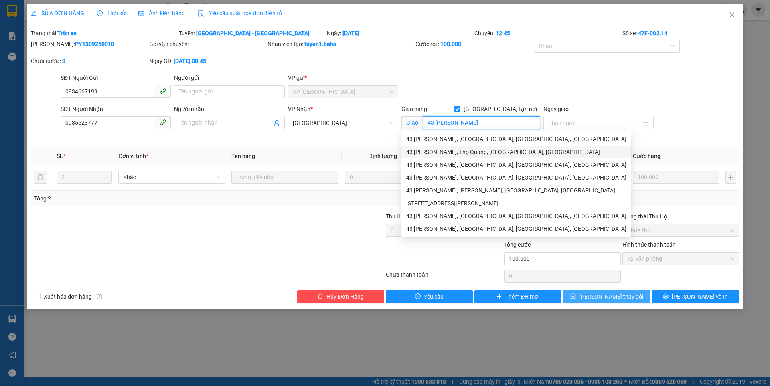
type input "43 [PERSON_NAME]"
click at [604, 297] on span "[PERSON_NAME] thay đổi" at bounding box center [611, 297] width 64 height 9
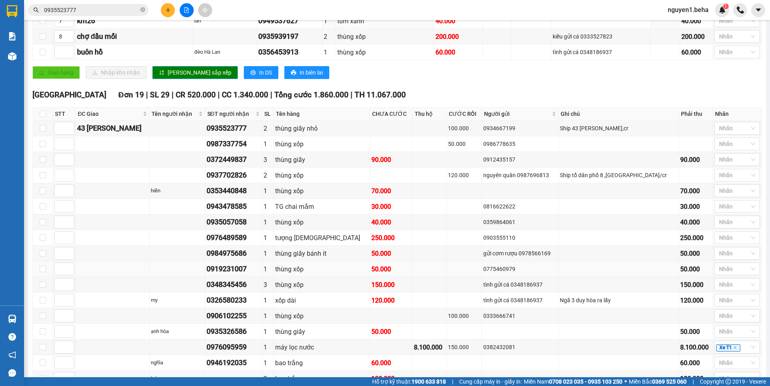
scroll to position [281, 0]
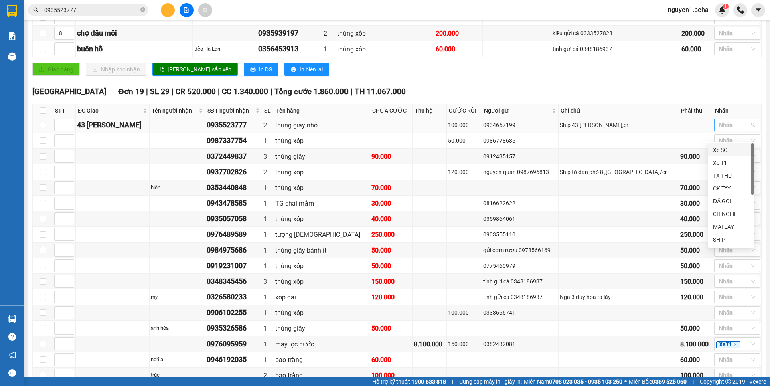
click at [730, 130] on div at bounding box center [734, 125] width 34 height 10
click at [722, 240] on div "SHIP" at bounding box center [731, 240] width 36 height 9
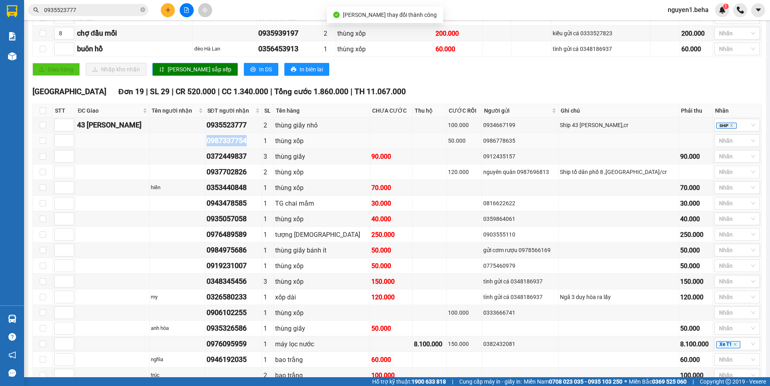
drag, startPoint x: 219, startPoint y: 149, endPoint x: 264, endPoint y: 150, distance: 45.0
click at [270, 146] on tr "0987337754 1 thùng xốp 50.000 0986778635 Nhãn" at bounding box center [397, 141] width 729 height 16
copy div "0987337754"
drag, startPoint x: 225, startPoint y: 165, endPoint x: 264, endPoint y: 165, distance: 38.9
click at [264, 165] on tr "0372449837 3 thùng giấy 90.000 0912435157 90.000 Nhãn" at bounding box center [397, 157] width 729 height 16
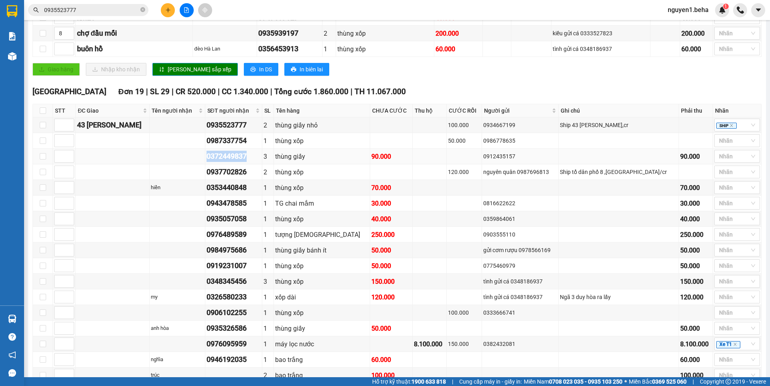
copy div "0372449837"
click at [722, 146] on div at bounding box center [734, 141] width 34 height 10
click at [730, 217] on div "ĐÃ GỌI" at bounding box center [731, 217] width 36 height 9
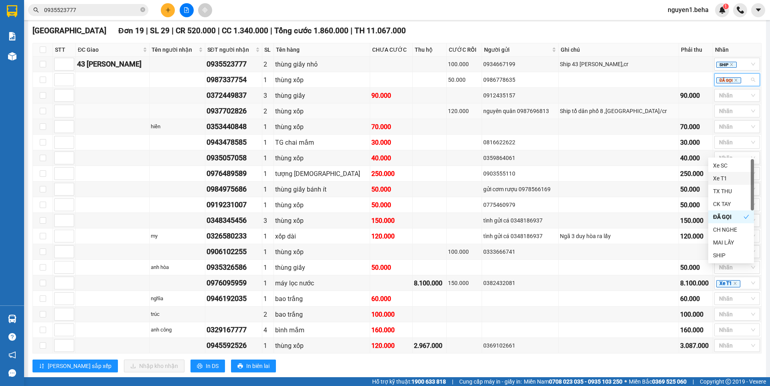
scroll to position [361, 0]
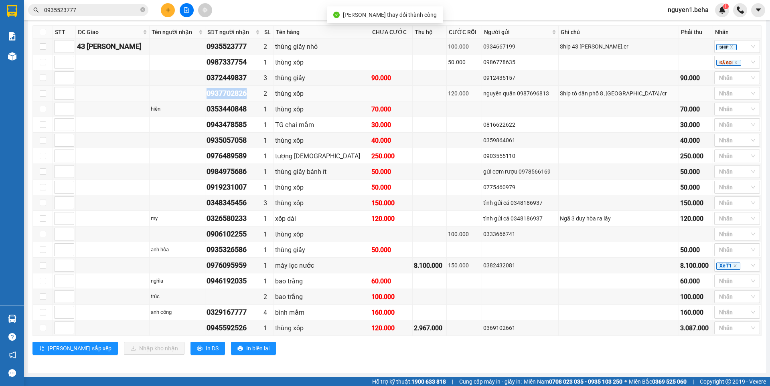
drag, startPoint x: 223, startPoint y: 100, endPoint x: 272, endPoint y: 101, distance: 49.8
click at [262, 101] on td "0937702826" at bounding box center [233, 94] width 57 height 16
copy div "0937702826"
click at [717, 83] on div at bounding box center [734, 78] width 34 height 10
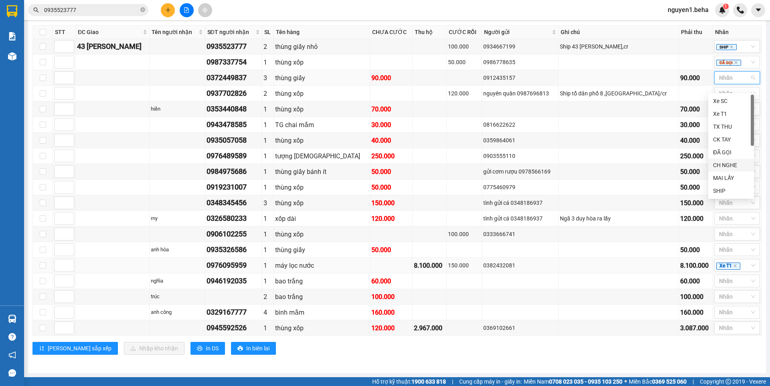
drag, startPoint x: 732, startPoint y: 163, endPoint x: 606, endPoint y: 274, distance: 168.3
click at [731, 163] on div "CH NGHE" at bounding box center [731, 165] width 36 height 9
click at [144, 10] on icon "close-circle" at bounding box center [142, 9] width 5 height 5
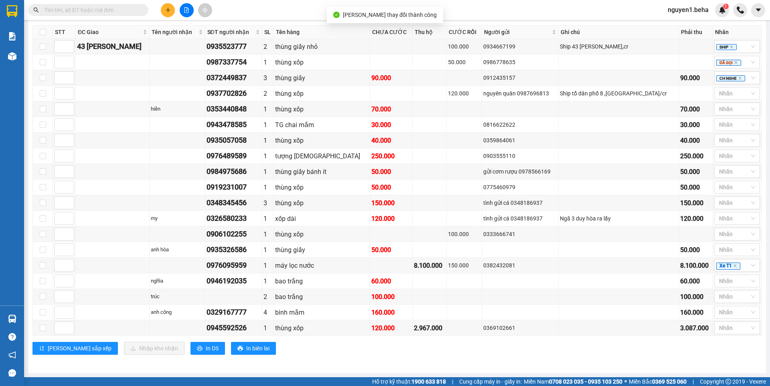
paste input "0937702826"
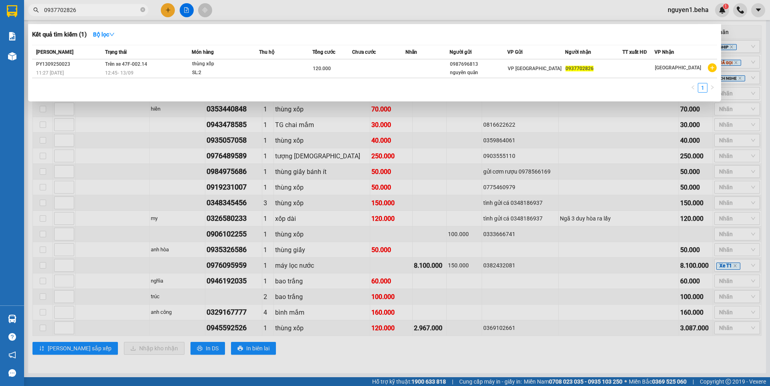
type input "0937702826"
click at [272, 67] on td at bounding box center [285, 68] width 53 height 19
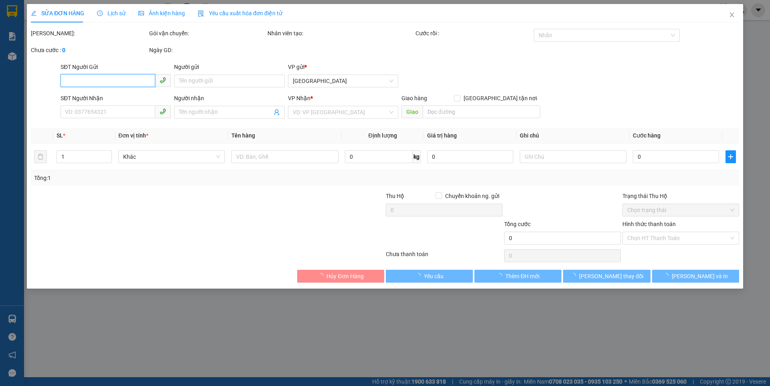
type input "0987696813"
type input "nguyên quân"
type input "0937702826"
type input "120.000"
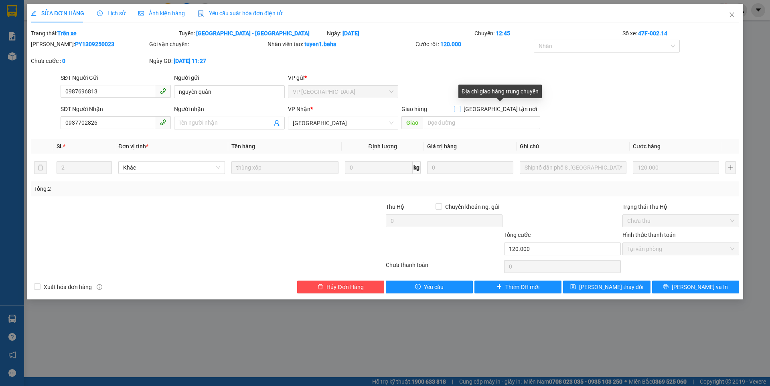
click at [460, 109] on input "[GEOGRAPHIC_DATA] tận nơi" at bounding box center [457, 109] width 6 height 6
checkbox input "true"
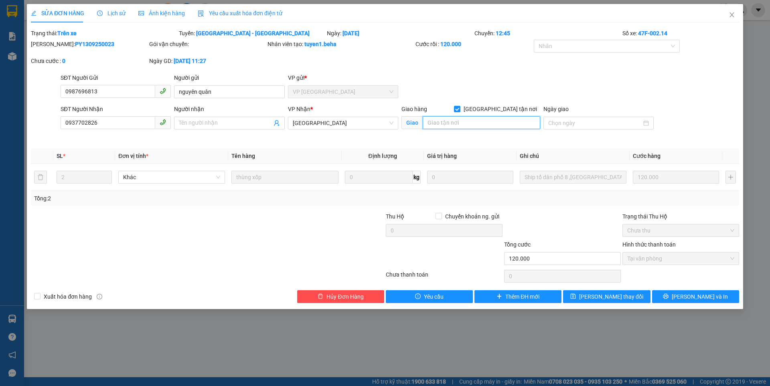
click at [445, 123] on input "search" at bounding box center [482, 122] width 118 height 13
type input "t"
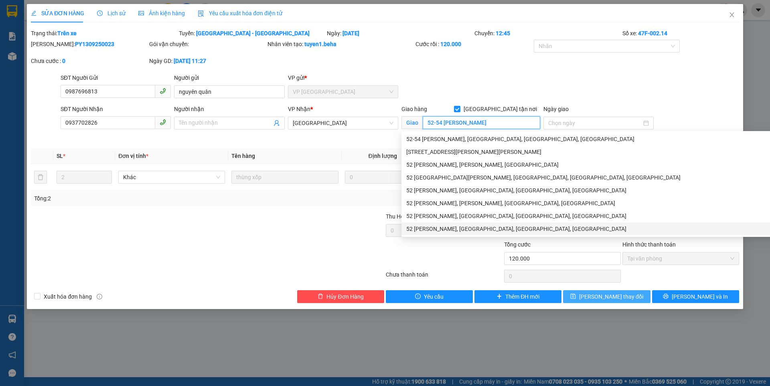
type input "52-54 [PERSON_NAME]"
click at [610, 297] on span "[PERSON_NAME] thay đổi" at bounding box center [611, 297] width 64 height 9
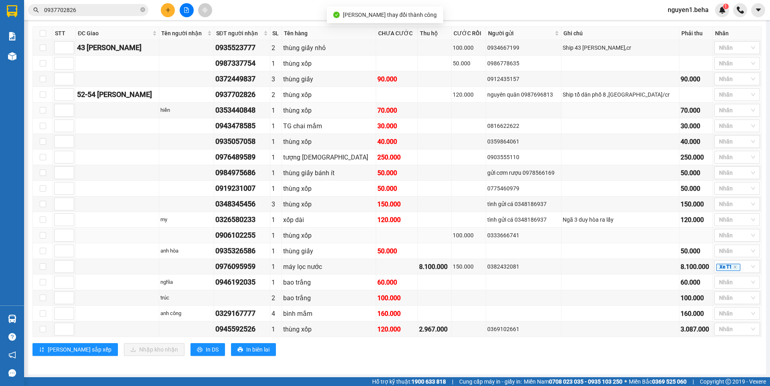
scroll to position [361, 0]
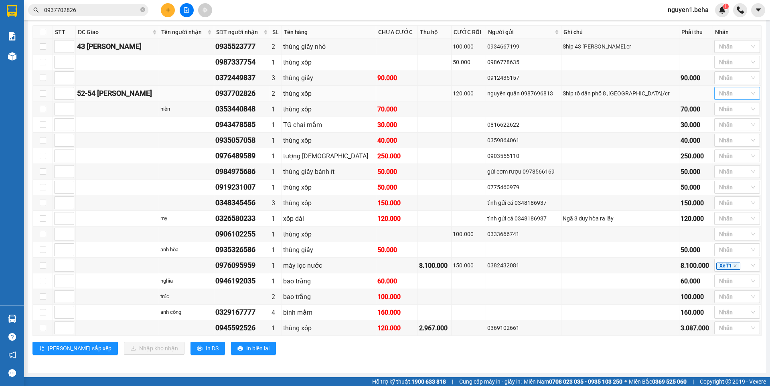
click at [734, 98] on div at bounding box center [734, 94] width 34 height 10
click at [725, 205] on div "SHIP" at bounding box center [731, 206] width 36 height 9
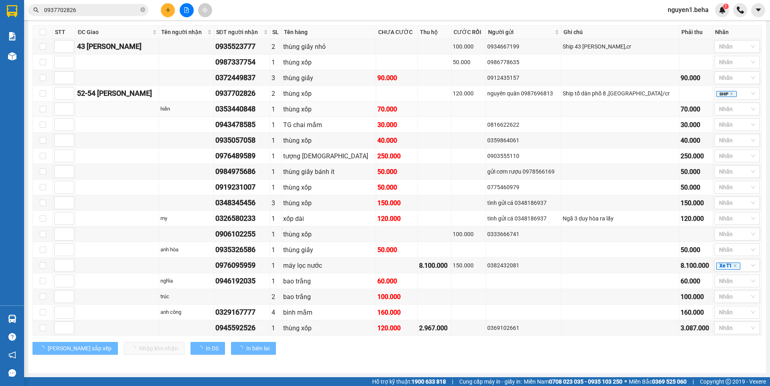
click at [235, 117] on td "0353440848" at bounding box center [242, 110] width 56 height 16
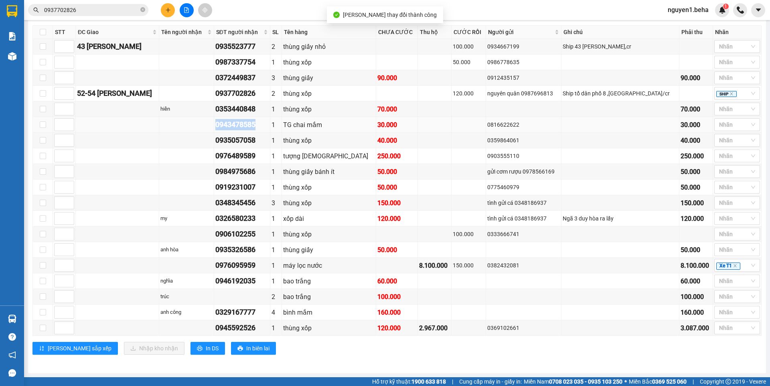
drag, startPoint x: 234, startPoint y: 134, endPoint x: 282, endPoint y: 135, distance: 49.0
click at [282, 133] on tr "0943478585 1 TG chai mắm 30.000 0816622622 30.000 Nhãn" at bounding box center [397, 125] width 729 height 16
copy div "0943478585"
drag, startPoint x: 231, startPoint y: 149, endPoint x: 281, endPoint y: 147, distance: 50.2
click at [281, 147] on tr "0935057058 1 thùng xốp 40.000 0359864061 40.000 Nhãn" at bounding box center [397, 141] width 729 height 16
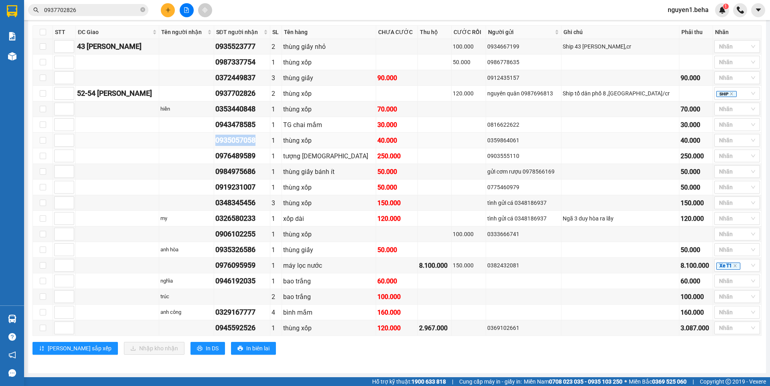
copy div "0935057058"
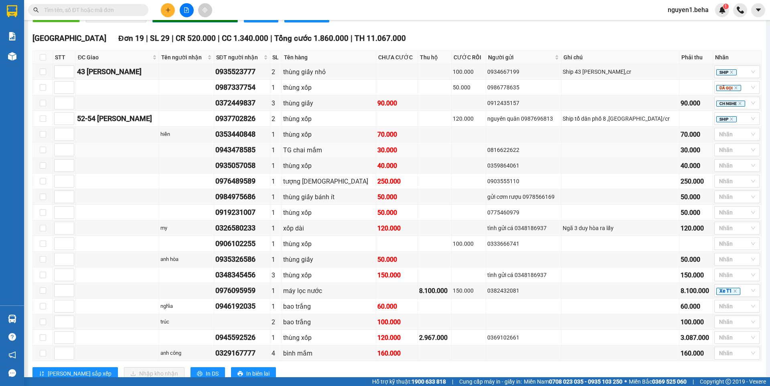
scroll to position [361, 0]
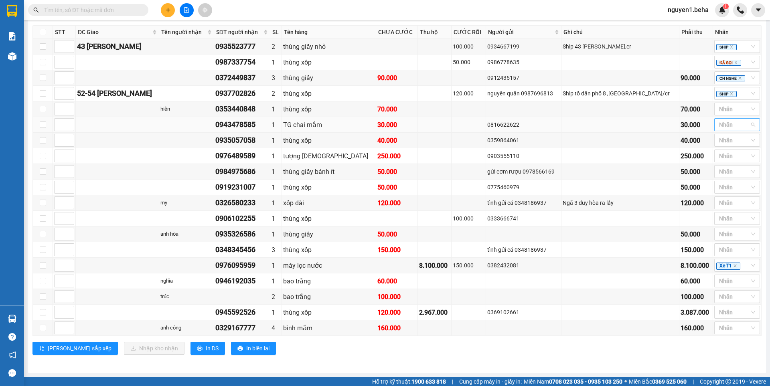
click at [726, 130] on div at bounding box center [734, 125] width 34 height 10
click at [728, 199] on div "ĐÃ GỌI" at bounding box center [731, 199] width 36 height 9
drag, startPoint x: 690, startPoint y: 96, endPoint x: 725, endPoint y: 130, distance: 48.8
click at [690, 96] on td at bounding box center [697, 94] width 34 height 16
drag, startPoint x: 732, startPoint y: 132, endPoint x: 729, endPoint y: 140, distance: 9.3
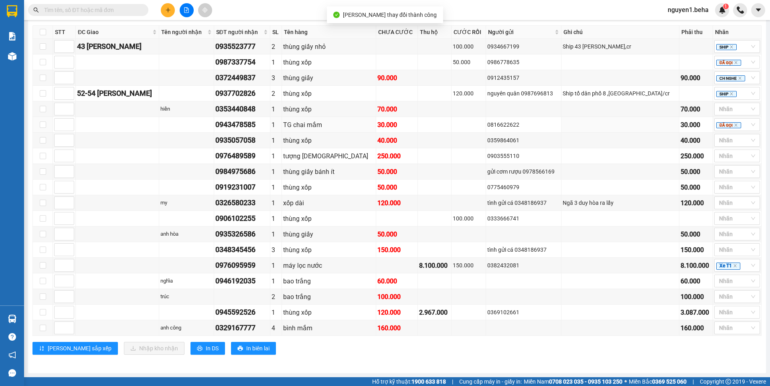
click at [734, 127] on icon "close" at bounding box center [736, 125] width 4 height 4
click at [724, 224] on div "MAI LẤY" at bounding box center [731, 225] width 36 height 9
drag, startPoint x: 233, startPoint y: 146, endPoint x: 282, endPoint y: 146, distance: 49.0
click at [282, 146] on tr "0935057058 1 thùng xốp 40.000 0359864061 40.000 Nhãn" at bounding box center [397, 141] width 729 height 16
copy div "0935057058"
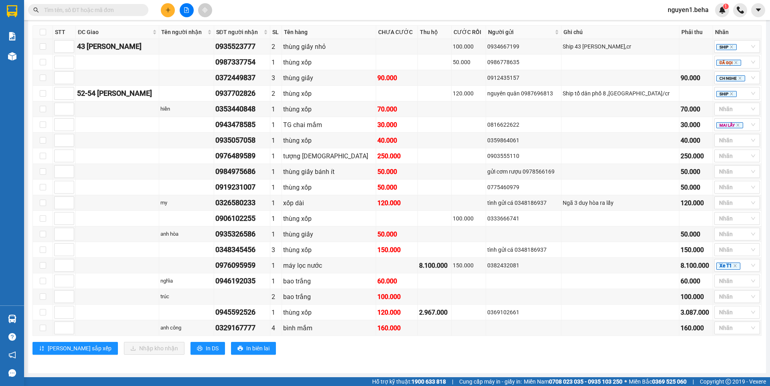
click at [551, 355] on div "[PERSON_NAME] sắp xếp Nhập kho nhận In DS In biên lai" at bounding box center [398, 348] width 730 height 13
drag, startPoint x: 234, startPoint y: 160, endPoint x: 276, endPoint y: 156, distance: 42.7
click at [276, 156] on tr "0976489589 1 tượng [DEMOGRAPHIC_DATA] 250.000 0903555110 250.000 Nhãn" at bounding box center [397, 156] width 729 height 16
copy div "0976489589"
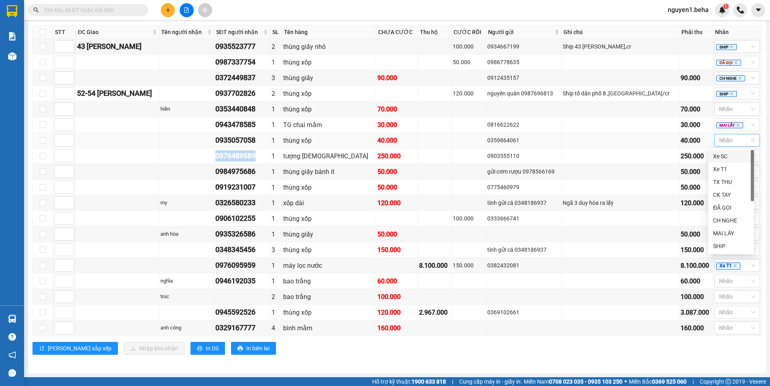
click at [720, 138] on div at bounding box center [734, 141] width 34 height 10
click at [719, 207] on div "ĐÃ GỌI" at bounding box center [731, 207] width 36 height 9
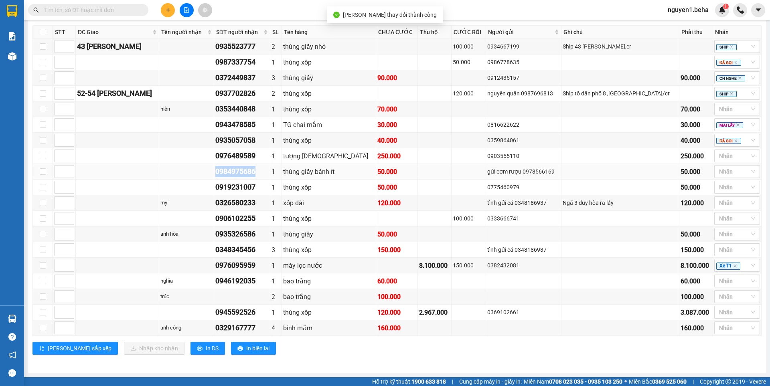
drag, startPoint x: 235, startPoint y: 173, endPoint x: 281, endPoint y: 175, distance: 46.6
click at [281, 175] on tr "0984975686 1 thùng giấy bánh ít 50.000 gửi cơm rượu 0978566169 50.000 Nhãn" at bounding box center [397, 172] width 729 height 16
copy div "0984975686"
click at [721, 155] on div at bounding box center [734, 156] width 34 height 10
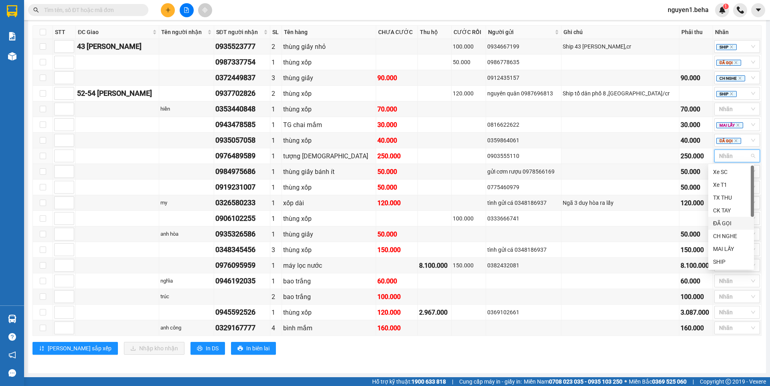
click at [726, 221] on div "ĐÃ GỌI" at bounding box center [731, 223] width 36 height 9
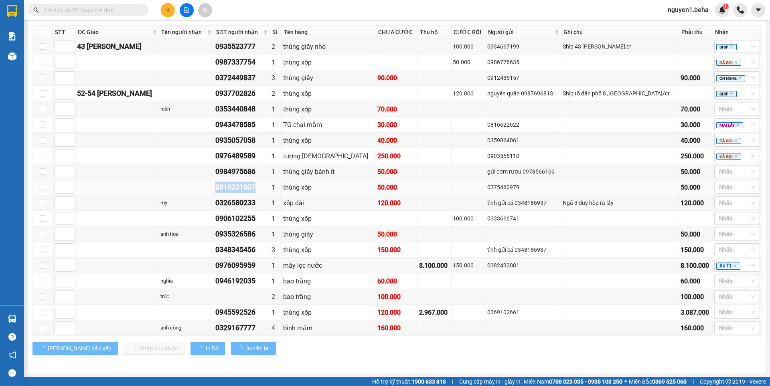
drag, startPoint x: 234, startPoint y: 190, endPoint x: 286, endPoint y: 188, distance: 51.8
click at [286, 188] on tr "0919231007 1 thùng xốp 50.000 0775460979 50.000 Nhãn" at bounding box center [397, 188] width 729 height 16
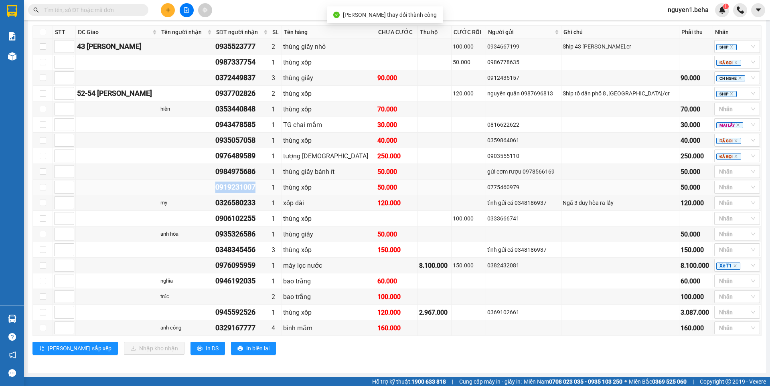
copy div "0919231007"
click at [721, 172] on div at bounding box center [734, 172] width 34 height 10
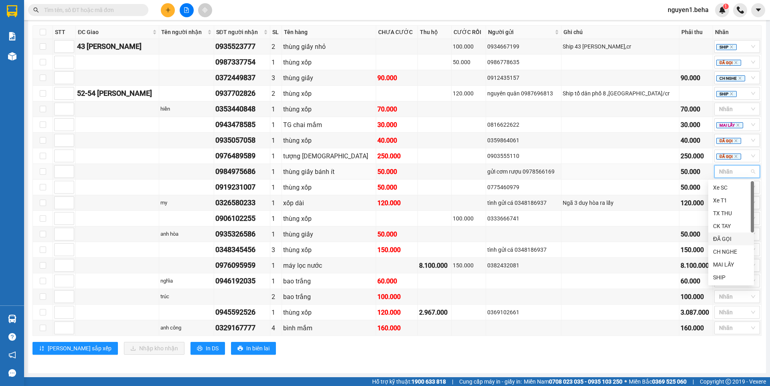
click at [730, 239] on div "ĐÃ GỌI" at bounding box center [731, 239] width 36 height 9
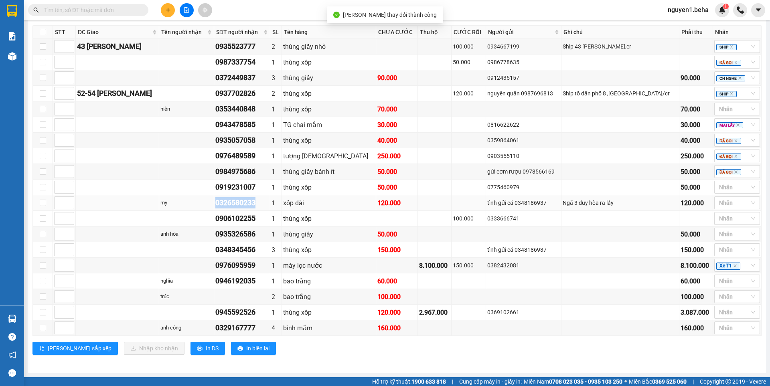
drag, startPoint x: 234, startPoint y: 204, endPoint x: 284, endPoint y: 204, distance: 49.4
click at [270, 204] on td "0326580233" at bounding box center [242, 203] width 56 height 16
copy div "0326580233"
click at [562, 364] on div "TỔNG Đơn 29 | SL 63 | CR 640.000 | CC 2.530.000 | Tổng cước 3.170.000 | TH 11.0…" at bounding box center [398, 69] width 730 height 591
click at [722, 185] on div at bounding box center [734, 188] width 34 height 10
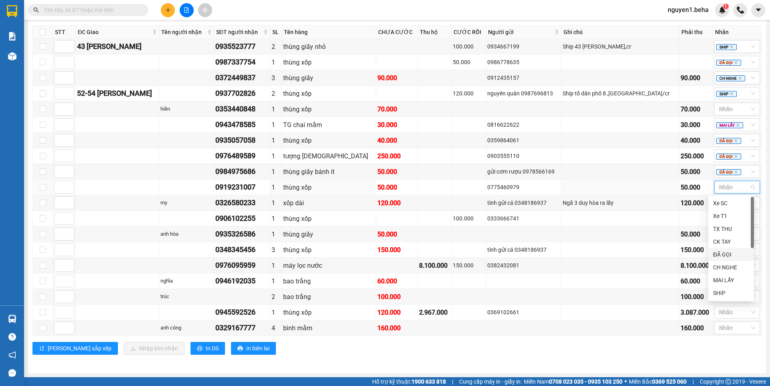
click at [728, 254] on div "ĐÃ GỌI" at bounding box center [731, 254] width 36 height 9
click at [557, 354] on div "[PERSON_NAME] sắp xếp Nhập kho nhận In DS In biên lai" at bounding box center [398, 348] width 730 height 13
drag, startPoint x: 232, startPoint y: 202, endPoint x: 282, endPoint y: 202, distance: 50.2
click at [282, 202] on tr "my 0326580233 1 xốp dài 120.000 tình gửi cá 0348186937 Ngã 3 duy hòa ra lấy 120…" at bounding box center [397, 203] width 729 height 16
copy tr "0326580233"
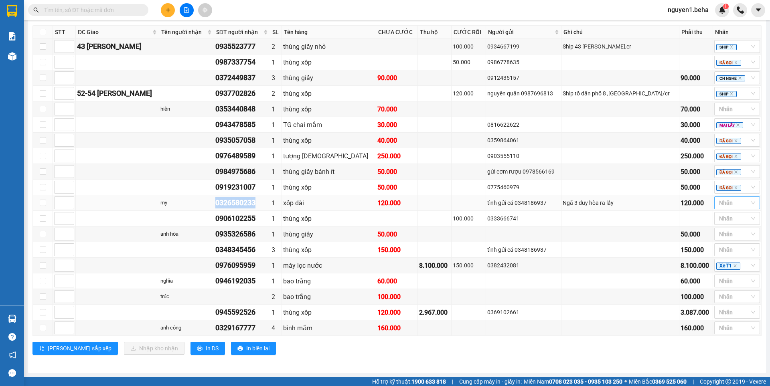
click at [724, 205] on div at bounding box center [734, 203] width 34 height 10
click at [719, 270] on div "ĐÃ GỌI" at bounding box center [731, 270] width 36 height 9
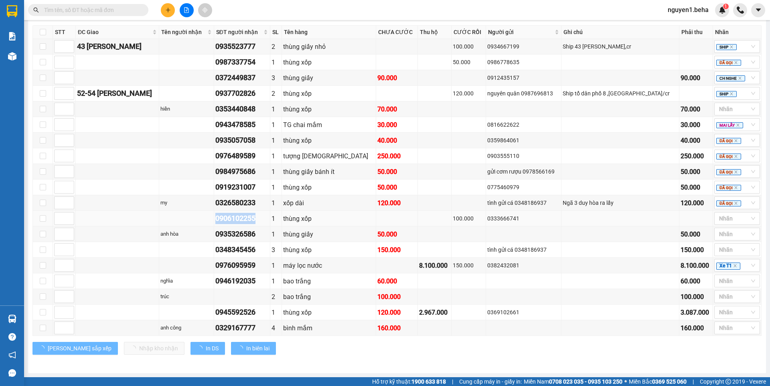
drag, startPoint x: 242, startPoint y: 219, endPoint x: 286, endPoint y: 221, distance: 44.2
click at [286, 221] on tr "0906102255 1 thùng xốp 100.000 0333666741 Nhãn" at bounding box center [397, 219] width 729 height 16
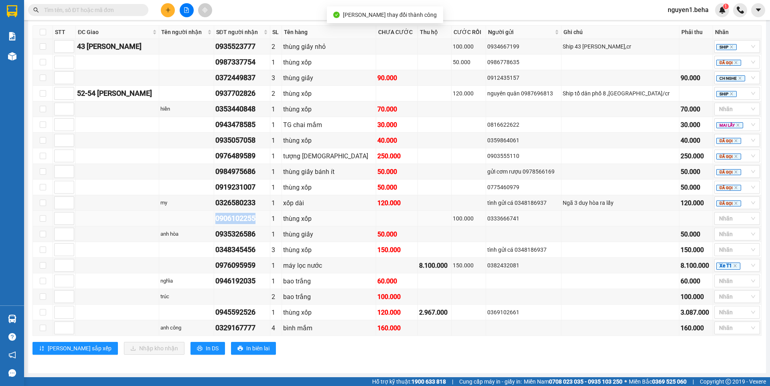
copy div "0906102255"
drag, startPoint x: 233, startPoint y: 236, endPoint x: 284, endPoint y: 235, distance: 51.0
click at [284, 235] on tr "anh hòa 0935326586 1 thùng giấy 50.000 50.000 Nhãn" at bounding box center [397, 235] width 729 height 16
copy tr "anh hòa 0935326586"
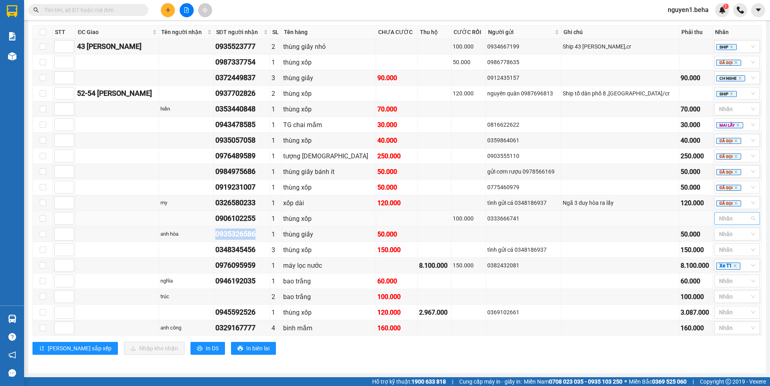
click at [723, 217] on div at bounding box center [734, 219] width 34 height 10
click at [722, 286] on div "ĐÃ GỌI" at bounding box center [731, 286] width 36 height 9
drag, startPoint x: 234, startPoint y: 220, endPoint x: 278, endPoint y: 223, distance: 44.2
click at [286, 221] on tr "0906102255 1 thùng xốp 100.000 0333666741 ĐÃ GỌI" at bounding box center [397, 219] width 729 height 16
copy div "0906102255"
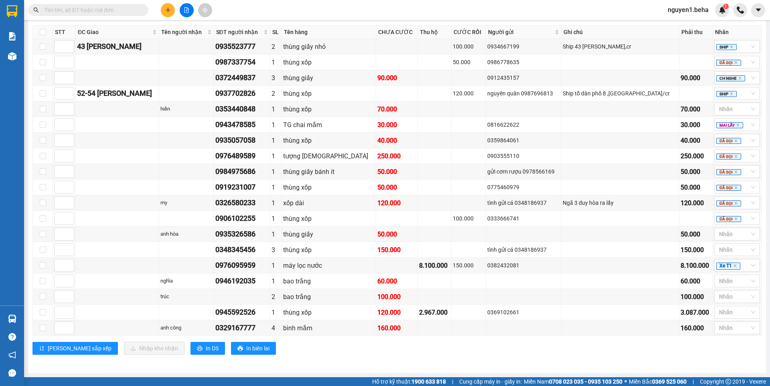
paste input "0906102255"
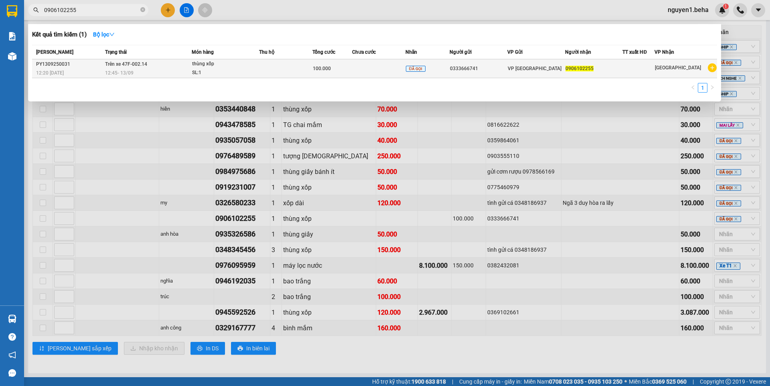
type input "0906102255"
click at [389, 73] on td at bounding box center [378, 68] width 53 height 19
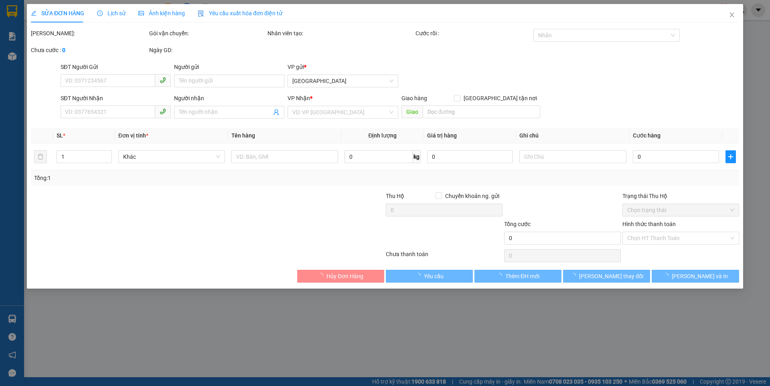
type input "0333666741"
type input "0906102255"
type input "100.000"
type input "0"
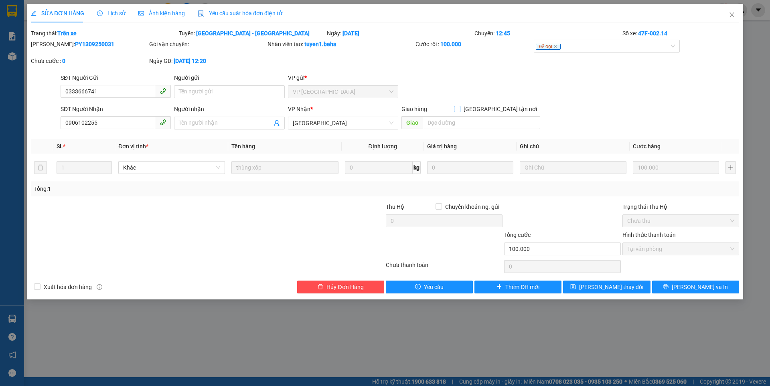
drag, startPoint x: 502, startPoint y: 109, endPoint x: 494, endPoint y: 115, distance: 10.0
click at [460, 109] on input "[GEOGRAPHIC_DATA] tận nơi" at bounding box center [457, 109] width 6 height 6
checkbox input "true"
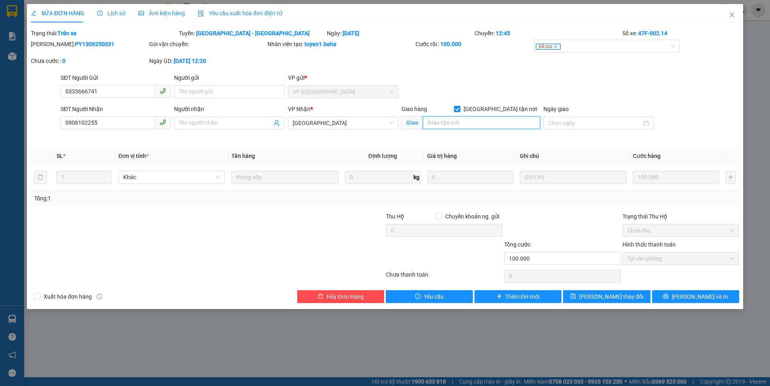
click at [452, 124] on input "search" at bounding box center [482, 122] width 118 height 13
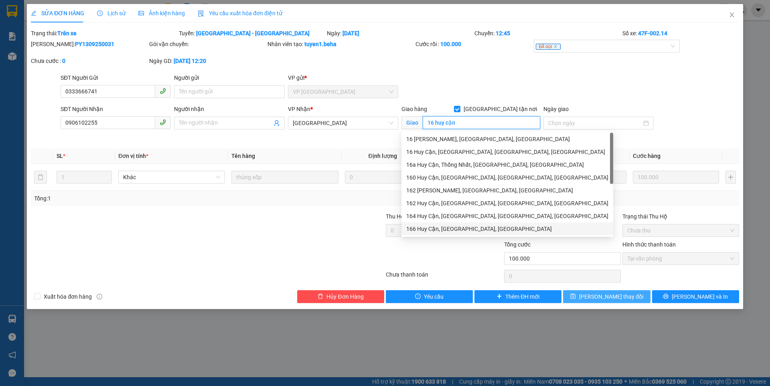
type input "16 huy cận"
click at [597, 298] on span "[PERSON_NAME] thay đổi" at bounding box center [611, 297] width 64 height 9
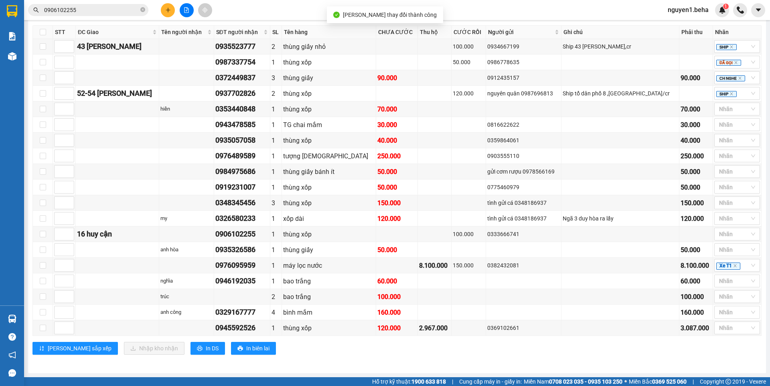
scroll to position [368, 0]
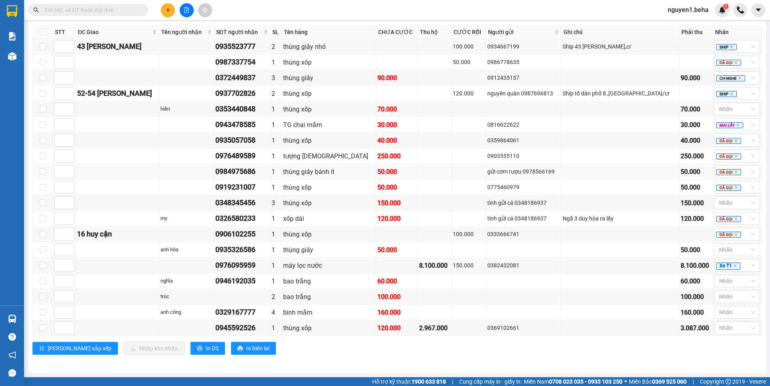
scroll to position [368, 0]
click at [735, 235] on icon "close" at bounding box center [736, 235] width 3 height 3
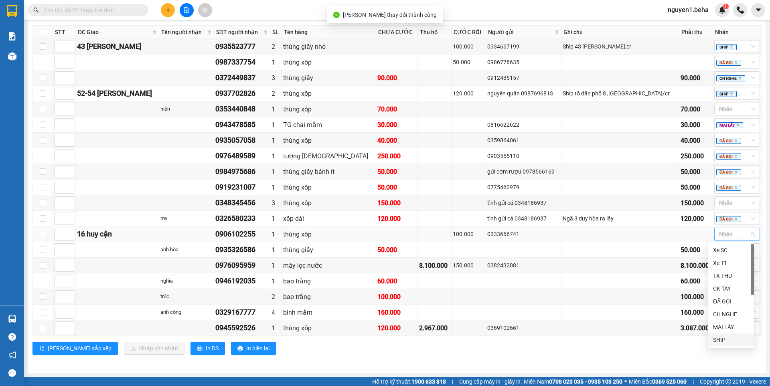
click at [724, 341] on div "SHIP" at bounding box center [731, 340] width 36 height 9
drag, startPoint x: 234, startPoint y: 248, endPoint x: 288, endPoint y: 248, distance: 53.8
click at [270, 248] on td "0935326586" at bounding box center [242, 250] width 56 height 16
copy div "0935326586"
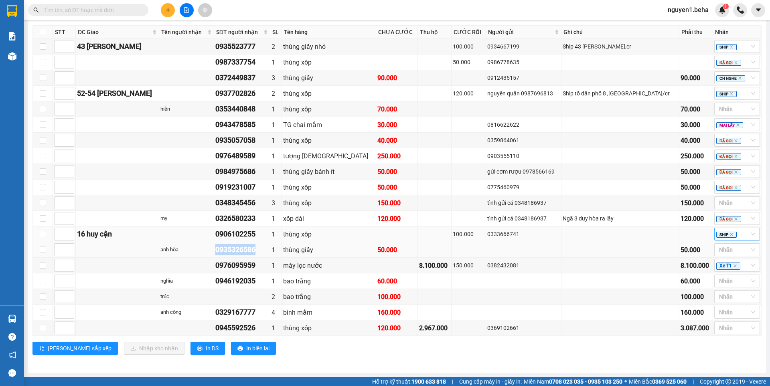
copy div "0935326586"
drag, startPoint x: 230, startPoint y: 264, endPoint x: 287, endPoint y: 265, distance: 56.6
click at [287, 265] on tr "0976095959 1 máy lọc nước 8.100.000 150.000 0382432081 8.100.000 Xe T1" at bounding box center [397, 266] width 729 height 16
copy div "0976095959"
click at [718, 250] on div at bounding box center [734, 250] width 34 height 10
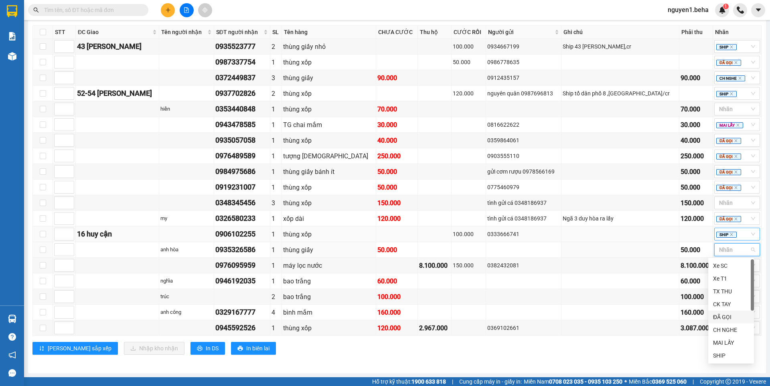
click at [724, 319] on div "ĐÃ GỌI" at bounding box center [731, 317] width 36 height 9
click at [734, 252] on icon "close" at bounding box center [736, 250] width 4 height 4
click at [721, 249] on div at bounding box center [734, 250] width 34 height 10
drag, startPoint x: 724, startPoint y: 344, endPoint x: 711, endPoint y: 350, distance: 14.4
click at [723, 344] on div "MAI LẤY" at bounding box center [731, 343] width 36 height 9
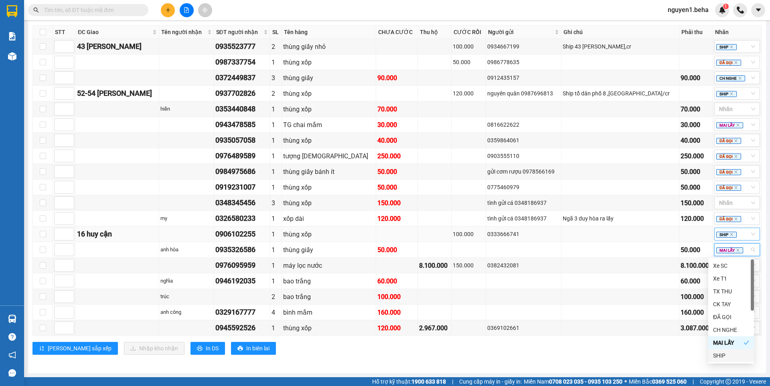
click at [629, 360] on div "[GEOGRAPHIC_DATA] 19 | SL 29 | CR 520.000 | CC 1.340.000 | Tổng cước 1.860.000 …" at bounding box center [398, 184] width 730 height 354
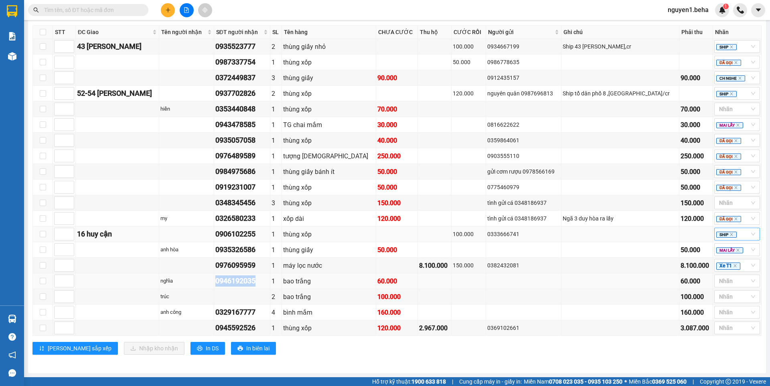
drag, startPoint x: 233, startPoint y: 285, endPoint x: 280, endPoint y: 286, distance: 47.4
click at [280, 286] on tr "nghĩa 0946192035 1 bao trắng 60.000 60.000 Nhãn" at bounding box center [397, 282] width 729 height 16
copy tr "nghĩa 0946192035"
click at [734, 266] on icon "close" at bounding box center [736, 266] width 4 height 4
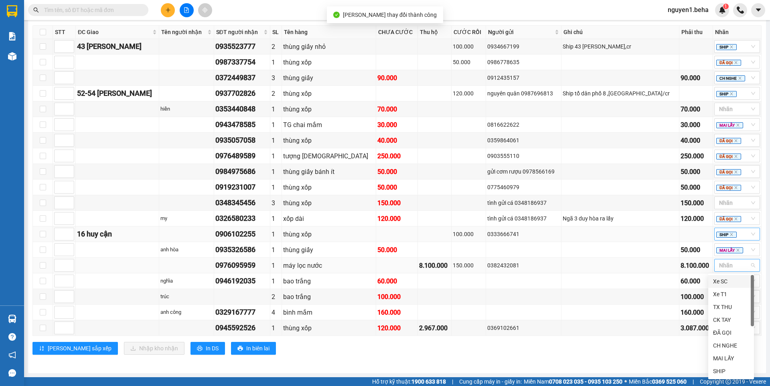
click at [646, 351] on div "[PERSON_NAME] sắp xếp Nhập kho nhận In DS In biên lai" at bounding box center [398, 348] width 730 height 13
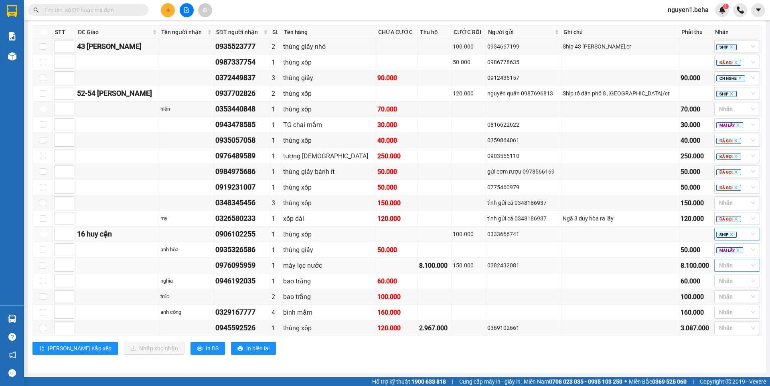
click at [721, 266] on div at bounding box center [734, 266] width 34 height 10
click at [726, 335] on div "ĐÃ GỌI" at bounding box center [731, 333] width 36 height 9
click at [581, 348] on div "[PERSON_NAME] sắp xếp Nhập kho nhận In DS In biên lai" at bounding box center [398, 348] width 730 height 13
click at [734, 266] on icon "close" at bounding box center [736, 266] width 4 height 4
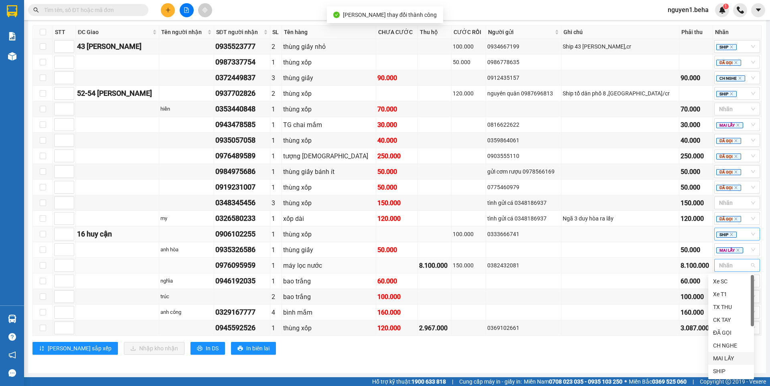
click at [728, 361] on div "MAI LẤY" at bounding box center [731, 358] width 36 height 9
click at [634, 363] on div "TỔNG Đơn 29 | SL 63 | CR 640.000 | CC 2.530.000 | Tổng cước 3.170.000 | TH 11.0…" at bounding box center [398, 69] width 730 height 591
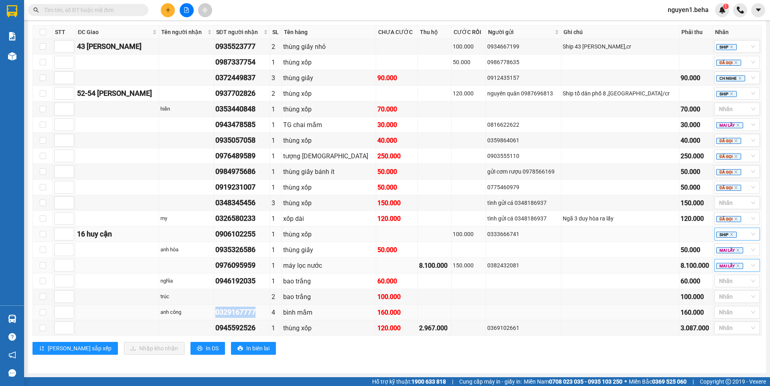
drag, startPoint x: 234, startPoint y: 314, endPoint x: 282, endPoint y: 312, distance: 47.8
click at [282, 312] on tr "anh công 0329167777 4 bình mắm 160.000 160.000 Nhãn" at bounding box center [397, 313] width 729 height 16
copy tr "anh công 0329167777"
click at [722, 281] on div at bounding box center [734, 281] width 34 height 10
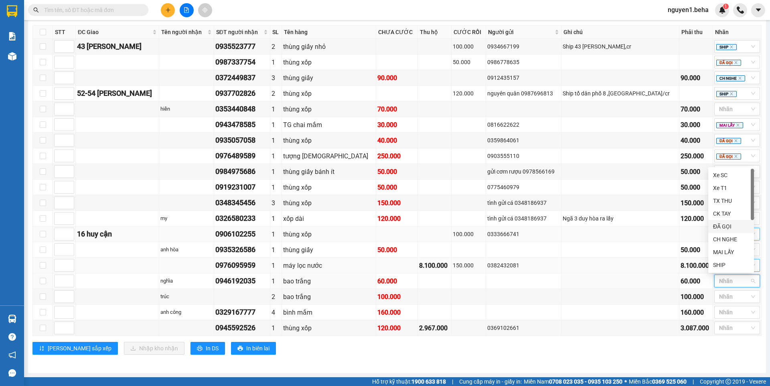
click at [726, 227] on div "ĐÃ GỌI" at bounding box center [731, 226] width 36 height 9
click at [572, 347] on div "[PERSON_NAME] sắp xếp Nhập kho nhận In DS In biên lai" at bounding box center [398, 348] width 730 height 13
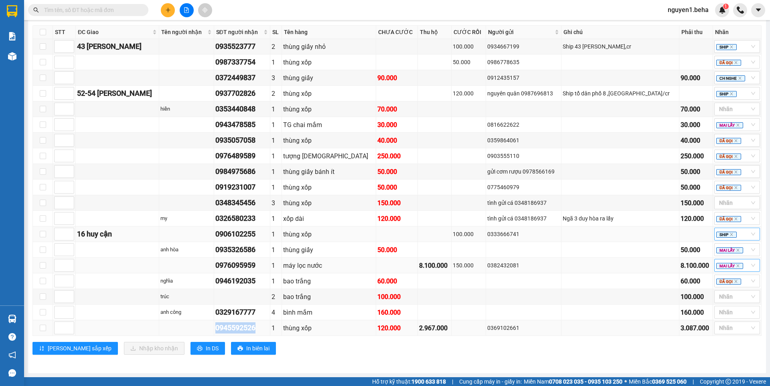
drag, startPoint x: 235, startPoint y: 329, endPoint x: 279, endPoint y: 329, distance: 44.1
click at [270, 329] on td "0945592526" at bounding box center [242, 329] width 56 height 16
copy div "0945592526"
click at [718, 314] on div at bounding box center [734, 313] width 34 height 10
click at [730, 256] on div "ĐÃ GỌI" at bounding box center [731, 258] width 36 height 9
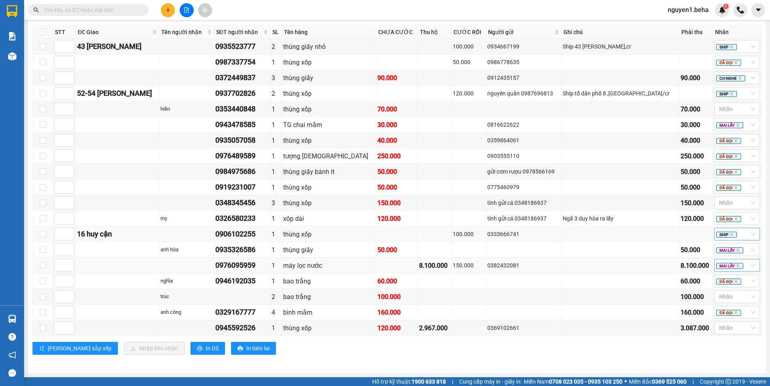
click at [445, 355] on div "[PERSON_NAME] sắp xếp Nhập kho nhận In DS In biên lai" at bounding box center [398, 348] width 730 height 13
click at [723, 329] on div at bounding box center [734, 328] width 34 height 10
click at [726, 272] on div "ĐÃ GỌI" at bounding box center [731, 273] width 36 height 9
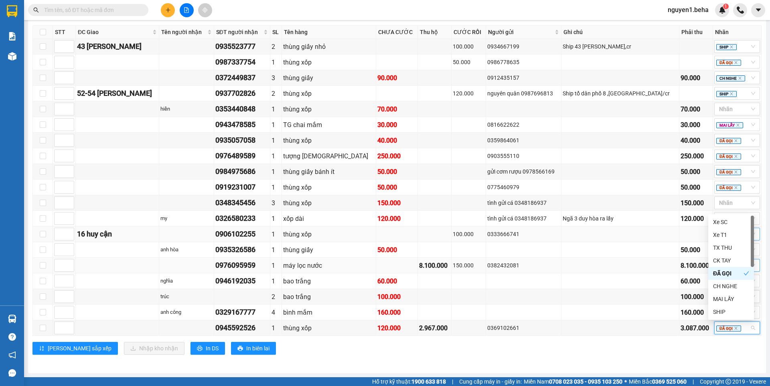
click at [539, 351] on div "[PERSON_NAME] sắp xếp Nhập kho nhận In DS In biên lai" at bounding box center [398, 348] width 730 height 13
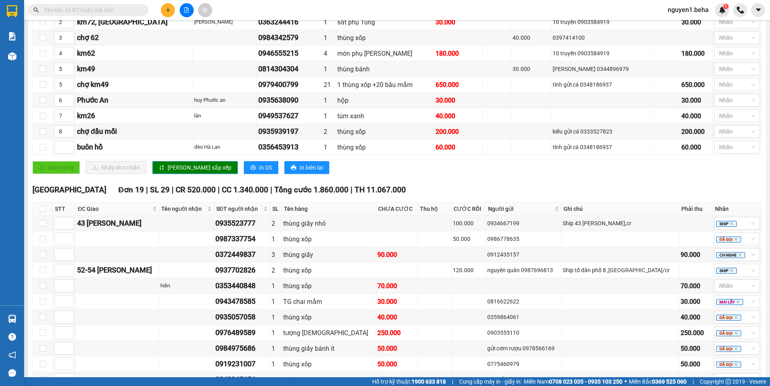
scroll to position [128, 0]
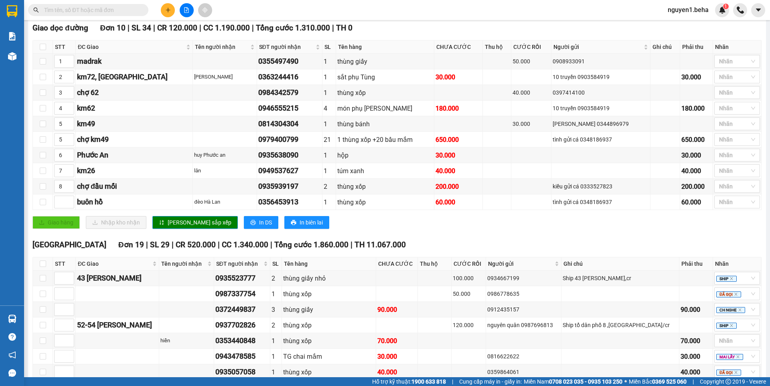
drag, startPoint x: 186, startPoint y: 12, endPoint x: 184, endPoint y: 17, distance: 4.8
click at [186, 12] on icon "file-add" at bounding box center [187, 10] width 4 height 6
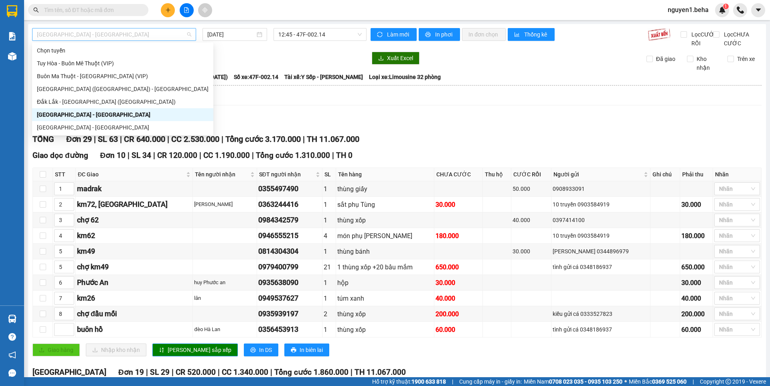
click at [141, 32] on span "[GEOGRAPHIC_DATA] - [GEOGRAPHIC_DATA]" at bounding box center [114, 34] width 154 height 12
click at [53, 86] on div "[GEOGRAPHIC_DATA] ([GEOGRAPHIC_DATA]) - [GEOGRAPHIC_DATA]" at bounding box center [123, 89] width 172 height 9
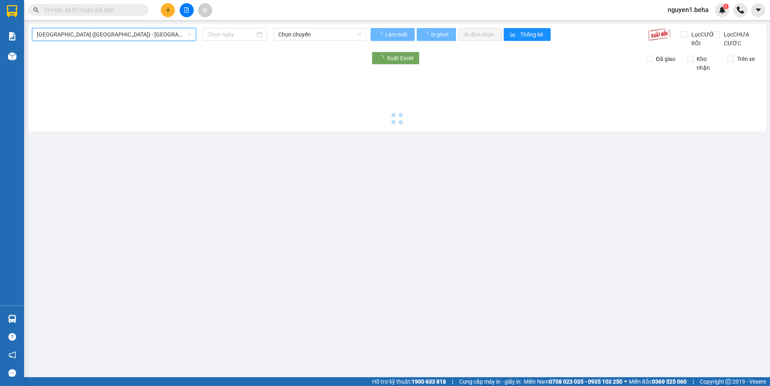
type input "[DATE]"
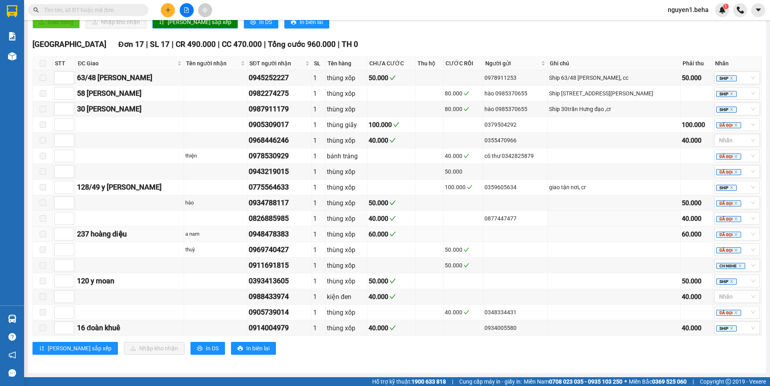
scroll to position [447, 0]
drag, startPoint x: 244, startPoint y: 185, endPoint x: 300, endPoint y: 189, distance: 56.7
click at [300, 189] on tr "128/49 y wang 0775564633 1 thùng xốp 100.000 0359605634 giao tận nơi, cr SHIP" at bounding box center [397, 188] width 729 height 16
copy div "0775564633"
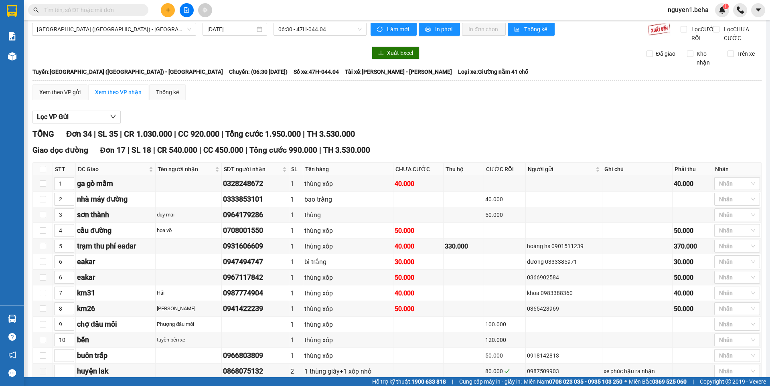
scroll to position [0, 0]
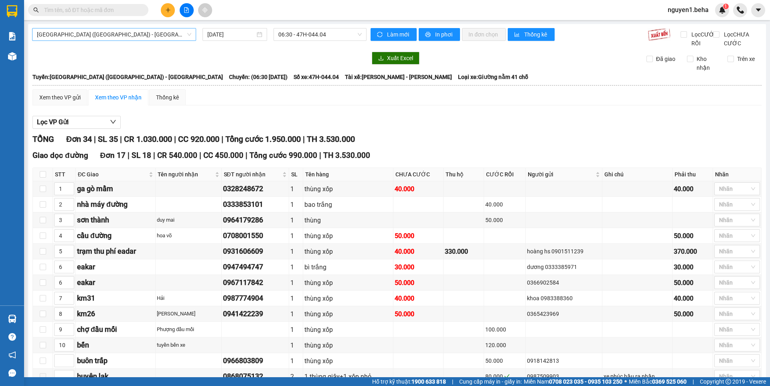
click at [136, 38] on span "[GEOGRAPHIC_DATA] ([GEOGRAPHIC_DATA]) - [GEOGRAPHIC_DATA]" at bounding box center [114, 34] width 154 height 12
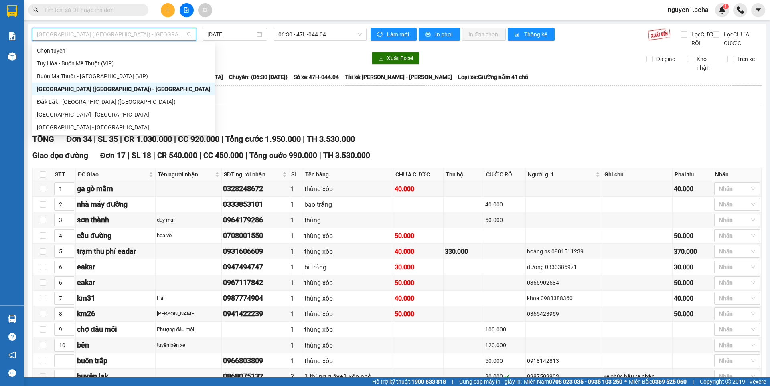
click at [65, 87] on div "[GEOGRAPHIC_DATA] ([GEOGRAPHIC_DATA]) - [GEOGRAPHIC_DATA]" at bounding box center [123, 89] width 173 height 9
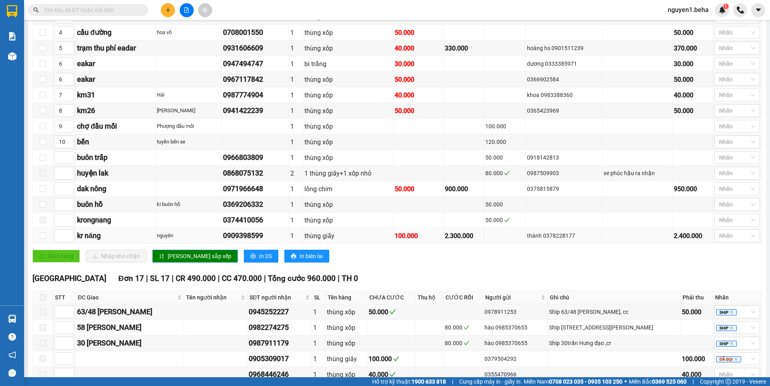
scroll to position [85, 0]
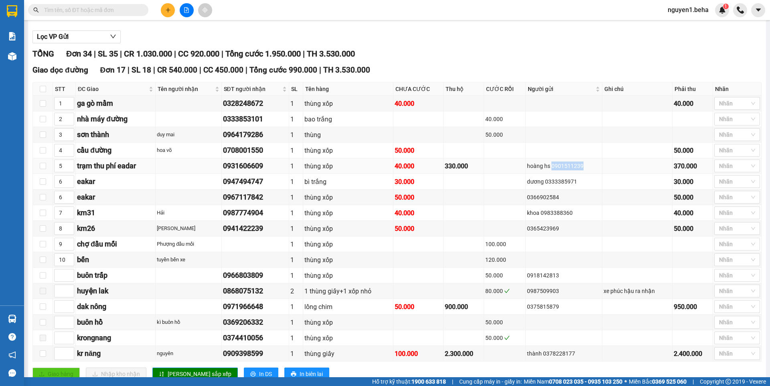
drag, startPoint x: 550, startPoint y: 174, endPoint x: 581, endPoint y: 174, distance: 31.3
click at [581, 171] on div "hoàng hs 0901511239" at bounding box center [564, 166] width 74 height 9
copy div "0901511239"
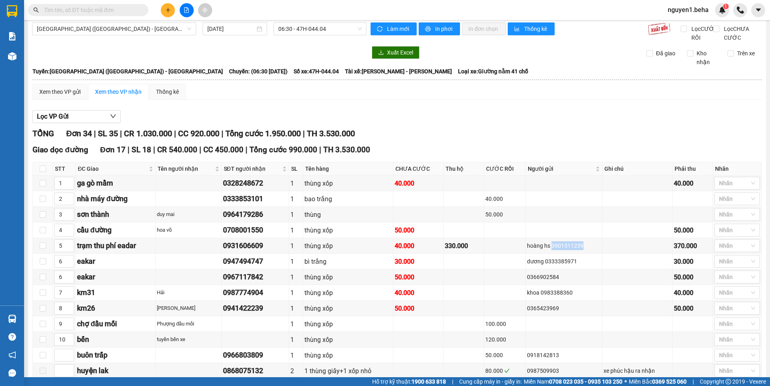
scroll to position [0, 0]
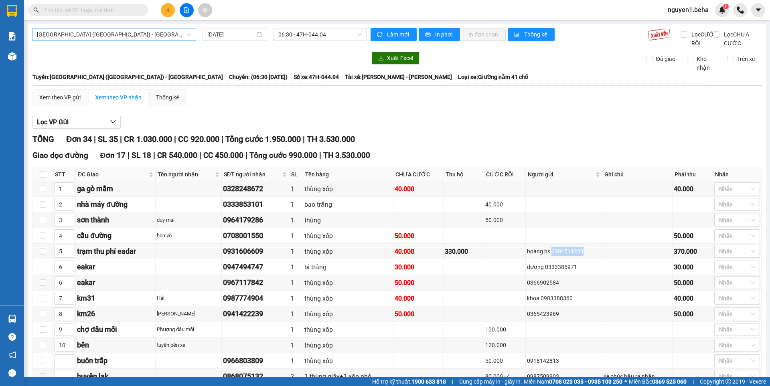
click at [110, 33] on span "[GEOGRAPHIC_DATA] ([GEOGRAPHIC_DATA]) - [GEOGRAPHIC_DATA]" at bounding box center [114, 34] width 154 height 12
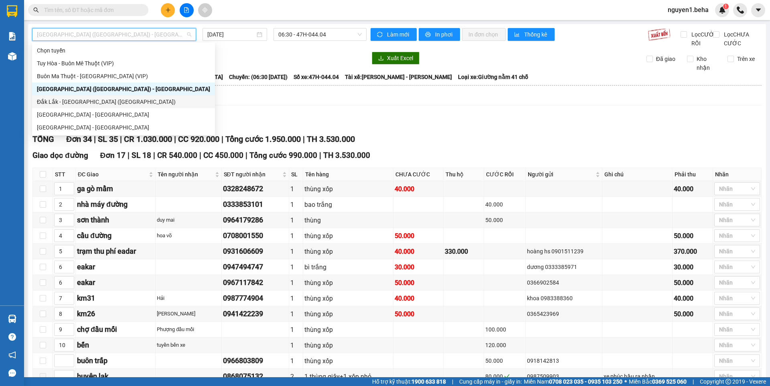
click at [67, 99] on div "Đắk Lắk - [GEOGRAPHIC_DATA] ([GEOGRAPHIC_DATA])" at bounding box center [123, 102] width 173 height 9
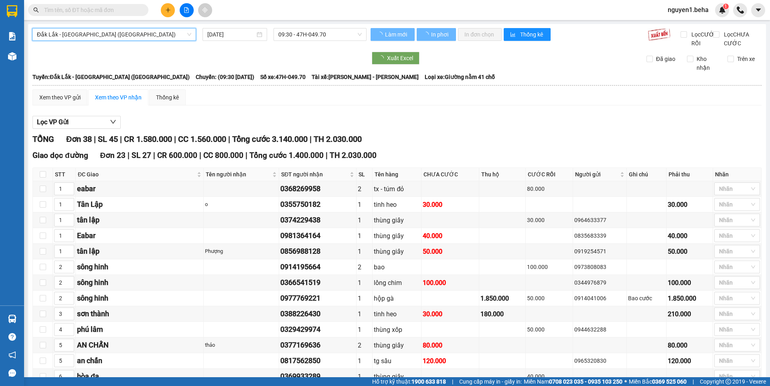
click at [258, 34] on div "[DATE]" at bounding box center [234, 34] width 55 height 9
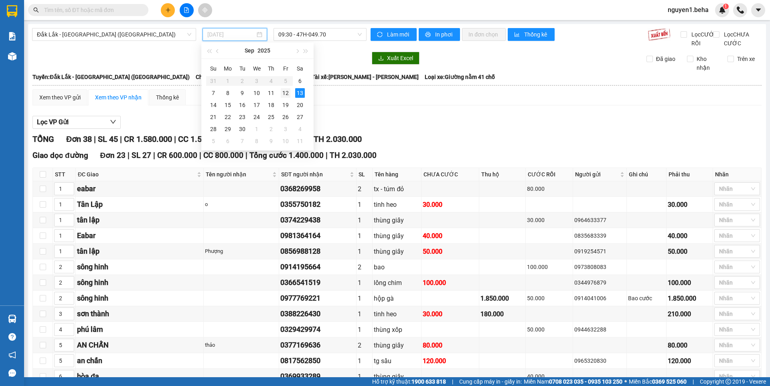
click at [289, 93] on div "12" at bounding box center [286, 93] width 10 height 10
type input "[DATE]"
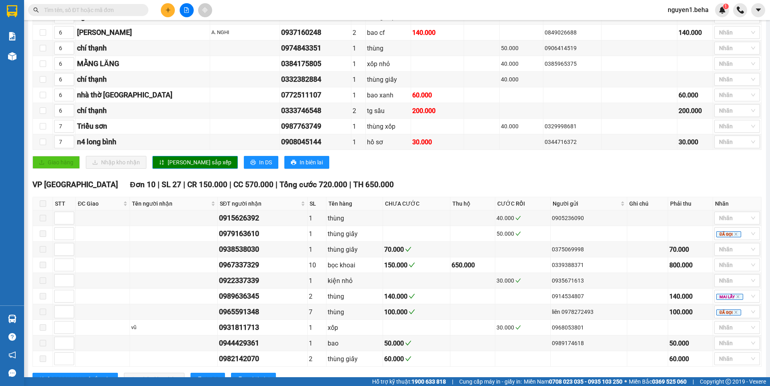
scroll to position [401, 0]
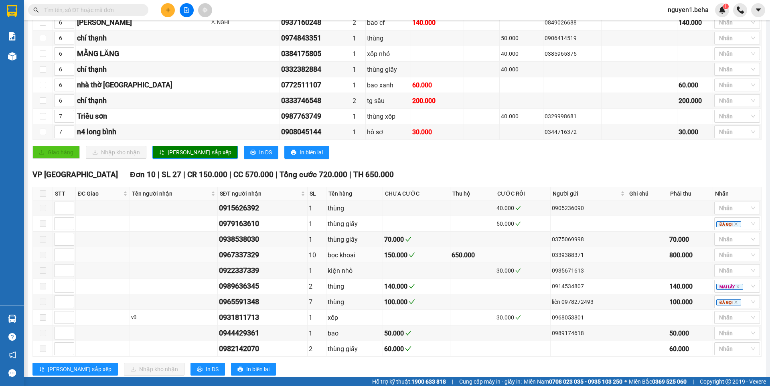
drag, startPoint x: 545, startPoint y: 264, endPoint x: 583, endPoint y: 263, distance: 37.3
click at [583, 263] on td "0339388371" at bounding box center [589, 256] width 77 height 16
copy div "0339388371"
paste input "0339388371"
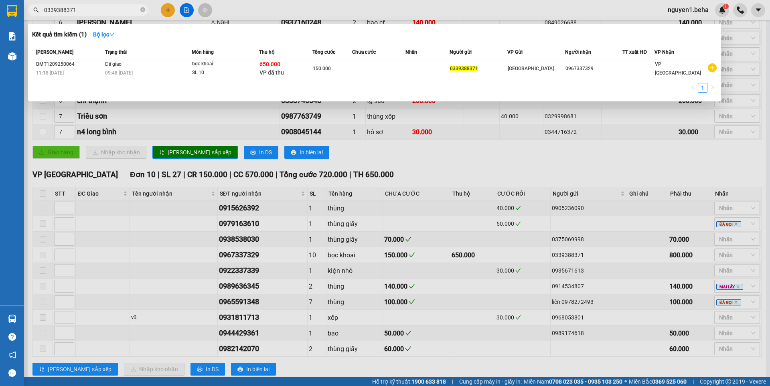
type input "0339388371"
click at [142, 9] on icon "close-circle" at bounding box center [142, 9] width 5 height 5
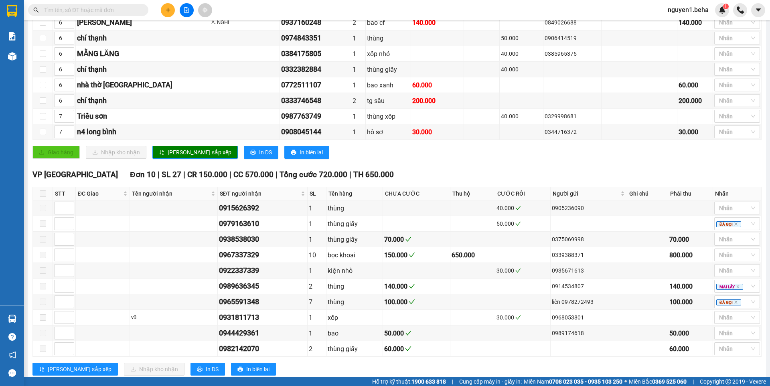
click at [131, 12] on input "text" at bounding box center [91, 10] width 95 height 9
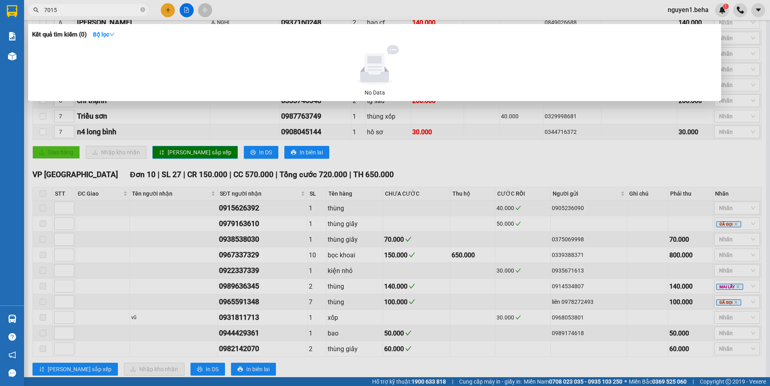
click at [87, 9] on input "7015" at bounding box center [91, 10] width 95 height 9
type input "7"
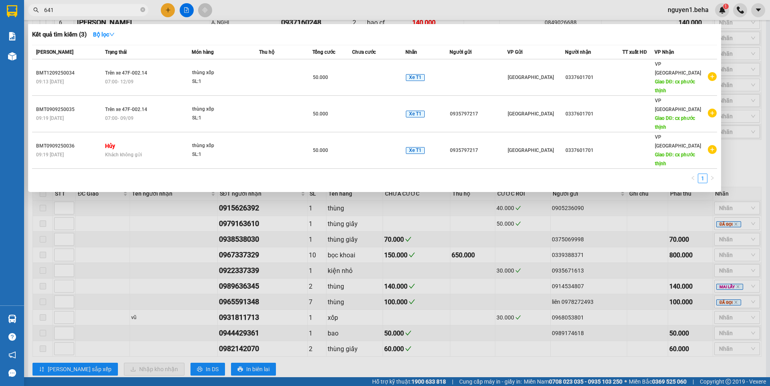
type input "6411"
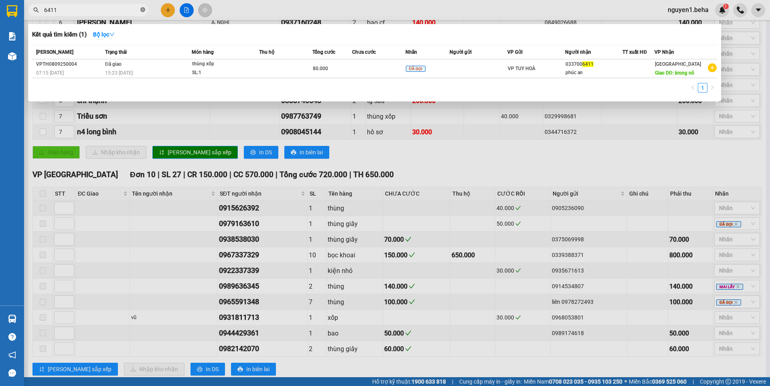
click at [142, 10] on icon "close-circle" at bounding box center [142, 9] width 5 height 5
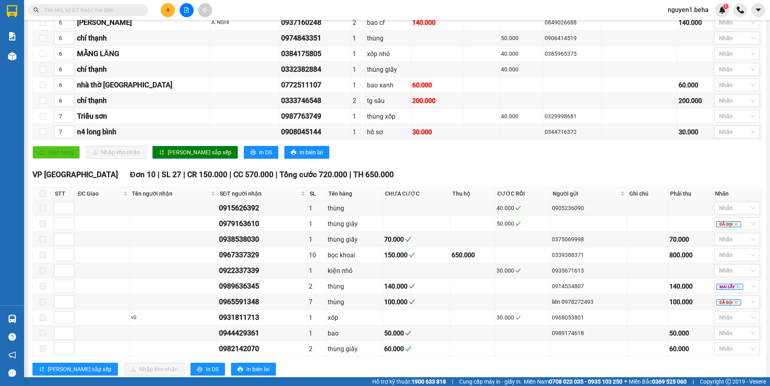
click at [112, 9] on input "text" at bounding box center [91, 10] width 95 height 9
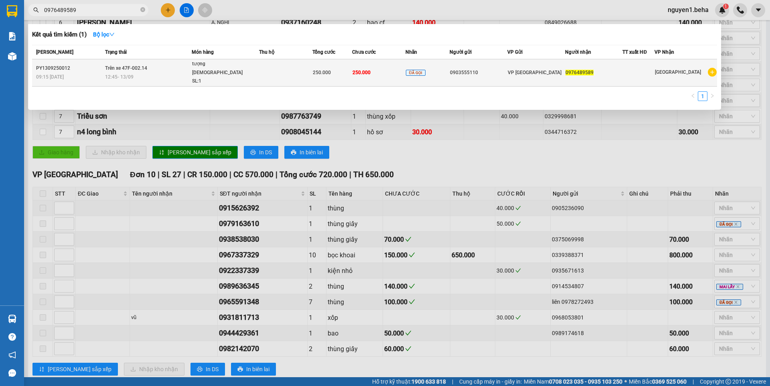
type input "0976489589"
click at [226, 77] on div "SL: 1" at bounding box center [222, 81] width 60 height 9
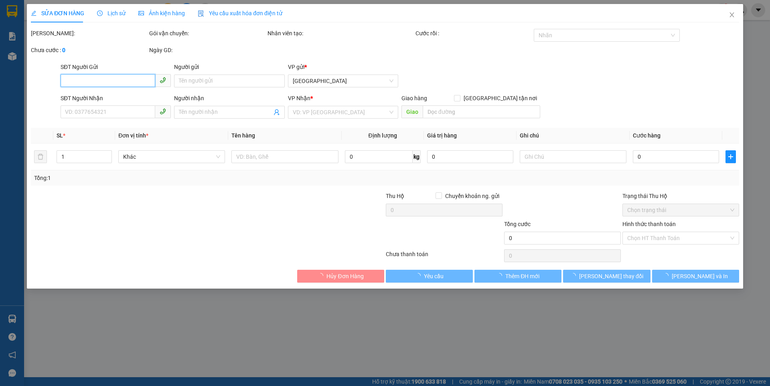
type input "0903555110"
type input "0976489589"
type input "250.000"
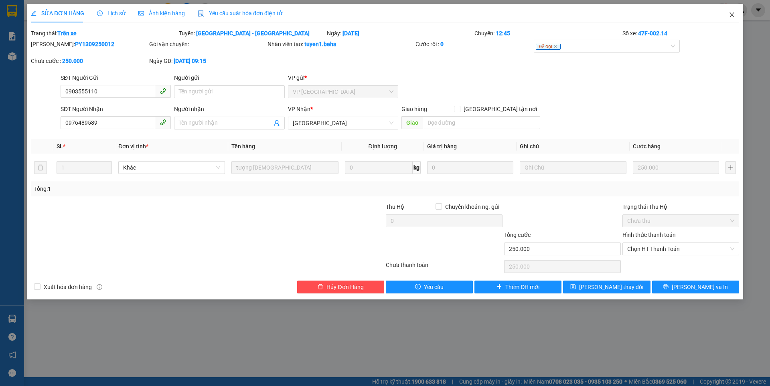
click at [734, 13] on icon "close" at bounding box center [732, 15] width 6 height 6
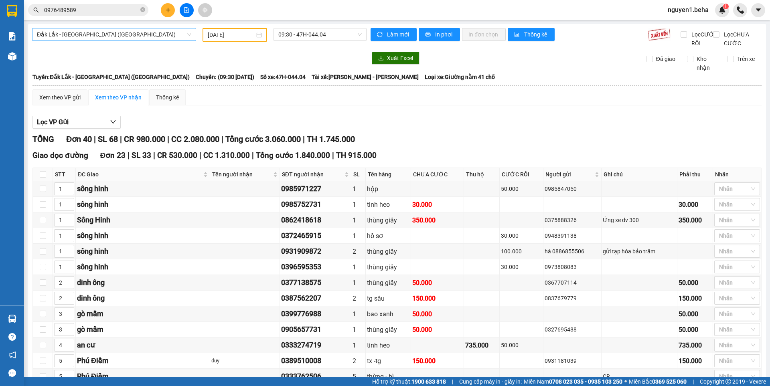
click at [154, 35] on span "Đắk Lắk - [GEOGRAPHIC_DATA] ([GEOGRAPHIC_DATA])" at bounding box center [114, 34] width 154 height 12
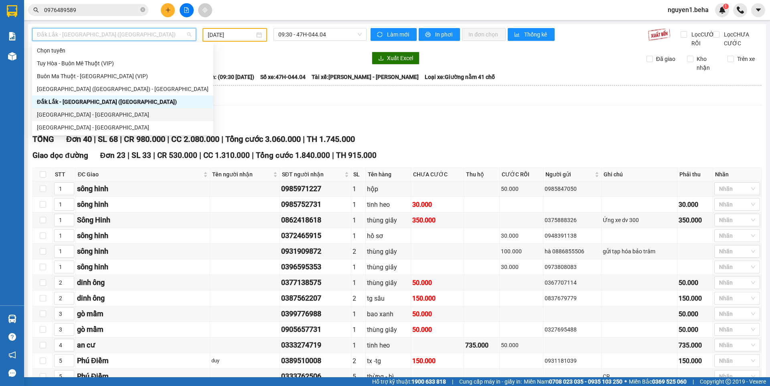
click at [69, 114] on div "[GEOGRAPHIC_DATA] - [GEOGRAPHIC_DATA]" at bounding box center [123, 114] width 172 height 9
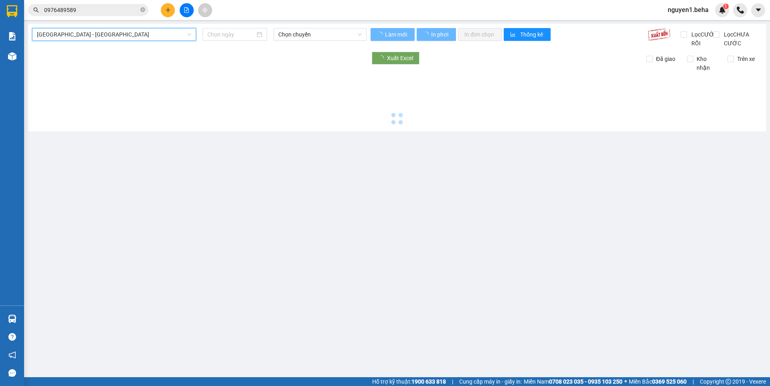
type input "[DATE]"
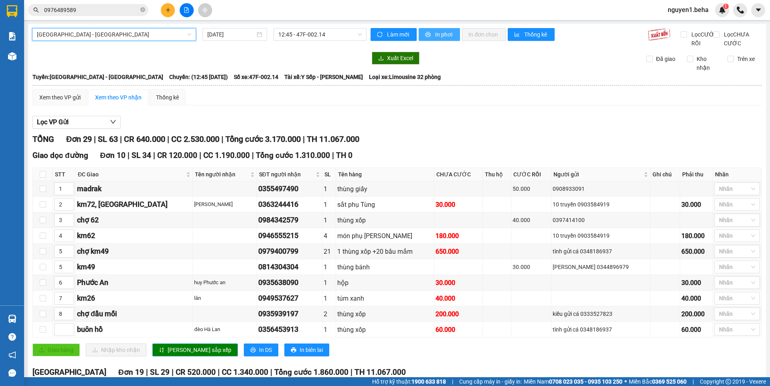
click at [435, 35] on span "In phơi" at bounding box center [444, 34] width 18 height 9
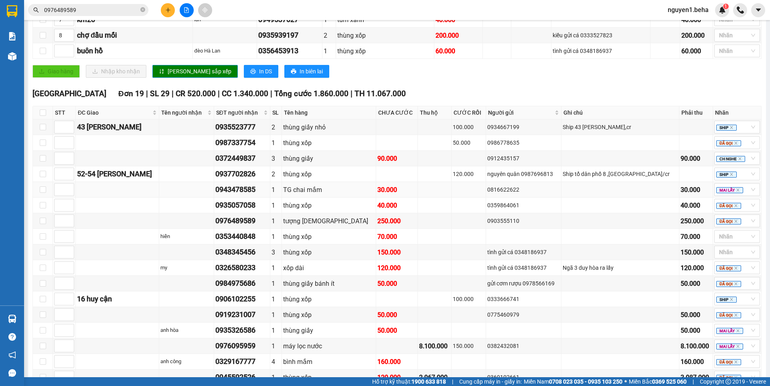
scroll to position [281, 0]
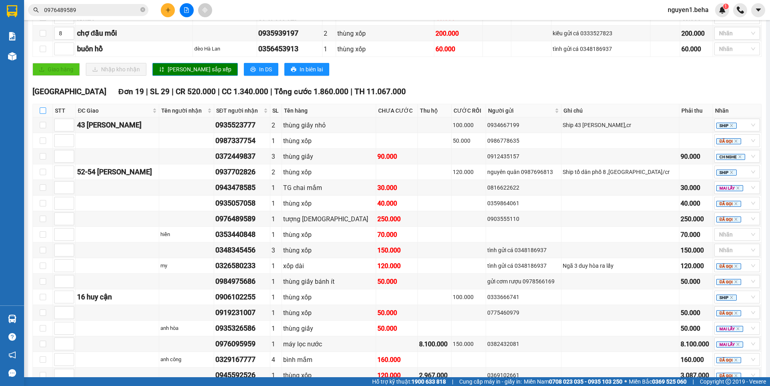
click at [44, 114] on input "checkbox" at bounding box center [43, 111] width 6 height 6
checkbox input "true"
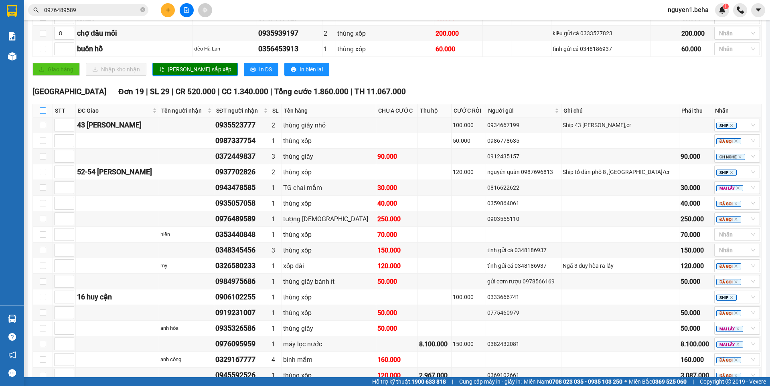
checkbox input "true"
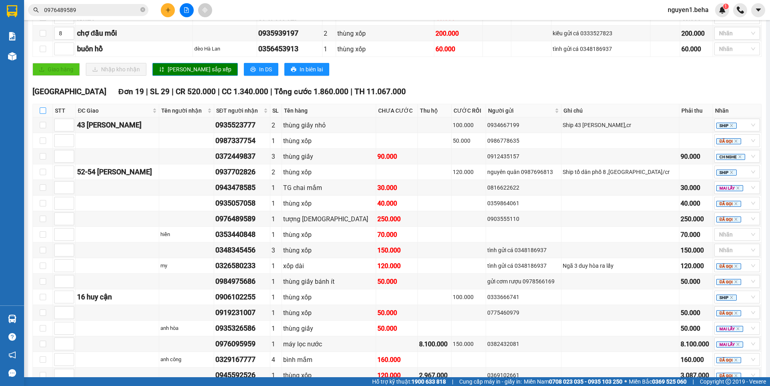
checkbox input "true"
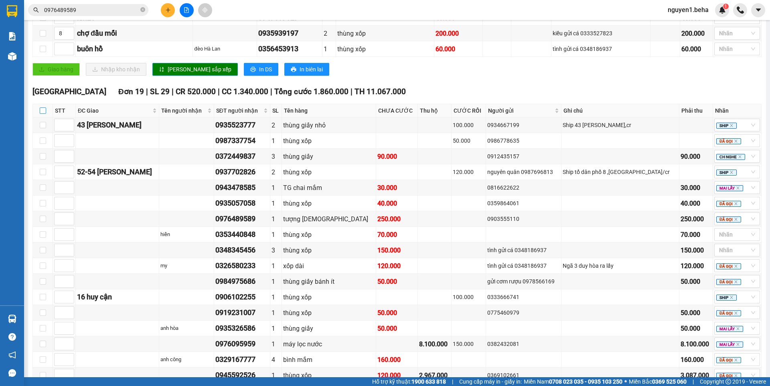
checkbox input "true"
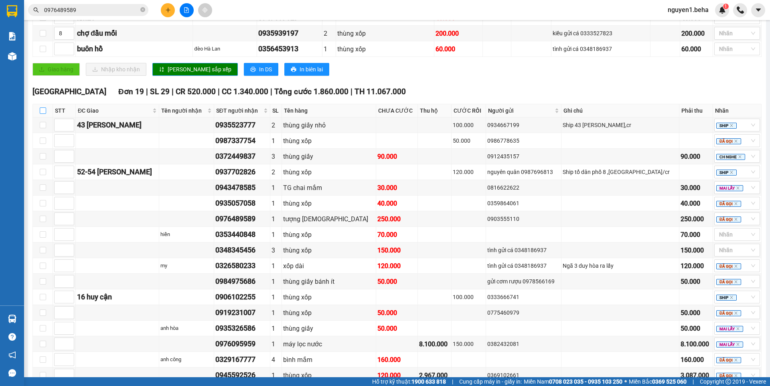
checkbox input "true"
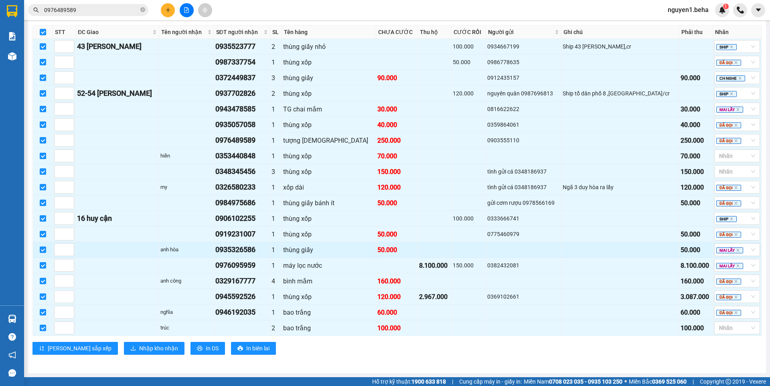
scroll to position [368, 0]
click at [139, 350] on span "Nhập kho nhận" at bounding box center [158, 348] width 39 height 9
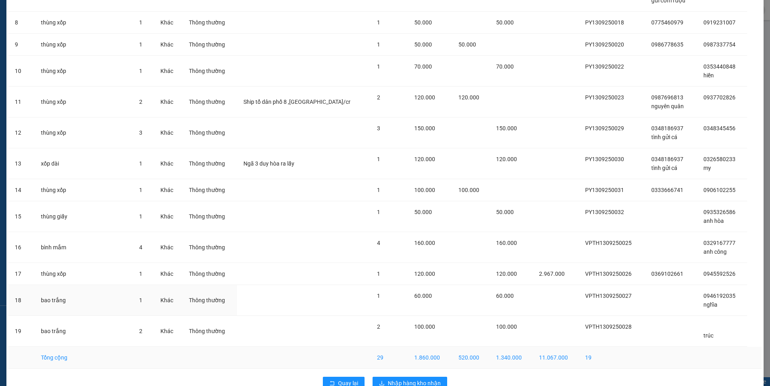
scroll to position [238, 0]
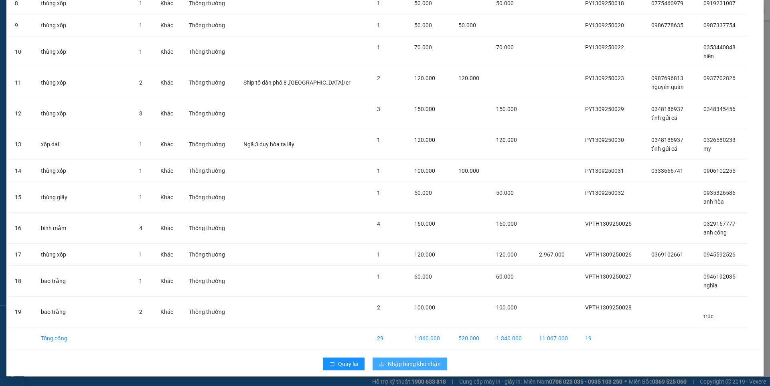
click at [395, 360] on button "Nhập hàng kho nhận" at bounding box center [410, 364] width 75 height 13
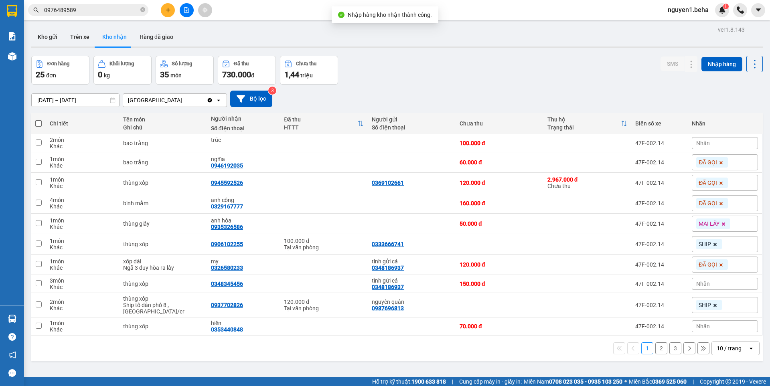
click at [85, 10] on input "0976489589" at bounding box center [91, 10] width 95 height 9
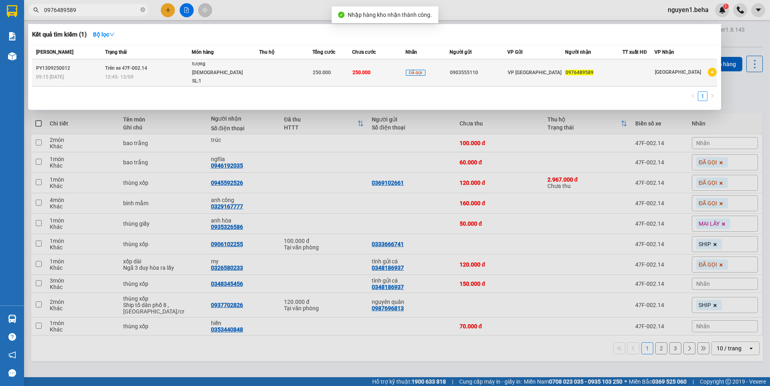
click at [244, 77] on div "SL: 1" at bounding box center [222, 81] width 60 height 9
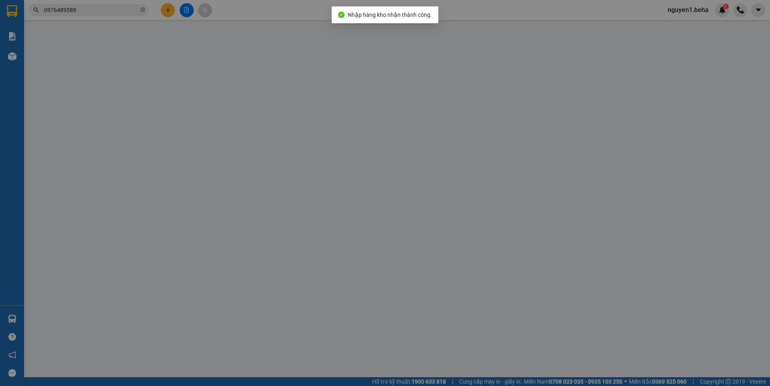
type input "0903555110"
type input "0976489589"
type input "250.000"
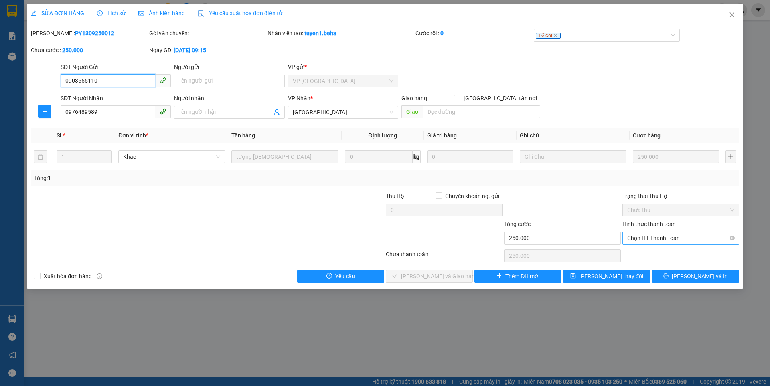
click at [646, 232] on span "Chọn HT Thanh Toán" at bounding box center [681, 238] width 107 height 12
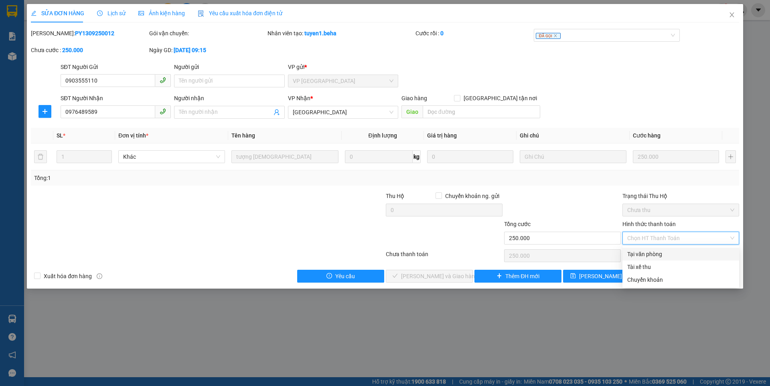
drag, startPoint x: 642, startPoint y: 254, endPoint x: 562, endPoint y: 286, distance: 86.1
click at [642, 255] on div "Tại văn phòng" at bounding box center [681, 254] width 107 height 9
type input "0"
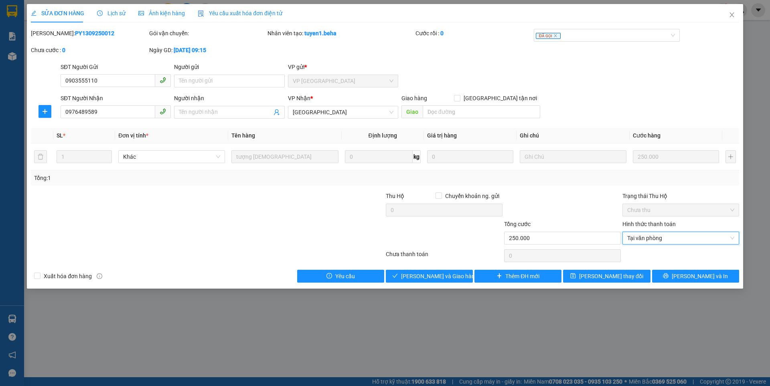
click at [451, 284] on div "SỬA ĐƠN HÀNG Lịch sử Ảnh kiện hàng Yêu cầu xuất hóa đơn điện tử Total Paid Fee …" at bounding box center [385, 146] width 717 height 285
click at [452, 278] on span "[PERSON_NAME] và Giao hàng" at bounding box center [439, 276] width 77 height 9
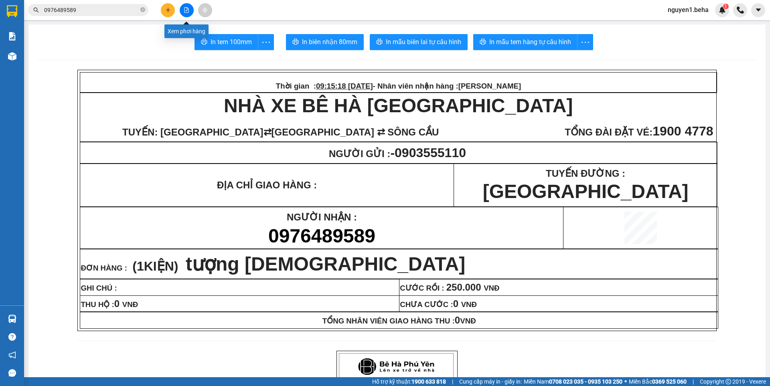
click at [185, 11] on icon "file-add" at bounding box center [187, 10] width 4 height 6
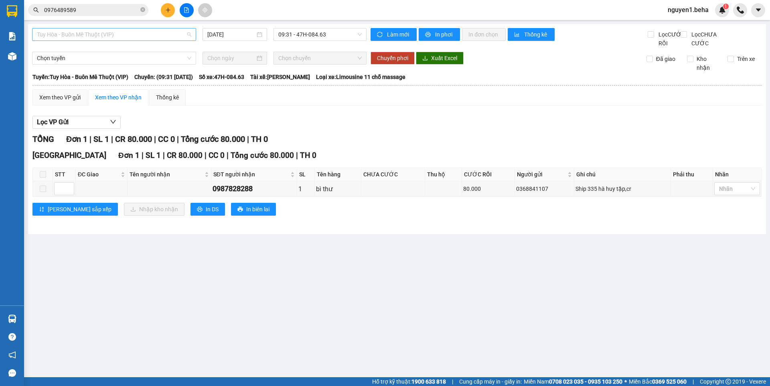
click at [153, 36] on span "Tuy Hòa - Buôn Mê Thuột (VIP)" at bounding box center [114, 34] width 154 height 12
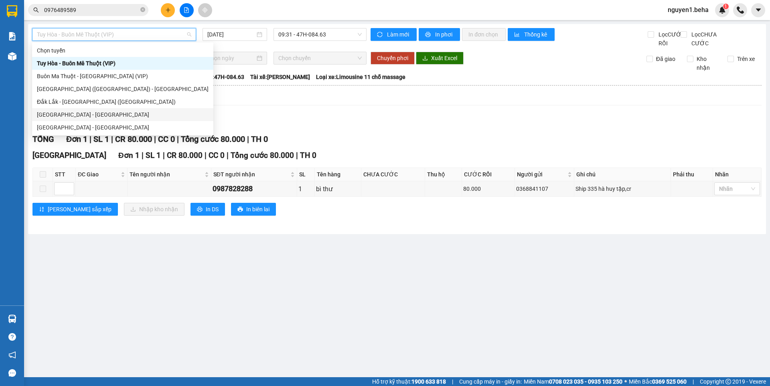
click at [71, 113] on div "[GEOGRAPHIC_DATA] - [GEOGRAPHIC_DATA]" at bounding box center [123, 114] width 172 height 9
type input "[DATE]"
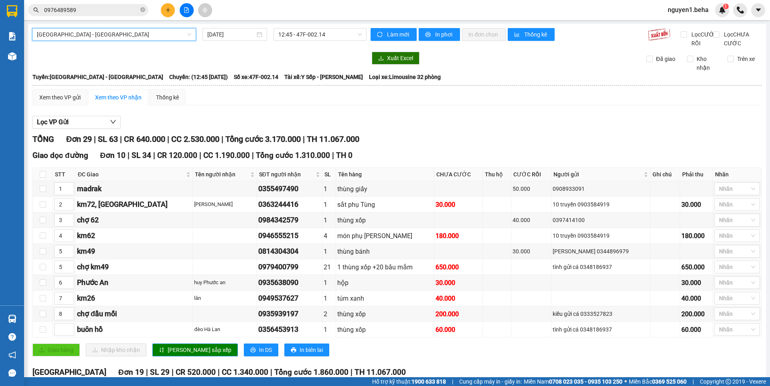
click at [110, 35] on span "[GEOGRAPHIC_DATA] - [GEOGRAPHIC_DATA]" at bounding box center [114, 34] width 154 height 12
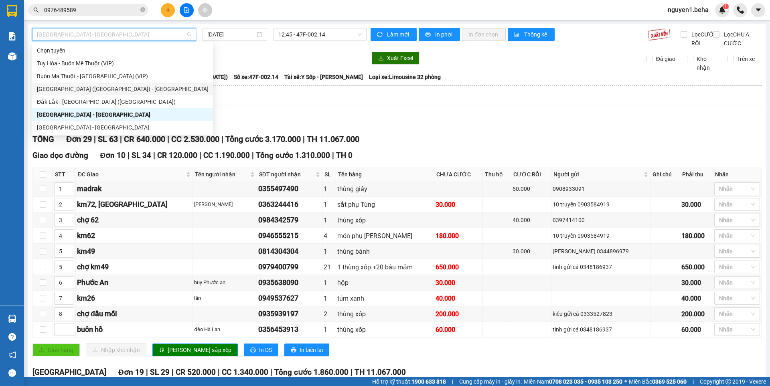
click at [65, 83] on div "[GEOGRAPHIC_DATA] ([GEOGRAPHIC_DATA]) - [GEOGRAPHIC_DATA]" at bounding box center [122, 89] width 181 height 13
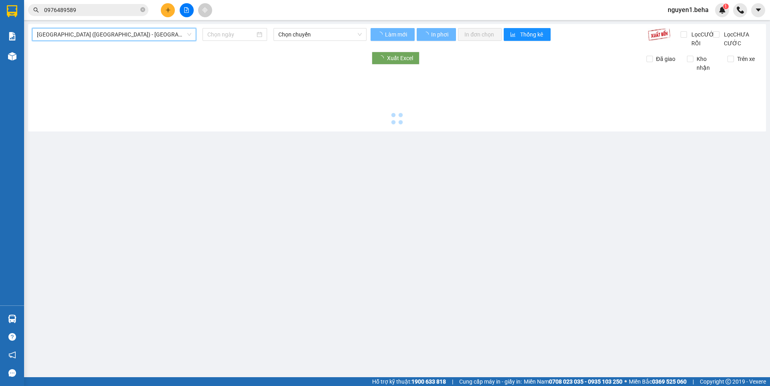
type input "[DATE]"
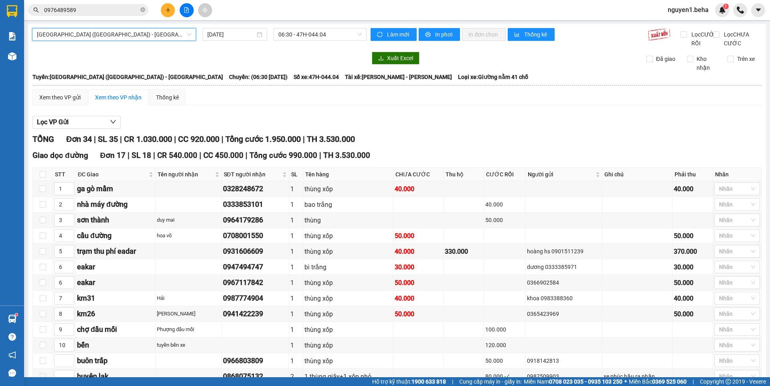
click at [120, 34] on span "[GEOGRAPHIC_DATA] ([GEOGRAPHIC_DATA]) - [GEOGRAPHIC_DATA]" at bounding box center [114, 34] width 154 height 12
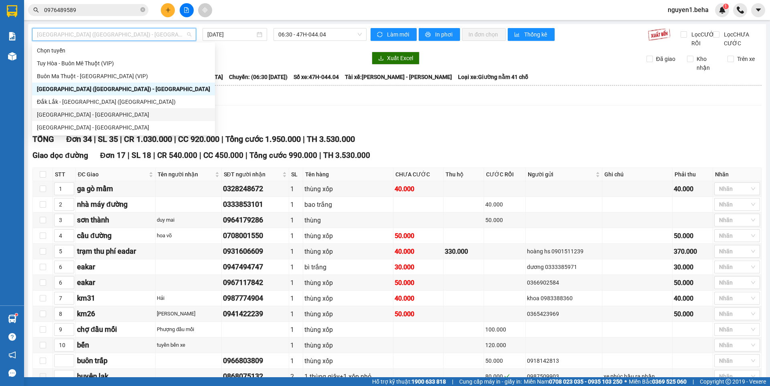
click at [69, 114] on div "[GEOGRAPHIC_DATA] - [GEOGRAPHIC_DATA]" at bounding box center [123, 114] width 173 height 9
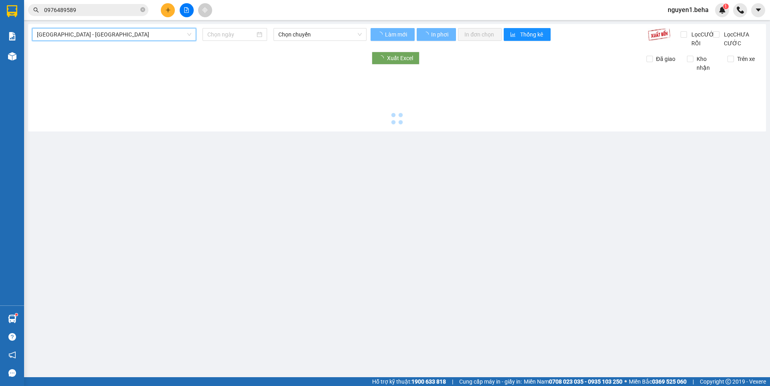
type input "[DATE]"
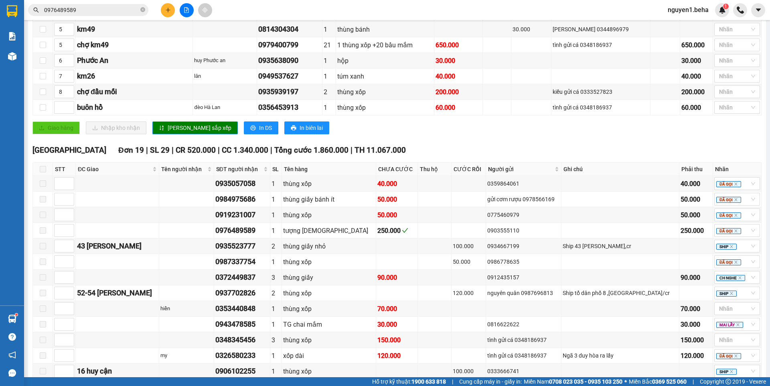
scroll to position [361, 0]
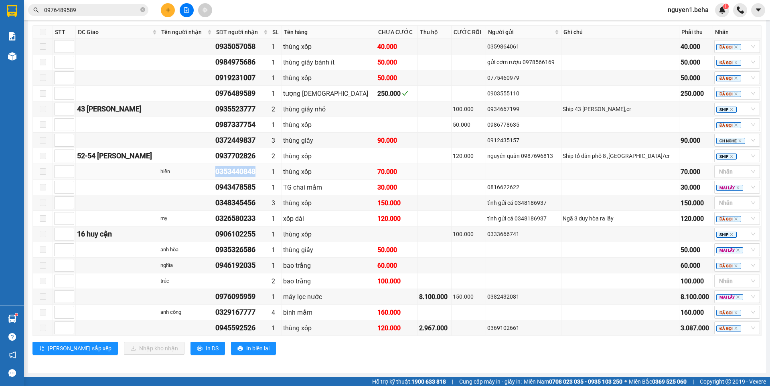
drag, startPoint x: 232, startPoint y: 179, endPoint x: 279, endPoint y: 180, distance: 46.6
click at [279, 180] on tr "hiền 0353440848 1 thùng xốp 70.000 70.000 Nhãn" at bounding box center [397, 172] width 729 height 16
copy tr "hiền 0353440848"
click at [144, 9] on icon "close-circle" at bounding box center [142, 9] width 5 height 5
paste input "0353440848"
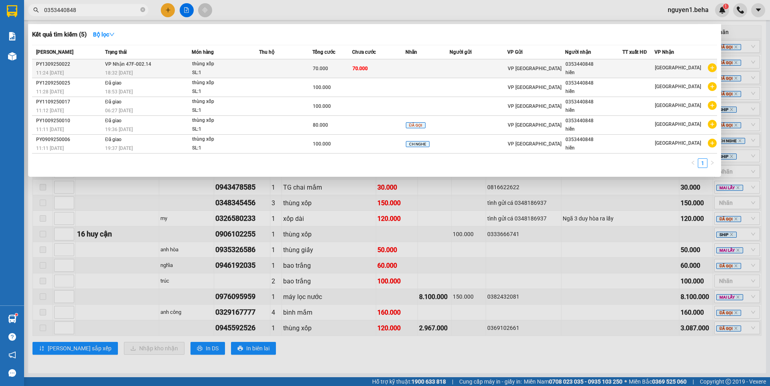
type input "0353440848"
click at [376, 71] on td "70.000" at bounding box center [378, 68] width 53 height 19
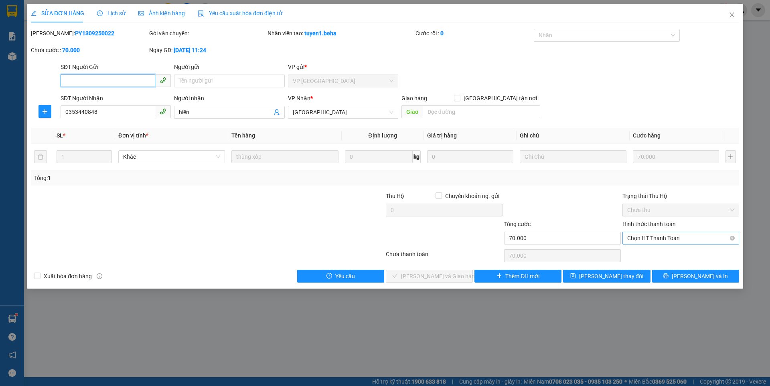
click at [639, 235] on span "Chọn HT Thanh Toán" at bounding box center [681, 238] width 107 height 12
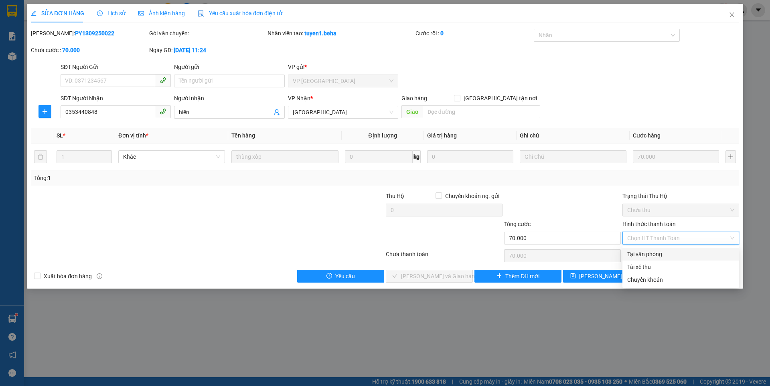
click at [638, 254] on div "Tại văn phòng" at bounding box center [681, 254] width 107 height 9
type input "0"
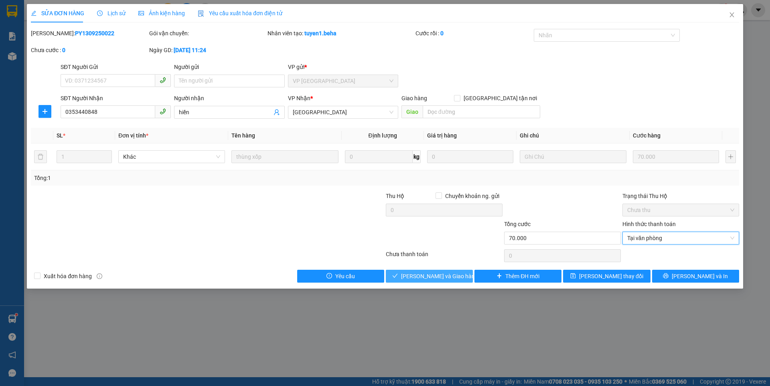
click at [411, 275] on button "[PERSON_NAME] và Giao hàng" at bounding box center [429, 276] width 87 height 13
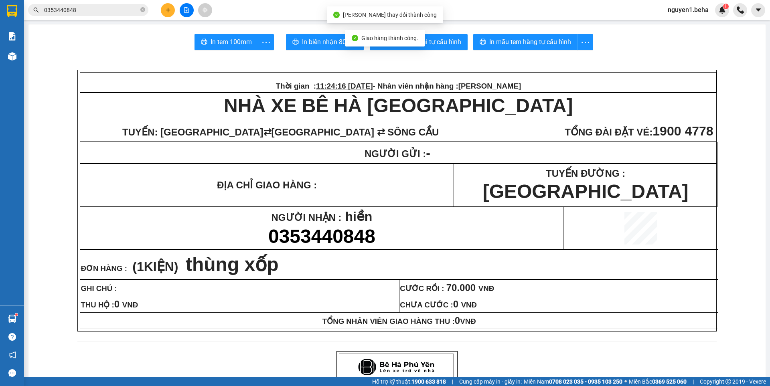
click at [141, 9] on icon "close-circle" at bounding box center [142, 9] width 5 height 5
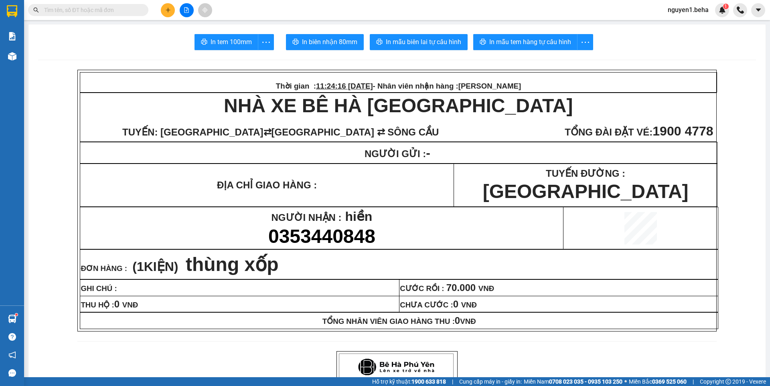
click at [186, 15] on button at bounding box center [187, 10] width 14 height 14
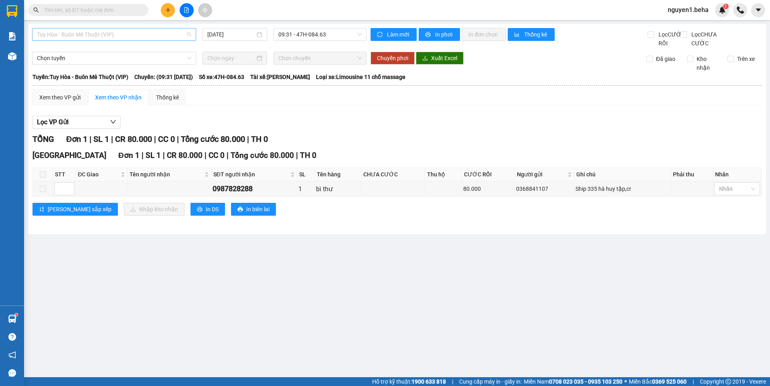
click at [125, 34] on span "Tuy Hòa - Buôn Mê Thuột (VIP)" at bounding box center [114, 34] width 154 height 12
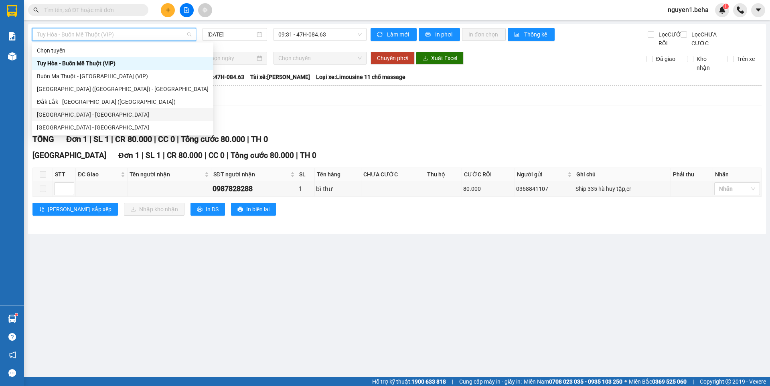
click at [61, 112] on div "[GEOGRAPHIC_DATA] - [GEOGRAPHIC_DATA]" at bounding box center [123, 114] width 172 height 9
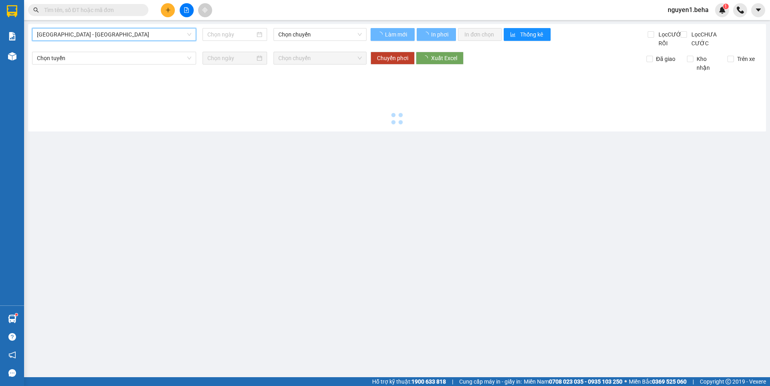
type input "[DATE]"
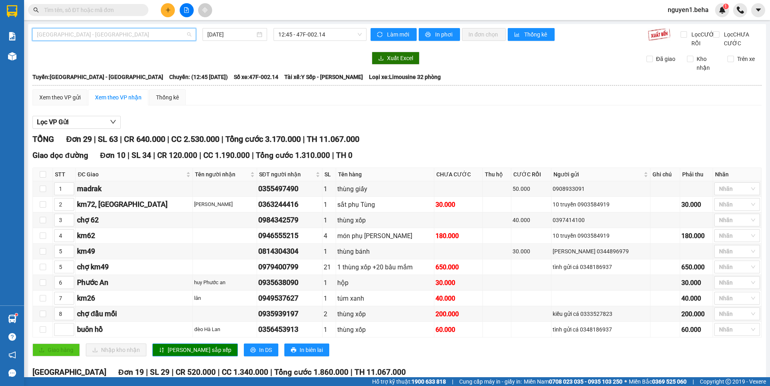
click at [87, 30] on span "[GEOGRAPHIC_DATA] - [GEOGRAPHIC_DATA]" at bounding box center [114, 34] width 154 height 12
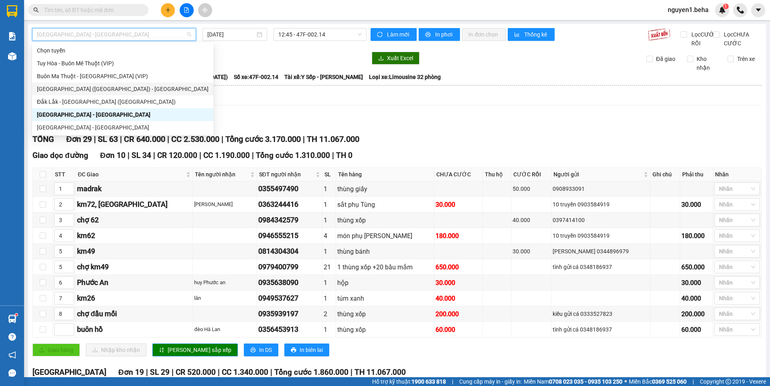
click at [75, 90] on div "[GEOGRAPHIC_DATA] ([GEOGRAPHIC_DATA]) - [GEOGRAPHIC_DATA]" at bounding box center [123, 89] width 172 height 9
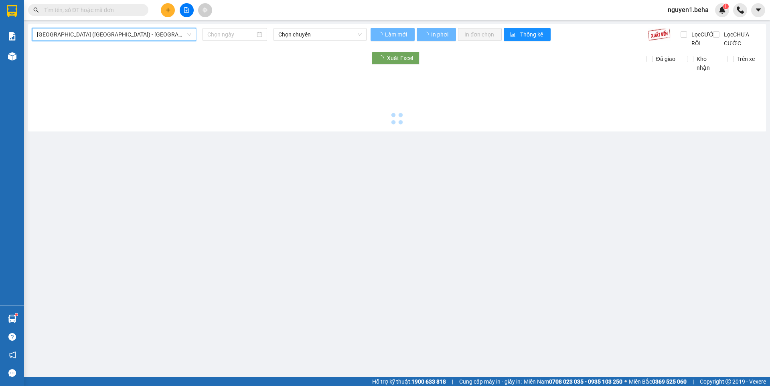
type input "[DATE]"
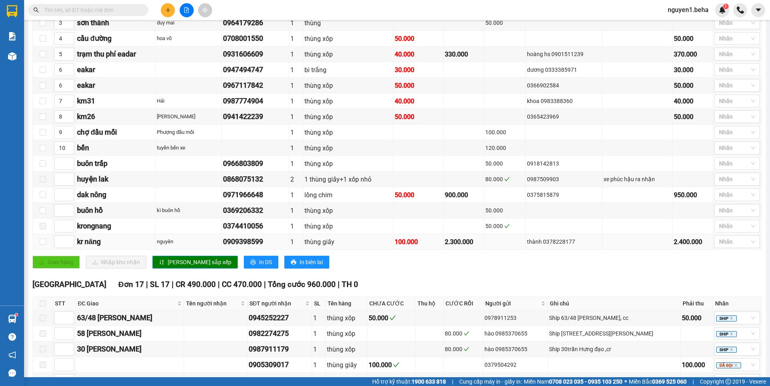
scroll to position [201, 0]
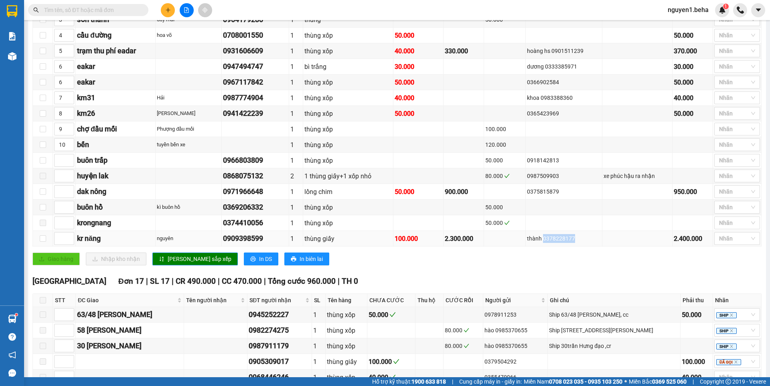
drag, startPoint x: 541, startPoint y: 248, endPoint x: 575, endPoint y: 247, distance: 34.5
click at [575, 243] on div "thành 0378228177" at bounding box center [564, 238] width 74 height 9
click at [113, 8] on input "text" at bounding box center [91, 10] width 95 height 9
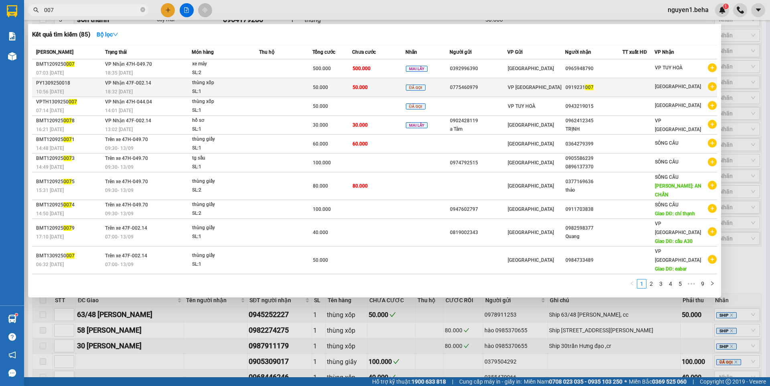
type input "007"
click at [174, 92] on div "18:32 [DATE]" at bounding box center [148, 91] width 86 height 9
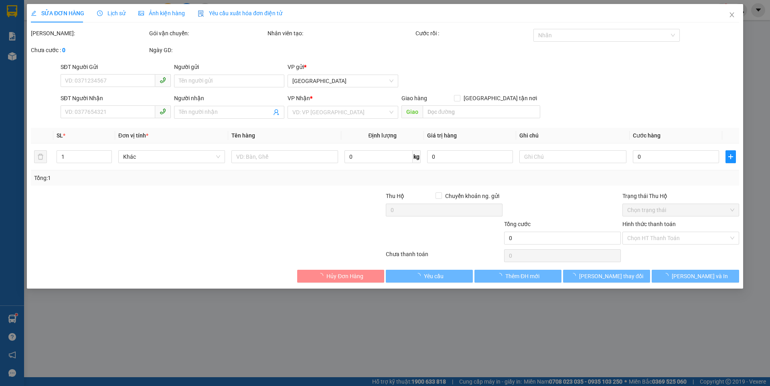
type input "0775460979"
type input "0919231007"
type input "50.000"
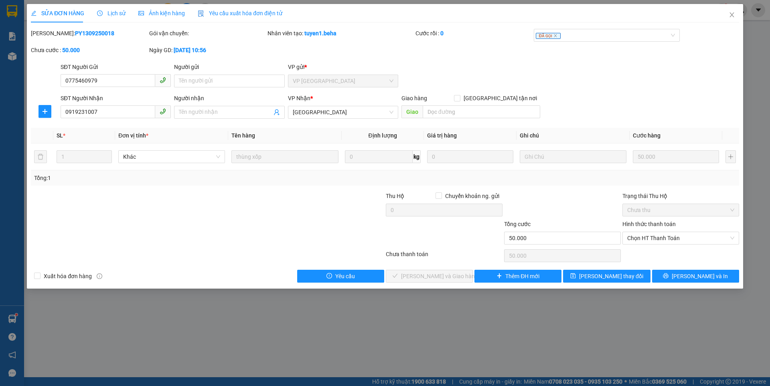
click at [161, 12] on span "Ảnh kiện hàng" at bounding box center [161, 13] width 47 height 6
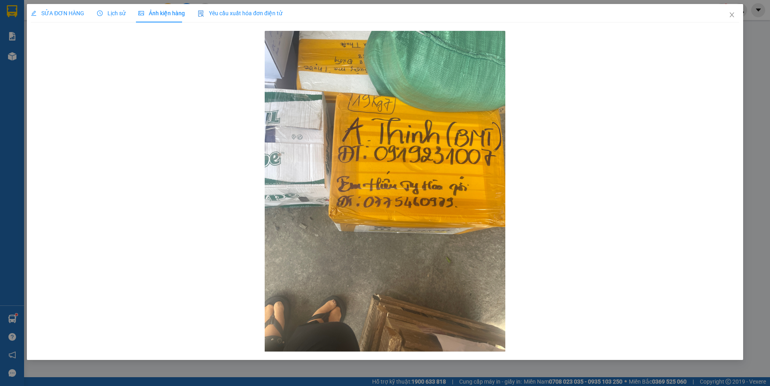
click at [69, 14] on span "SỬA ĐƠN HÀNG" at bounding box center [57, 13] width 53 height 6
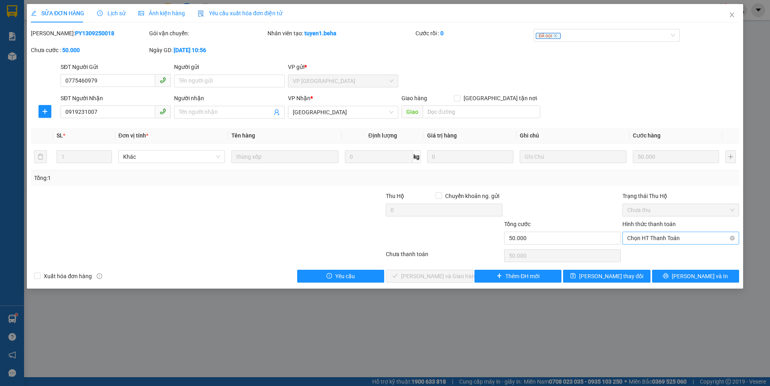
click at [666, 234] on span "Chọn HT Thanh Toán" at bounding box center [681, 238] width 107 height 12
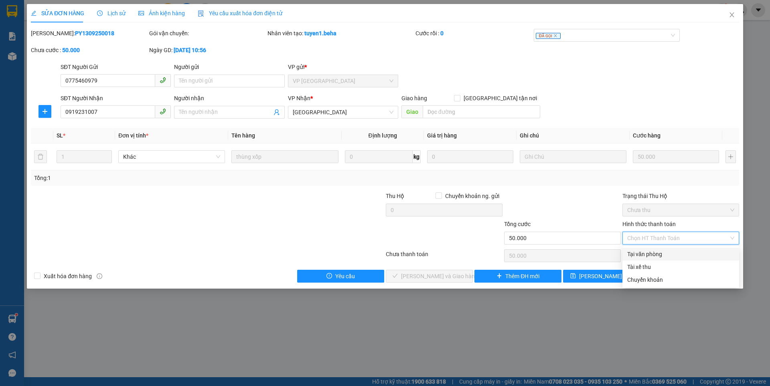
click at [655, 256] on div "Tại văn phòng" at bounding box center [681, 254] width 107 height 9
type input "0"
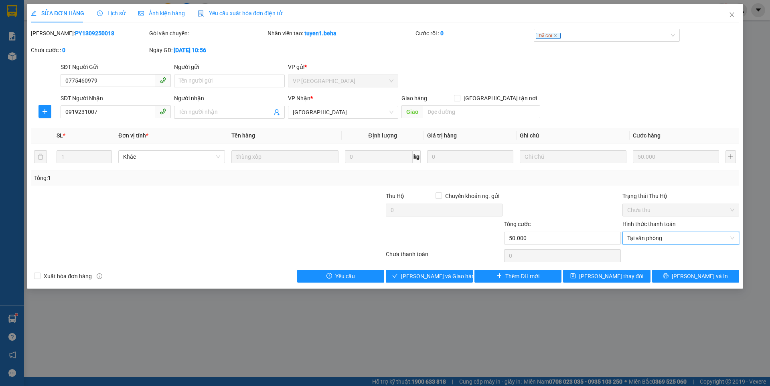
click at [169, 13] on span "Ảnh kiện hàng" at bounding box center [161, 13] width 47 height 6
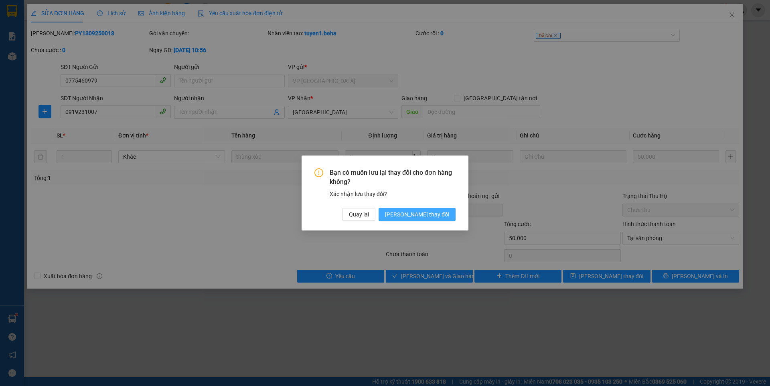
click at [427, 214] on span "[PERSON_NAME] thay đổi" at bounding box center [417, 214] width 64 height 9
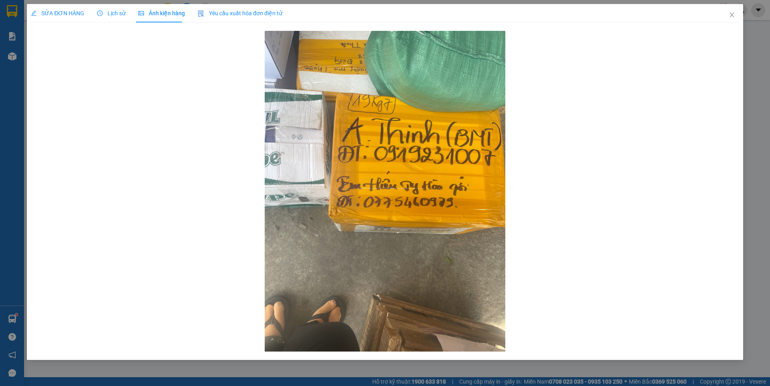
click at [63, 8] on div "SỬA ĐƠN HÀNG" at bounding box center [57, 13] width 53 height 18
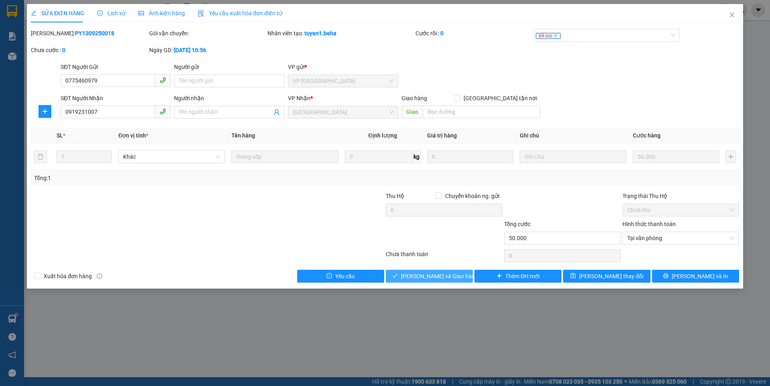
click at [454, 276] on span "[PERSON_NAME] và Giao hàng" at bounding box center [439, 276] width 77 height 9
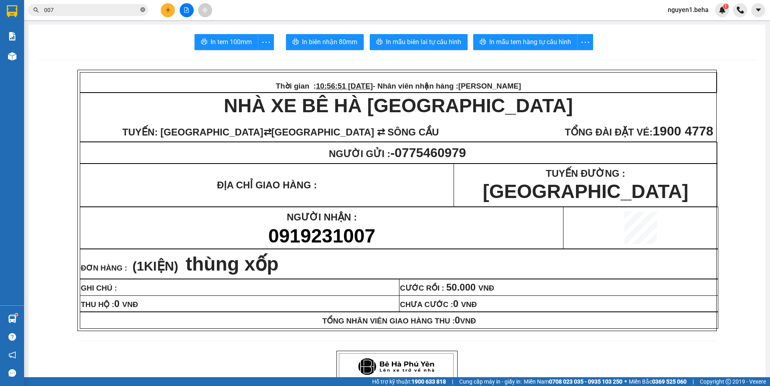
click at [142, 11] on icon "close-circle" at bounding box center [142, 9] width 5 height 5
click at [122, 12] on input "text" at bounding box center [91, 10] width 95 height 9
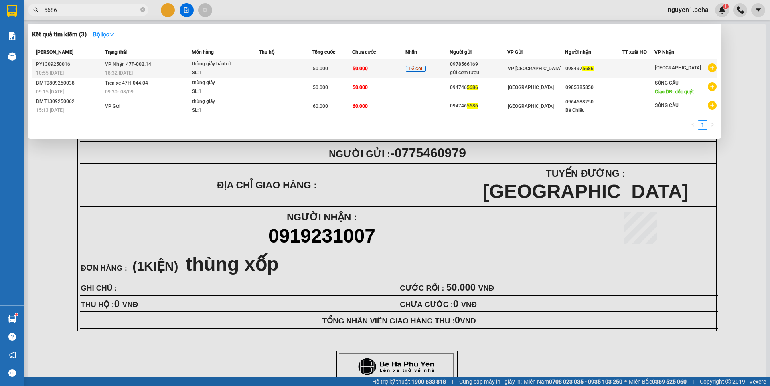
type input "5686"
click at [185, 67] on td "VP Nhận 47F-002.14 18:32 [DATE]" at bounding box center [147, 68] width 89 height 19
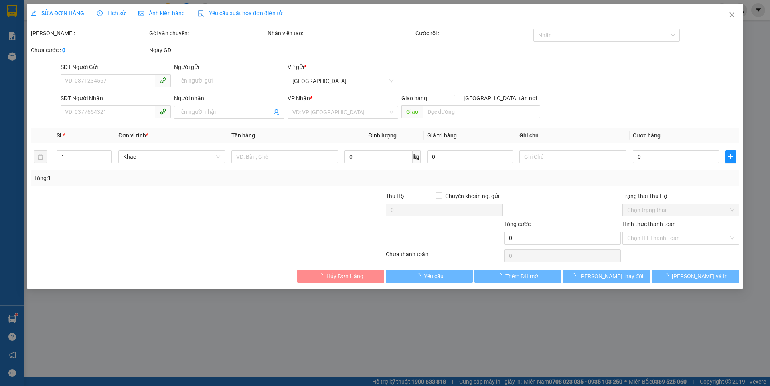
type input "0978566169"
type input "gửi cơm rượu"
type input "0984975686"
type input "50.000"
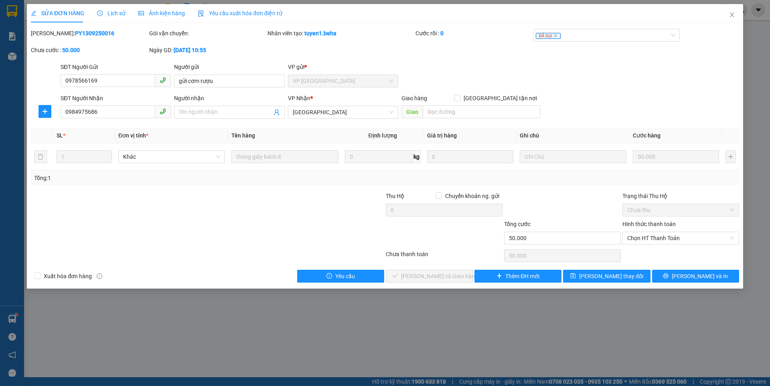
click at [162, 9] on div "Ảnh kiện hàng" at bounding box center [161, 13] width 47 height 9
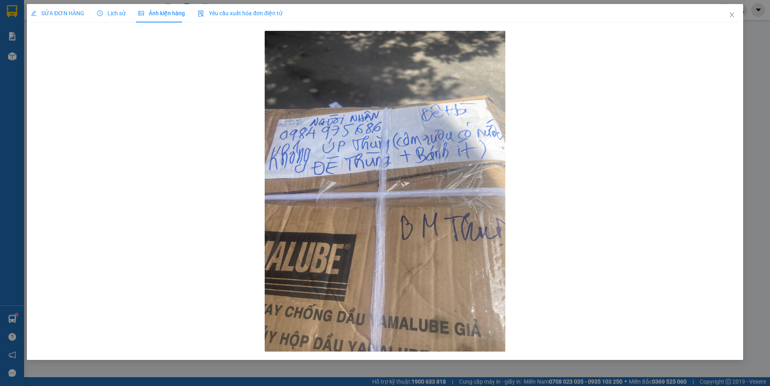
click at [71, 12] on span "SỬA ĐƠN HÀNG" at bounding box center [57, 13] width 53 height 6
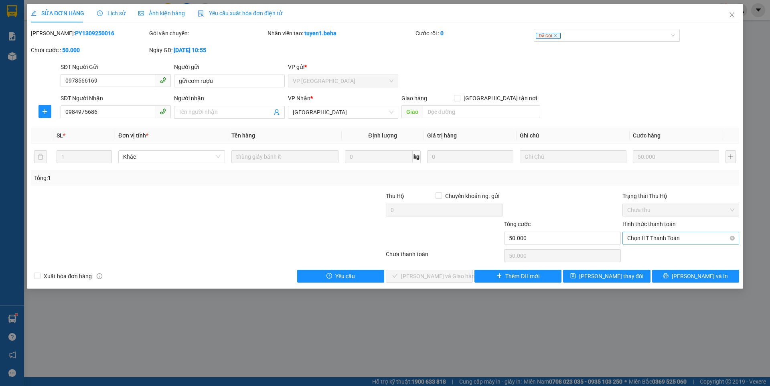
click at [645, 238] on span "Chọn HT Thanh Toán" at bounding box center [681, 238] width 107 height 12
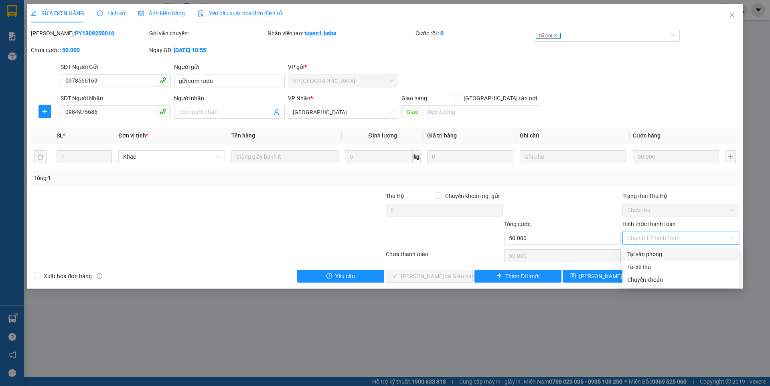
click at [643, 253] on div "Tại văn phòng" at bounding box center [681, 254] width 107 height 9
type input "0"
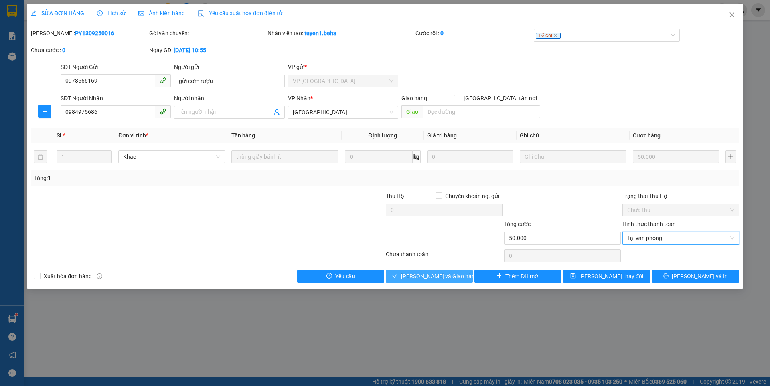
click at [451, 276] on span "[PERSON_NAME] và Giao hàng" at bounding box center [439, 276] width 77 height 9
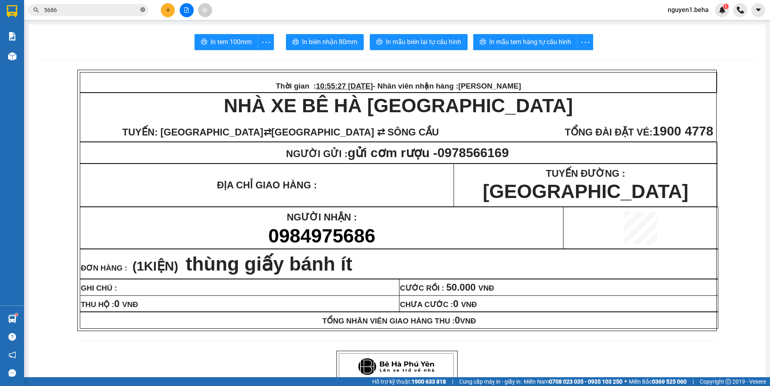
click at [141, 11] on icon "close-circle" at bounding box center [142, 9] width 5 height 5
click at [120, 11] on input "text" at bounding box center [91, 10] width 95 height 9
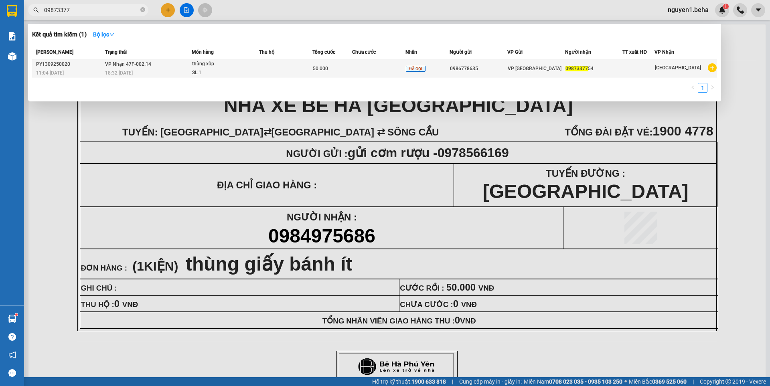
type input "09873377"
click at [323, 69] on span "50.000" at bounding box center [320, 69] width 15 height 6
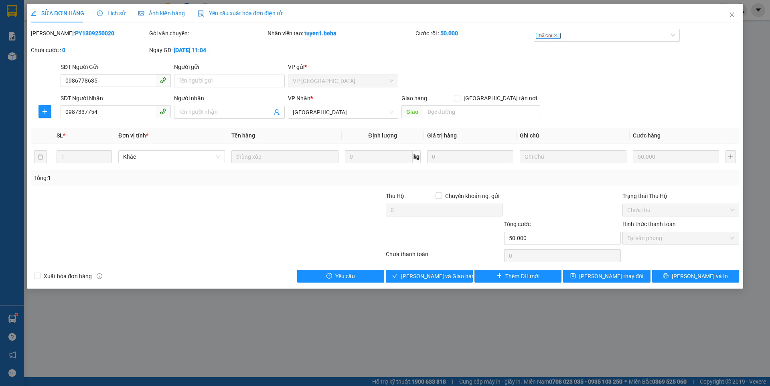
click at [159, 13] on span "Ảnh kiện hàng" at bounding box center [161, 13] width 47 height 6
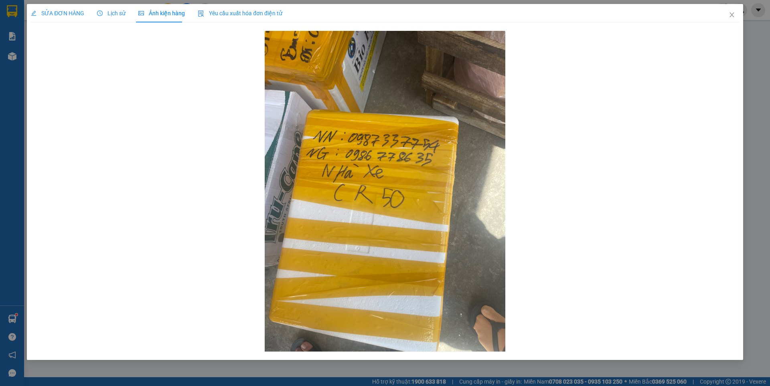
click at [73, 12] on span "SỬA ĐƠN HÀNG" at bounding box center [57, 13] width 53 height 6
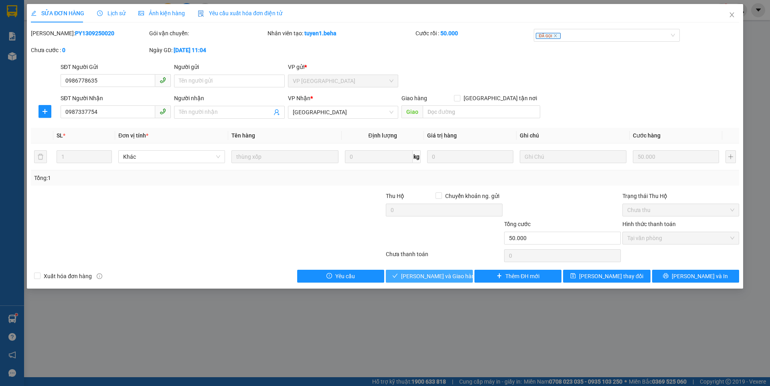
click at [439, 277] on span "[PERSON_NAME] và Giao hàng" at bounding box center [439, 276] width 77 height 9
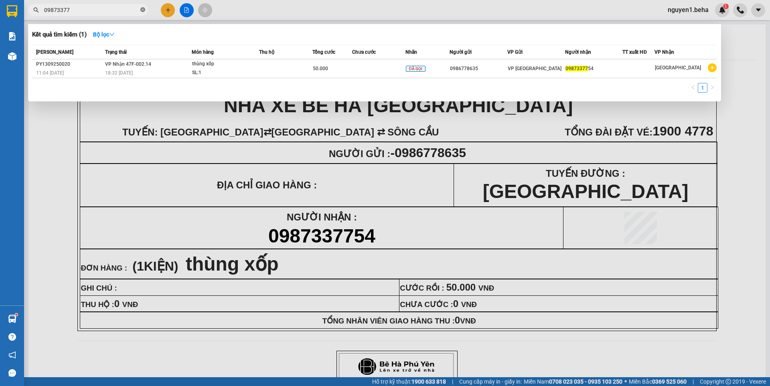
click at [144, 7] on span at bounding box center [142, 10] width 5 height 8
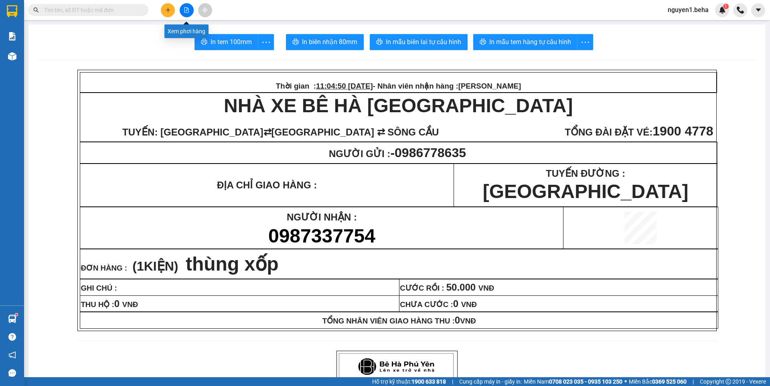
click at [188, 11] on icon "file-add" at bounding box center [187, 10] width 6 height 6
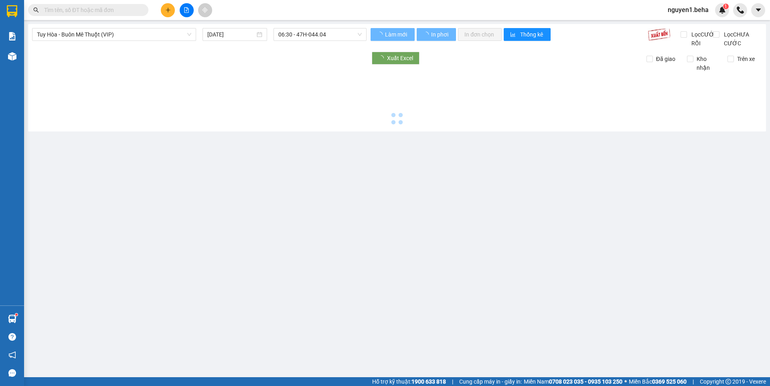
click at [14, 54] on img at bounding box center [12, 56] width 8 height 8
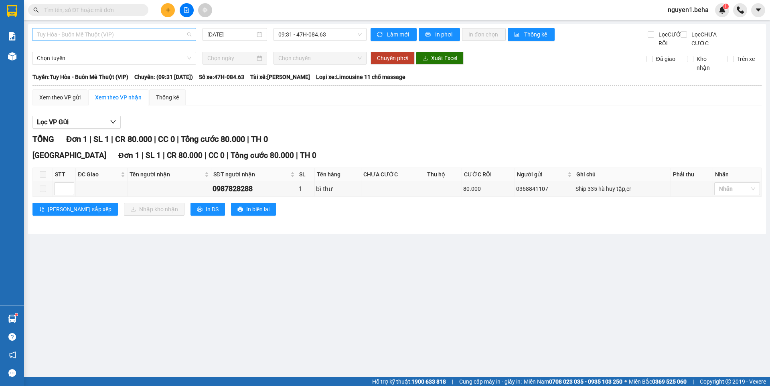
click at [109, 32] on span "Tuy Hòa - Buôn Mê Thuột (VIP)" at bounding box center [114, 34] width 154 height 12
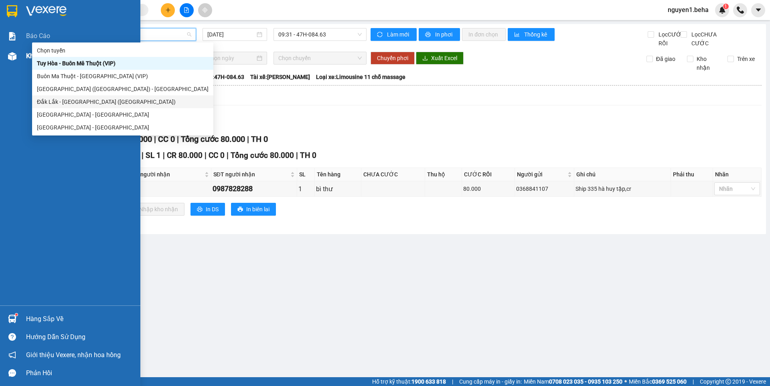
click at [14, 51] on div at bounding box center [12, 56] width 14 height 14
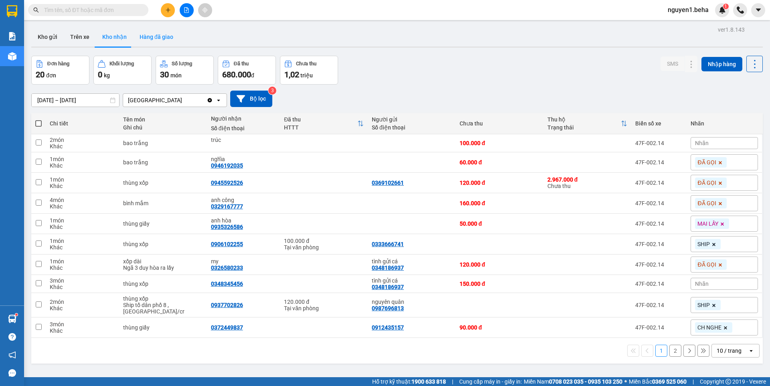
click at [154, 33] on button "Hàng đã giao" at bounding box center [156, 36] width 47 height 19
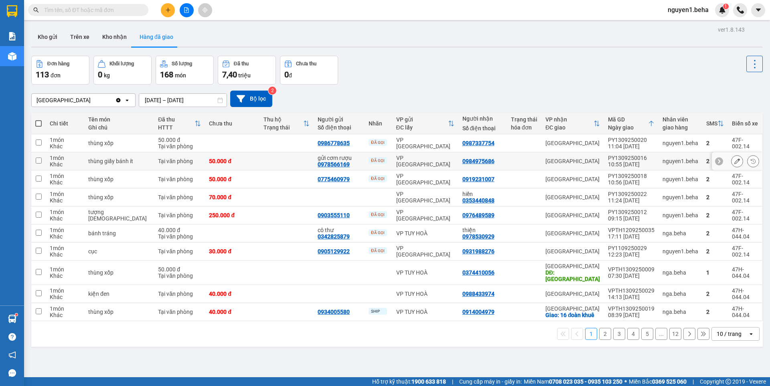
click at [732, 161] on button at bounding box center [737, 161] width 11 height 14
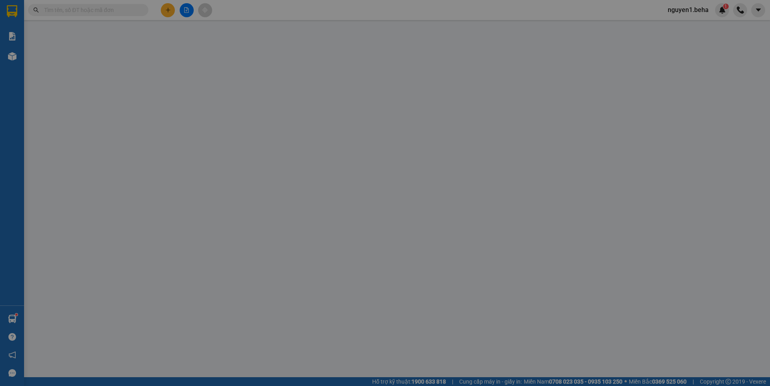
type input "0978566169"
type input "gửi cơm rượu"
type input "0984975686"
type input "50.000"
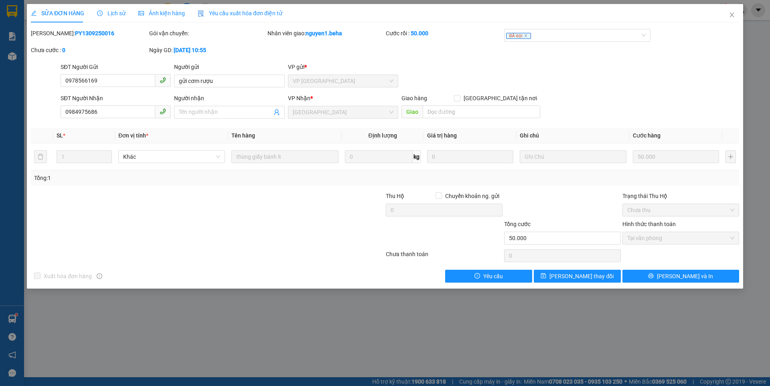
click at [166, 13] on span "Ảnh kiện hàng" at bounding box center [161, 13] width 47 height 6
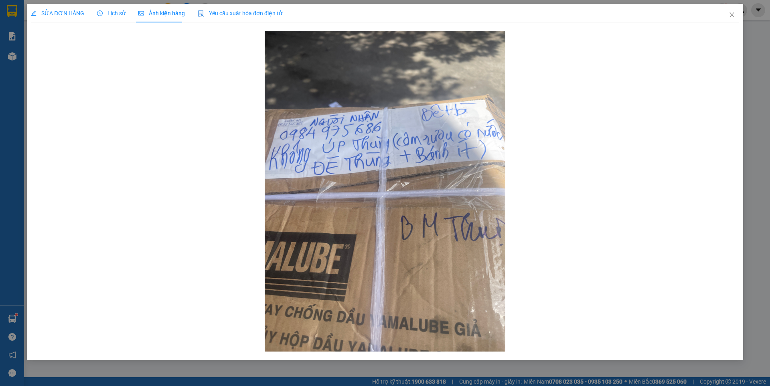
click at [78, 13] on span "SỬA ĐƠN HÀNG" at bounding box center [57, 13] width 53 height 6
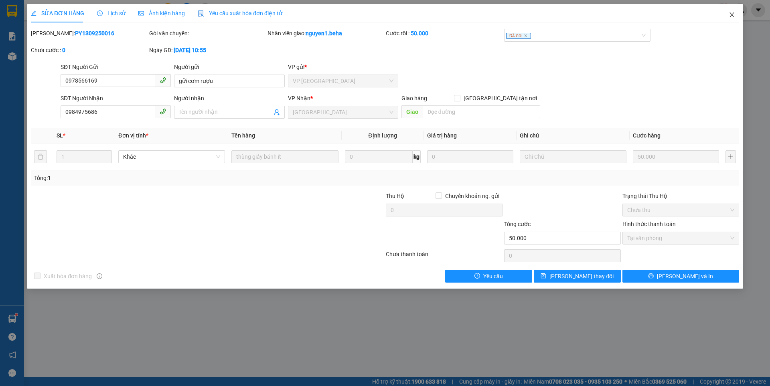
click at [732, 16] on icon "close" at bounding box center [732, 15] width 6 height 6
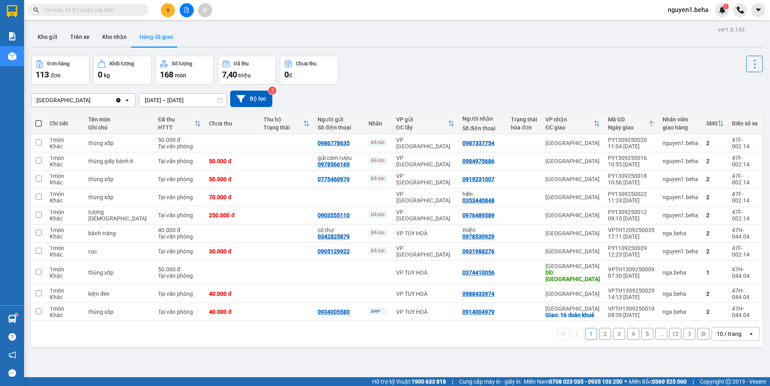
click at [167, 10] on icon "plus" at bounding box center [168, 10] width 6 height 6
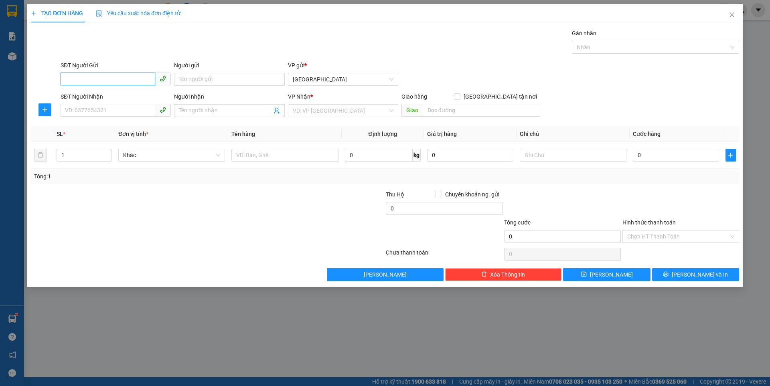
click at [102, 79] on input "SĐT Người Gửi" at bounding box center [108, 79] width 95 height 13
click at [94, 95] on div "0342825879 - cô thư" at bounding box center [115, 95] width 101 height 9
type input "0342825879"
click at [99, 112] on input "SĐT Người Nhận" at bounding box center [108, 110] width 95 height 13
type input "0978530929"
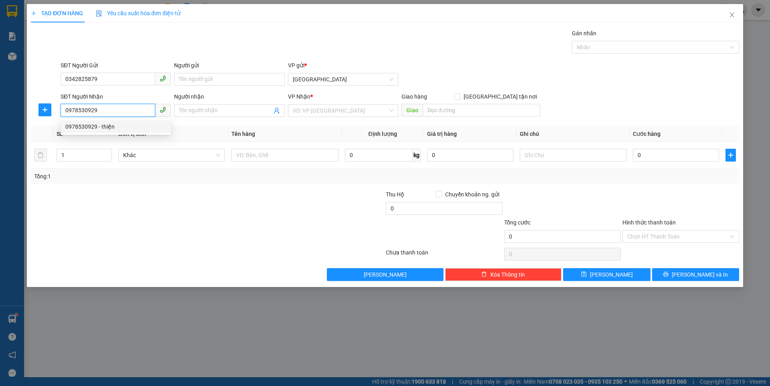
click at [98, 126] on div "0978530929 - thiện" at bounding box center [115, 126] width 101 height 9
type input "thiện"
click at [318, 110] on span "[GEOGRAPHIC_DATA]" at bounding box center [343, 111] width 101 height 12
type input "0978530929"
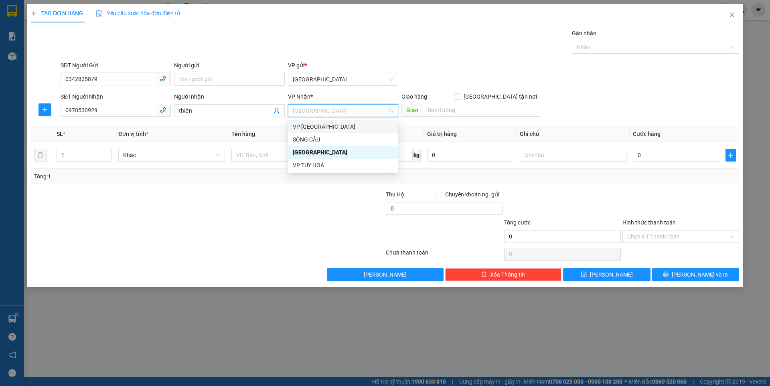
click at [327, 128] on div "VP [GEOGRAPHIC_DATA]" at bounding box center [343, 126] width 101 height 9
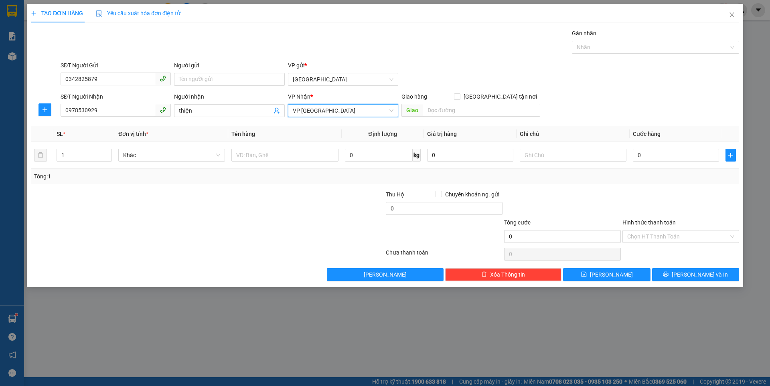
click at [329, 106] on span "VP [GEOGRAPHIC_DATA]" at bounding box center [343, 111] width 101 height 12
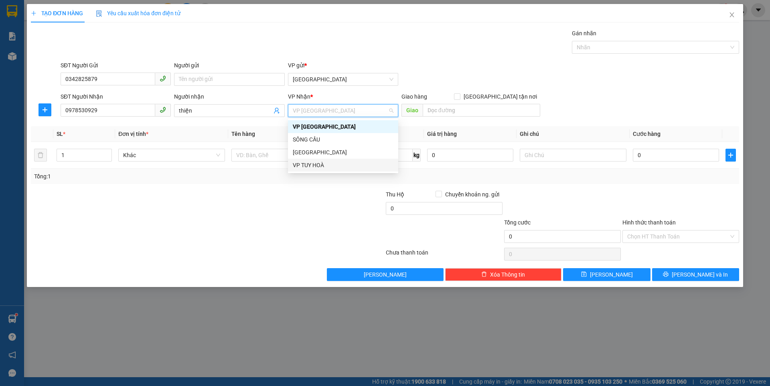
click at [309, 167] on div "VP TUY HOÀ" at bounding box center [343, 165] width 101 height 9
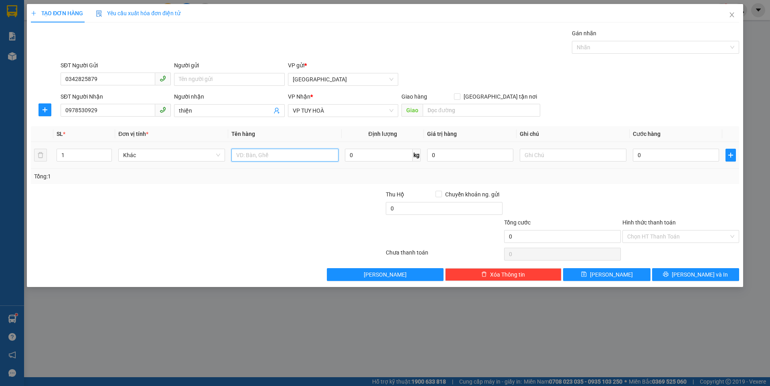
click at [264, 154] on input "text" at bounding box center [285, 155] width 107 height 13
type input "thùng giấy"
click at [647, 152] on input "0" at bounding box center [676, 155] width 86 height 13
type input "3"
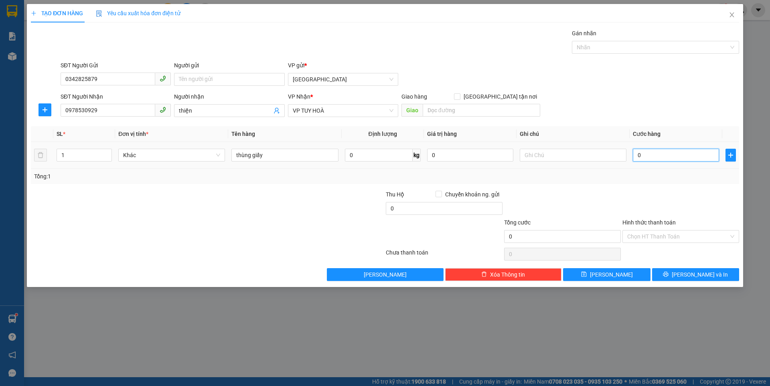
type input "3"
type input "30"
type input "30.000"
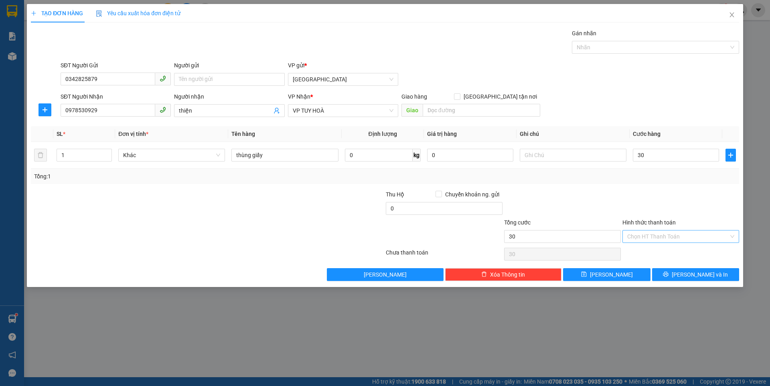
type input "30.000"
click at [645, 236] on input "Hình thức thanh toán" at bounding box center [679, 237] width 102 height 12
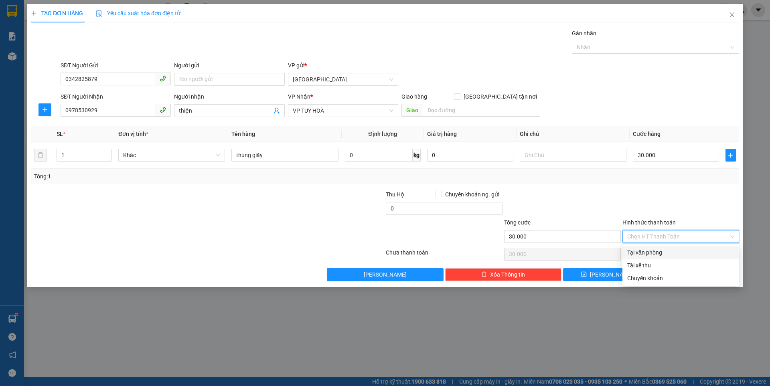
click at [642, 254] on div "Tại văn phòng" at bounding box center [681, 252] width 107 height 9
type input "0"
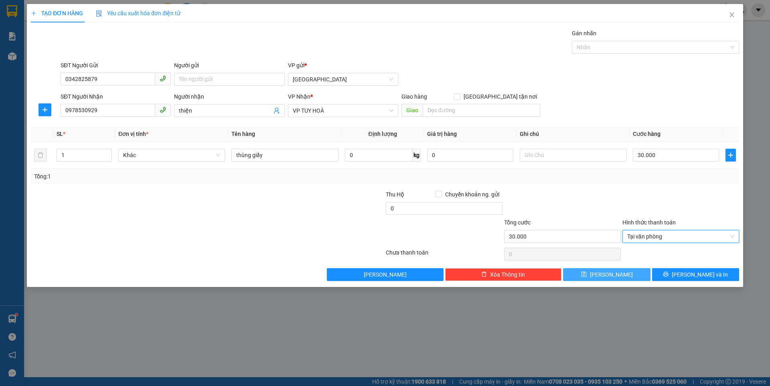
click at [587, 275] on icon "save" at bounding box center [584, 275] width 6 height 6
type input "0"
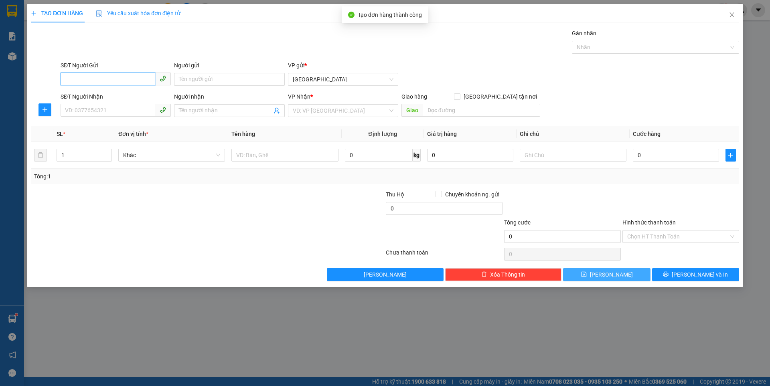
click at [106, 78] on input "SĐT Người Gửi" at bounding box center [108, 79] width 95 height 13
click at [87, 96] on div "0387536404" at bounding box center [115, 95] width 101 height 9
type input "0387536404"
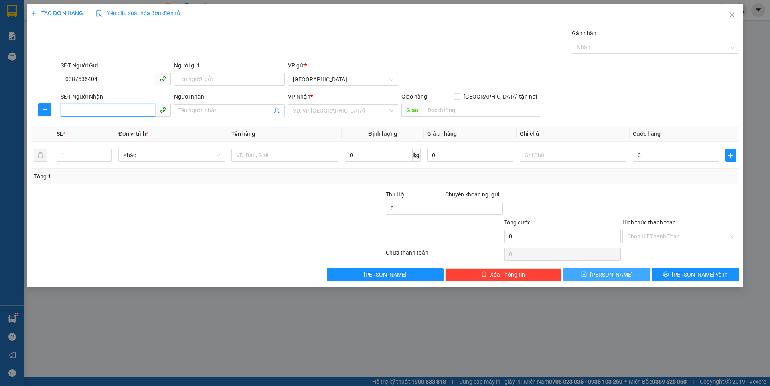
click at [90, 108] on input "SĐT Người Nhận" at bounding box center [108, 110] width 95 height 13
click at [91, 130] on div "0336933238" at bounding box center [115, 126] width 101 height 9
type input "0336933238"
click at [732, 12] on icon "close" at bounding box center [732, 15] width 6 height 6
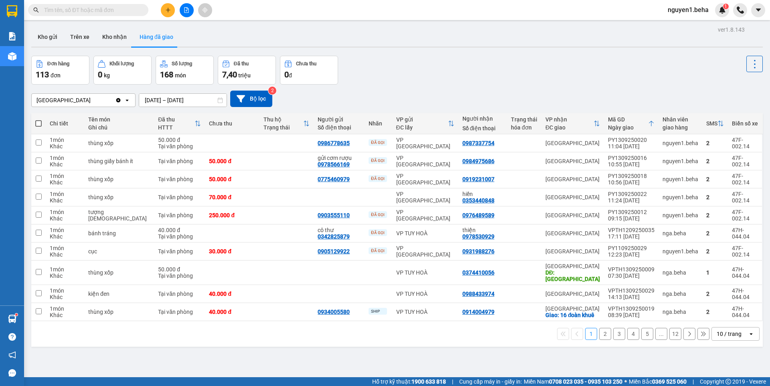
click at [112, 8] on input "text" at bounding box center [91, 10] width 95 height 9
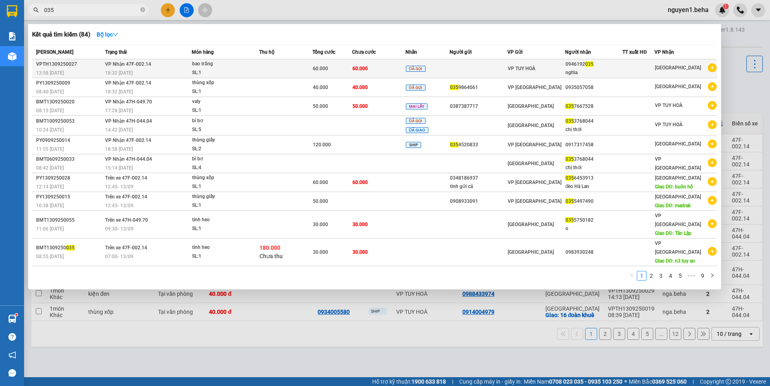
type input "035"
click at [161, 72] on div "18:32 [DATE]" at bounding box center [148, 73] width 86 height 9
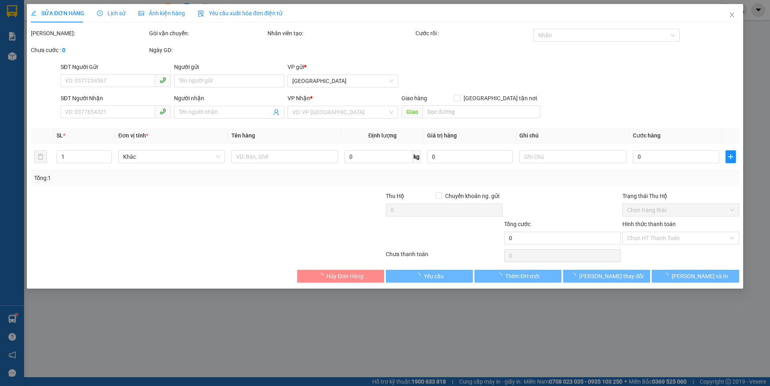
type input "0946192035"
type input "nghĩa"
type input "60.000"
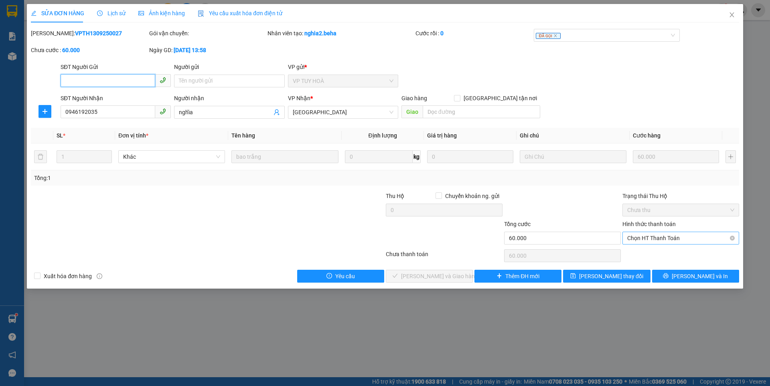
click at [654, 240] on span "Chọn HT Thanh Toán" at bounding box center [681, 238] width 107 height 12
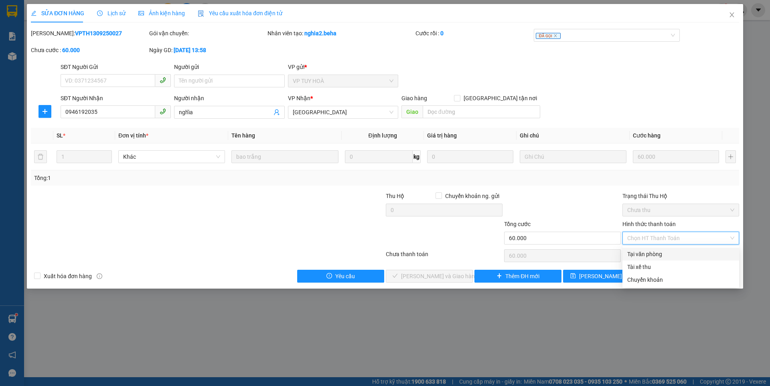
click at [643, 254] on div "Tại văn phòng" at bounding box center [681, 254] width 107 height 9
type input "0"
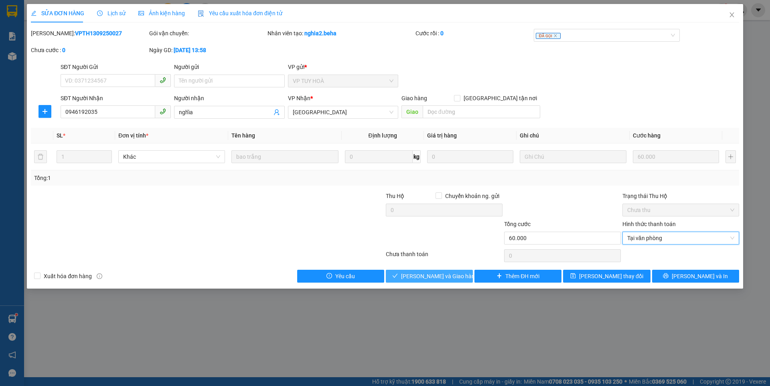
click at [444, 278] on span "[PERSON_NAME] và Giao hàng" at bounding box center [439, 276] width 77 height 9
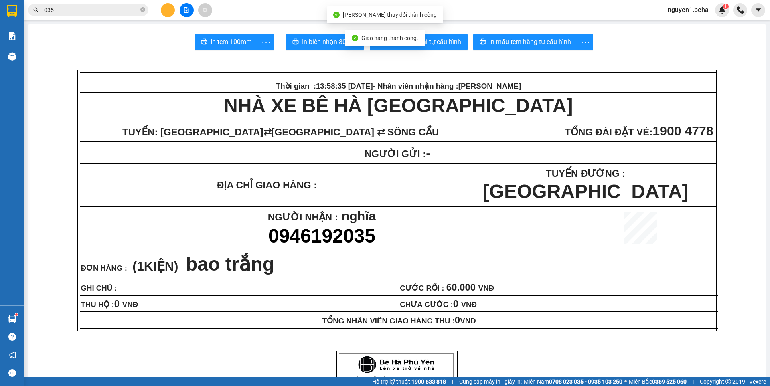
click at [163, 10] on button at bounding box center [168, 10] width 14 height 14
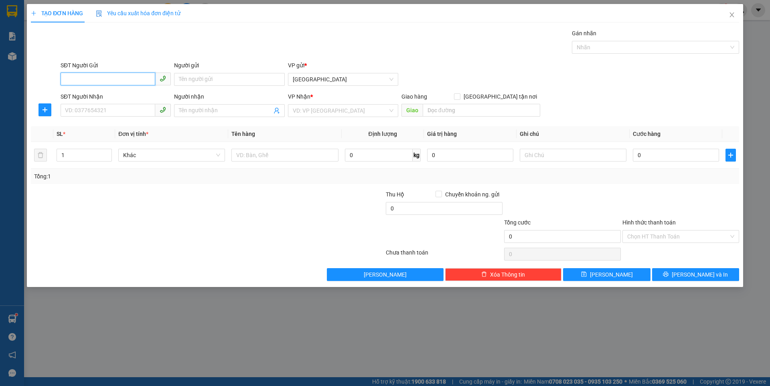
click at [99, 76] on input "SĐT Người Gửi" at bounding box center [108, 79] width 95 height 13
click at [87, 96] on div "0387536404" at bounding box center [115, 95] width 101 height 9
type input "0387536404"
click at [90, 108] on input "SĐT Người Nhận" at bounding box center [108, 110] width 95 height 13
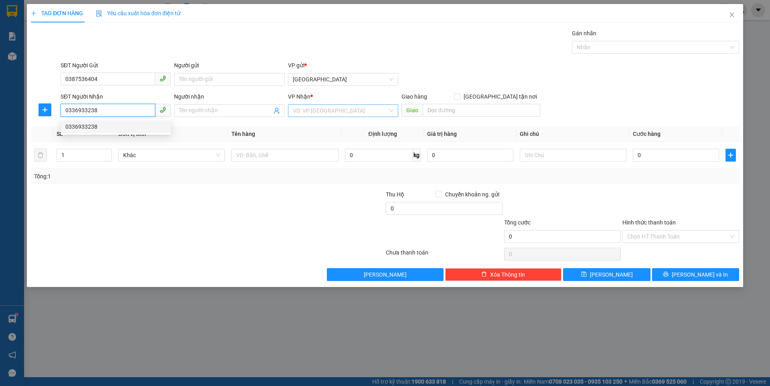
type input "0336933238"
click at [323, 108] on input "search" at bounding box center [340, 111] width 95 height 12
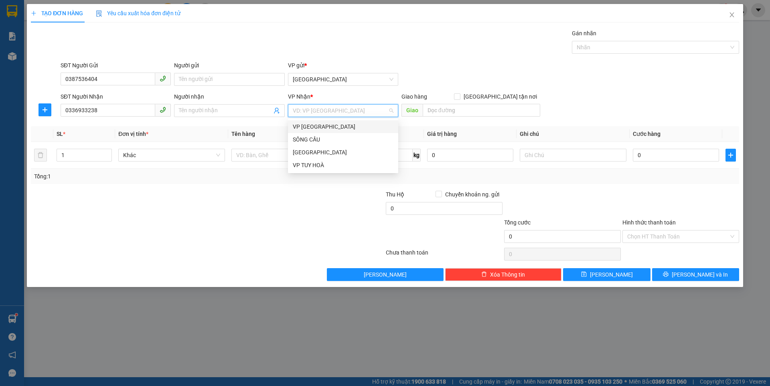
drag, startPoint x: 320, startPoint y: 128, endPoint x: 394, endPoint y: 122, distance: 74.0
click at [320, 127] on div "VP [GEOGRAPHIC_DATA]" at bounding box center [343, 126] width 101 height 9
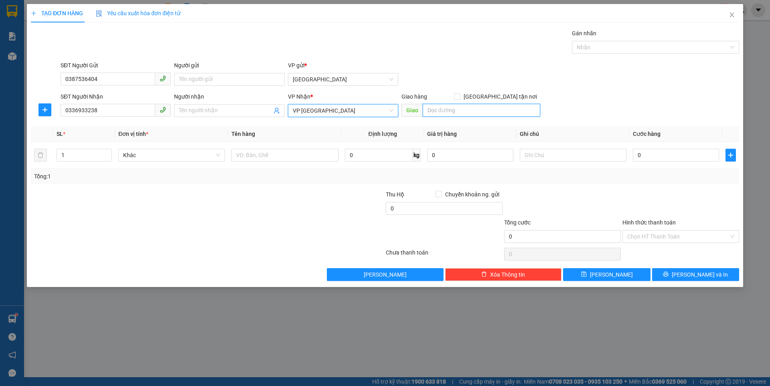
click at [445, 111] on input "search" at bounding box center [482, 110] width 118 height 13
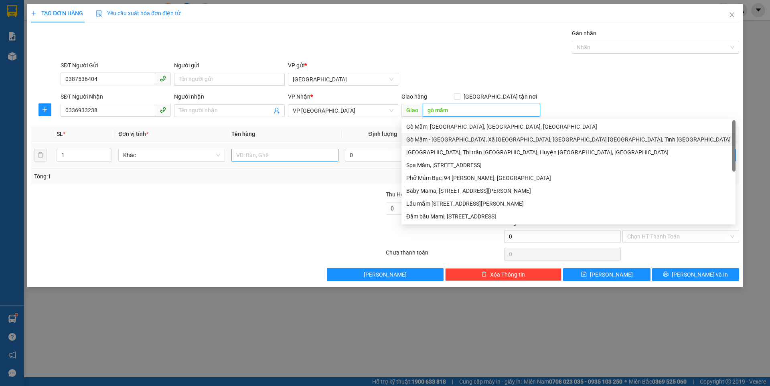
type input "gò mầm"
click at [236, 154] on input "text" at bounding box center [285, 155] width 107 height 13
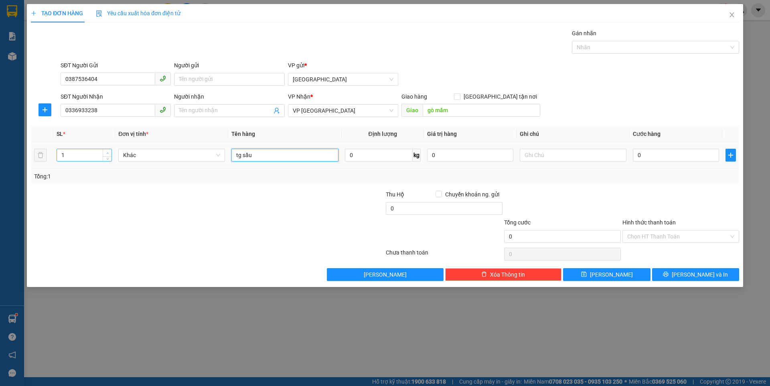
type input "tg sầu"
click at [105, 153] on span "Increase Value" at bounding box center [107, 152] width 9 height 7
type input "3"
click at [105, 153] on span "Increase Value" at bounding box center [107, 152] width 9 height 7
click at [670, 155] on input "0" at bounding box center [676, 155] width 86 height 13
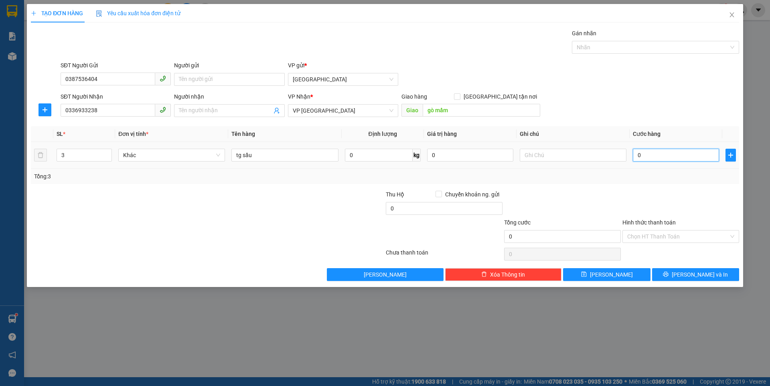
type input "2"
type input "21"
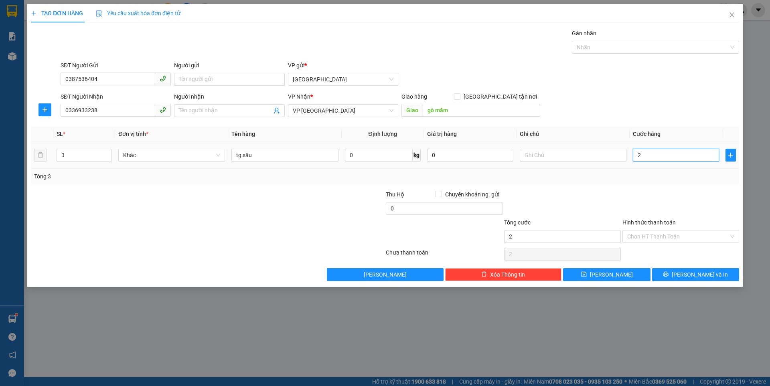
type input "21"
type input "210"
type input "210.000"
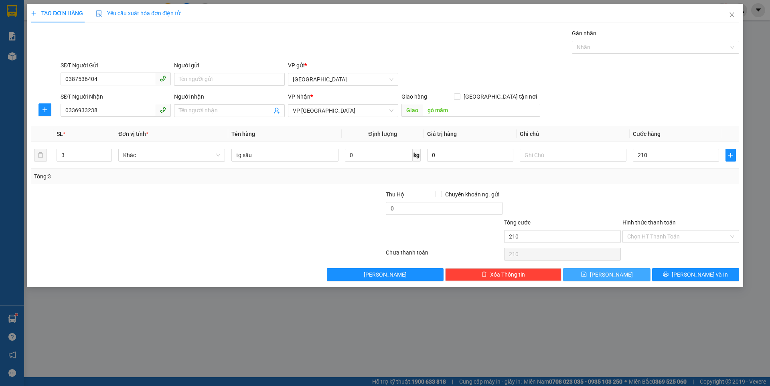
type input "210.000"
click at [616, 270] on span "[PERSON_NAME]" at bounding box center [611, 274] width 43 height 9
type input "1"
type input "0"
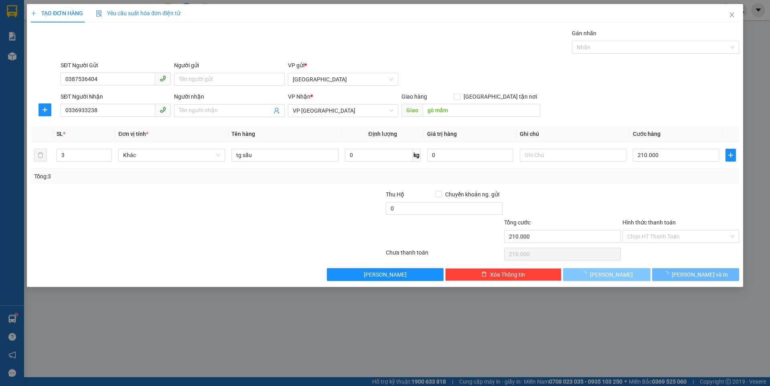
type input "0"
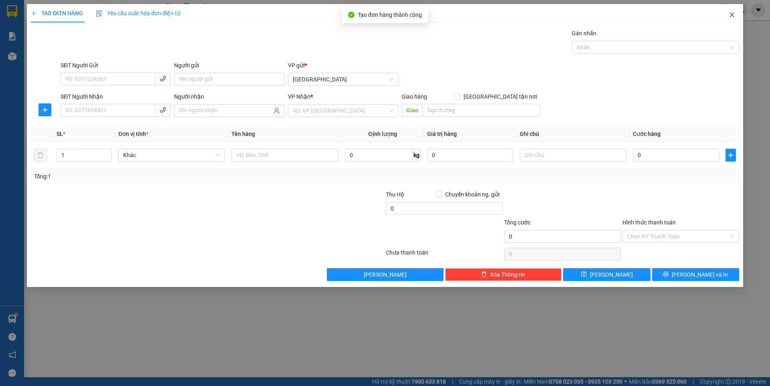
click at [734, 14] on icon "close" at bounding box center [732, 15] width 6 height 6
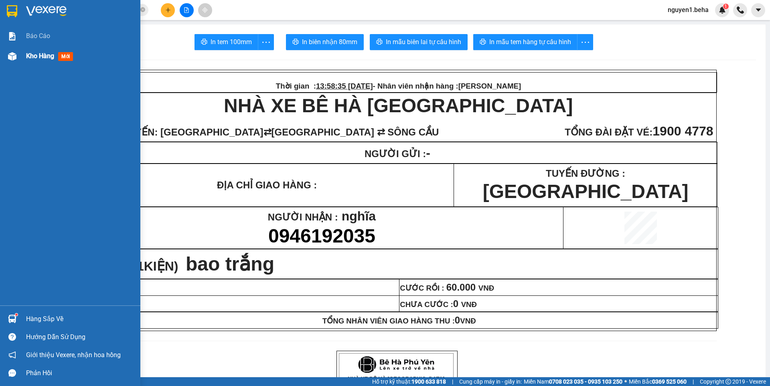
click at [10, 56] on img at bounding box center [12, 56] width 8 height 8
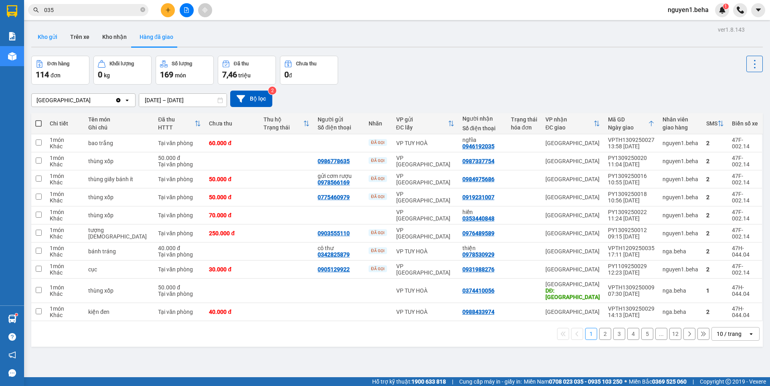
click at [48, 35] on button "Kho gửi" at bounding box center [47, 36] width 33 height 19
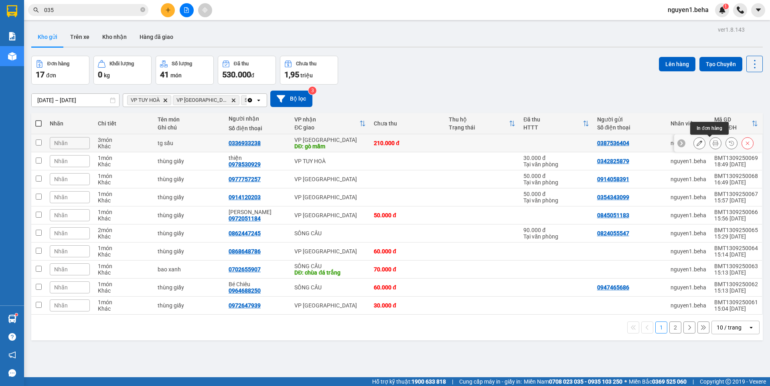
click at [713, 144] on icon at bounding box center [716, 143] width 6 height 6
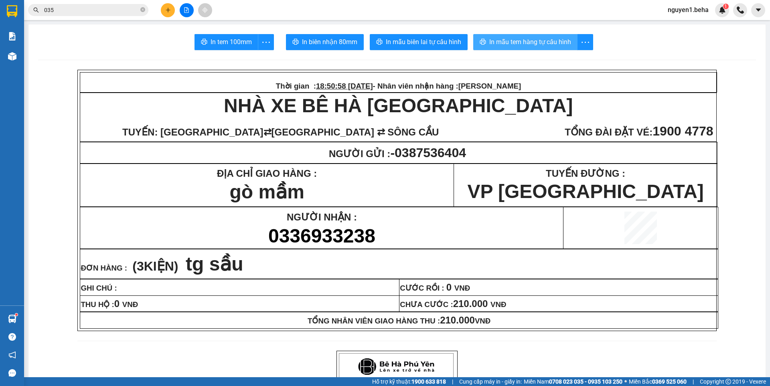
click at [524, 39] on span "In mẫu tem hàng tự cấu hình" at bounding box center [531, 42] width 82 height 10
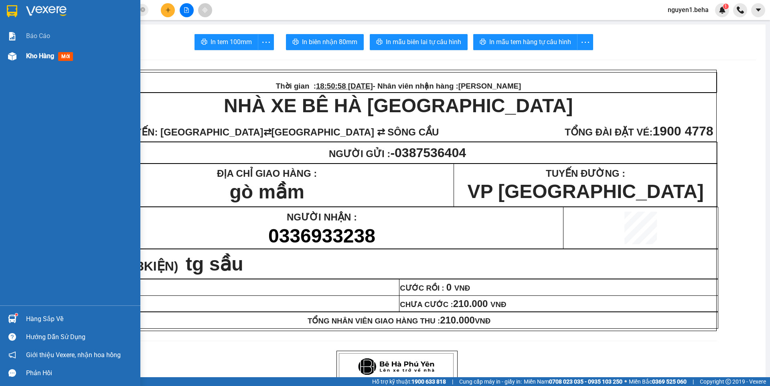
click at [18, 54] on div at bounding box center [12, 56] width 14 height 14
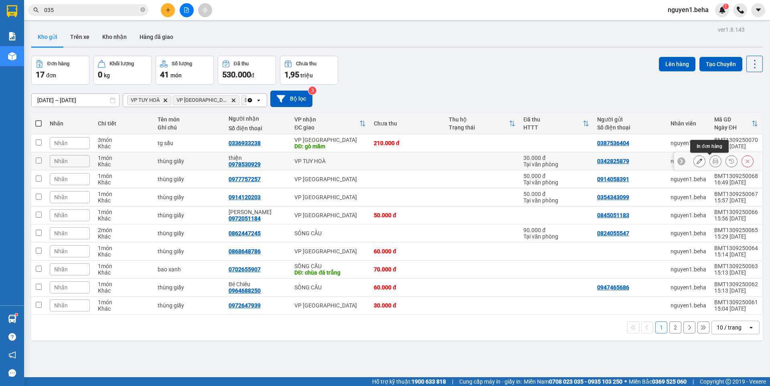
click at [713, 162] on icon at bounding box center [716, 162] width 6 height 6
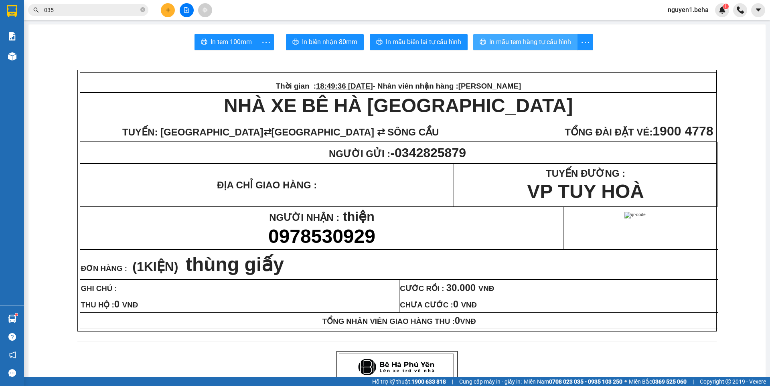
click at [533, 41] on span "In mẫu tem hàng tự cấu hình" at bounding box center [531, 42] width 82 height 10
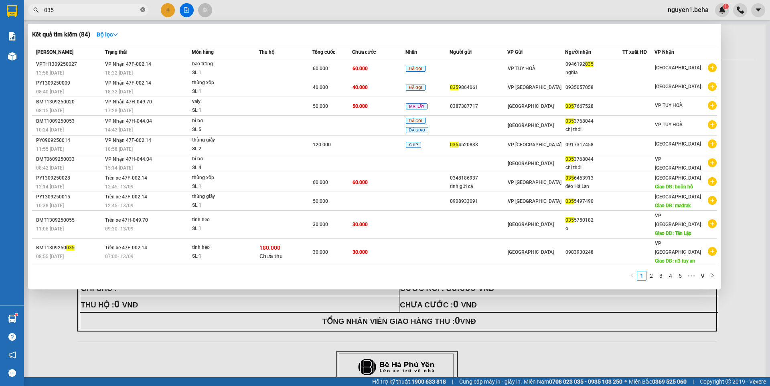
click at [142, 8] on icon "close-circle" at bounding box center [142, 9] width 5 height 5
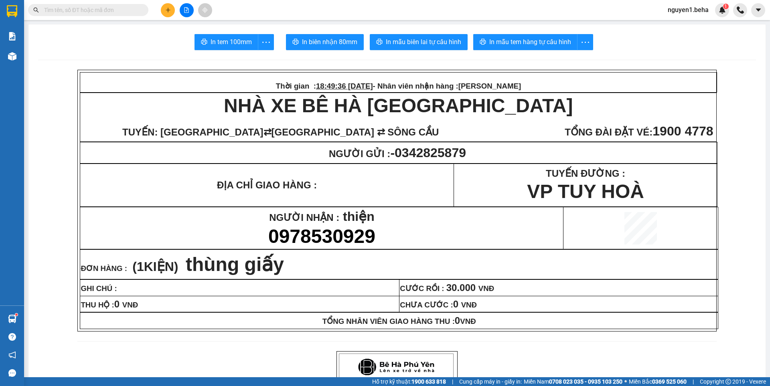
click at [121, 8] on input "text" at bounding box center [91, 10] width 95 height 9
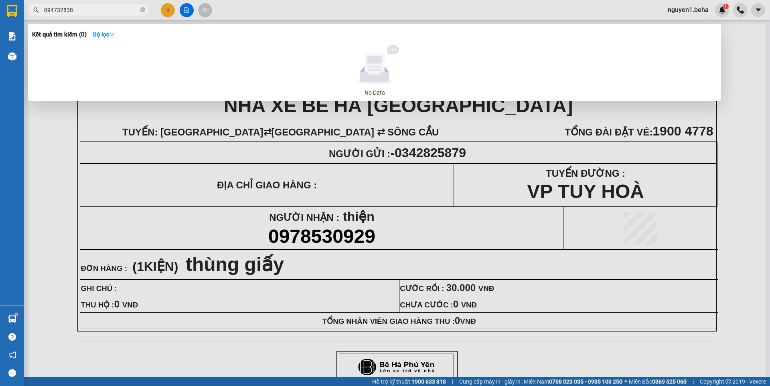
type input "0947328385"
click at [143, 10] on icon "close-circle" at bounding box center [142, 9] width 5 height 5
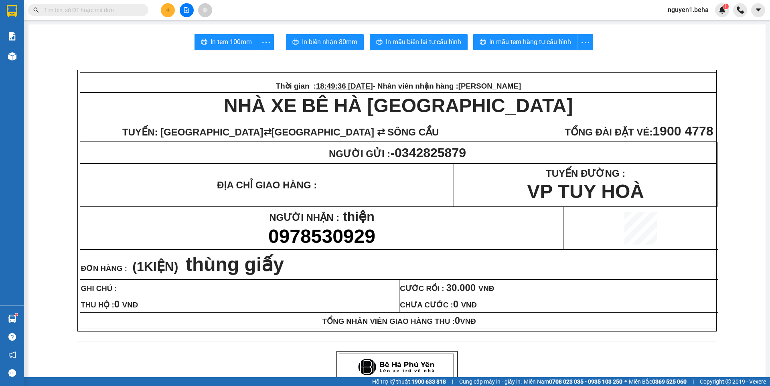
click at [122, 11] on input "text" at bounding box center [91, 10] width 95 height 9
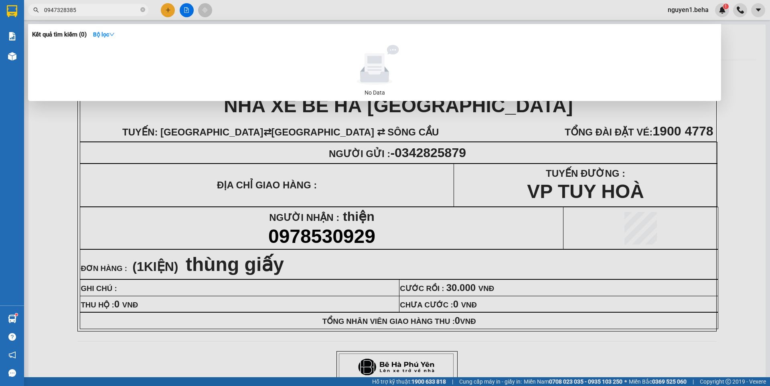
type input "0947328385"
click at [145, 10] on span "0947328385" at bounding box center [88, 10] width 120 height 12
click at [143, 11] on icon "close-circle" at bounding box center [142, 9] width 5 height 5
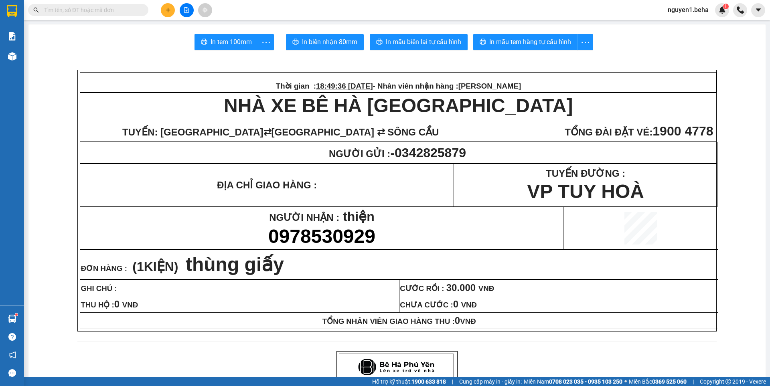
click at [120, 11] on input "text" at bounding box center [91, 10] width 95 height 9
click at [79, 8] on input "text" at bounding box center [91, 10] width 95 height 9
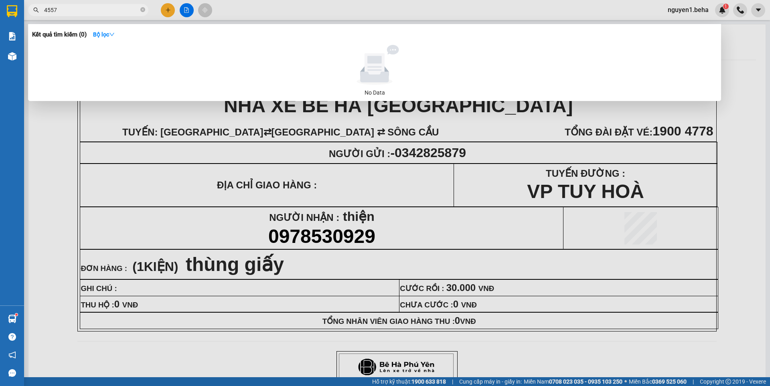
type input "4557"
drag, startPoint x: 142, startPoint y: 9, endPoint x: 126, endPoint y: 13, distance: 17.0
click at [141, 9] on icon "close-circle" at bounding box center [142, 9] width 5 height 5
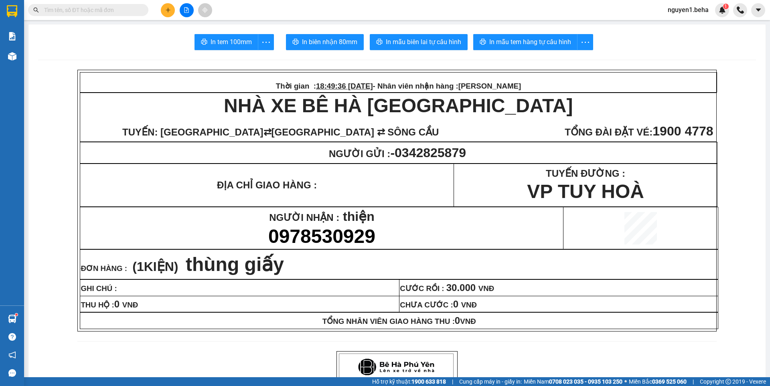
click at [123, 13] on input "text" at bounding box center [91, 10] width 95 height 9
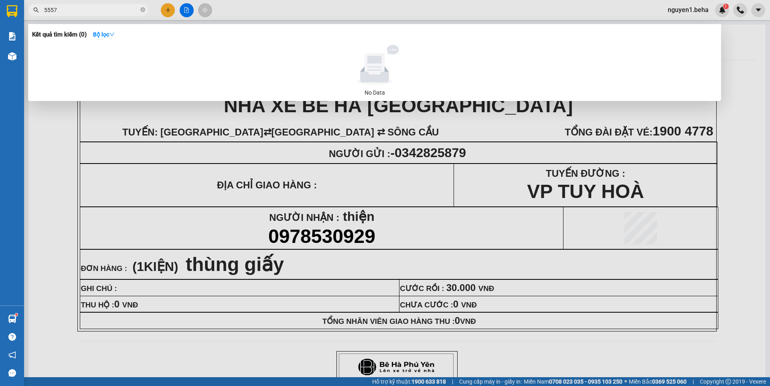
type input "5557"
click at [187, 9] on div at bounding box center [385, 193] width 770 height 386
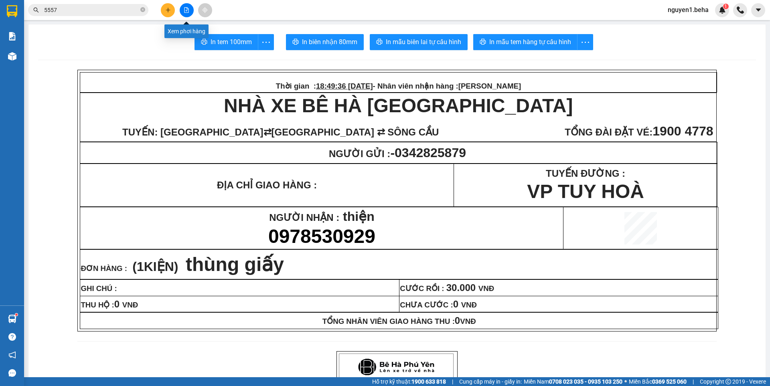
click at [187, 14] on button at bounding box center [187, 10] width 14 height 14
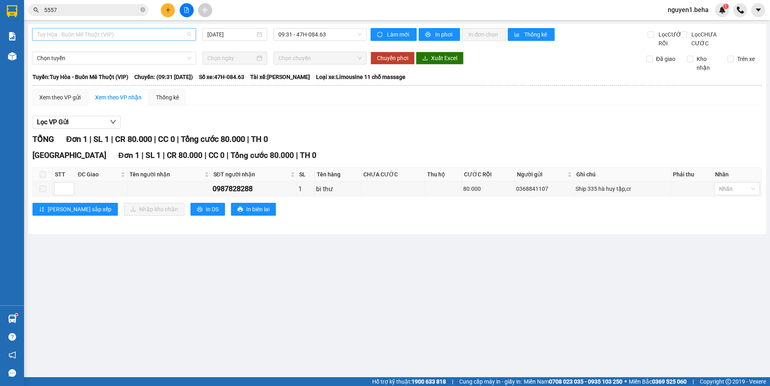
click at [161, 28] on span "Tuy Hòa - Buôn Mê Thuột (VIP)" at bounding box center [114, 34] width 154 height 12
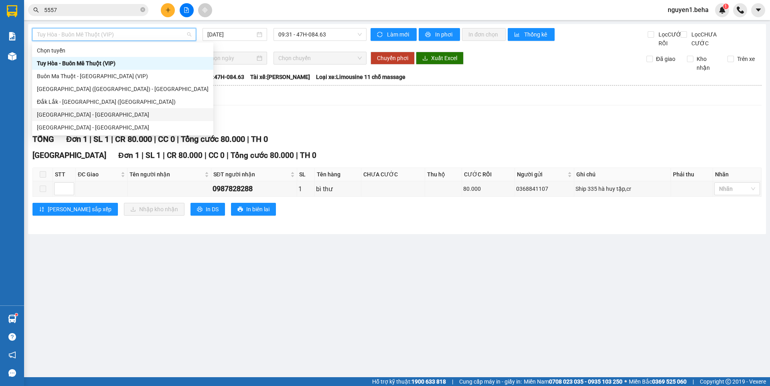
click at [64, 113] on div "[GEOGRAPHIC_DATA] - [GEOGRAPHIC_DATA]" at bounding box center [123, 114] width 172 height 9
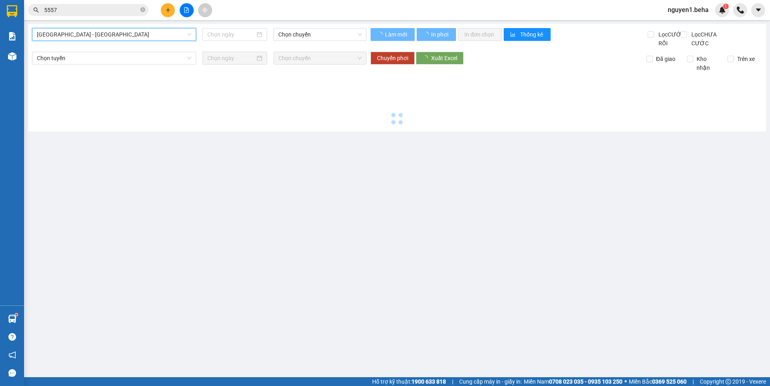
type input "[DATE]"
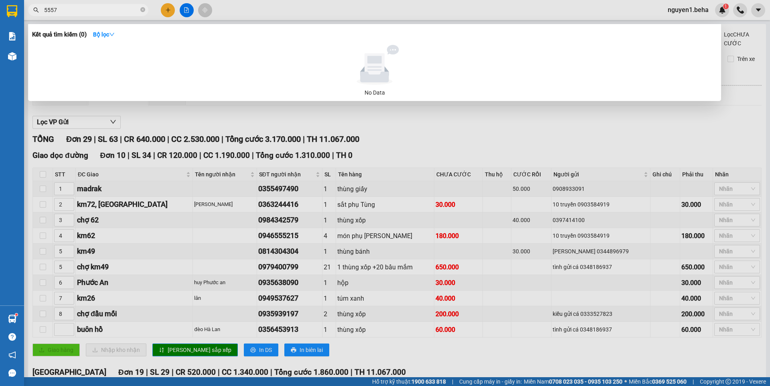
click at [145, 11] on span "5557" at bounding box center [88, 10] width 120 height 12
click at [143, 10] on icon "close-circle" at bounding box center [142, 9] width 5 height 5
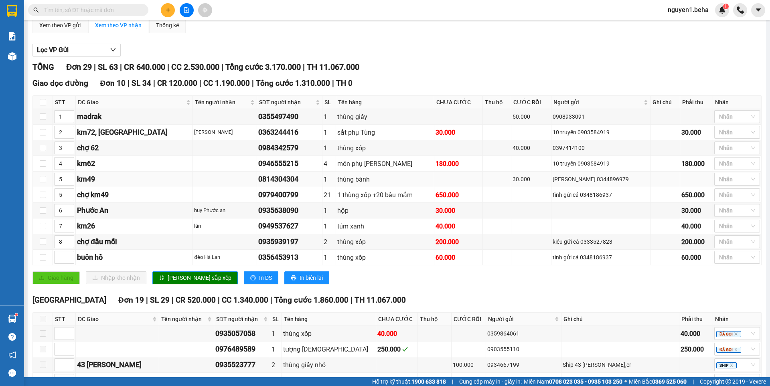
scroll to position [80, 0]
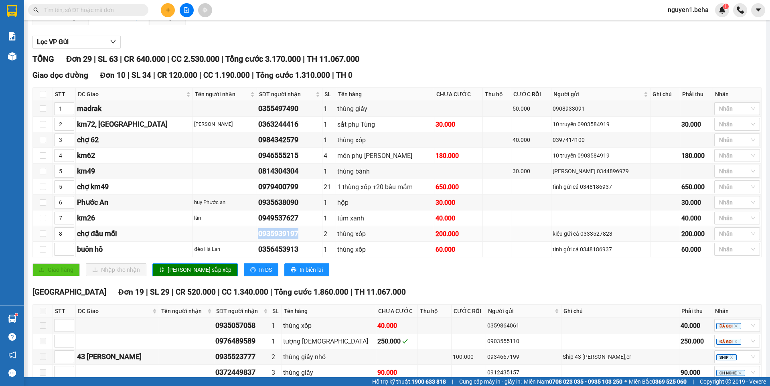
drag, startPoint x: 223, startPoint y: 242, endPoint x: 257, endPoint y: 243, distance: 34.1
click at [268, 240] on div "0935939197" at bounding box center [289, 233] width 63 height 11
paste input "0935939197"
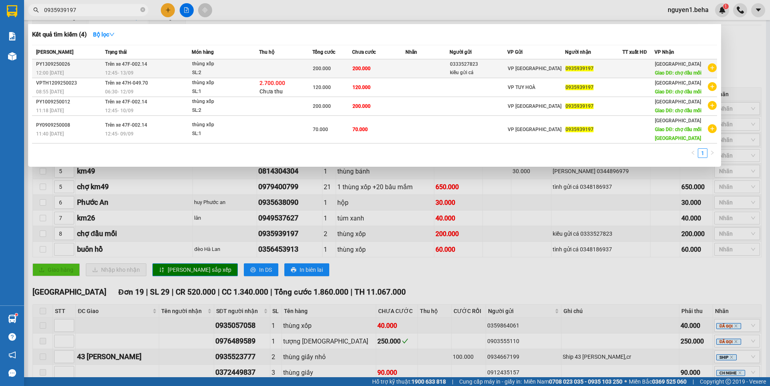
type input "0935939197"
click at [372, 71] on td "200.000" at bounding box center [378, 68] width 53 height 19
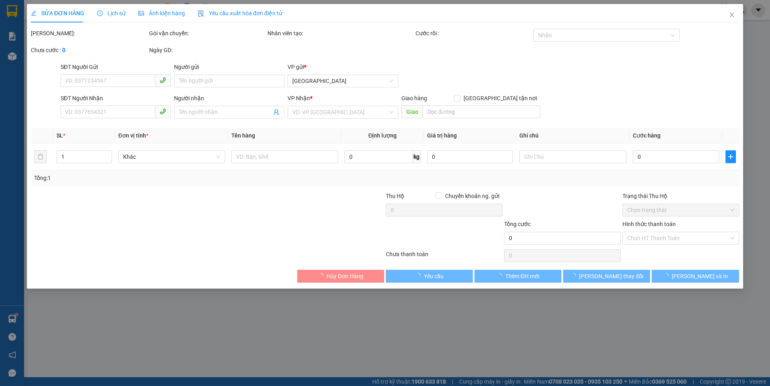
type input "0333527823"
type input "kiều gửi cá"
type input "0935939197"
type input "chợ đầu mối"
type input "200.000"
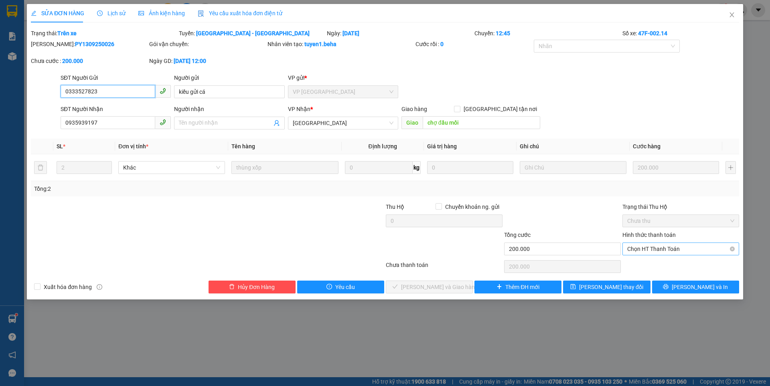
click at [669, 248] on span "Chọn HT Thanh Toán" at bounding box center [681, 249] width 107 height 12
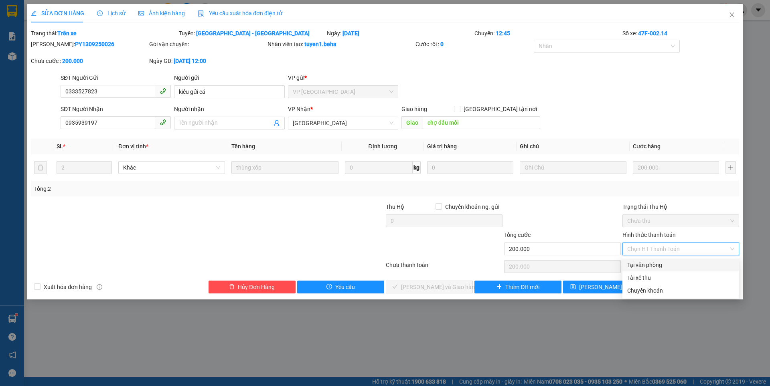
click at [655, 266] on div "Tại văn phòng" at bounding box center [681, 265] width 107 height 9
type input "0"
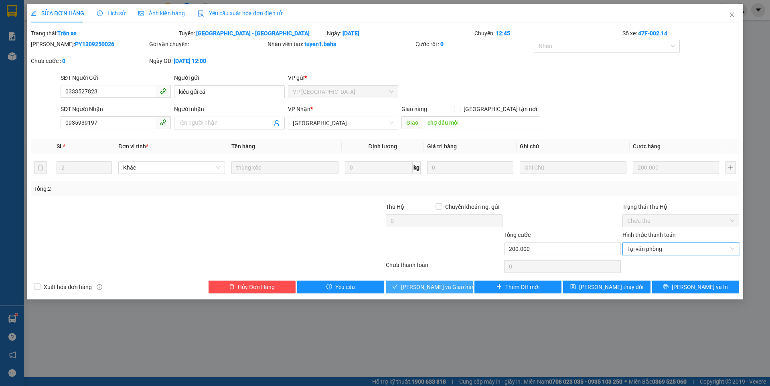
click at [416, 287] on span "[PERSON_NAME] và Giao hàng" at bounding box center [439, 287] width 77 height 9
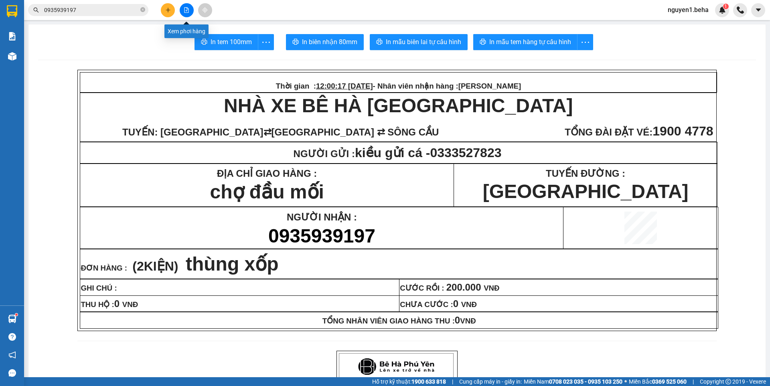
click at [187, 10] on icon "file-add" at bounding box center [187, 10] width 4 height 6
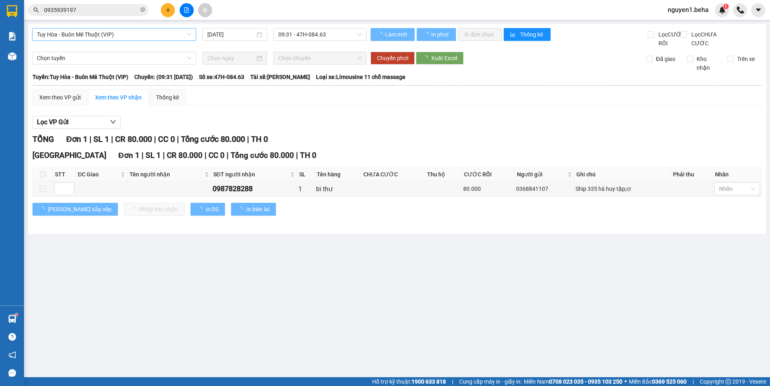
click at [118, 34] on span "Tuy Hòa - Buôn Mê Thuột (VIP)" at bounding box center [114, 34] width 154 height 12
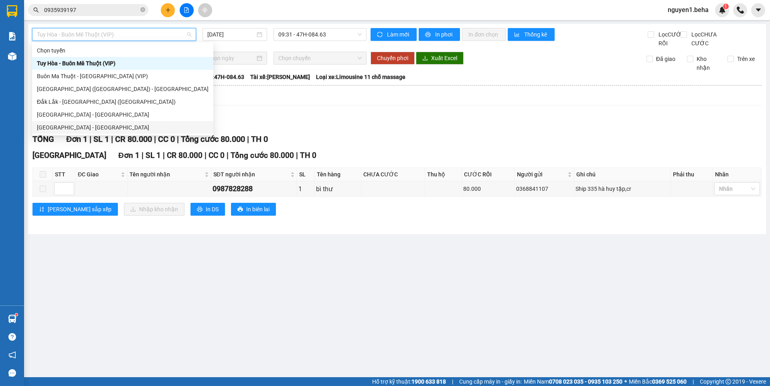
click at [70, 131] on div "[GEOGRAPHIC_DATA] - [GEOGRAPHIC_DATA]" at bounding box center [123, 127] width 172 height 9
type input "[DATE]"
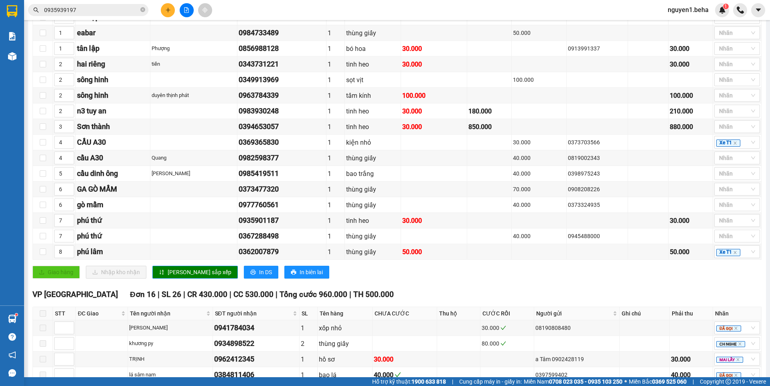
scroll to position [182, 0]
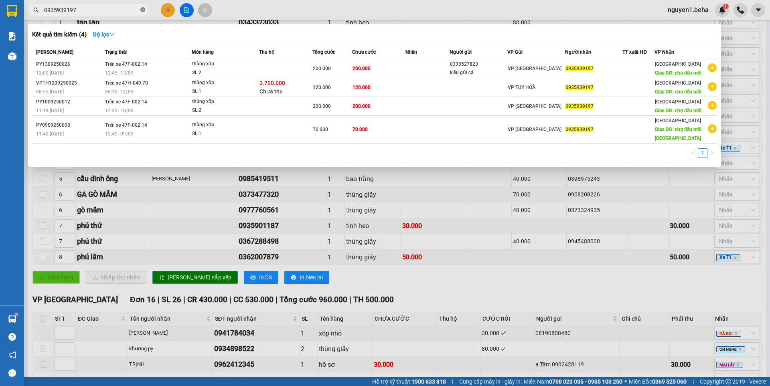
click at [144, 11] on icon "close-circle" at bounding box center [142, 9] width 5 height 5
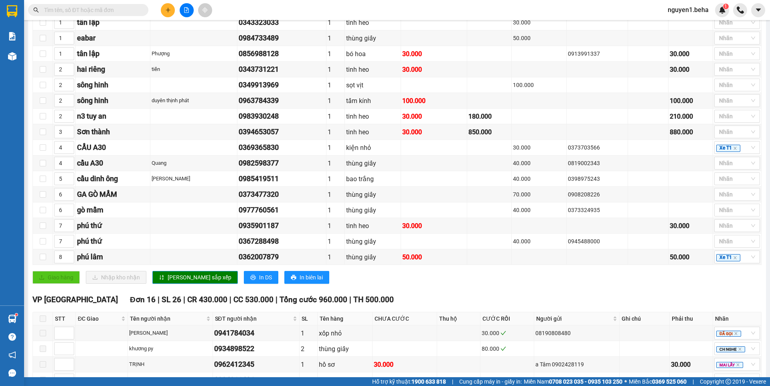
paste input "0356453913"
type input "0356453913"
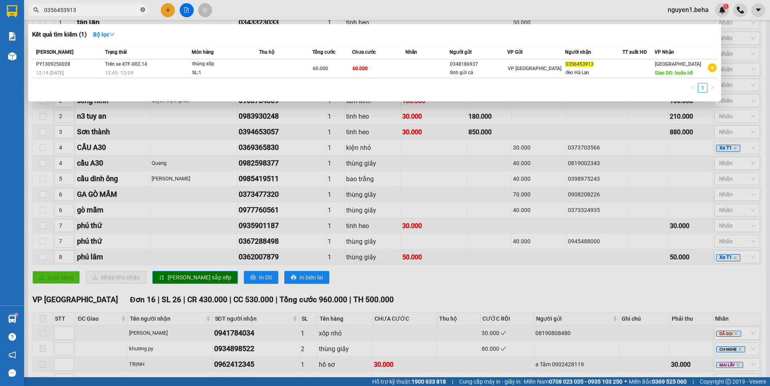
click at [141, 11] on icon "close-circle" at bounding box center [142, 9] width 5 height 5
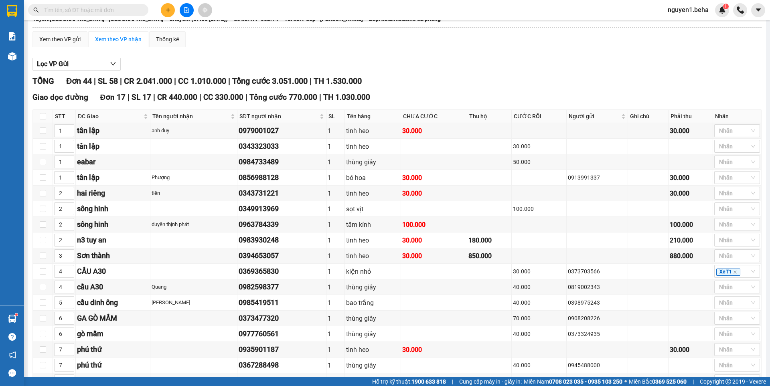
scroll to position [0, 0]
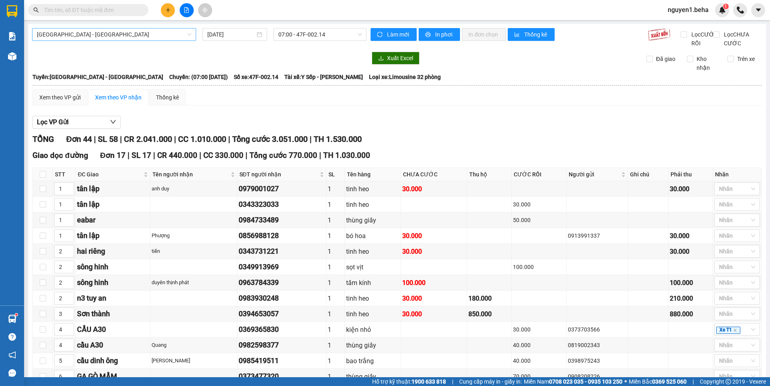
click at [130, 33] on span "[GEOGRAPHIC_DATA] - [GEOGRAPHIC_DATA]" at bounding box center [114, 34] width 154 height 12
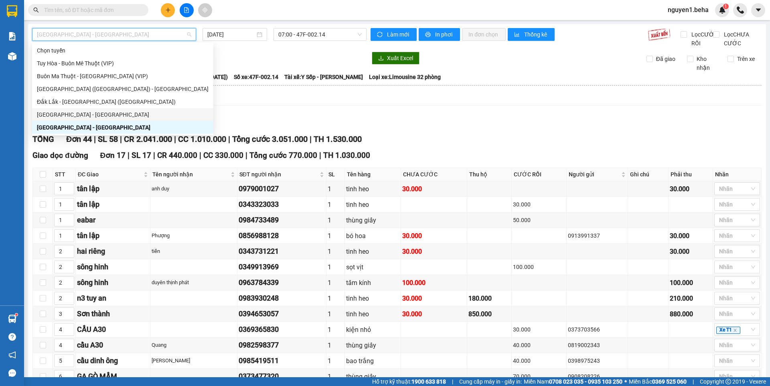
click at [72, 111] on div "[GEOGRAPHIC_DATA] - [GEOGRAPHIC_DATA]" at bounding box center [123, 114] width 172 height 9
type input "[DATE]"
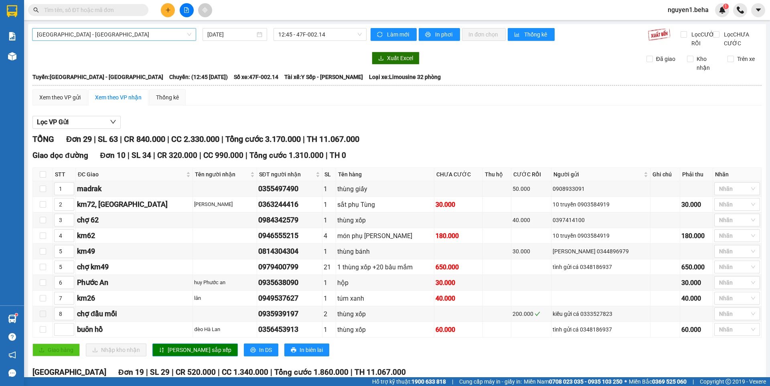
click at [105, 36] on span "[GEOGRAPHIC_DATA] - [GEOGRAPHIC_DATA]" at bounding box center [114, 34] width 154 height 12
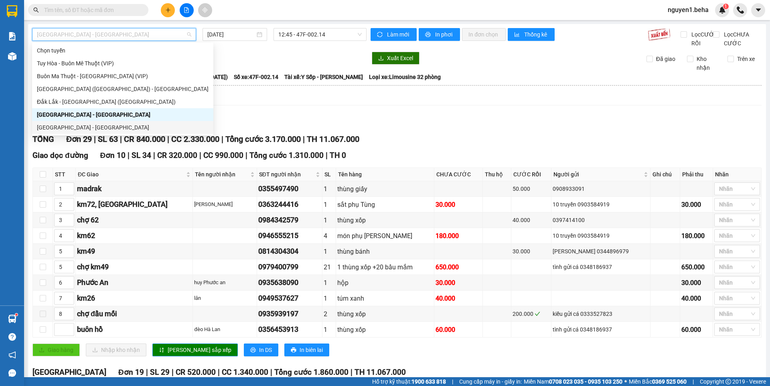
click at [61, 124] on div "[GEOGRAPHIC_DATA] - [GEOGRAPHIC_DATA]" at bounding box center [123, 127] width 172 height 9
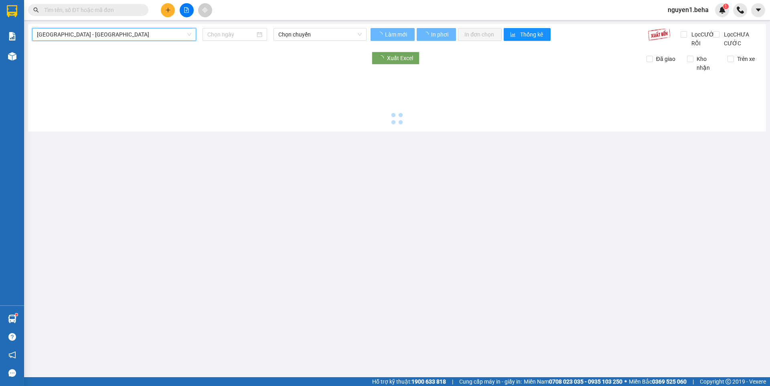
type input "[DATE]"
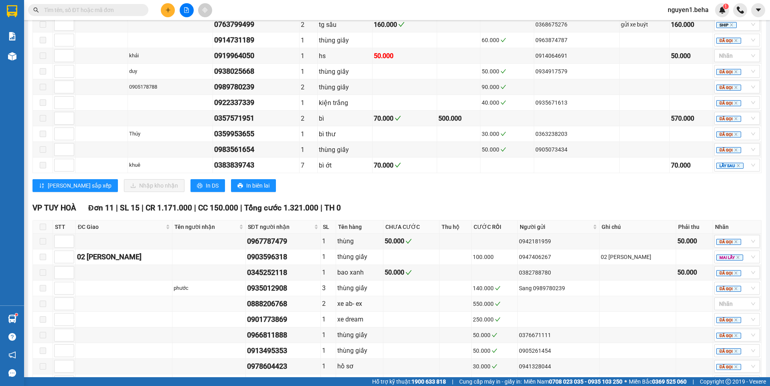
scroll to position [583, 0]
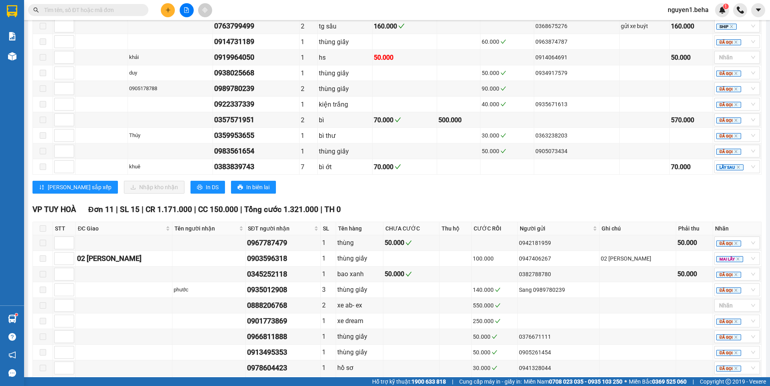
paste input "0937702826"
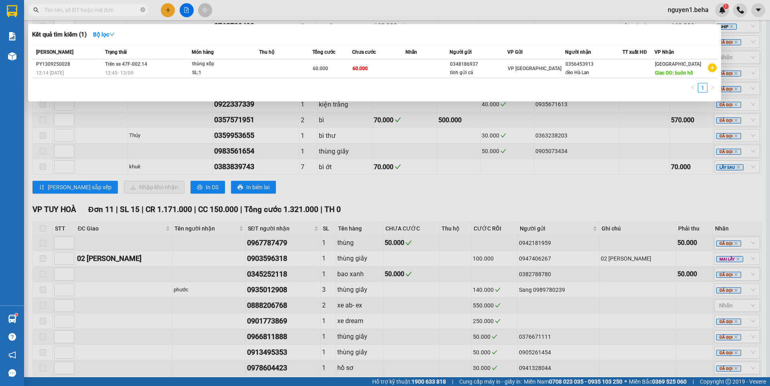
type input "0937702826"
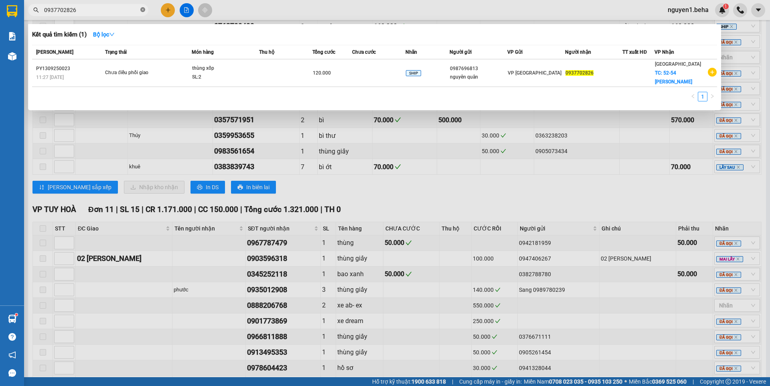
click at [143, 10] on icon "close-circle" at bounding box center [142, 9] width 5 height 5
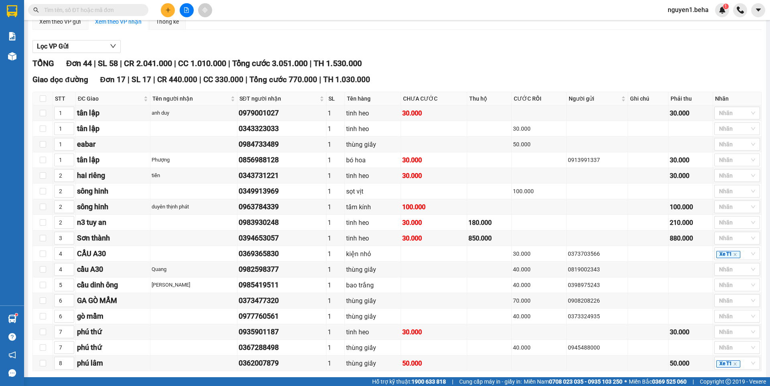
scroll to position [80, 0]
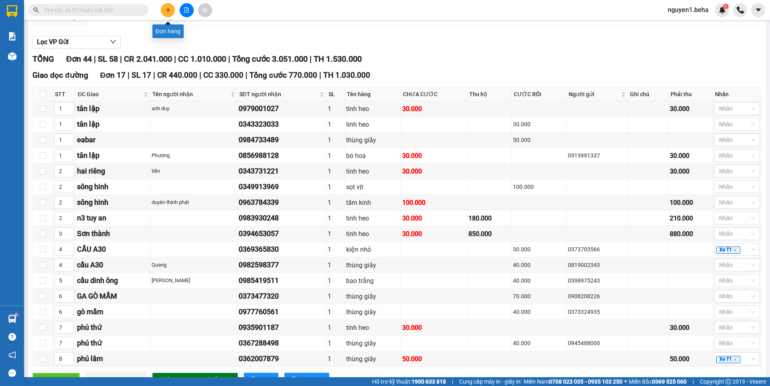
click at [169, 11] on icon "plus" at bounding box center [168, 10] width 6 height 6
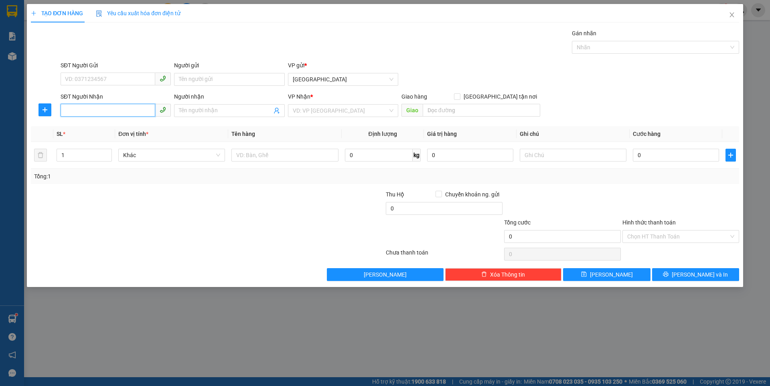
paste input "0949086047"
type input "0949086047"
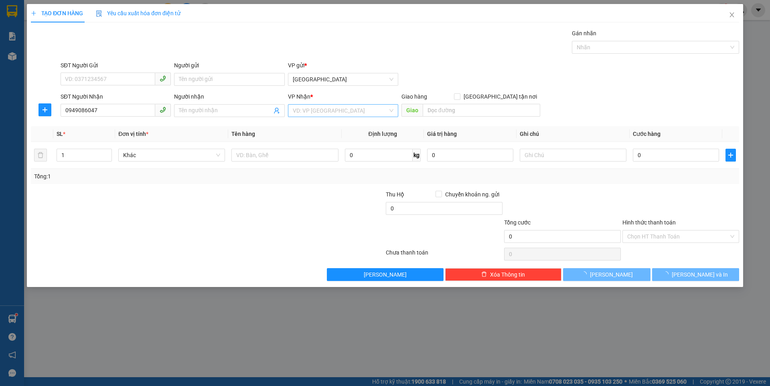
click at [303, 113] on input "search" at bounding box center [340, 111] width 95 height 12
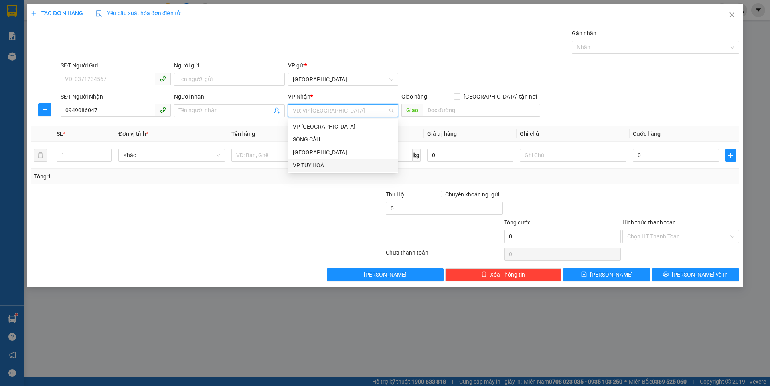
click at [305, 163] on div "VP TUY HOÀ" at bounding box center [343, 165] width 101 height 9
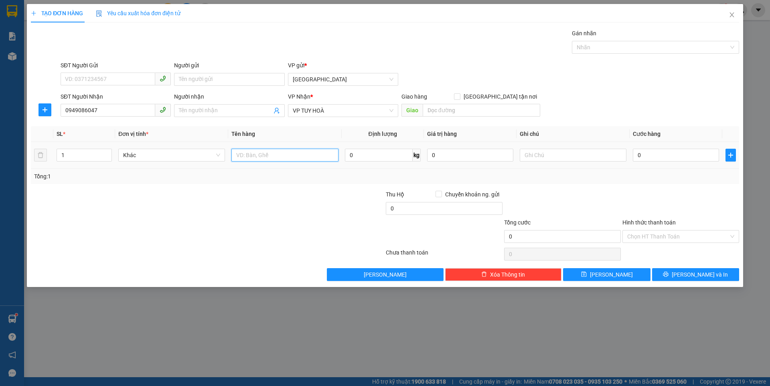
click at [244, 157] on input "text" at bounding box center [285, 155] width 107 height 13
type input "chai cf"
type input "2"
drag, startPoint x: 108, startPoint y: 153, endPoint x: 131, endPoint y: 156, distance: 23.4
click at [108, 153] on icon "up" at bounding box center [107, 152] width 3 height 3
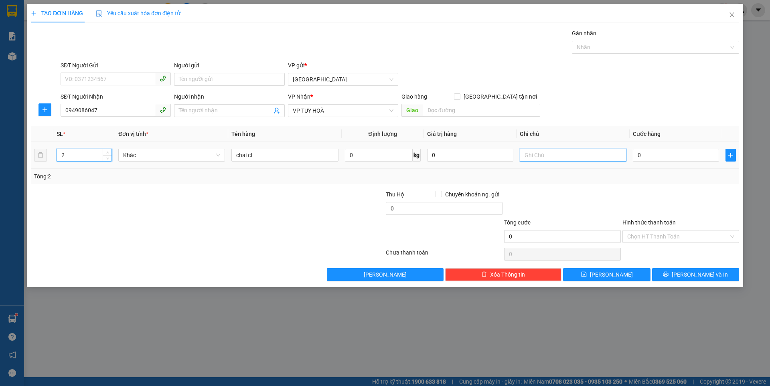
click at [540, 158] on input "text" at bounding box center [573, 155] width 107 height 13
type input "gửi cho chú"
click at [662, 155] on input "0" at bounding box center [676, 155] width 86 height 13
type input "1"
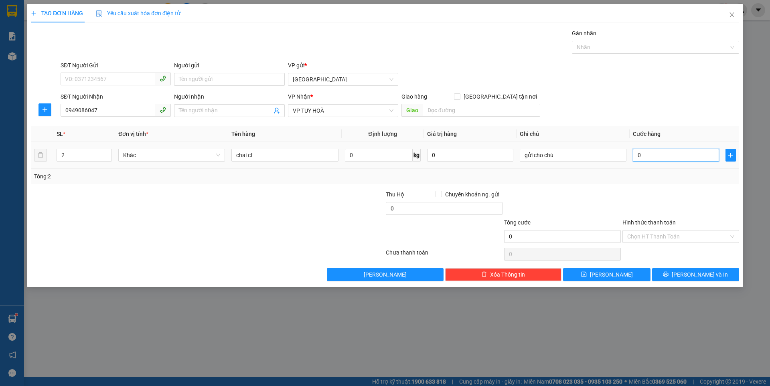
type input "1"
type input "1.000"
click at [637, 233] on input "Hình thức thanh toán" at bounding box center [679, 237] width 102 height 12
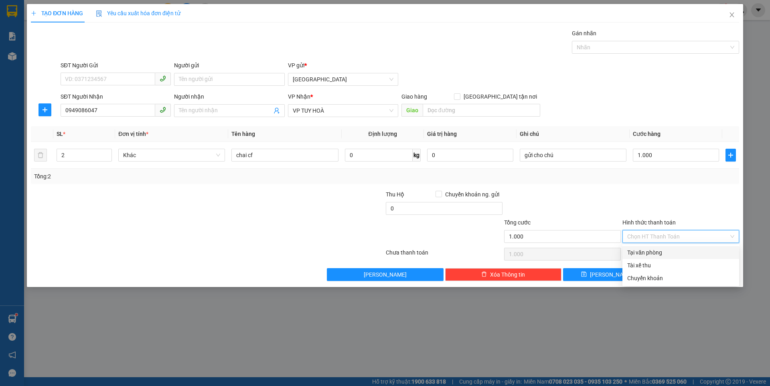
click at [637, 252] on div "Tại văn phòng" at bounding box center [681, 252] width 107 height 9
type input "0"
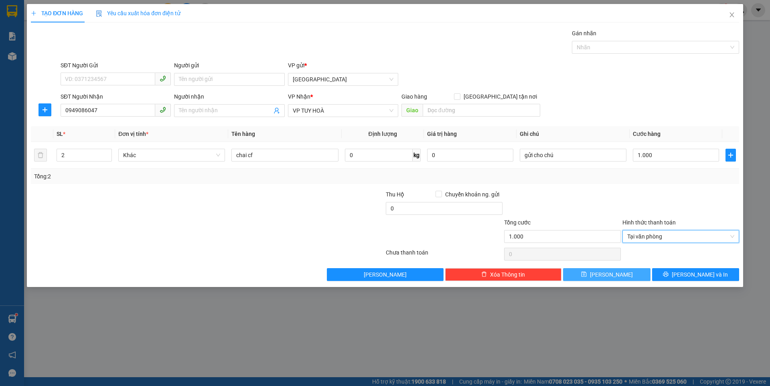
click at [612, 276] on span "[PERSON_NAME]" at bounding box center [611, 274] width 43 height 9
type input "1"
type input "0"
click at [733, 12] on icon "close" at bounding box center [732, 15] width 6 height 6
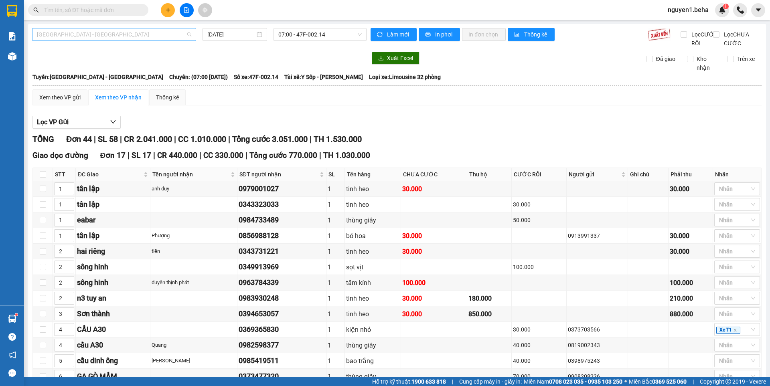
click at [102, 32] on span "[GEOGRAPHIC_DATA] - [GEOGRAPHIC_DATA]" at bounding box center [114, 34] width 154 height 12
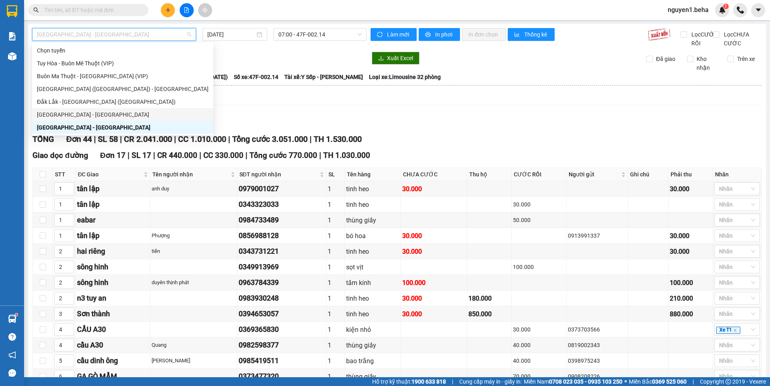
click at [73, 114] on div "[GEOGRAPHIC_DATA] - [GEOGRAPHIC_DATA]" at bounding box center [123, 114] width 172 height 9
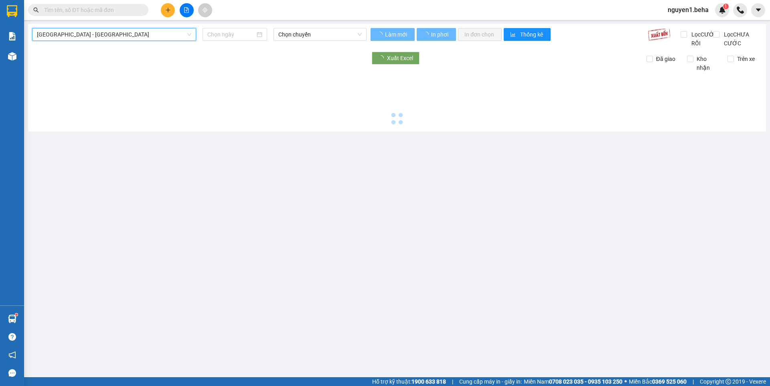
type input "[DATE]"
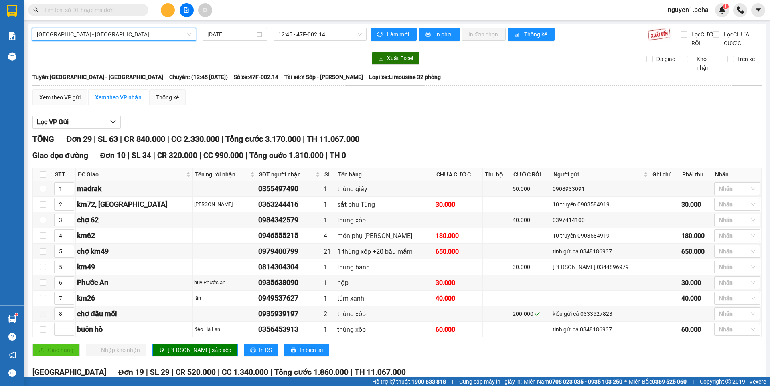
click at [103, 8] on input "text" at bounding box center [91, 10] width 95 height 9
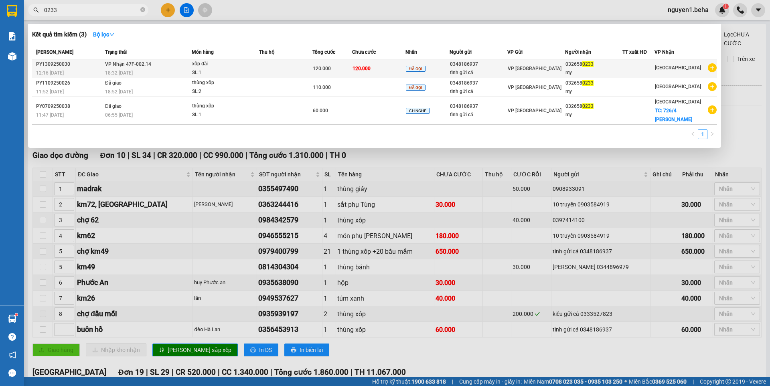
type input "0233"
click at [276, 72] on td at bounding box center [285, 68] width 53 height 19
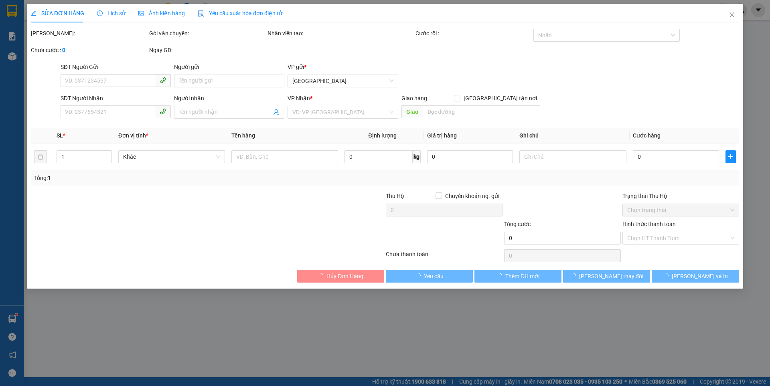
type input "0348186937"
type input "tình gửi cá"
type input "0326580233"
type input "my"
type input "120.000"
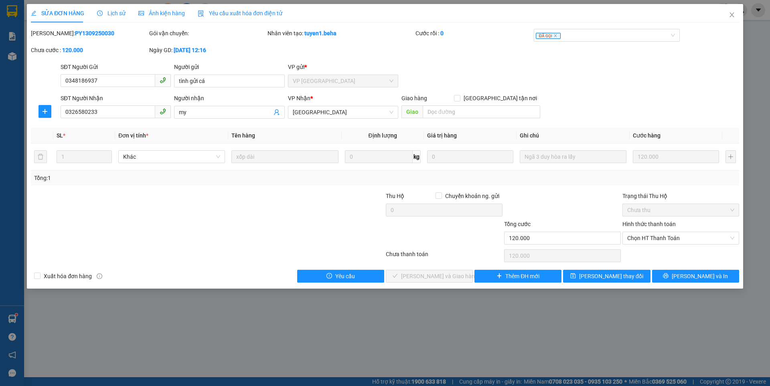
click at [173, 12] on span "Ảnh kiện hàng" at bounding box center [161, 13] width 47 height 6
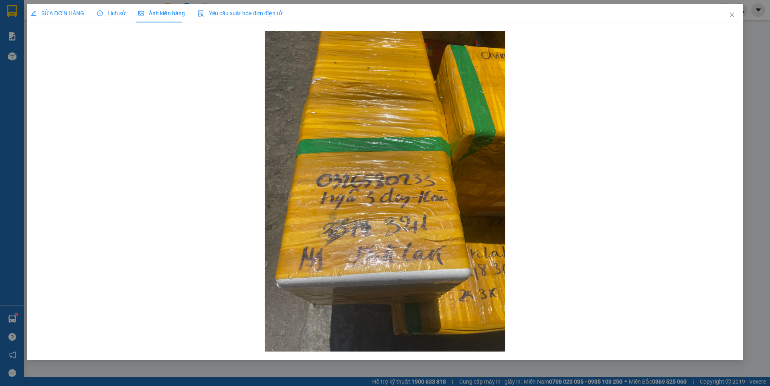
click at [71, 14] on span "SỬA ĐƠN HÀNG" at bounding box center [57, 13] width 53 height 6
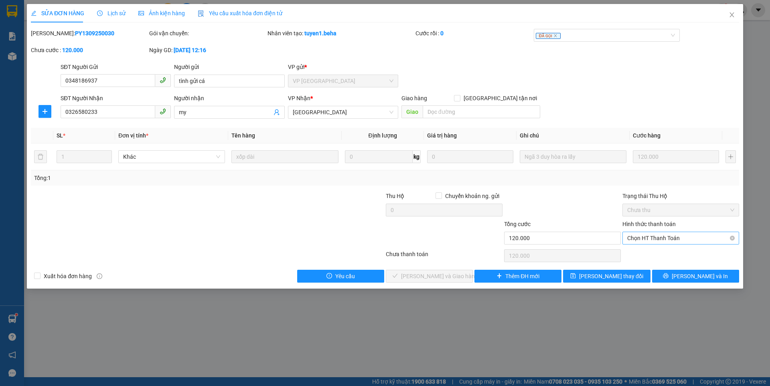
click at [654, 236] on span "Chọn HT Thanh Toán" at bounding box center [681, 238] width 107 height 12
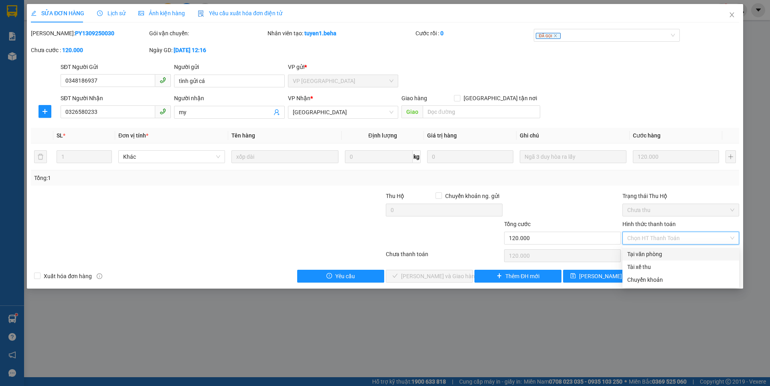
click at [647, 258] on div "Tại văn phòng" at bounding box center [681, 254] width 107 height 9
type input "0"
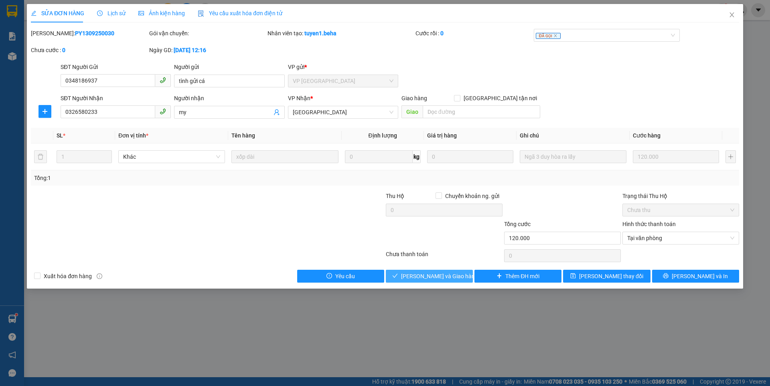
click at [435, 276] on span "[PERSON_NAME] và Giao hàng" at bounding box center [439, 276] width 77 height 9
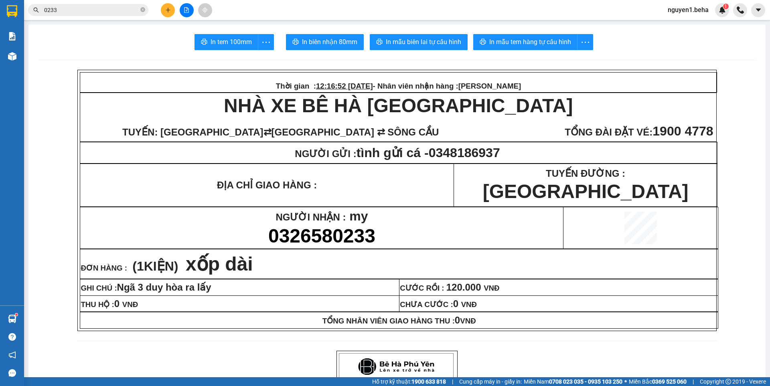
click at [190, 11] on button at bounding box center [187, 10] width 14 height 14
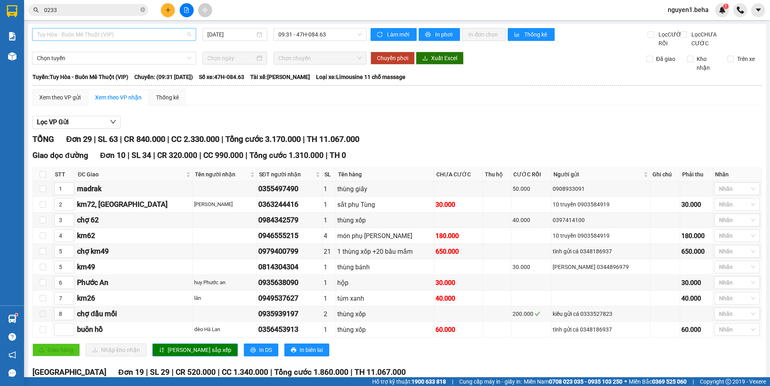
click at [139, 37] on span "Tuy Hòa - Buôn Mê Thuột (VIP)" at bounding box center [114, 34] width 154 height 12
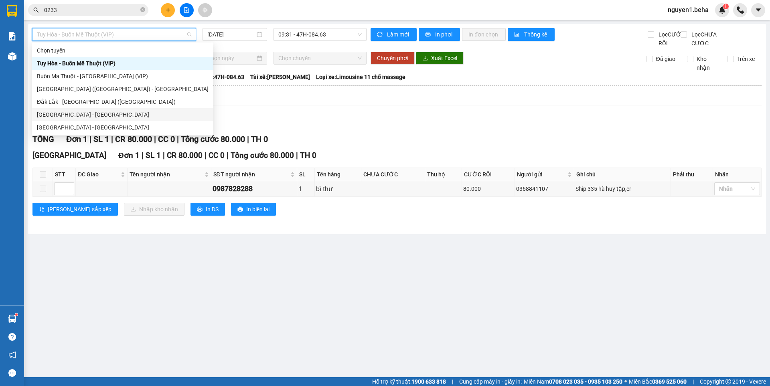
click at [71, 116] on div "[GEOGRAPHIC_DATA] - [GEOGRAPHIC_DATA]" at bounding box center [123, 114] width 172 height 9
type input "[DATE]"
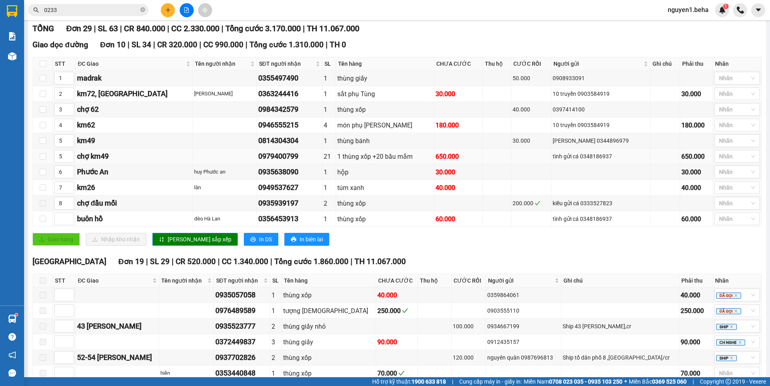
scroll to position [120, 0]
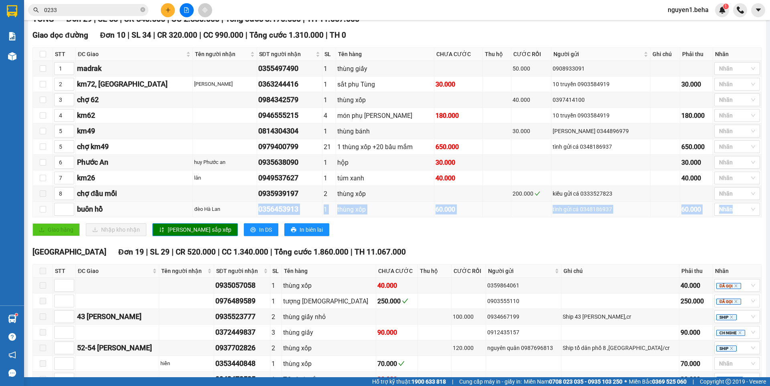
drag, startPoint x: 221, startPoint y: 218, endPoint x: 269, endPoint y: 226, distance: 49.1
click at [269, 217] on td "0356453913" at bounding box center [289, 210] width 65 height 16
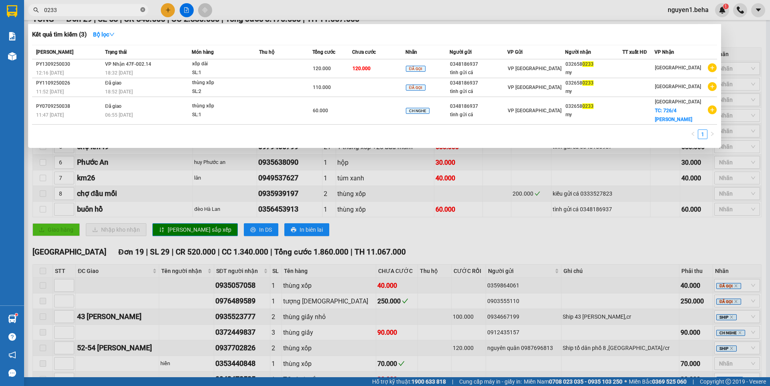
click at [144, 11] on icon "close-circle" at bounding box center [142, 9] width 5 height 5
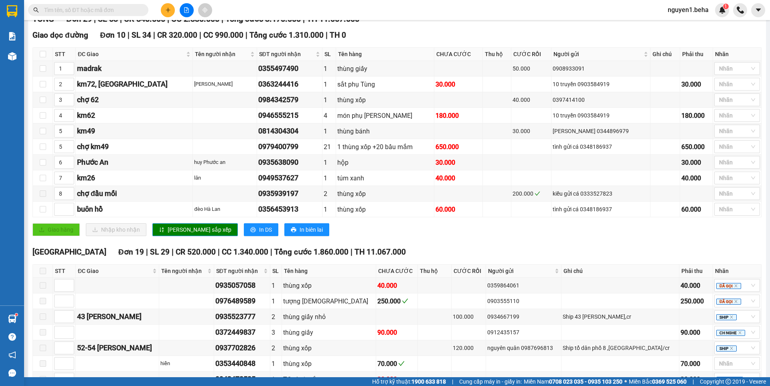
drag, startPoint x: 98, startPoint y: 5, endPoint x: 65, endPoint y: 10, distance: 33.3
click at [65, 10] on input "text" at bounding box center [91, 10] width 95 height 9
paste input "0356453913"
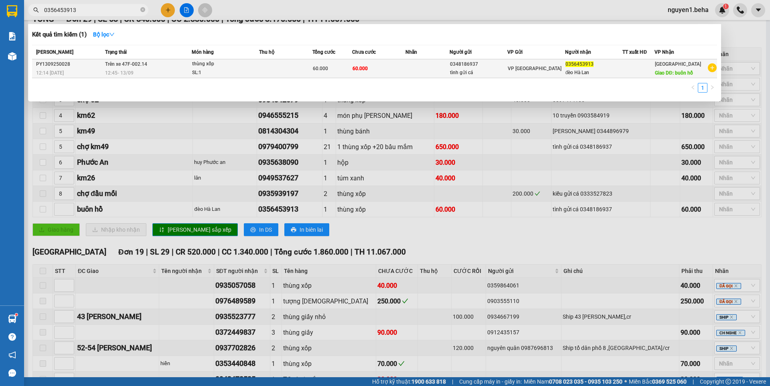
type input "0356453913"
click at [301, 74] on td at bounding box center [285, 68] width 53 height 19
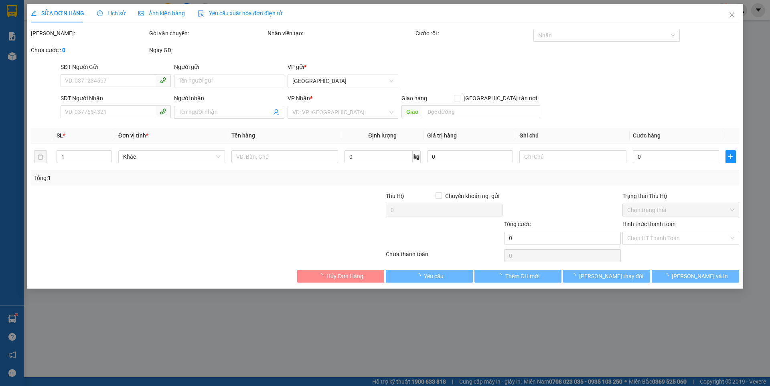
type input "0348186937"
type input "tình gửi cá"
type input "0356453913"
type input "đèo Hà Lan"
type input "buôn hồ"
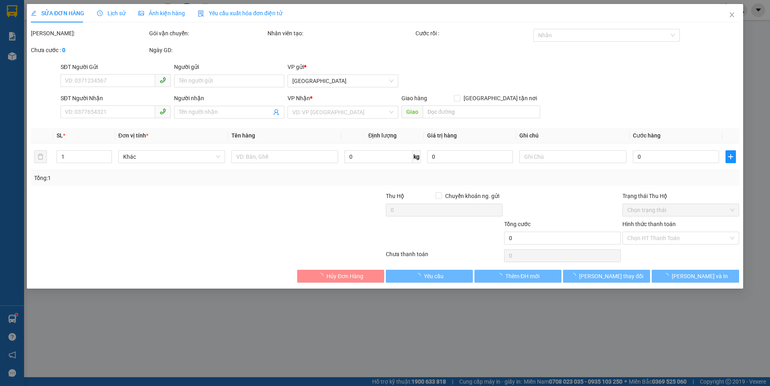
type input "60.000"
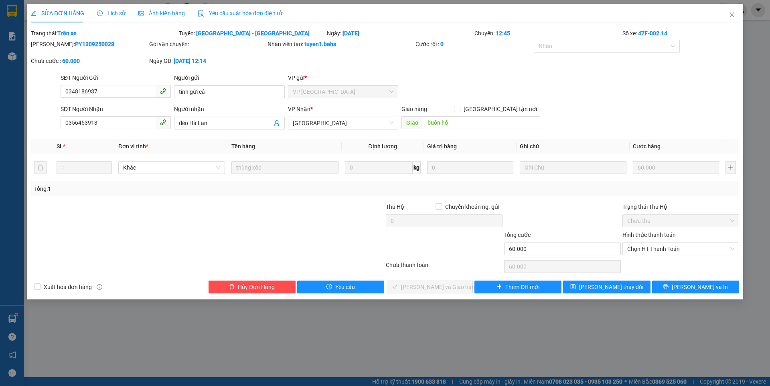
click at [552, 212] on div at bounding box center [563, 217] width 118 height 28
click at [648, 250] on span "Chọn HT Thanh Toán" at bounding box center [681, 249] width 107 height 12
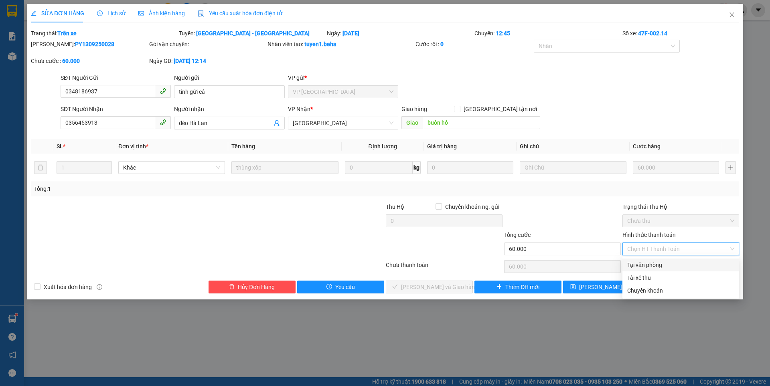
click at [647, 263] on div "Tại văn phòng" at bounding box center [681, 265] width 107 height 9
type input "0"
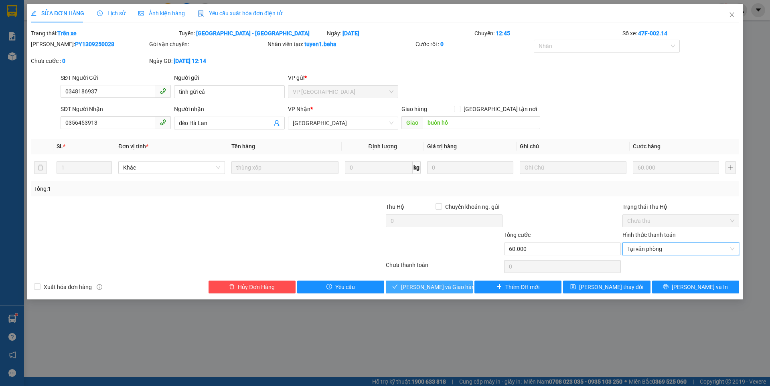
click at [438, 287] on span "[PERSON_NAME] và Giao hàng" at bounding box center [439, 287] width 77 height 9
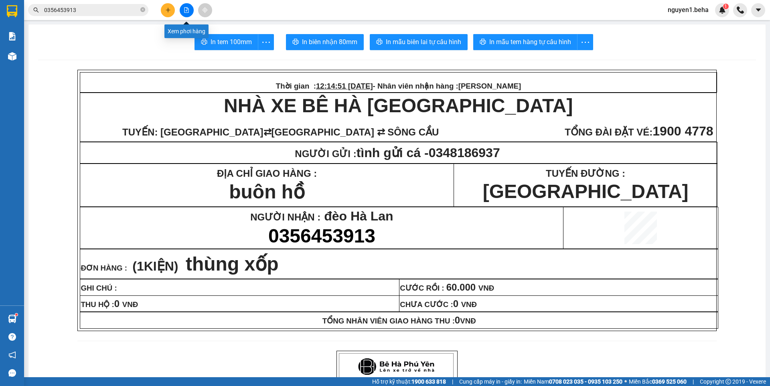
click at [184, 12] on icon "file-add" at bounding box center [187, 10] width 6 height 6
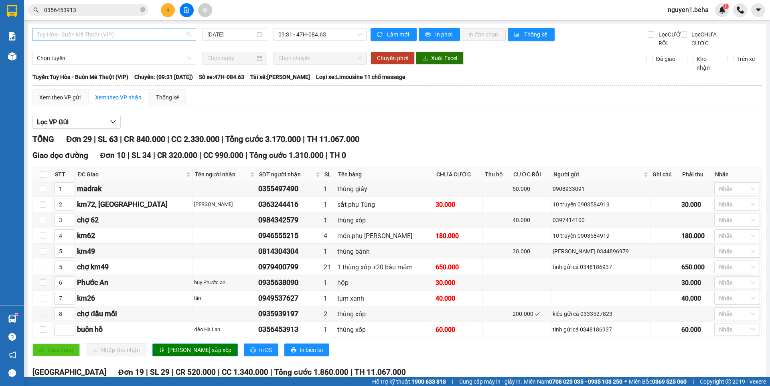
click at [144, 31] on span "Tuy Hòa - Buôn Mê Thuột (VIP)" at bounding box center [114, 34] width 154 height 12
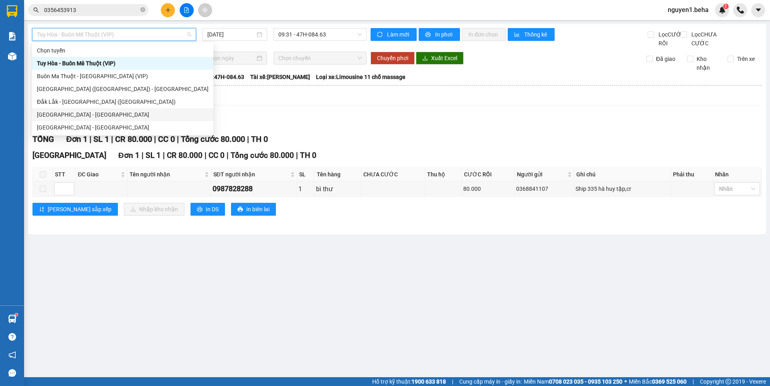
click at [67, 115] on div "[GEOGRAPHIC_DATA] - [GEOGRAPHIC_DATA]" at bounding box center [123, 114] width 172 height 9
type input "[DATE]"
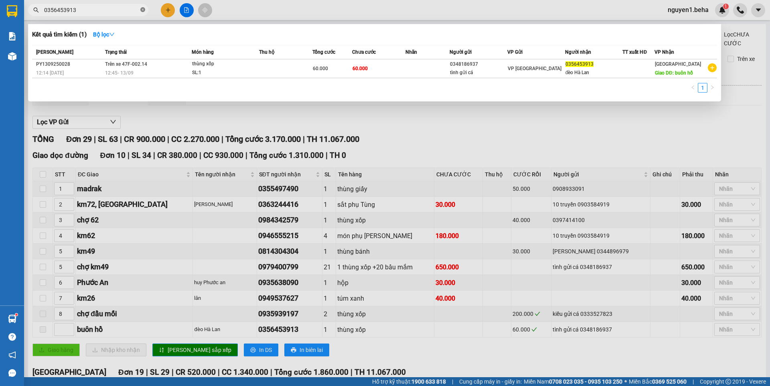
click at [143, 10] on icon "close-circle" at bounding box center [142, 9] width 5 height 5
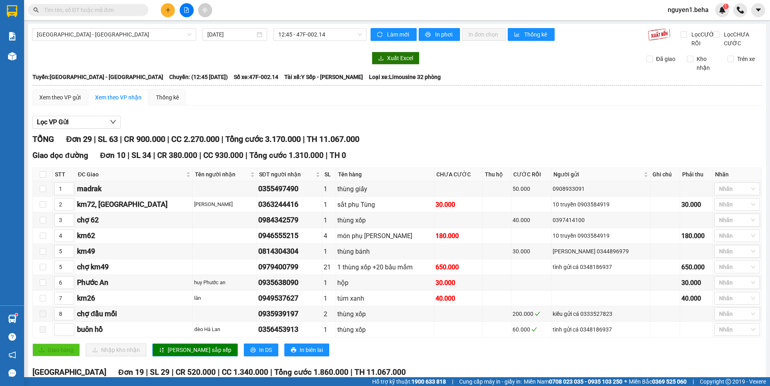
paste input "0916924077"
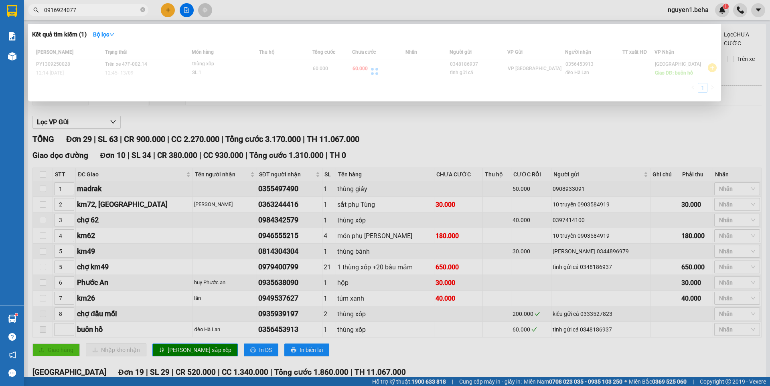
type input "0916924077"
click at [118, 71] on div at bounding box center [374, 71] width 685 height 53
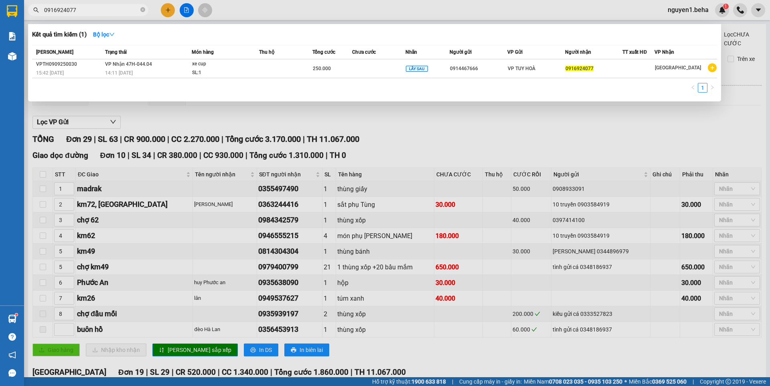
click at [118, 71] on span "14:11 [DATE]" at bounding box center [119, 73] width 28 height 6
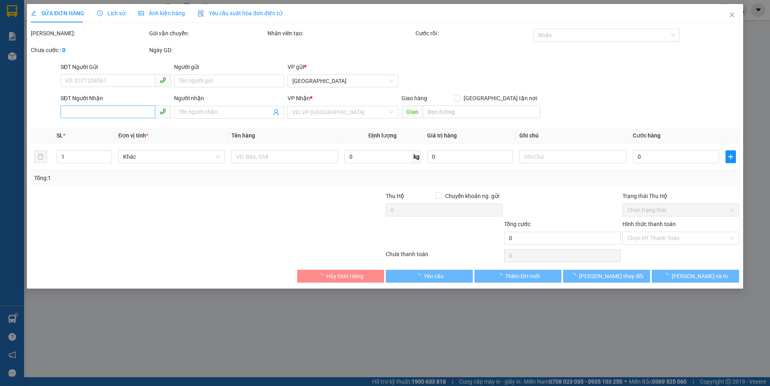
type input "0914467666"
type input "0916924077"
type input "250.000"
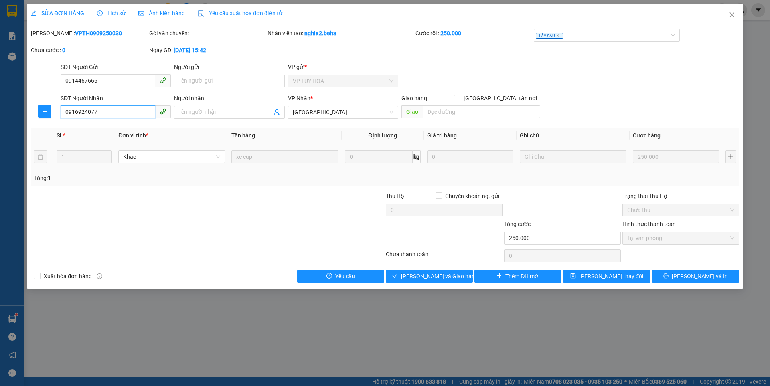
drag, startPoint x: 102, startPoint y: 109, endPoint x: 55, endPoint y: 110, distance: 47.0
click at [56, 111] on div "SĐT Người Nhận 0916924077 0916924077 Người nhận Tên người nhận VP Nhận * [GEOGR…" at bounding box center [385, 108] width 710 height 28
paste input "0916924077"
type input "0916924077"
drag, startPoint x: 116, startPoint y: 113, endPoint x: 61, endPoint y: 112, distance: 55.8
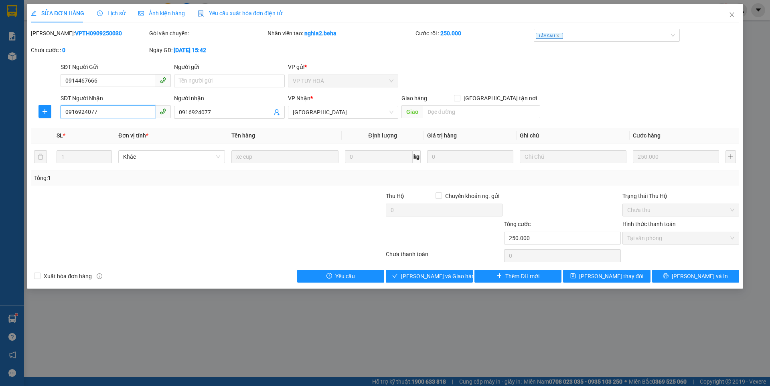
click at [61, 112] on input "0916924077" at bounding box center [108, 112] width 95 height 13
drag, startPoint x: 105, startPoint y: 112, endPoint x: 63, endPoint y: 114, distance: 42.2
click at [63, 113] on input "0947036655" at bounding box center [108, 112] width 95 height 13
type input "0947036655"
click at [604, 275] on span "[PERSON_NAME] thay đổi" at bounding box center [611, 276] width 64 height 9
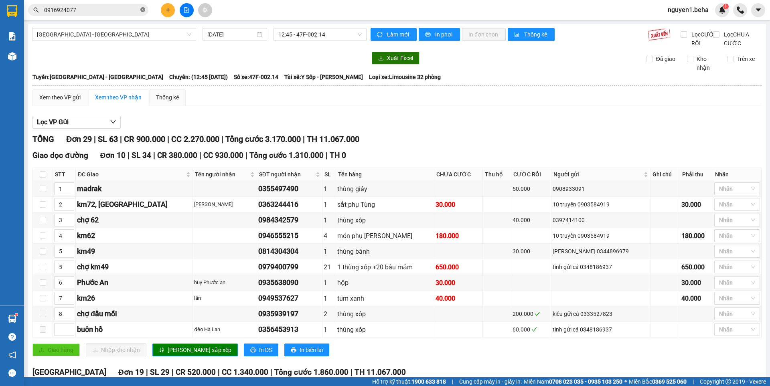
click at [143, 10] on icon "close-circle" at bounding box center [142, 9] width 5 height 5
drag, startPoint x: 111, startPoint y: 14, endPoint x: 111, endPoint y: 3, distance: 10.4
click at [111, 8] on input "text" at bounding box center [91, 10] width 95 height 9
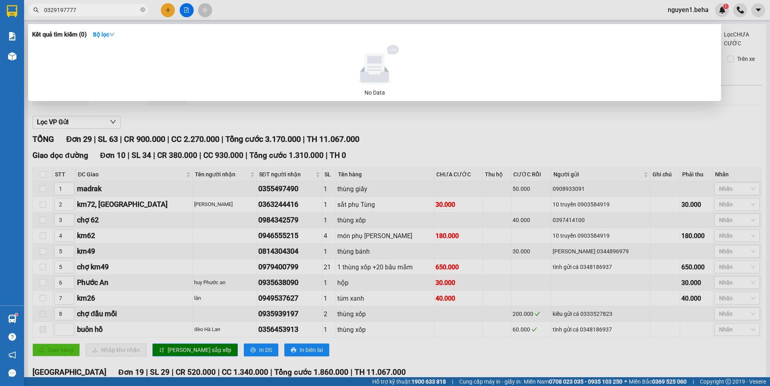
drag, startPoint x: 63, startPoint y: 9, endPoint x: 39, endPoint y: 14, distance: 24.3
click at [39, 14] on span "0329197777" at bounding box center [88, 10] width 120 height 12
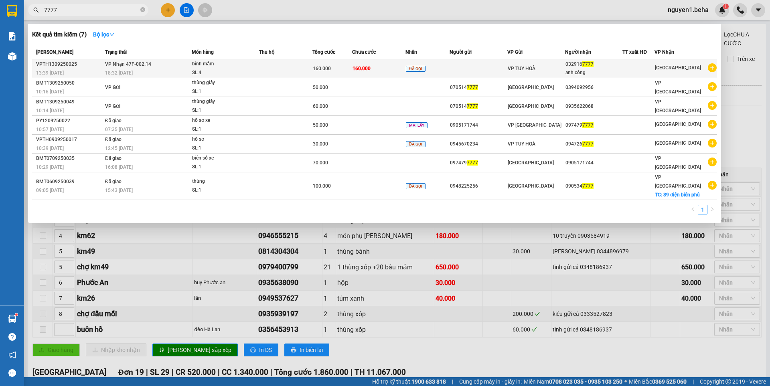
type input "7777"
click at [224, 68] on div "bình mắm" at bounding box center [222, 64] width 60 height 9
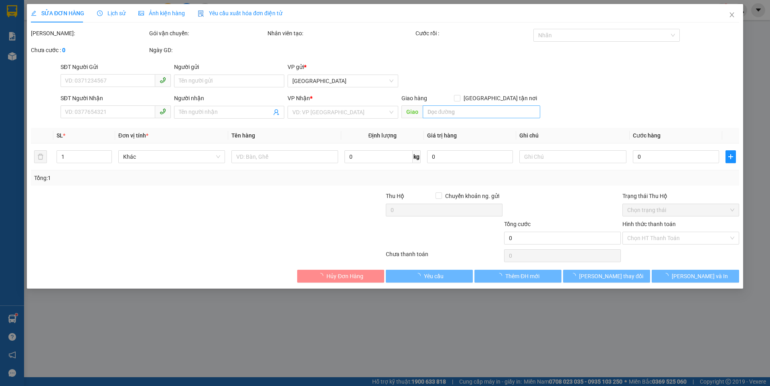
type input "0329167777"
type input "anh công"
type input "160.000"
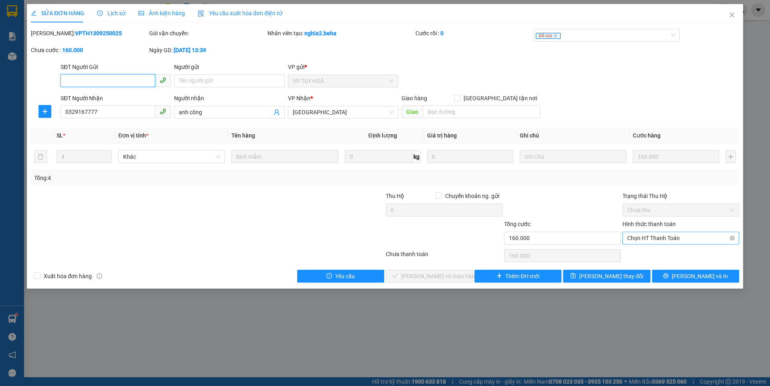
click at [666, 237] on span "Chọn HT Thanh Toán" at bounding box center [681, 238] width 107 height 12
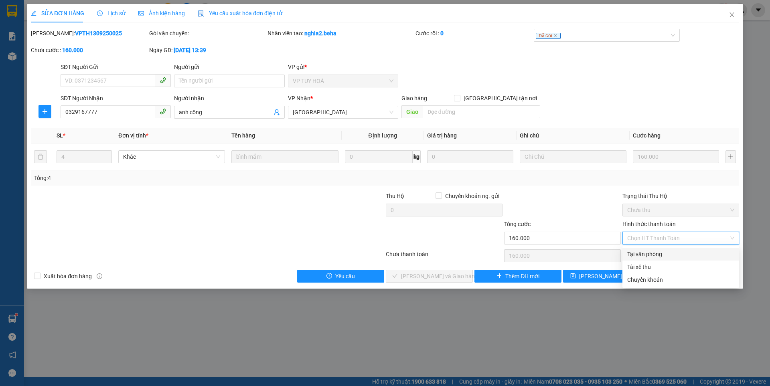
click at [650, 252] on div "Tại văn phòng" at bounding box center [681, 254] width 107 height 9
type input "0"
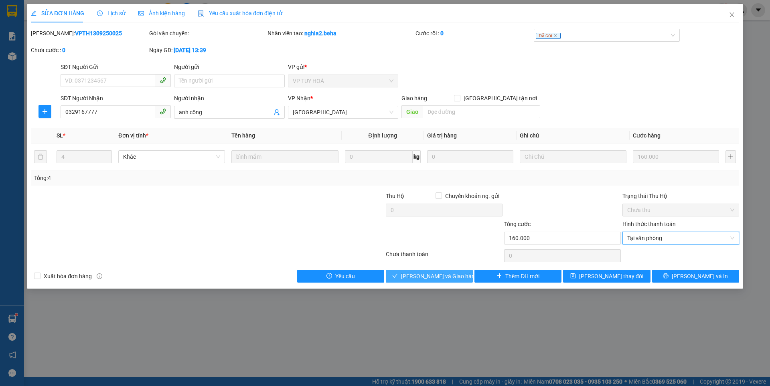
click at [443, 281] on button "[PERSON_NAME] và Giao hàng" at bounding box center [429, 276] width 87 height 13
